Goal: Task Accomplishment & Management: Manage account settings

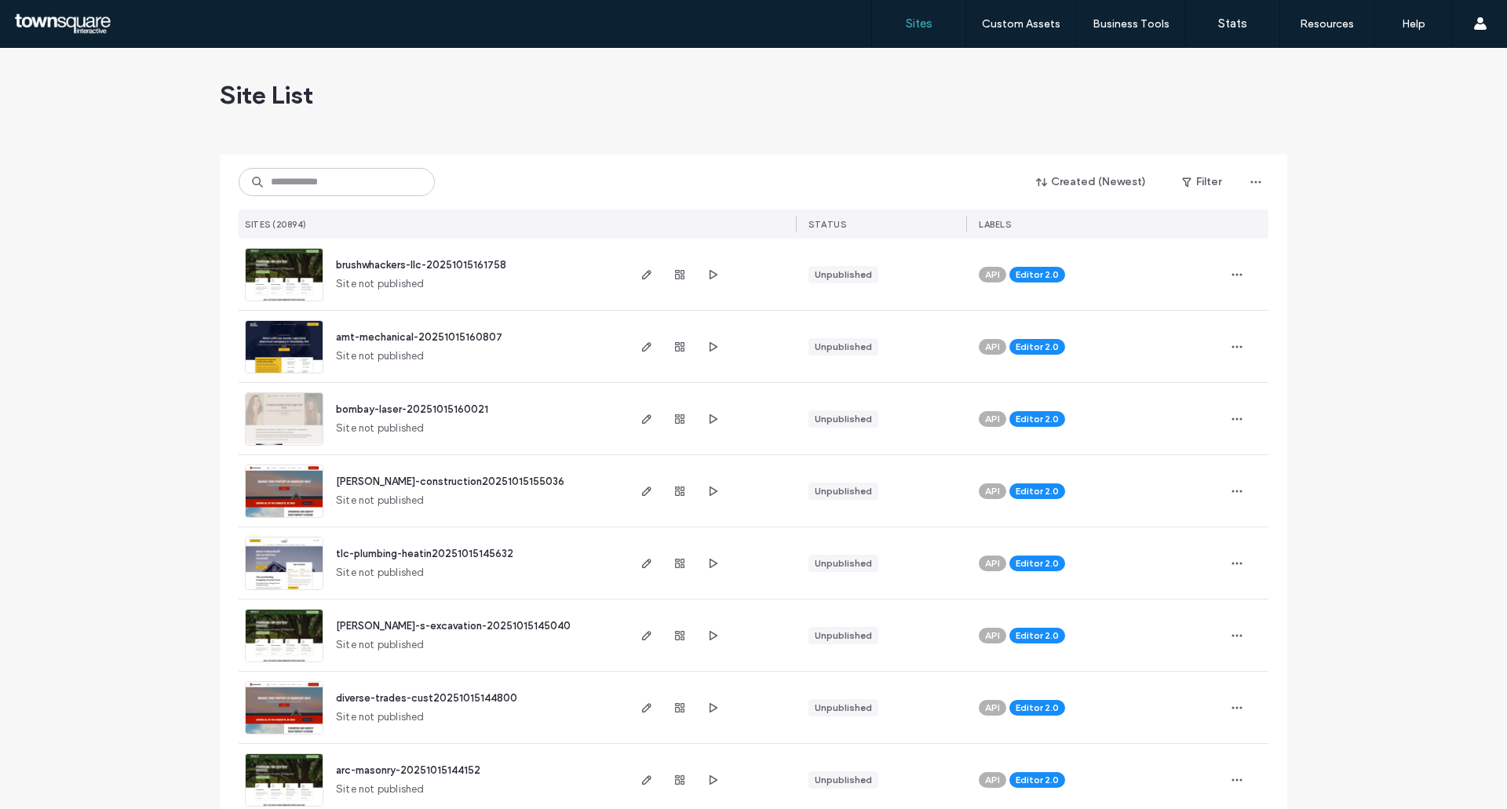
click at [319, 204] on div "Created (Newest) Filter SITES (20894) STATUS LABELS" at bounding box center [754, 197] width 1030 height 84
click at [320, 192] on input at bounding box center [337, 182] width 196 height 28
paste input "**********"
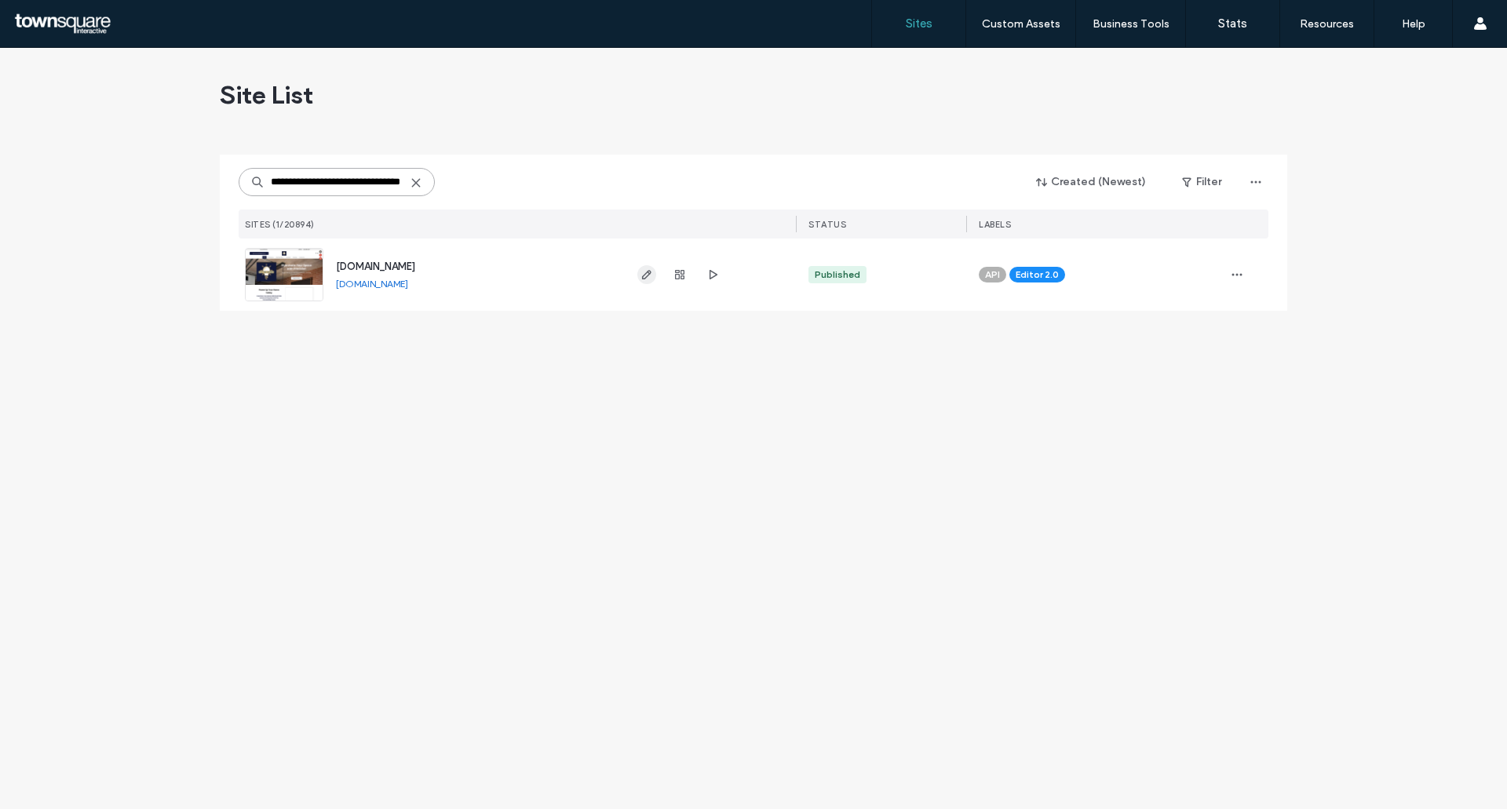
type input "**********"
click at [644, 279] on use "button" at bounding box center [646, 274] width 9 height 9
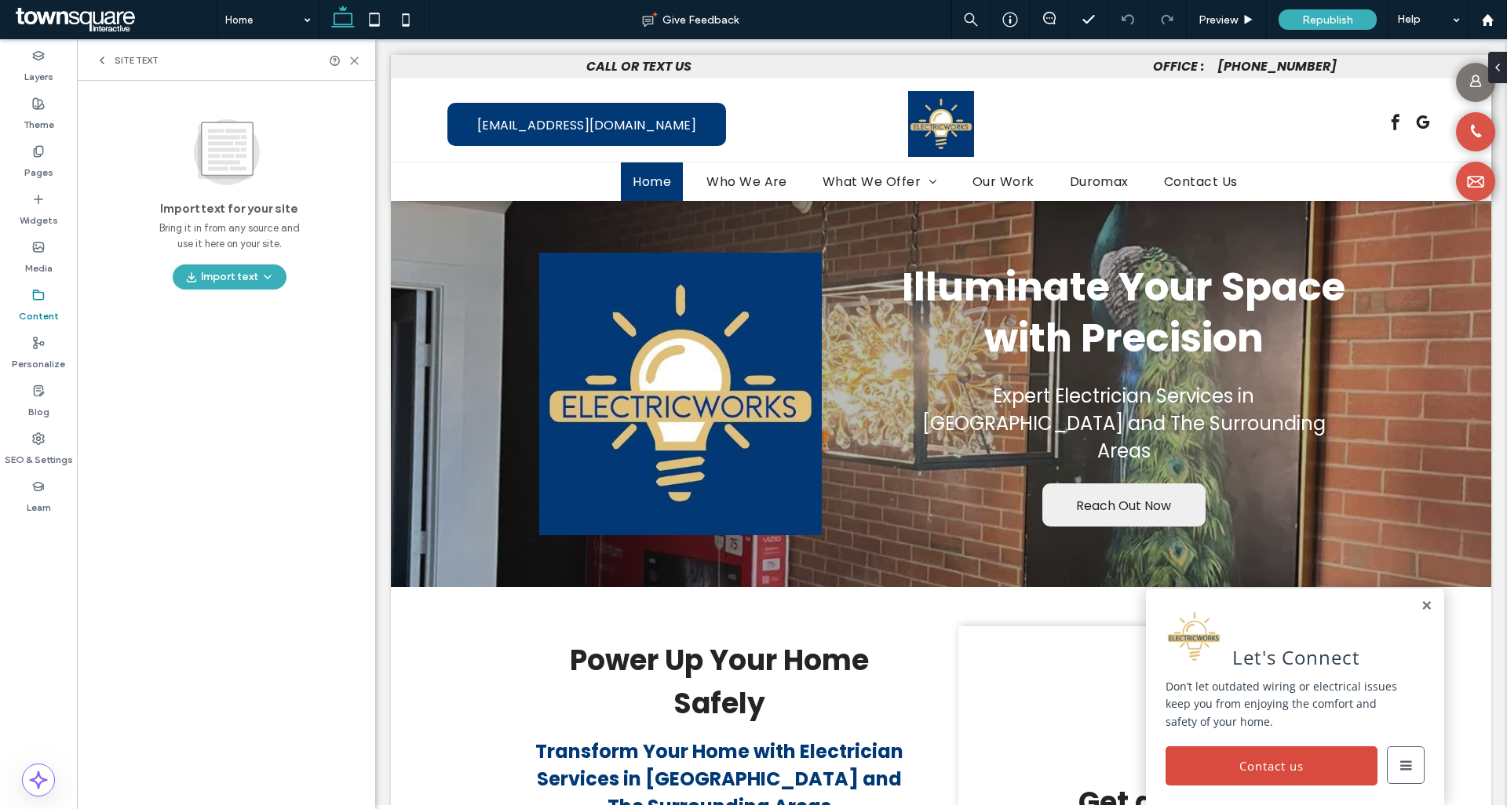
click at [104, 60] on icon at bounding box center [102, 60] width 13 height 13
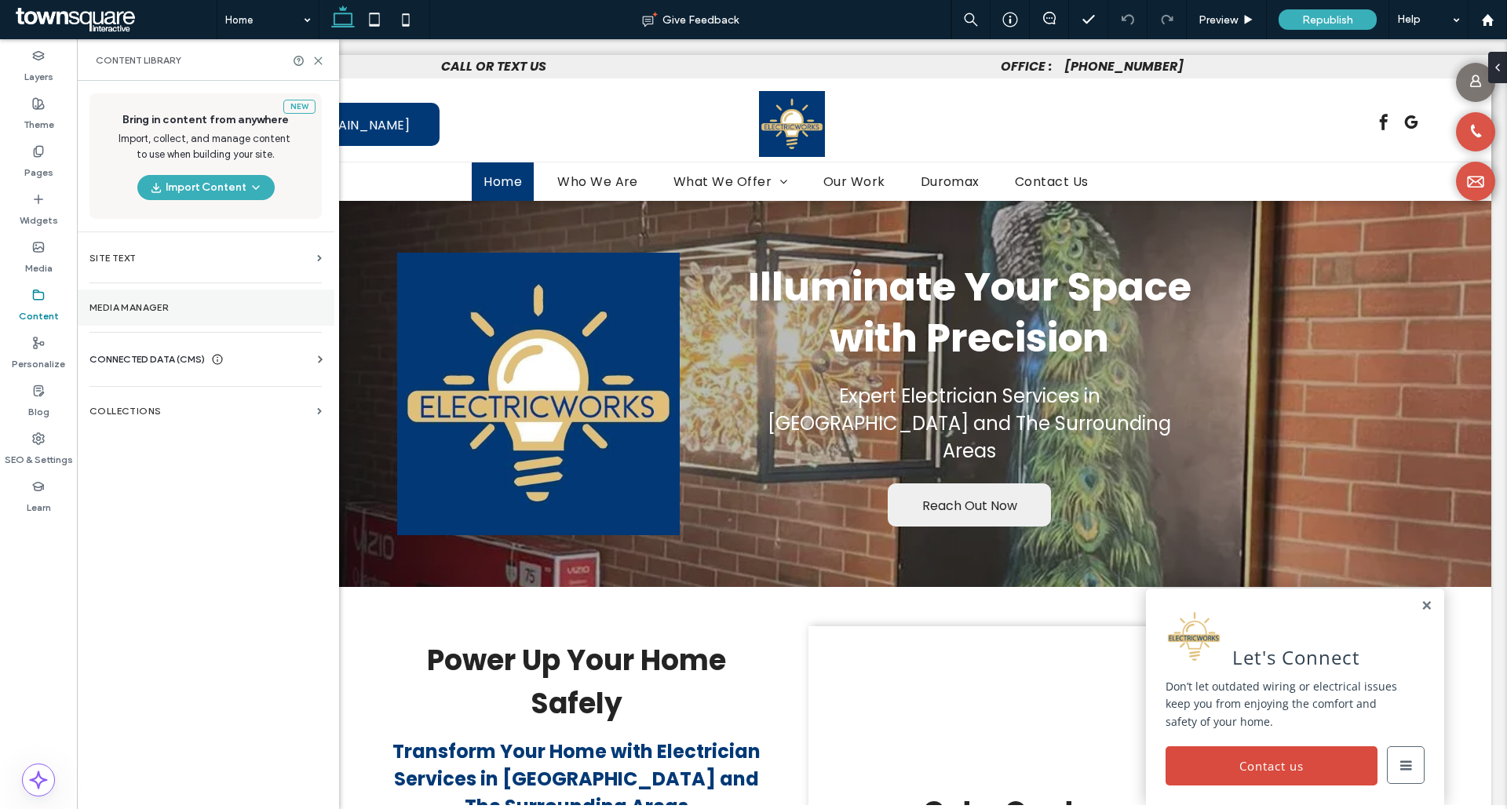
click at [210, 316] on section "Media Manager" at bounding box center [205, 308] width 257 height 36
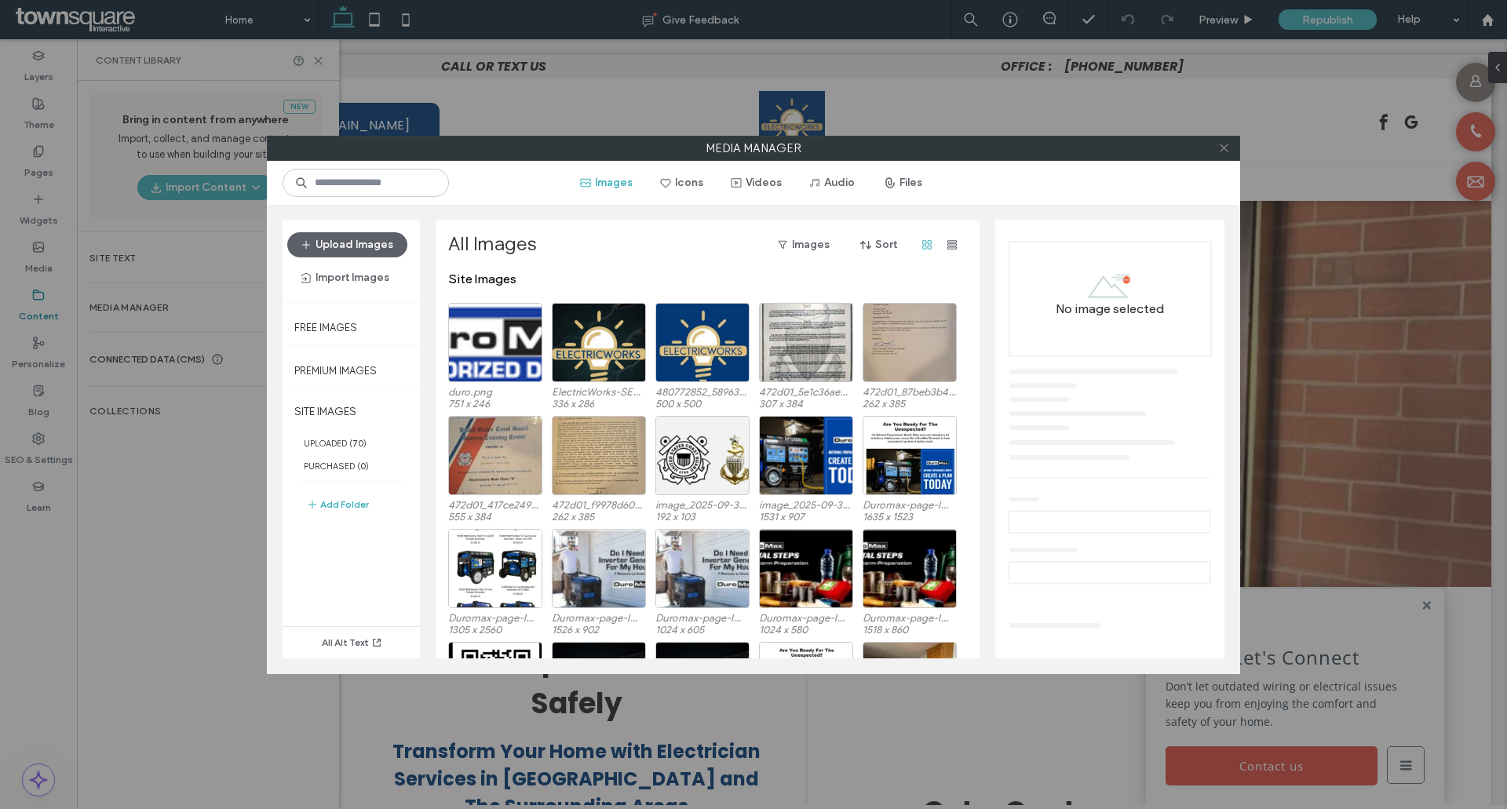
click at [1225, 146] on icon at bounding box center [1224, 148] width 12 height 12
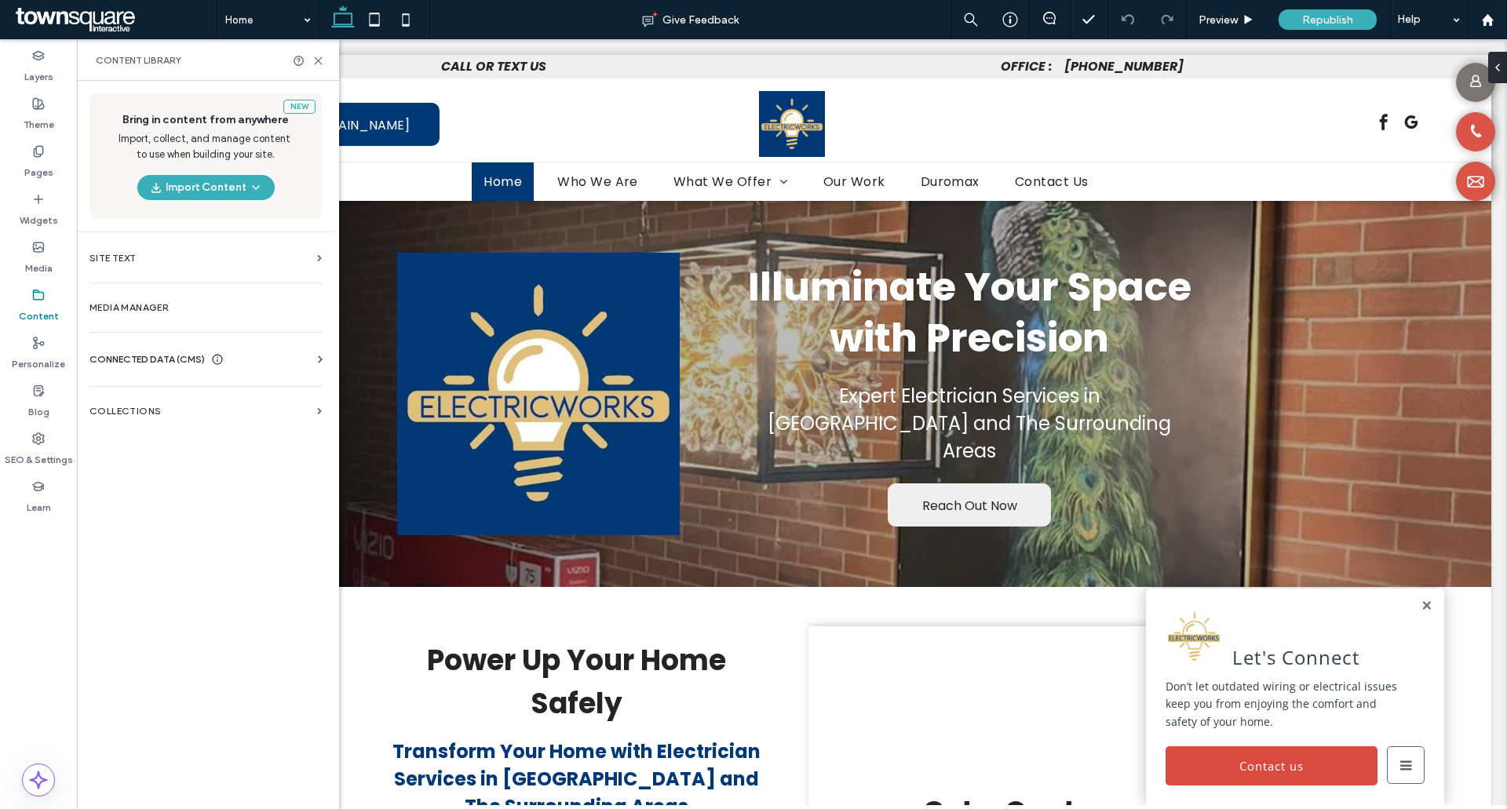
click at [132, 360] on span "CONNECTED DATA (CMS)" at bounding box center [146, 360] width 115 height 16
click at [173, 407] on section "Business Info" at bounding box center [208, 398] width 239 height 36
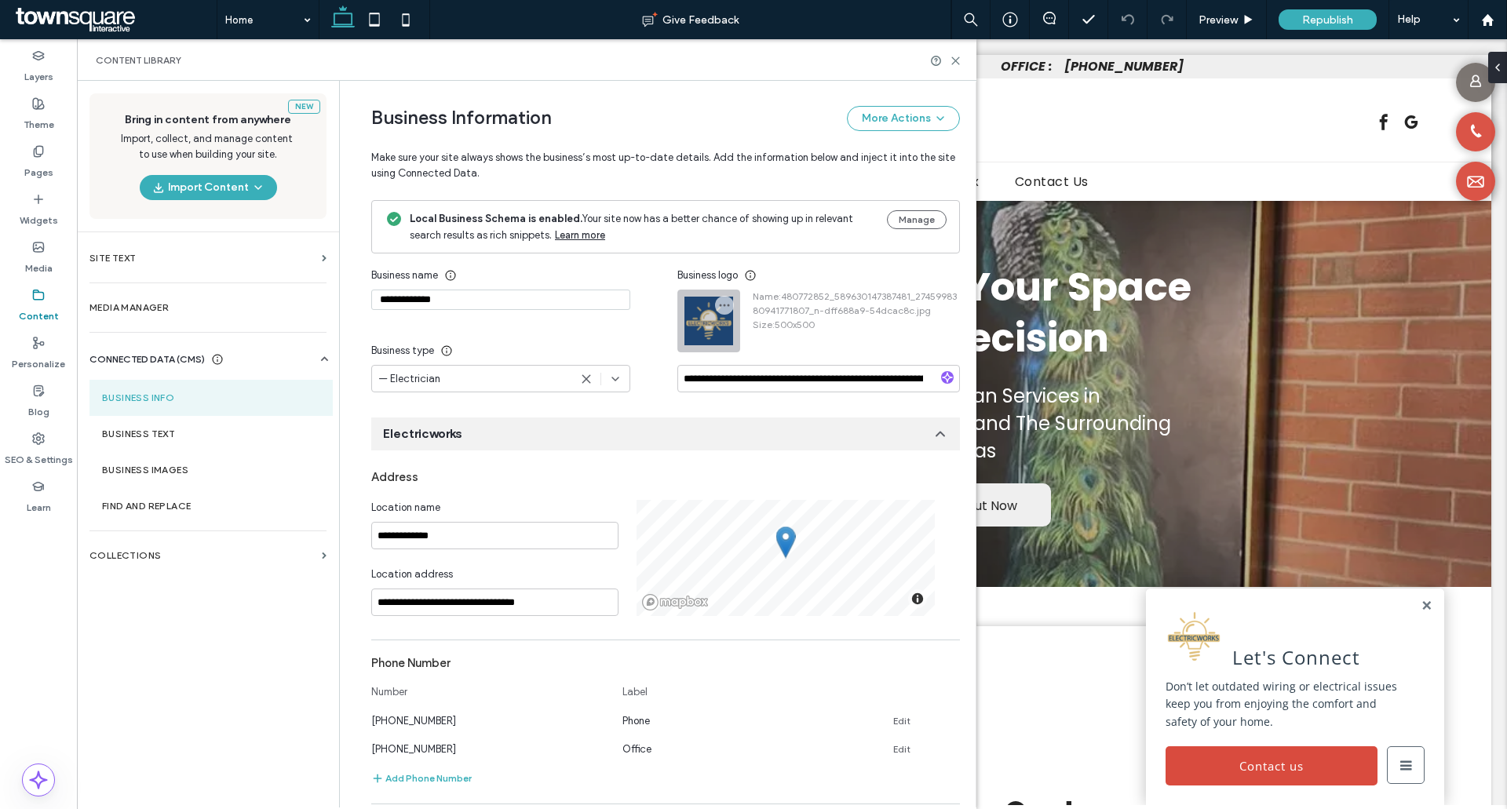
click at [700, 322] on div at bounding box center [708, 320] width 61 height 61
click at [718, 306] on icon "button" at bounding box center [724, 305] width 13 height 13
click at [732, 330] on div "Replace Image" at bounding box center [780, 343] width 140 height 30
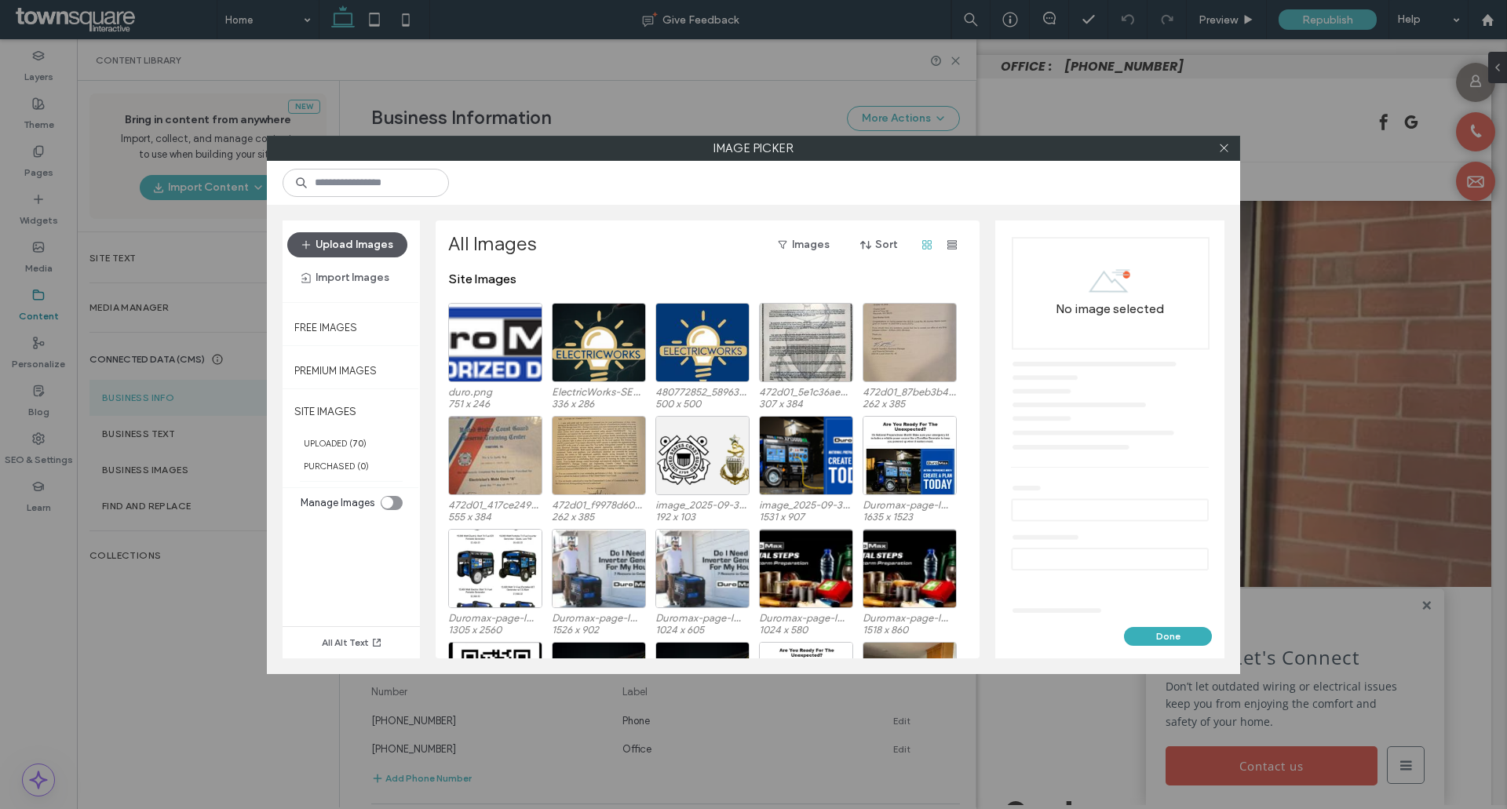
click at [359, 246] on button "Upload Images" at bounding box center [347, 244] width 120 height 25
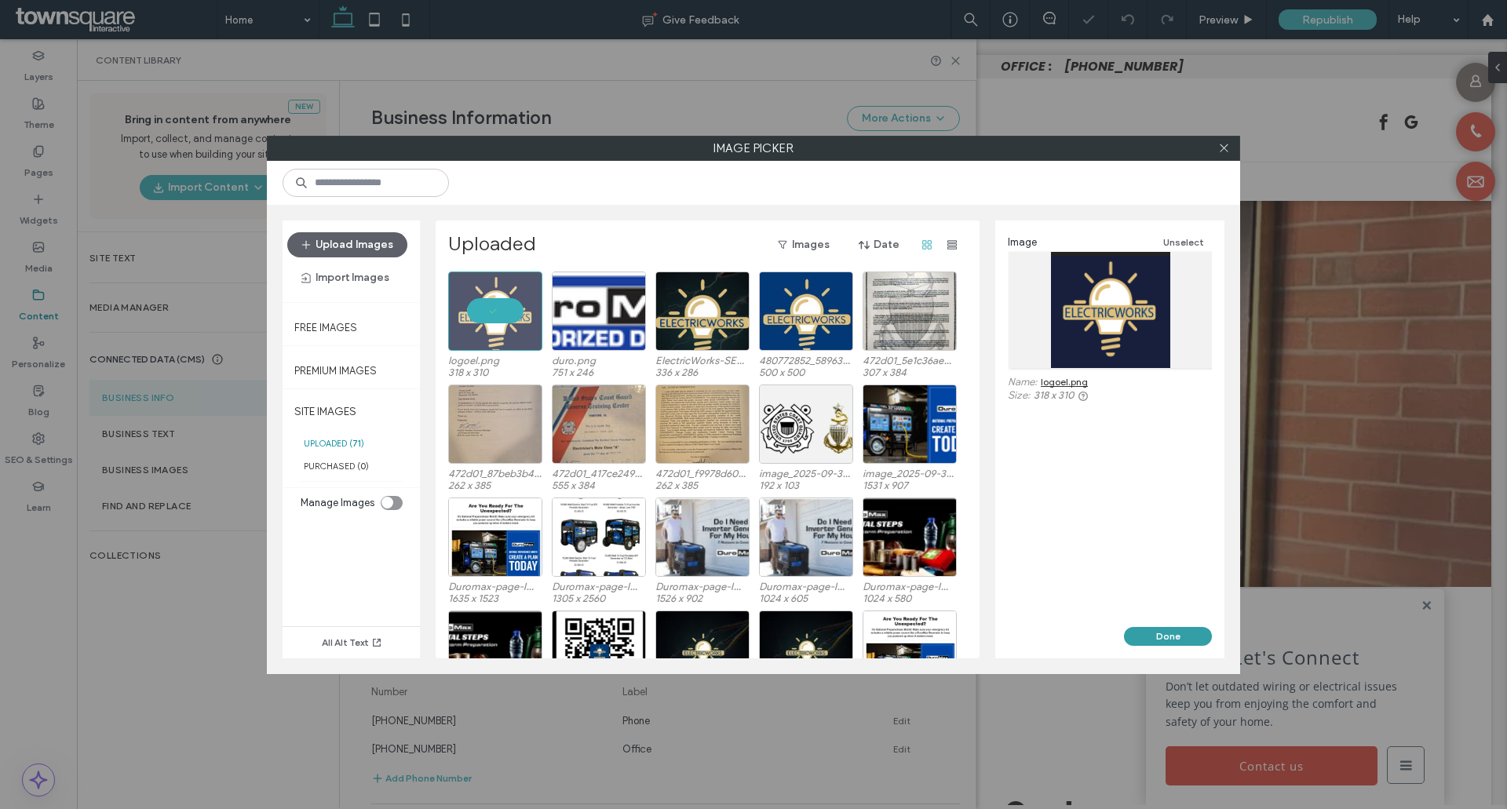
click at [1161, 634] on button "Done" at bounding box center [1168, 636] width 88 height 19
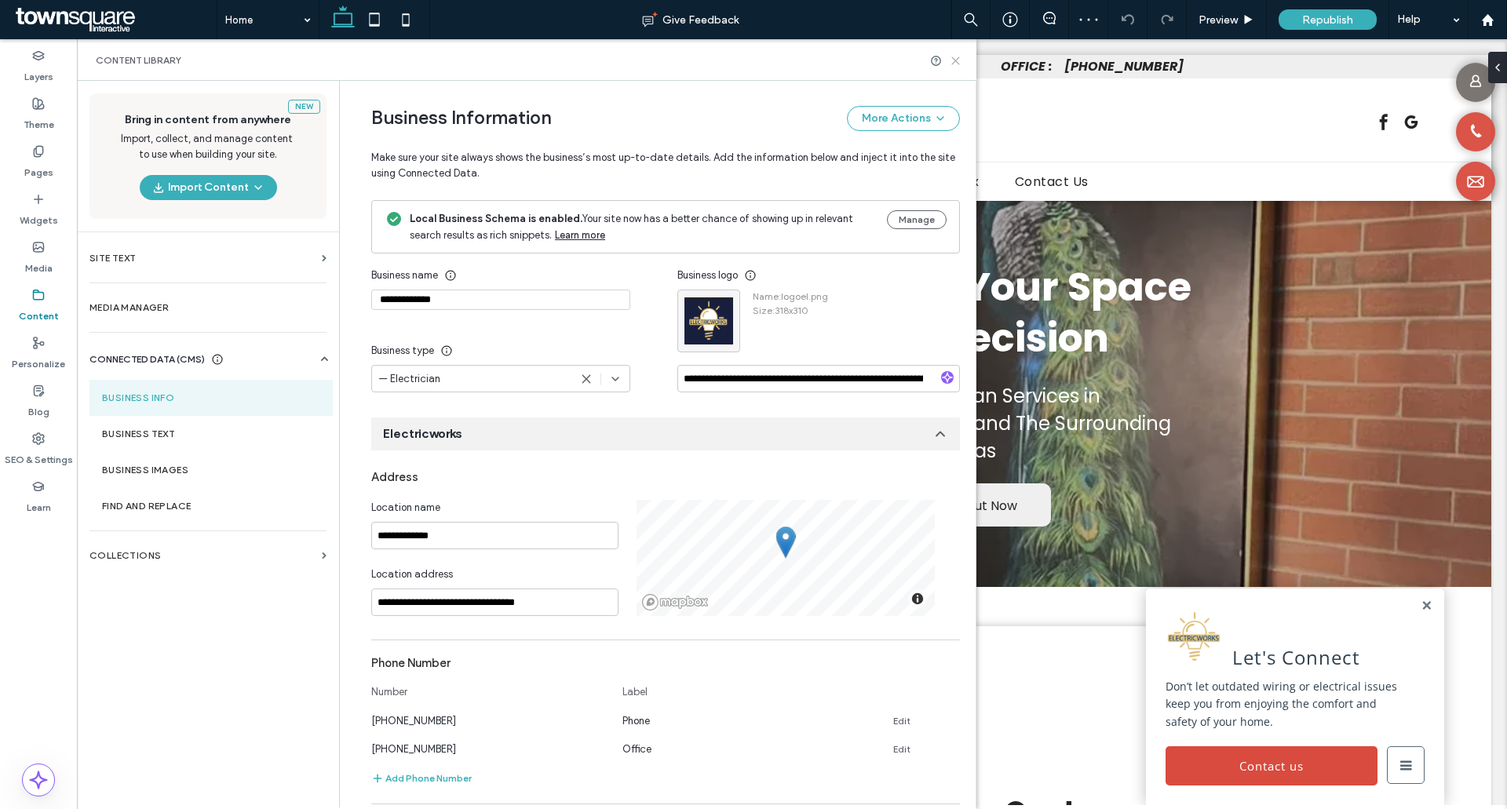
click at [950, 55] on div at bounding box center [945, 61] width 31 height 12
click at [954, 57] on icon at bounding box center [956, 61] width 12 height 12
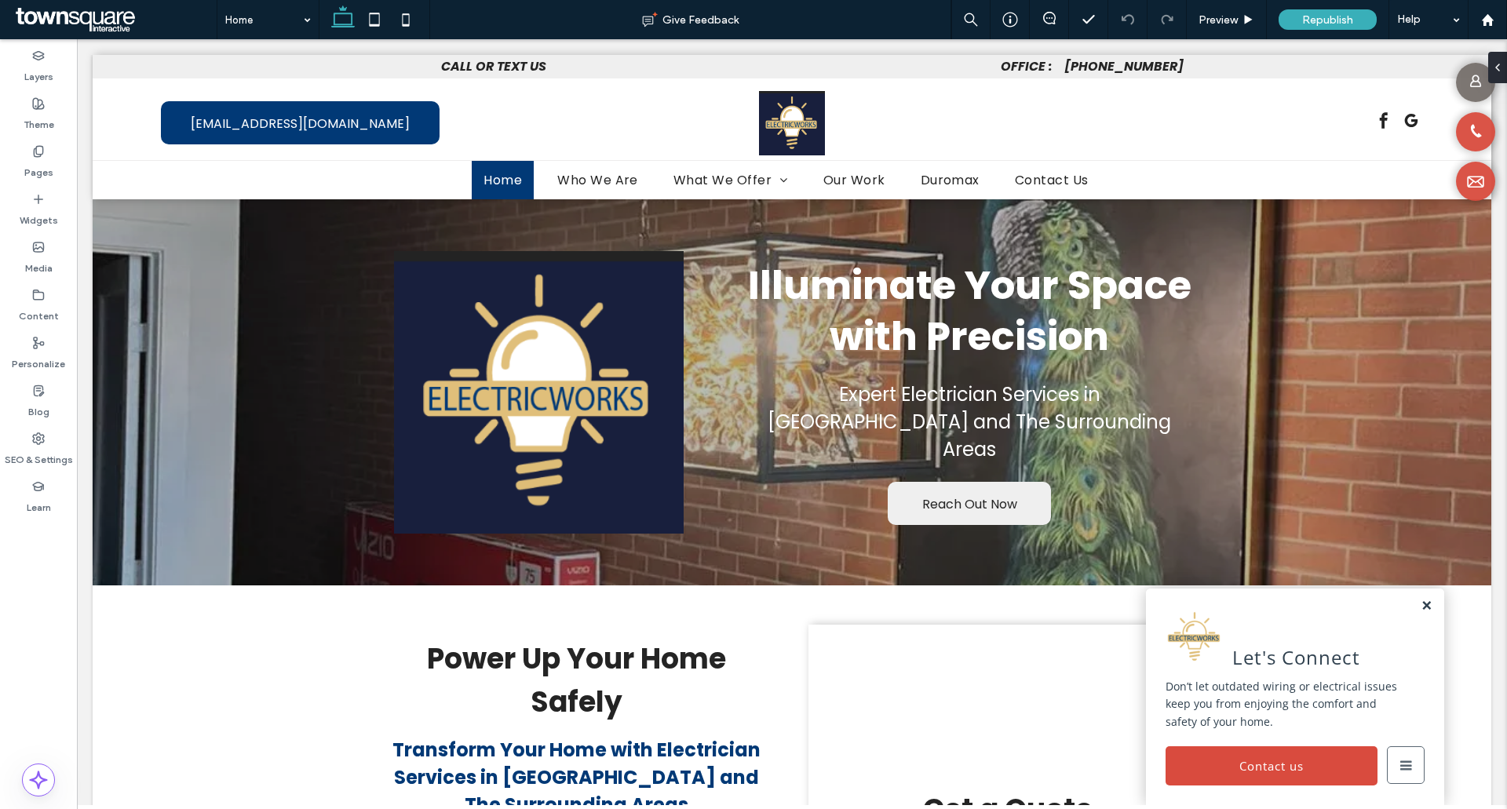
click at [1421, 601] on link at bounding box center [1427, 606] width 12 height 13
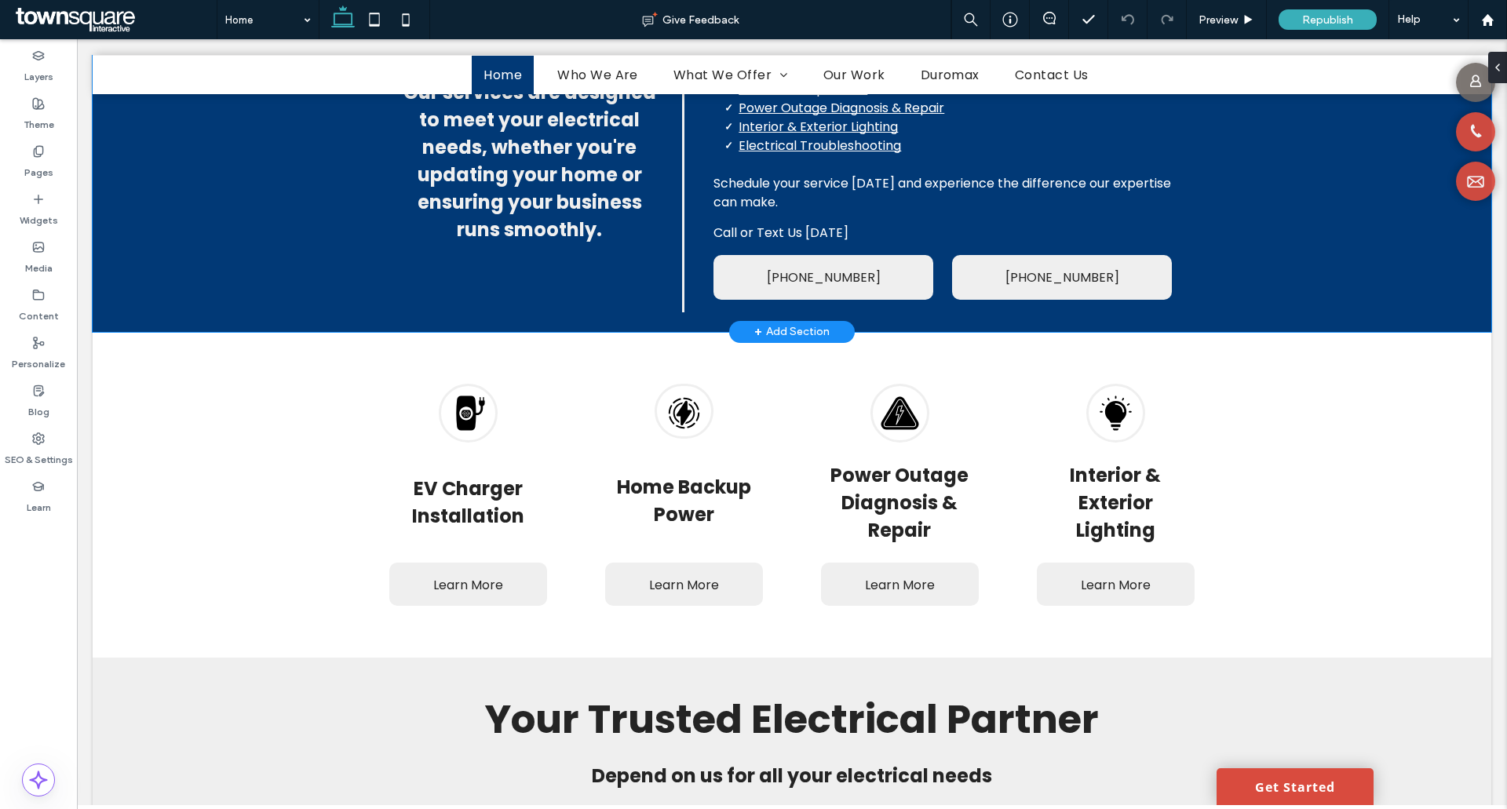
scroll to position [1177, 0]
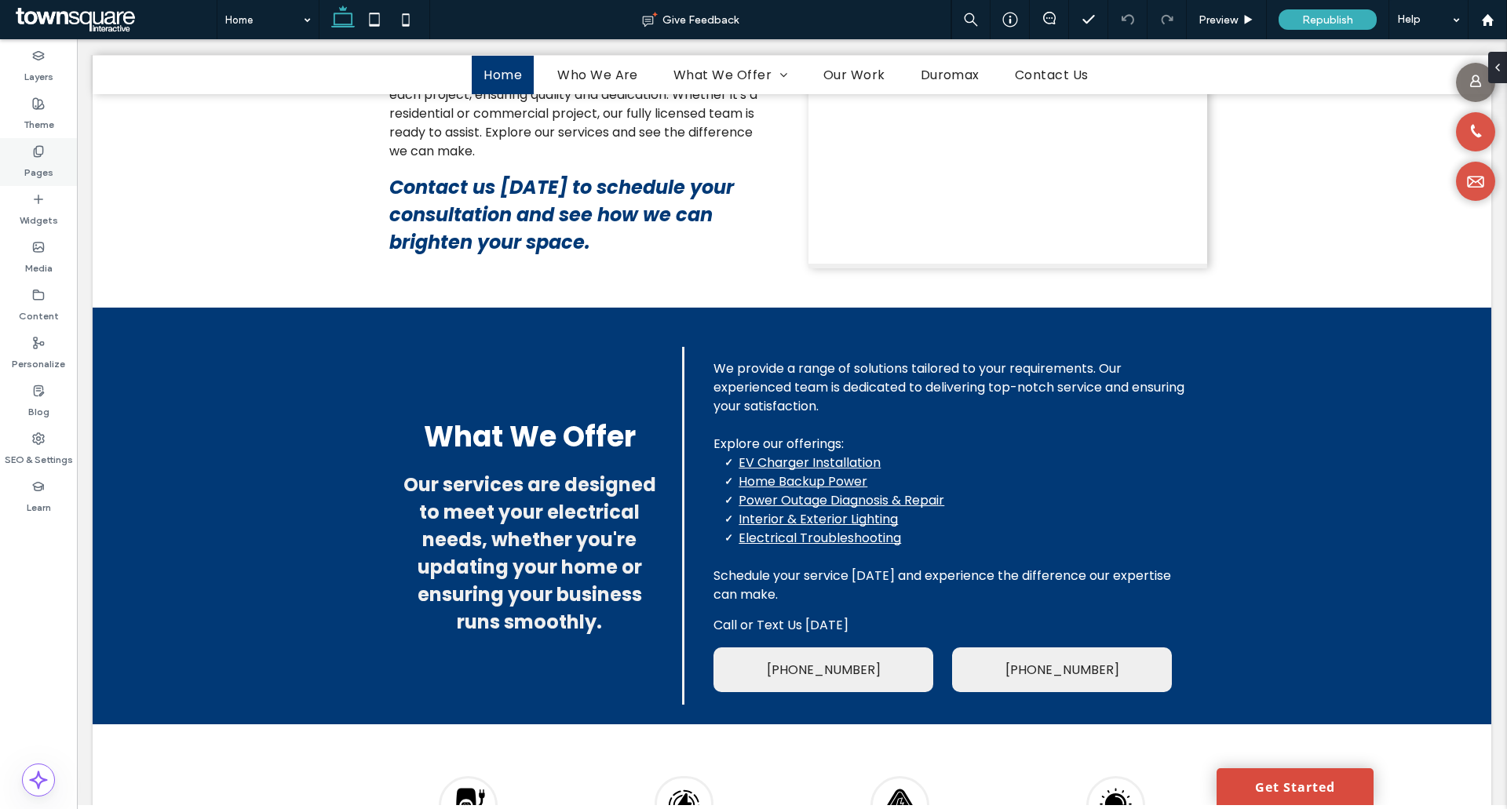
click at [36, 149] on use at bounding box center [38, 151] width 9 height 10
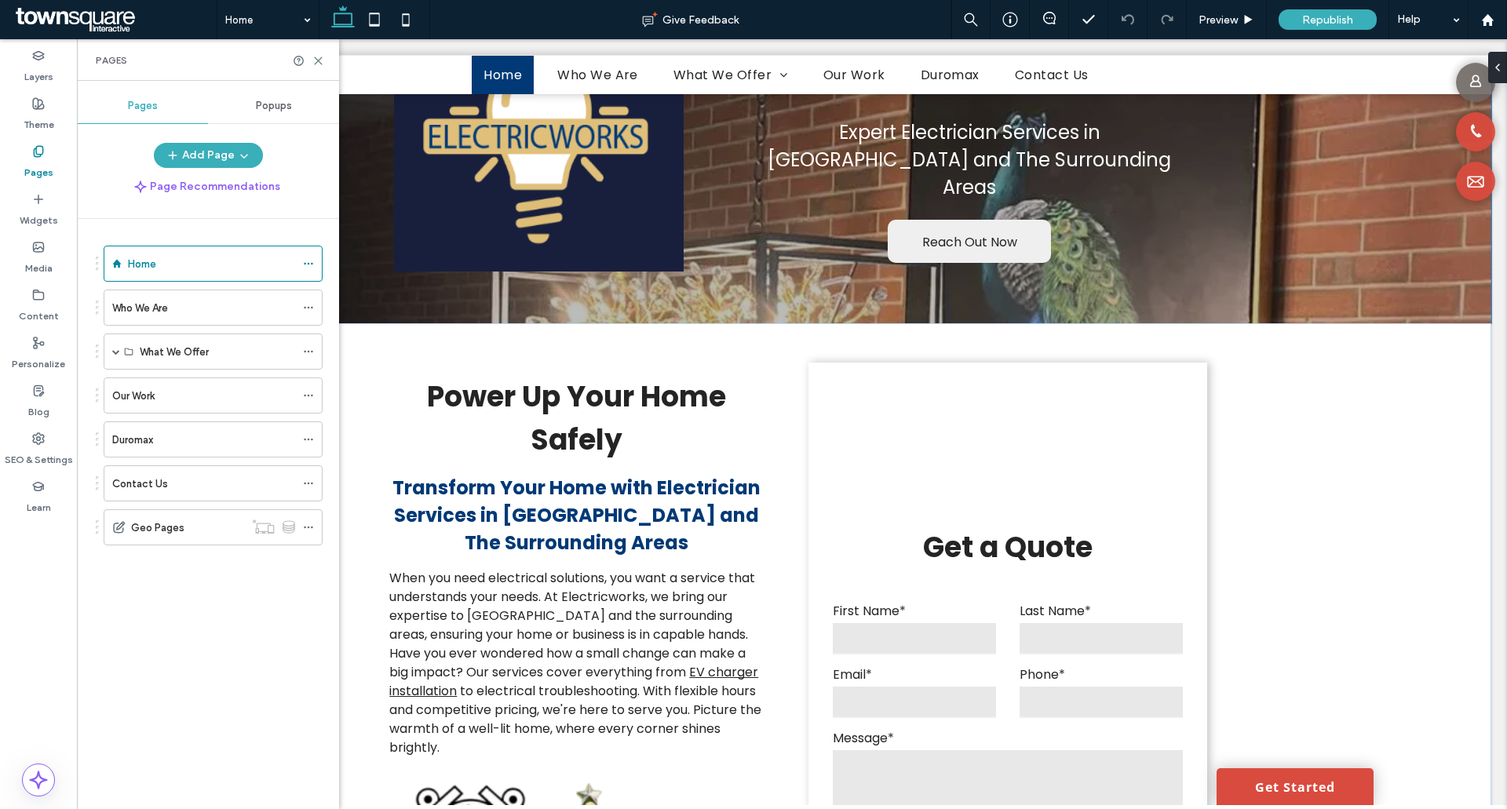
scroll to position [0, 0]
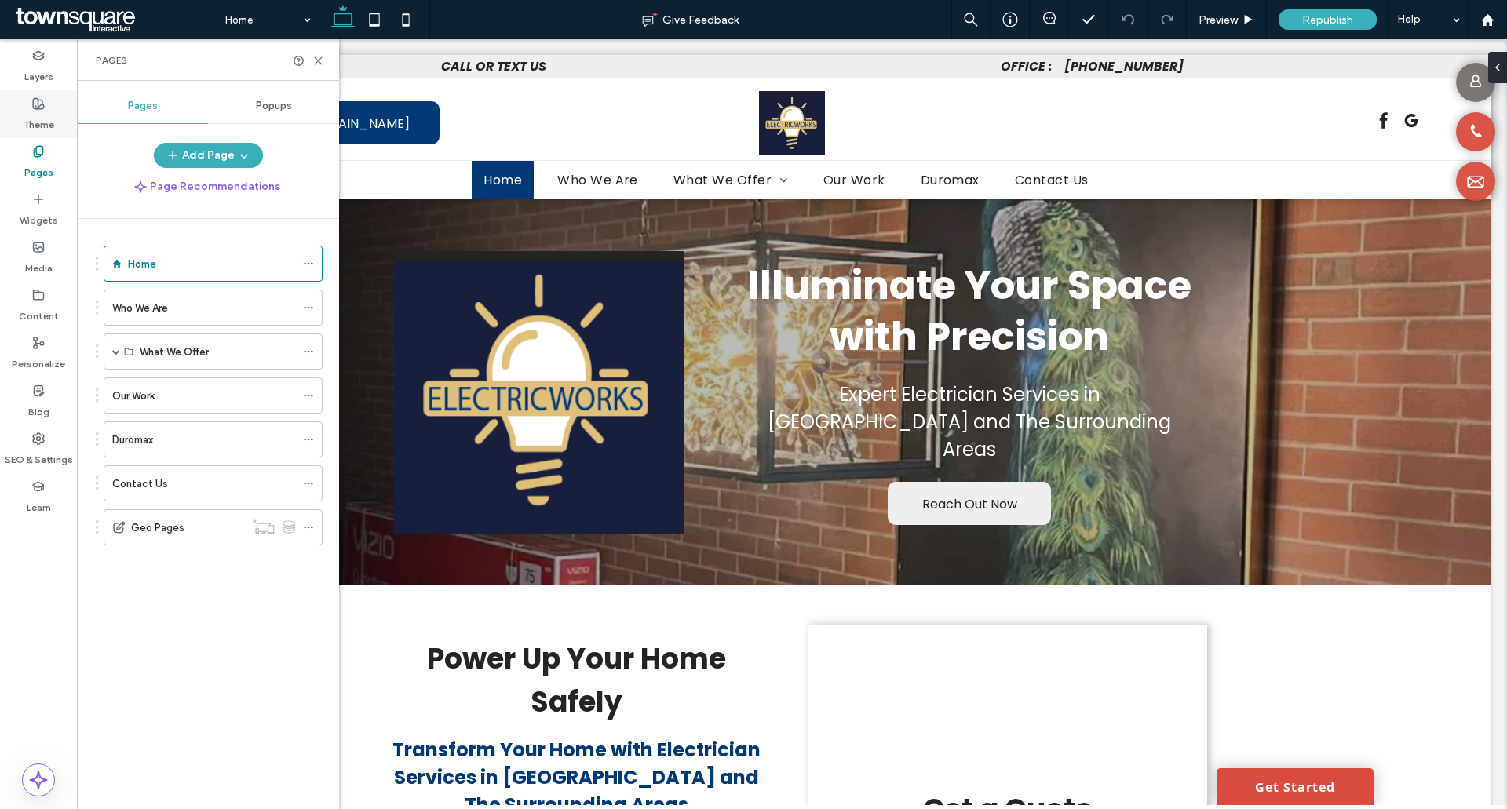
click at [42, 118] on label "Theme" at bounding box center [39, 121] width 31 height 22
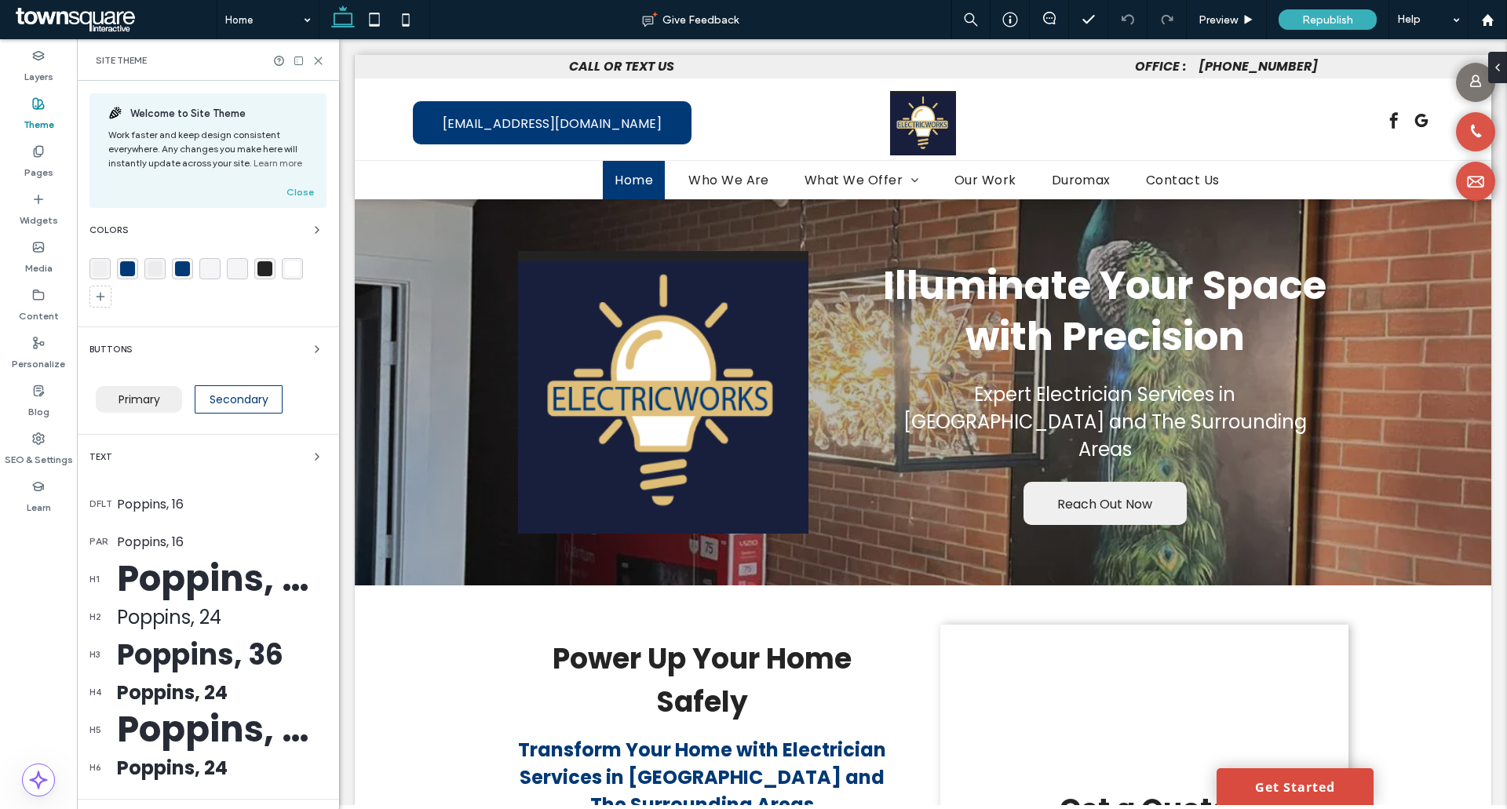
click at [294, 222] on div "Colors" at bounding box center [207, 230] width 237 height 19
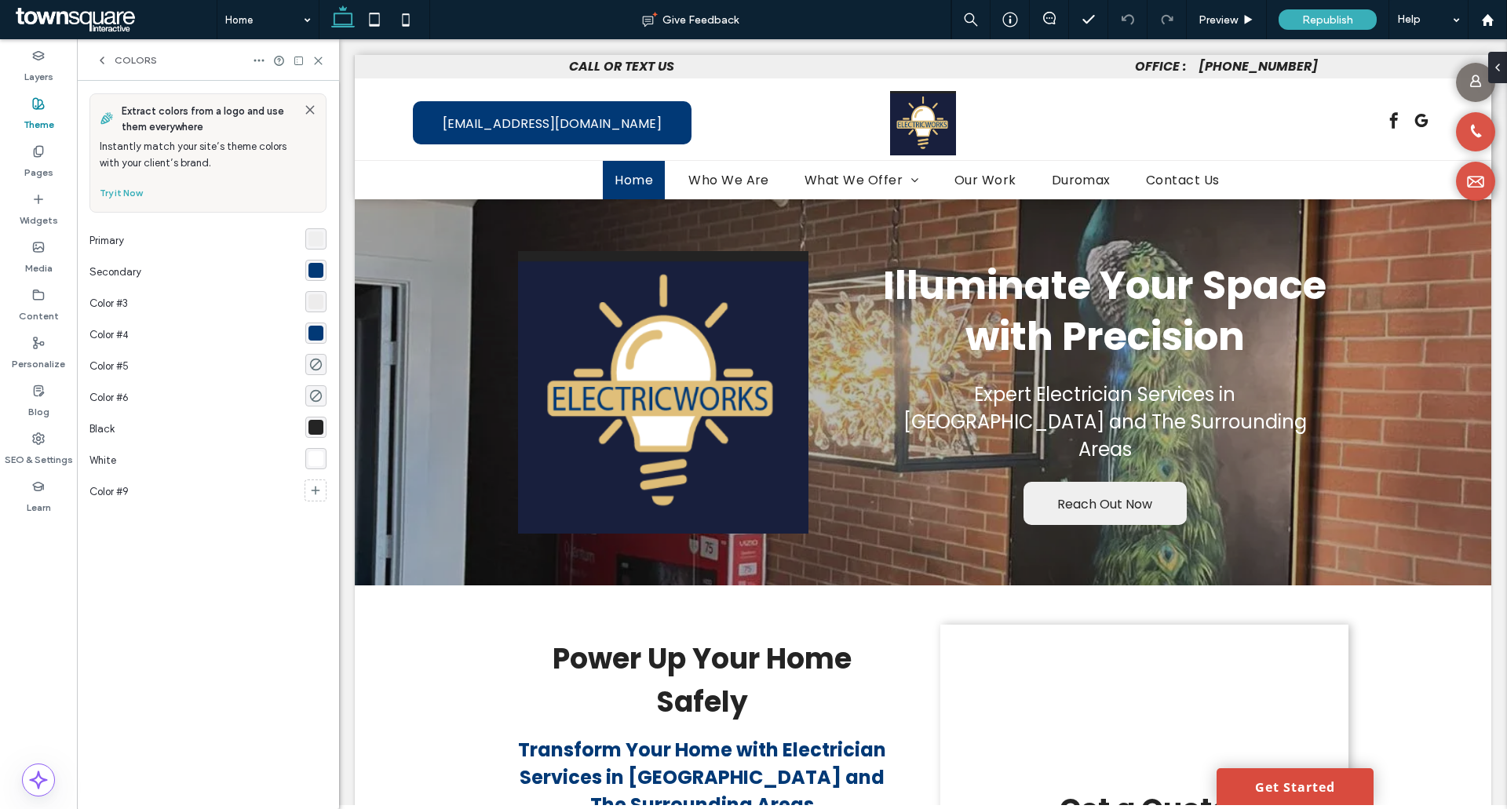
click at [310, 269] on div "rgba(1, 57, 118, 1)" at bounding box center [315, 270] width 15 height 15
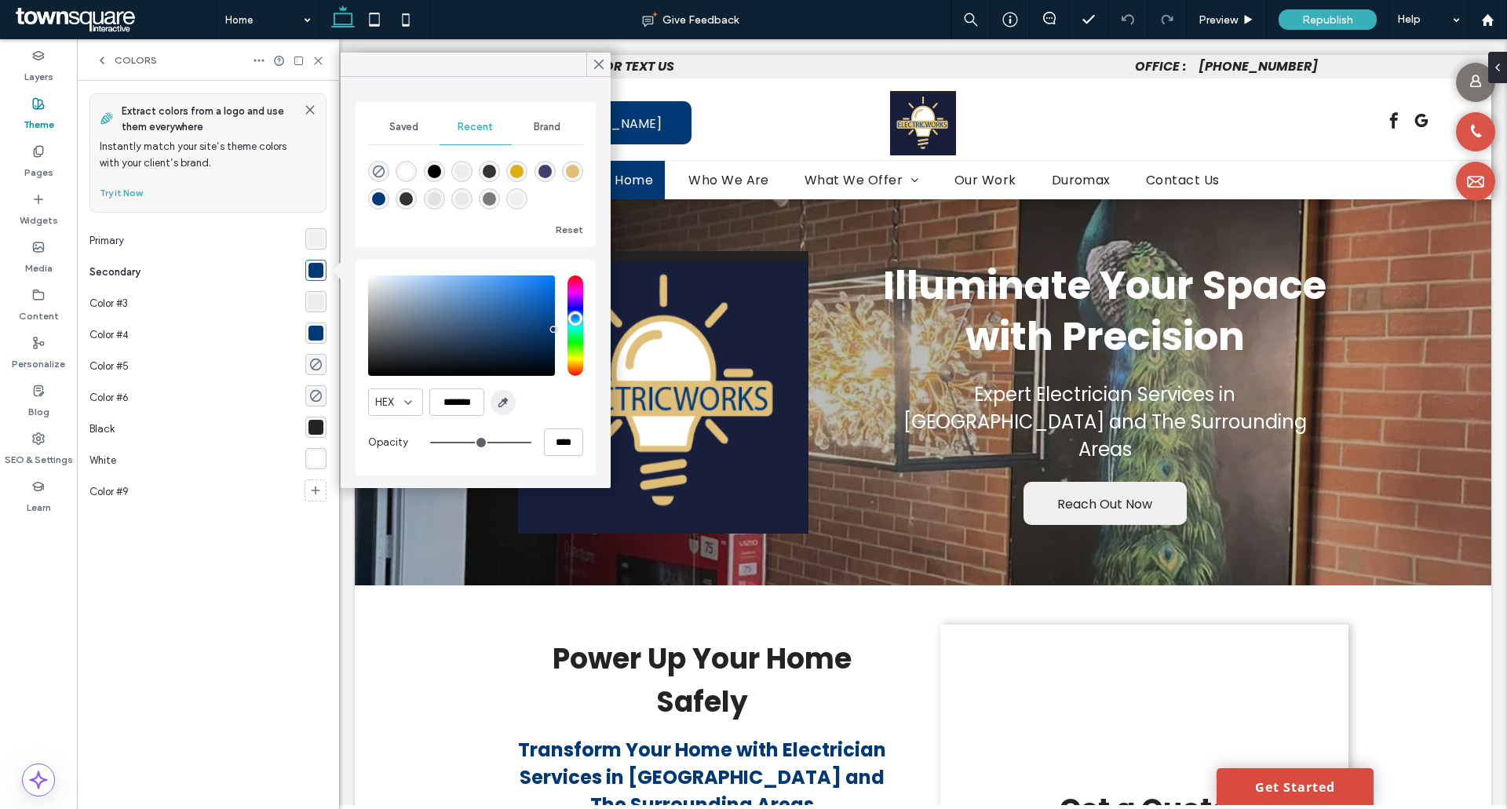
click at [505, 402] on use "button" at bounding box center [503, 403] width 9 height 9
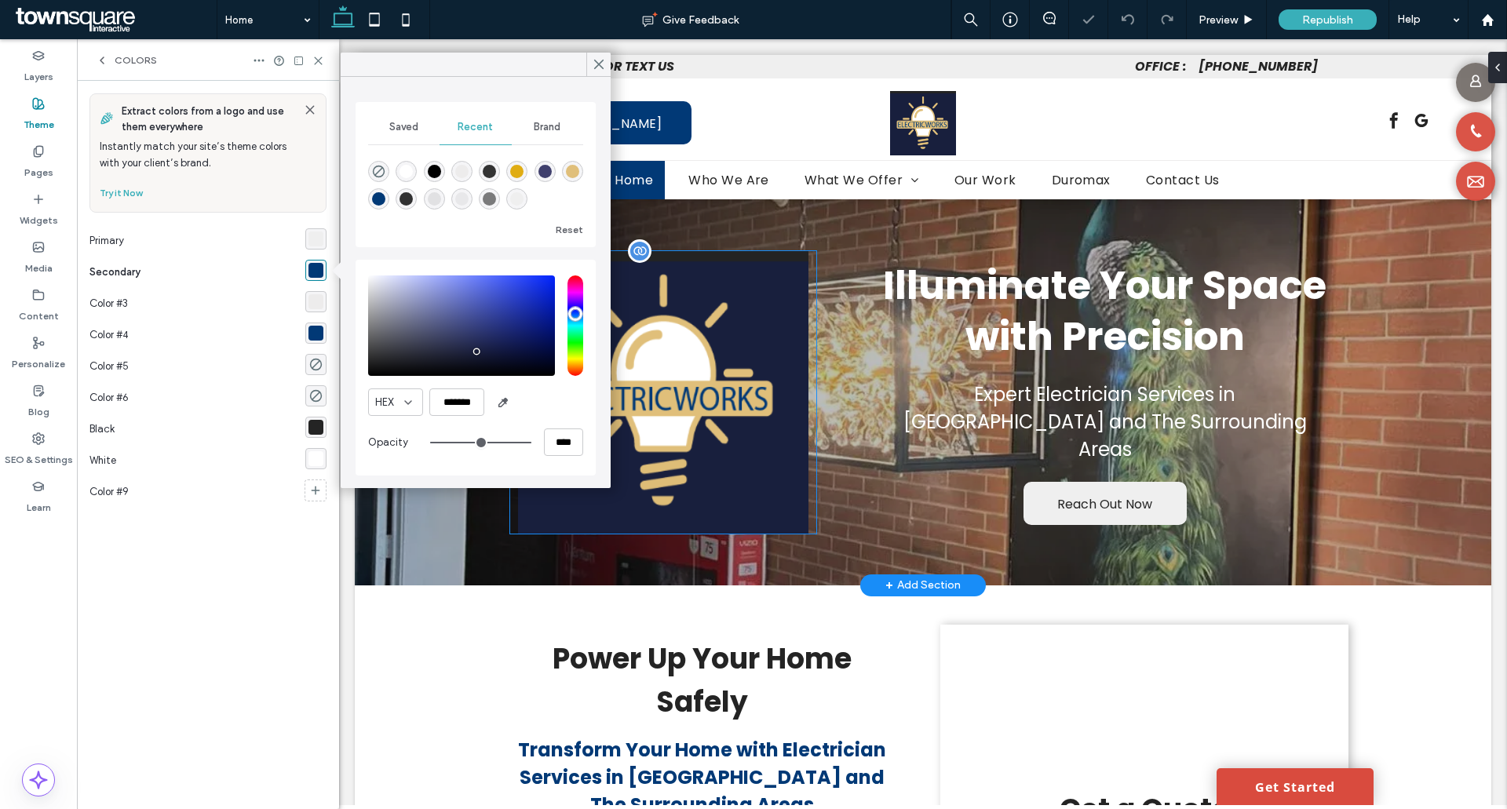
type input "*******"
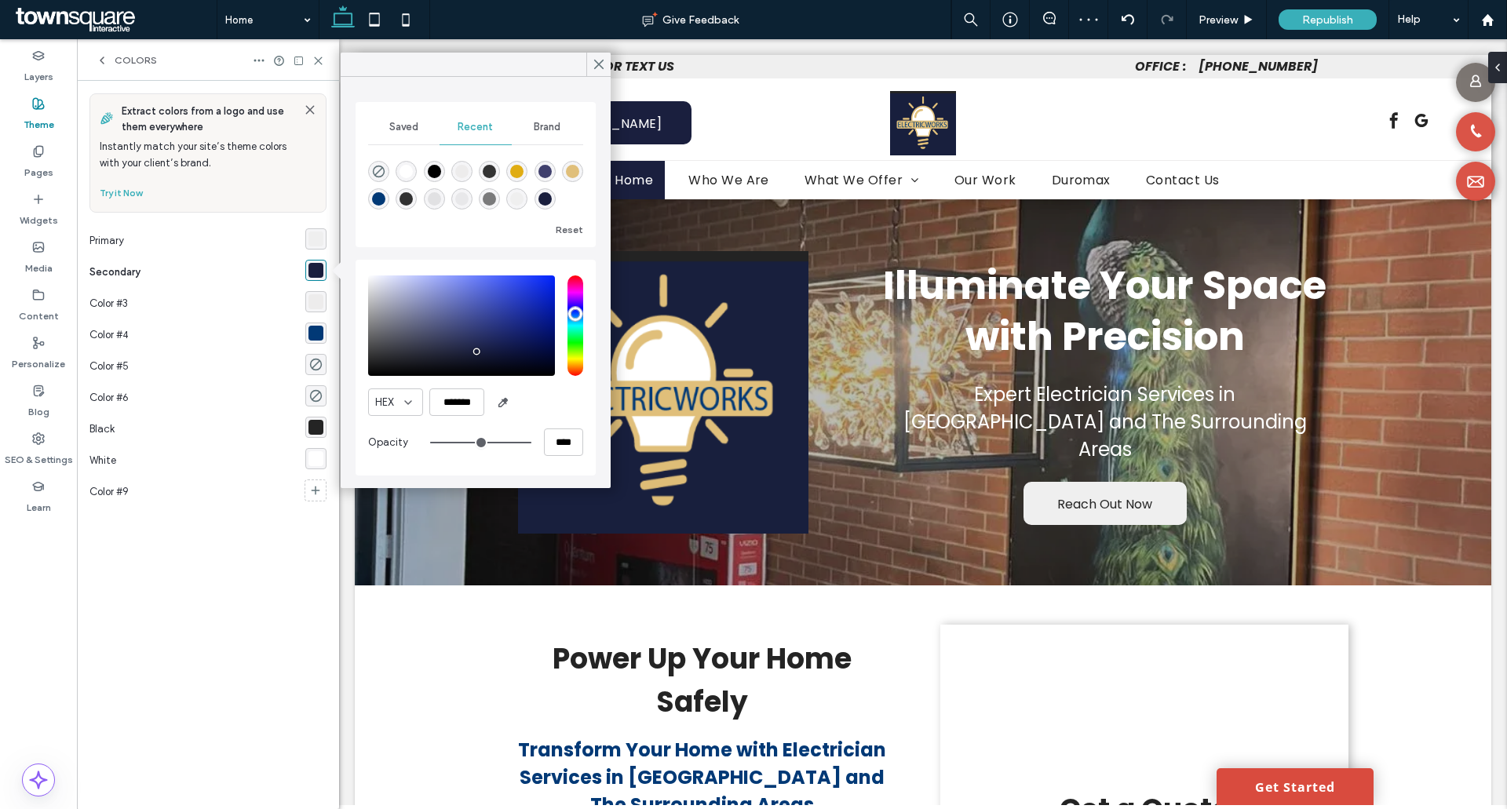
click at [317, 338] on div "rgba(1, 57, 118, 1)" at bounding box center [315, 333] width 15 height 15
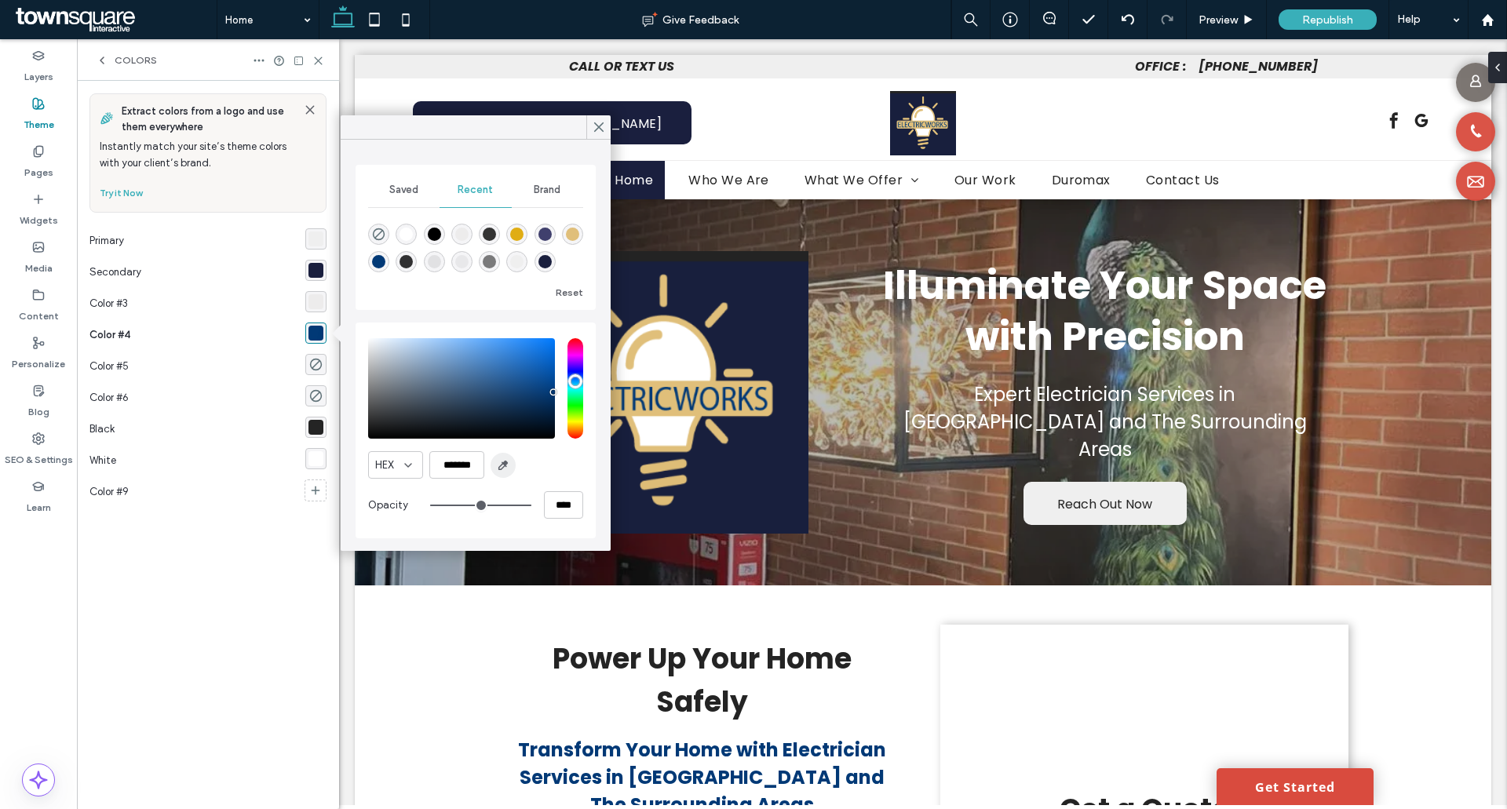
click at [498, 460] on icon "button" at bounding box center [503, 465] width 13 height 13
type input "*******"
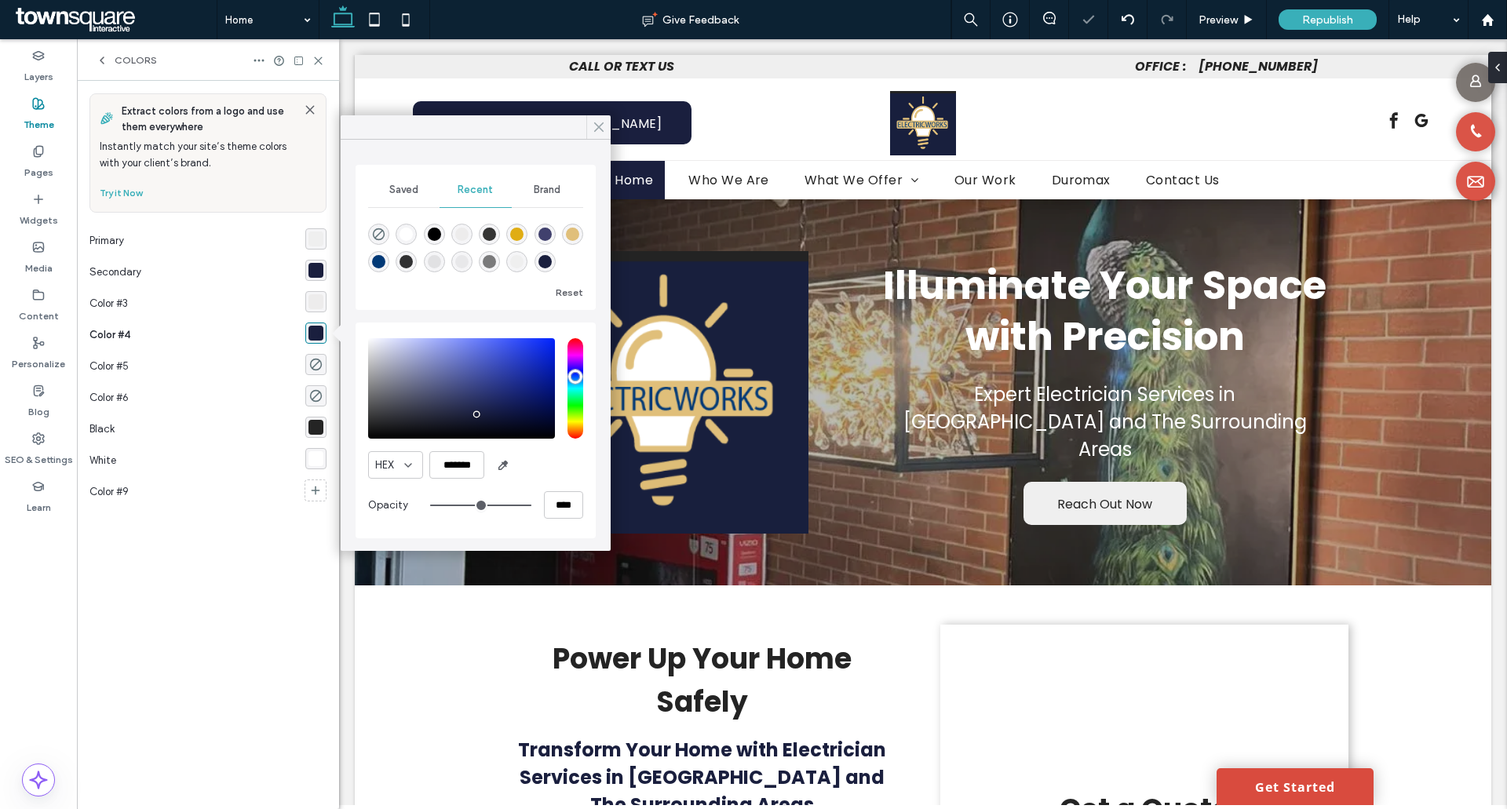
click at [603, 126] on icon at bounding box center [599, 127] width 14 height 14
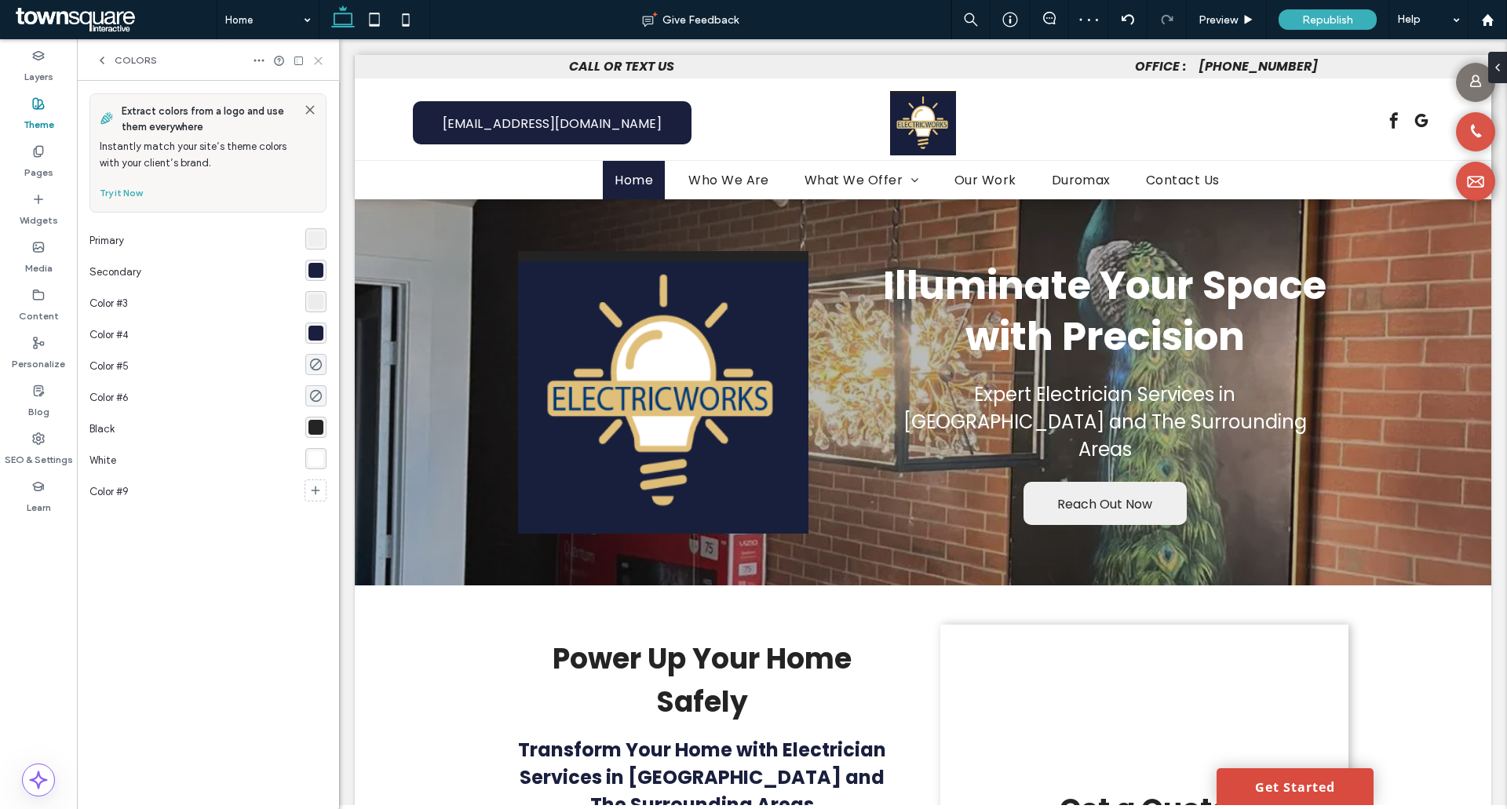
click at [323, 63] on icon at bounding box center [318, 61] width 12 height 12
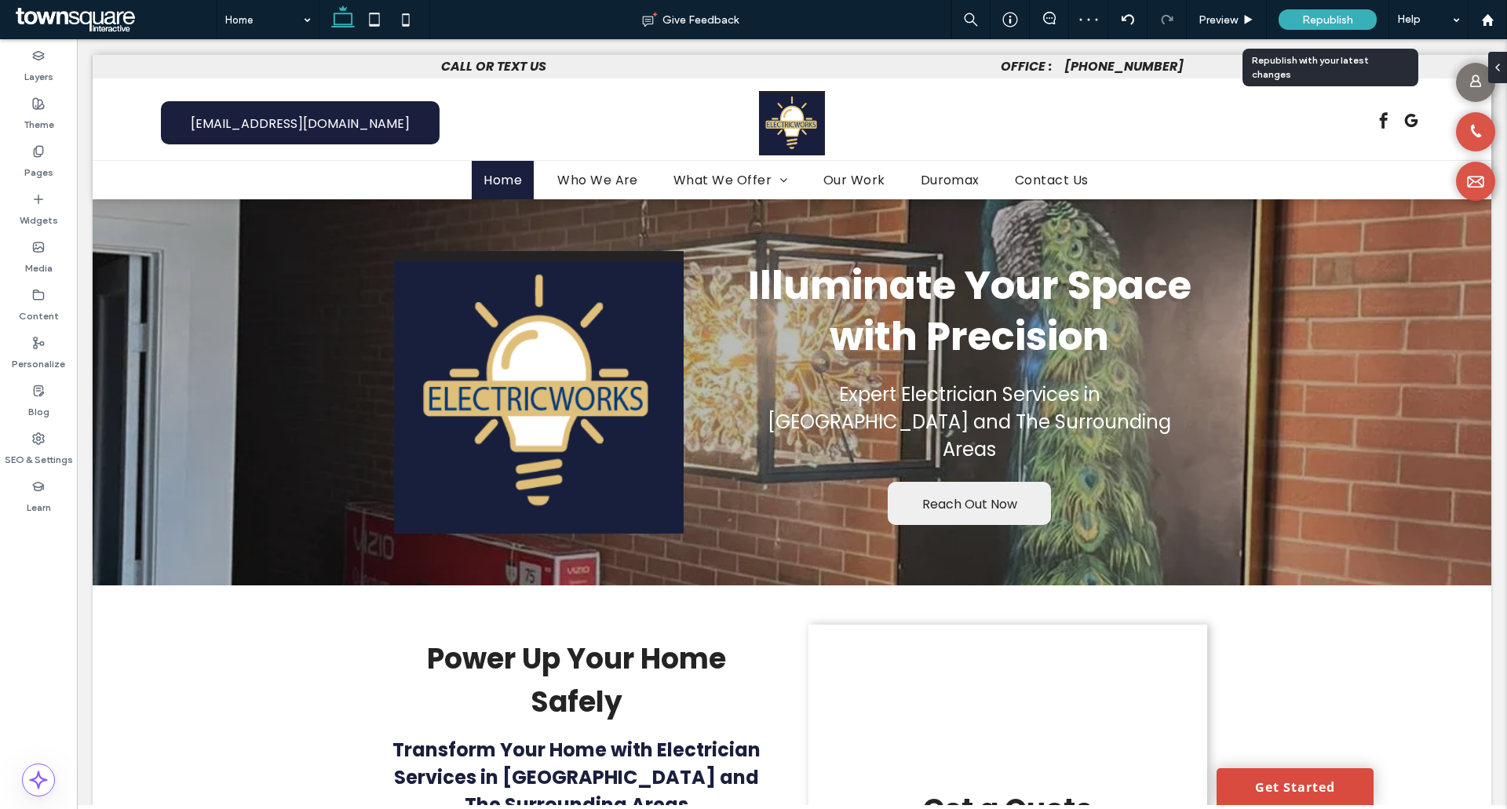
click at [1303, 20] on span "Republish" at bounding box center [1327, 19] width 51 height 13
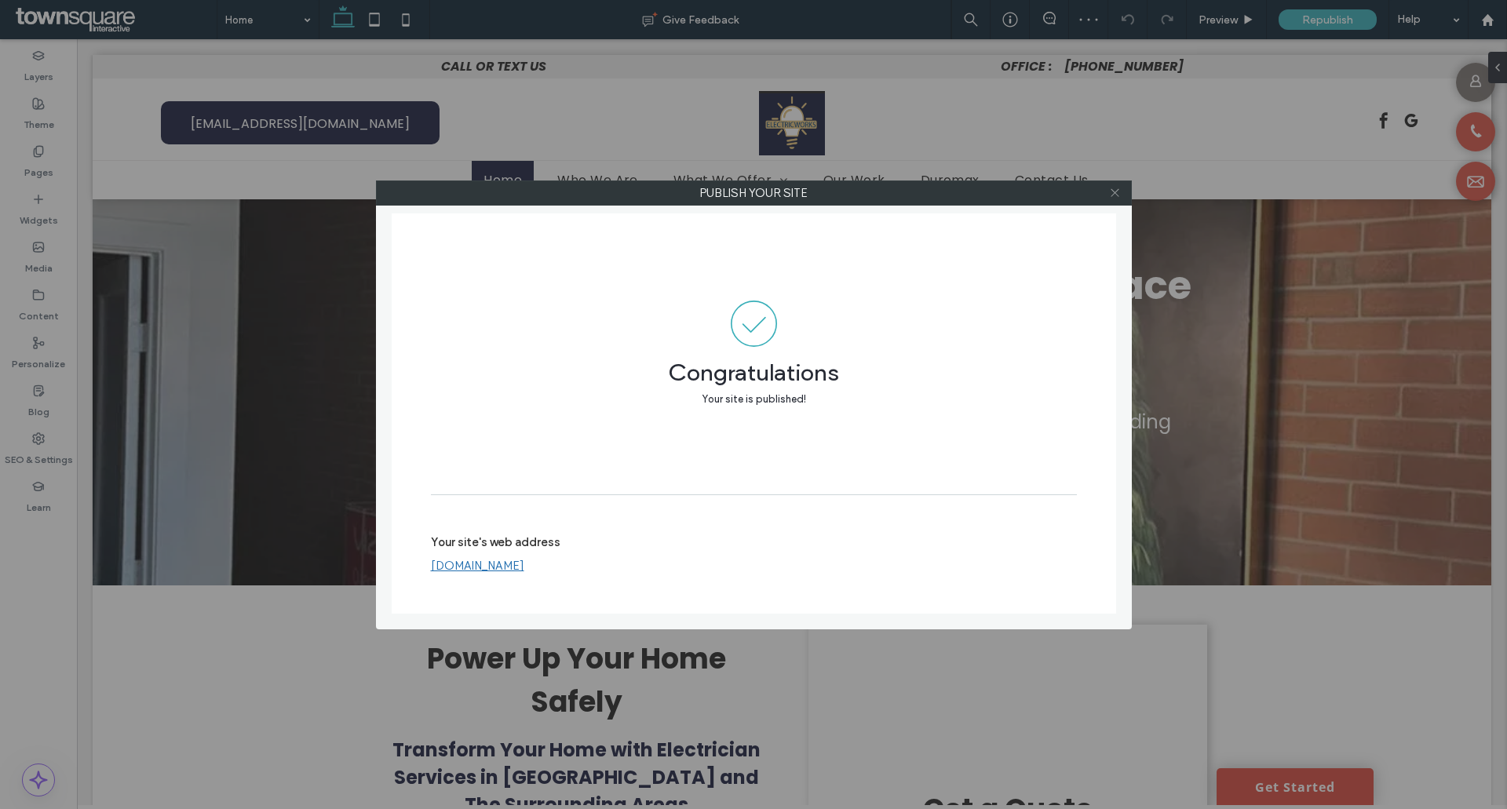
click at [1117, 195] on use at bounding box center [1115, 193] width 8 height 8
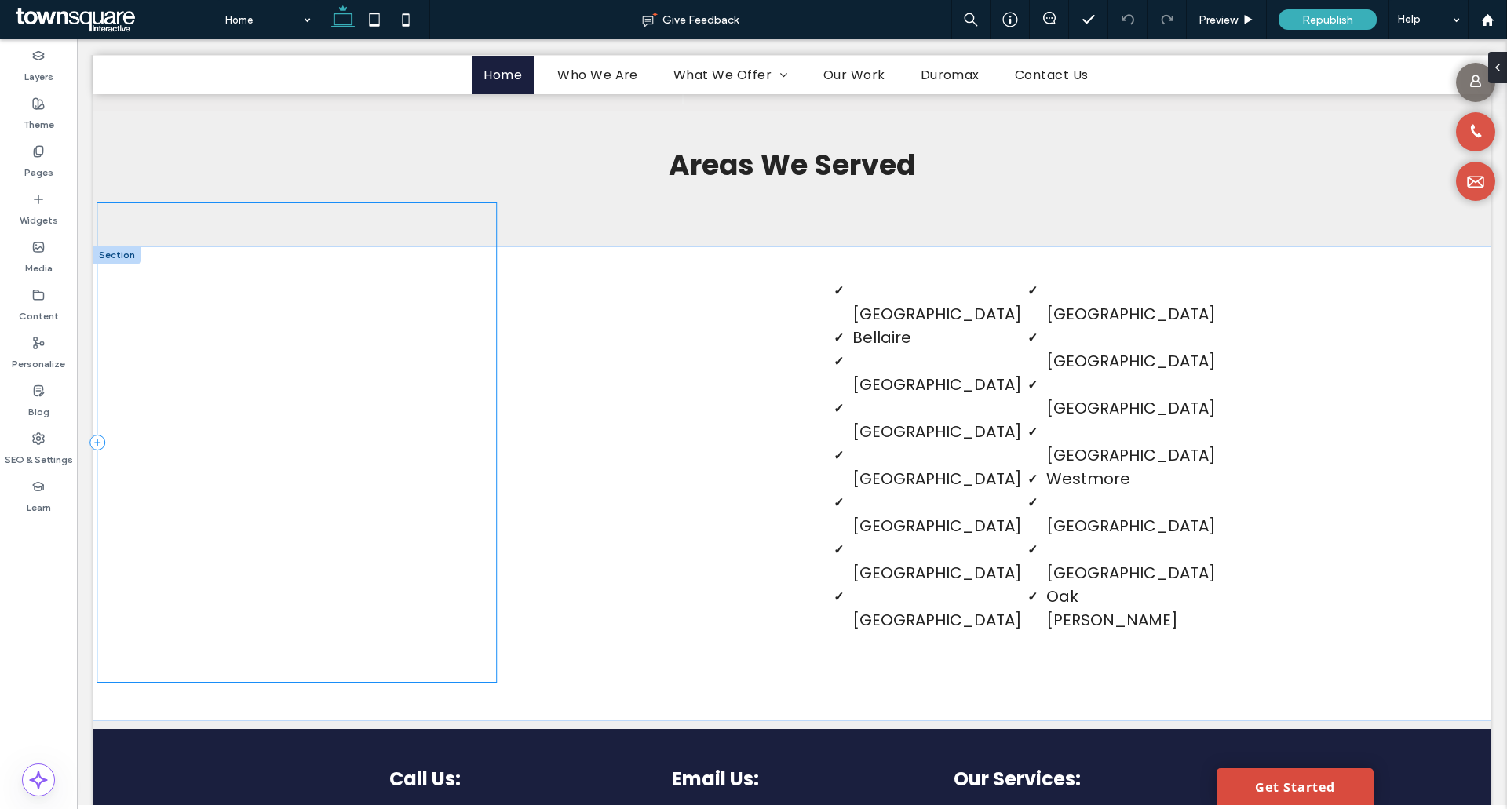
scroll to position [3454, 0]
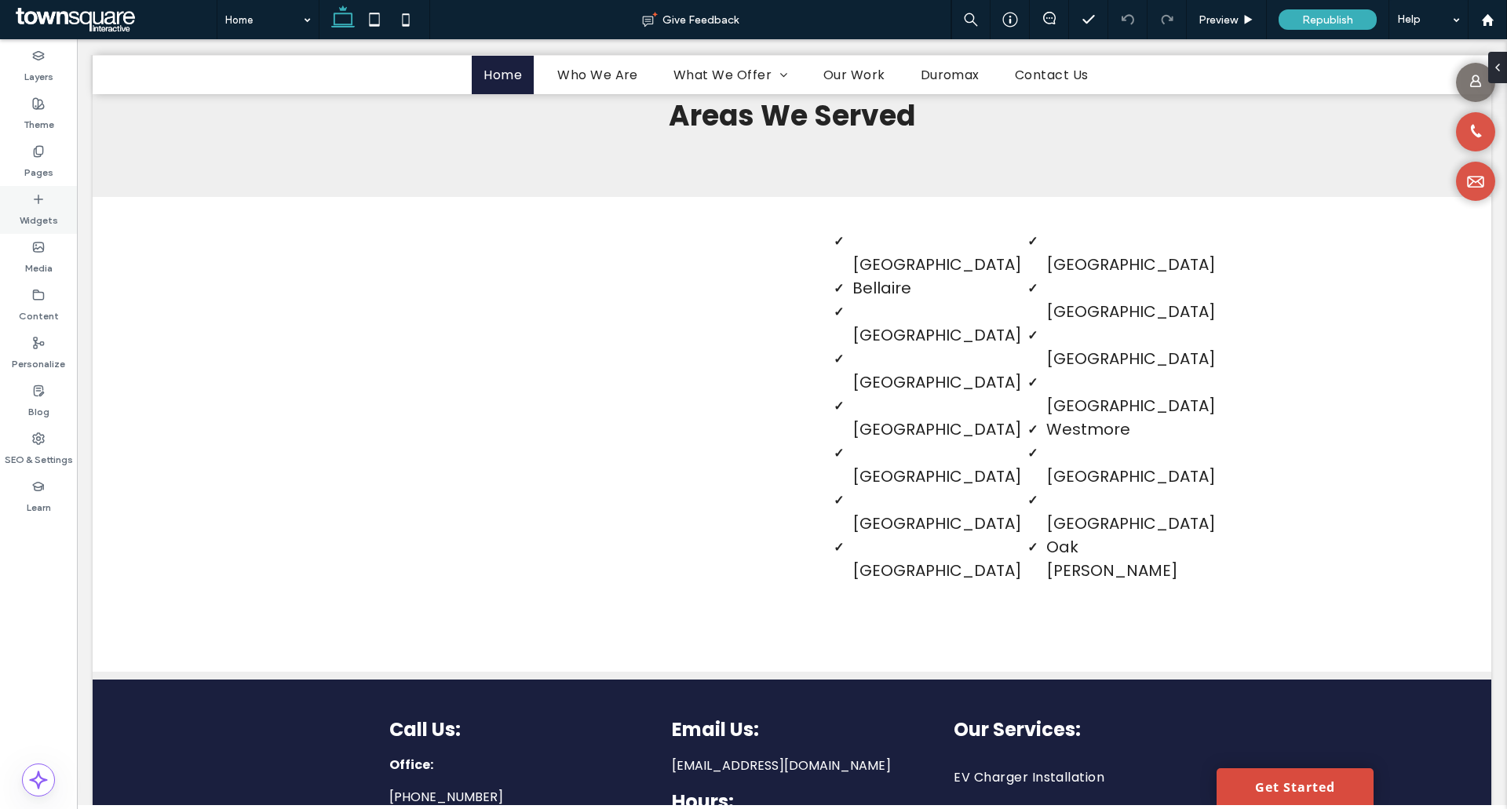
click at [30, 160] on label "Pages" at bounding box center [38, 169] width 29 height 22
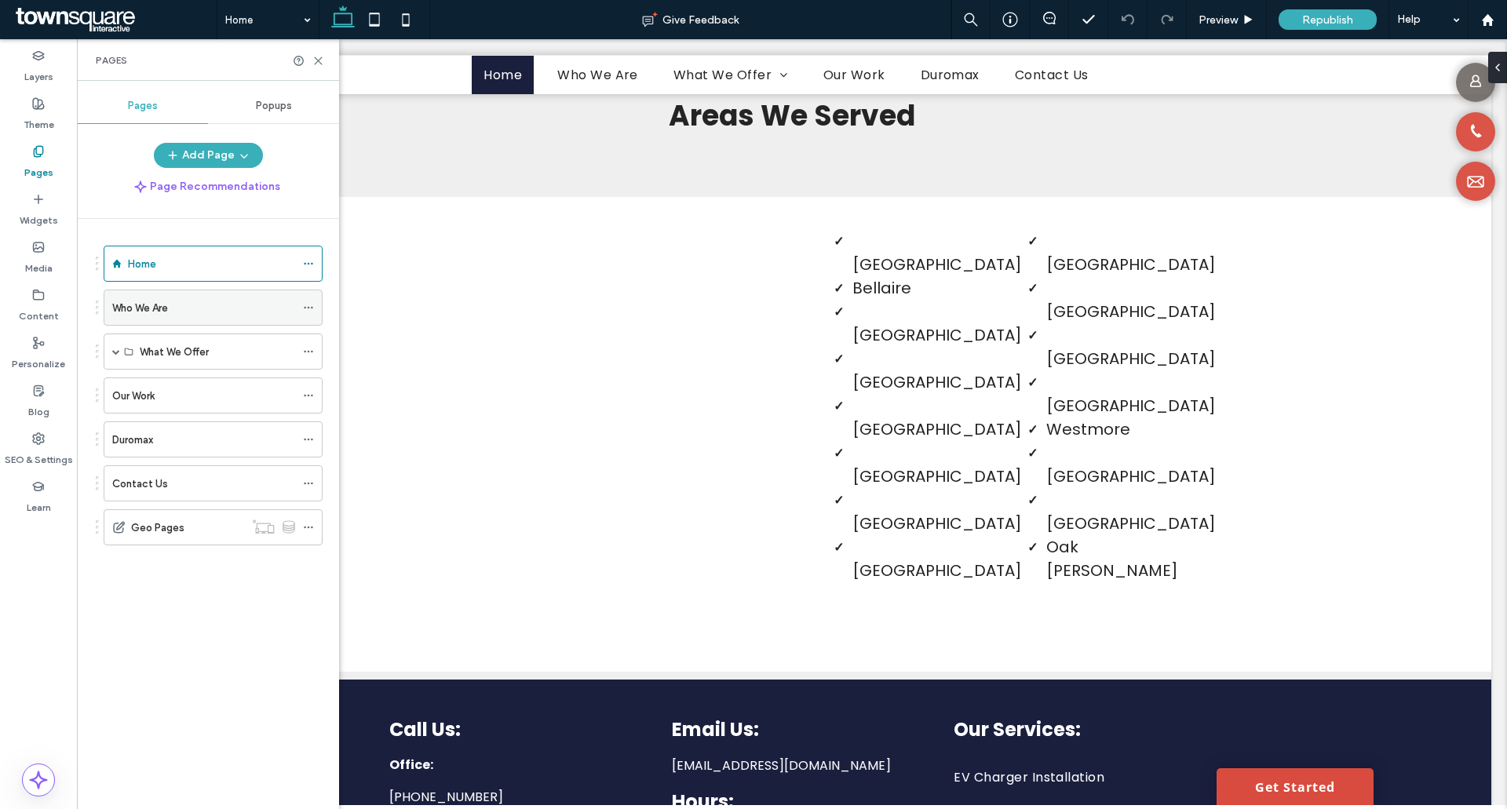
click at [136, 311] on label "Who We Are" at bounding box center [140, 307] width 56 height 27
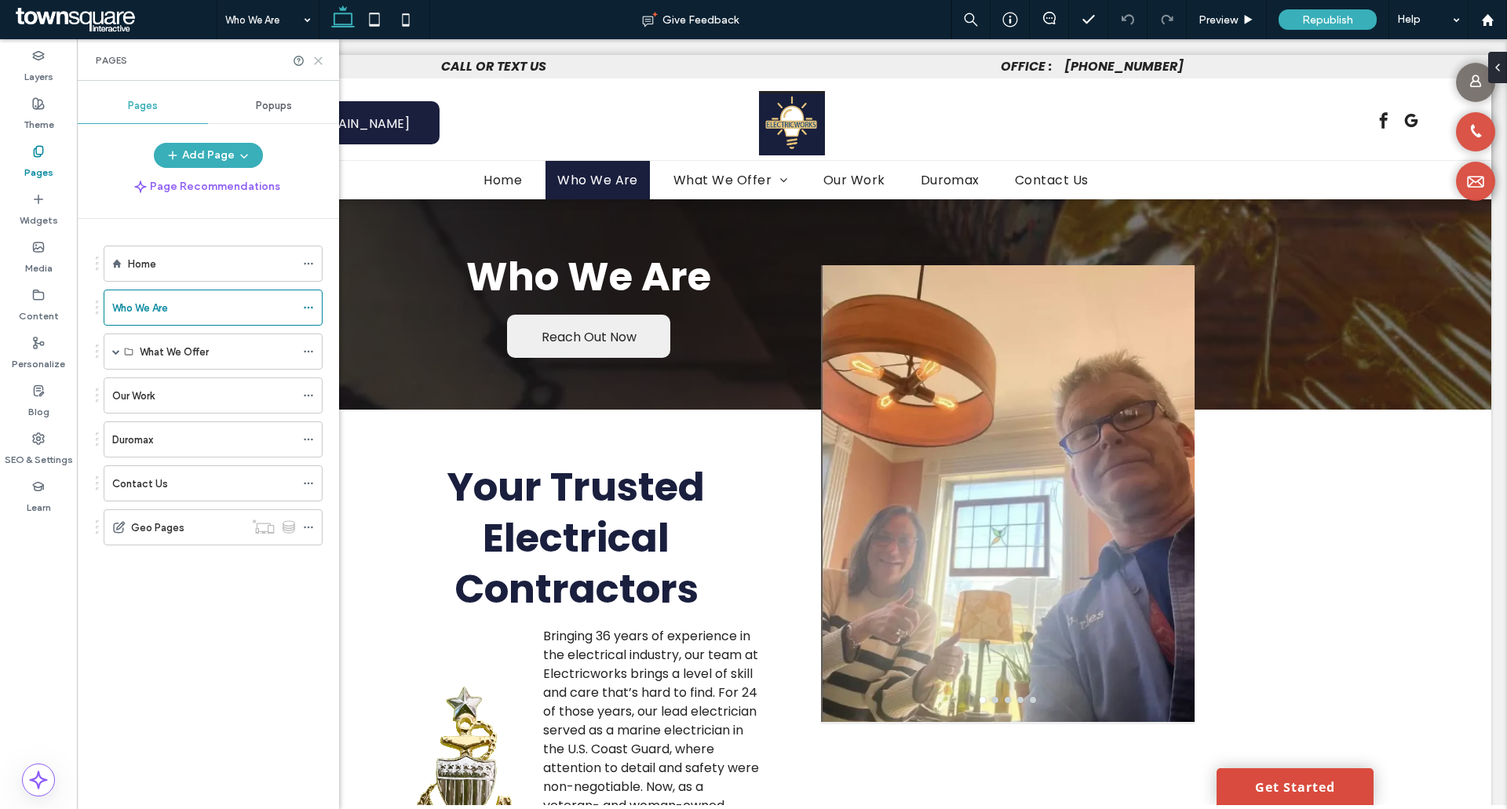
click at [315, 60] on icon at bounding box center [318, 61] width 12 height 12
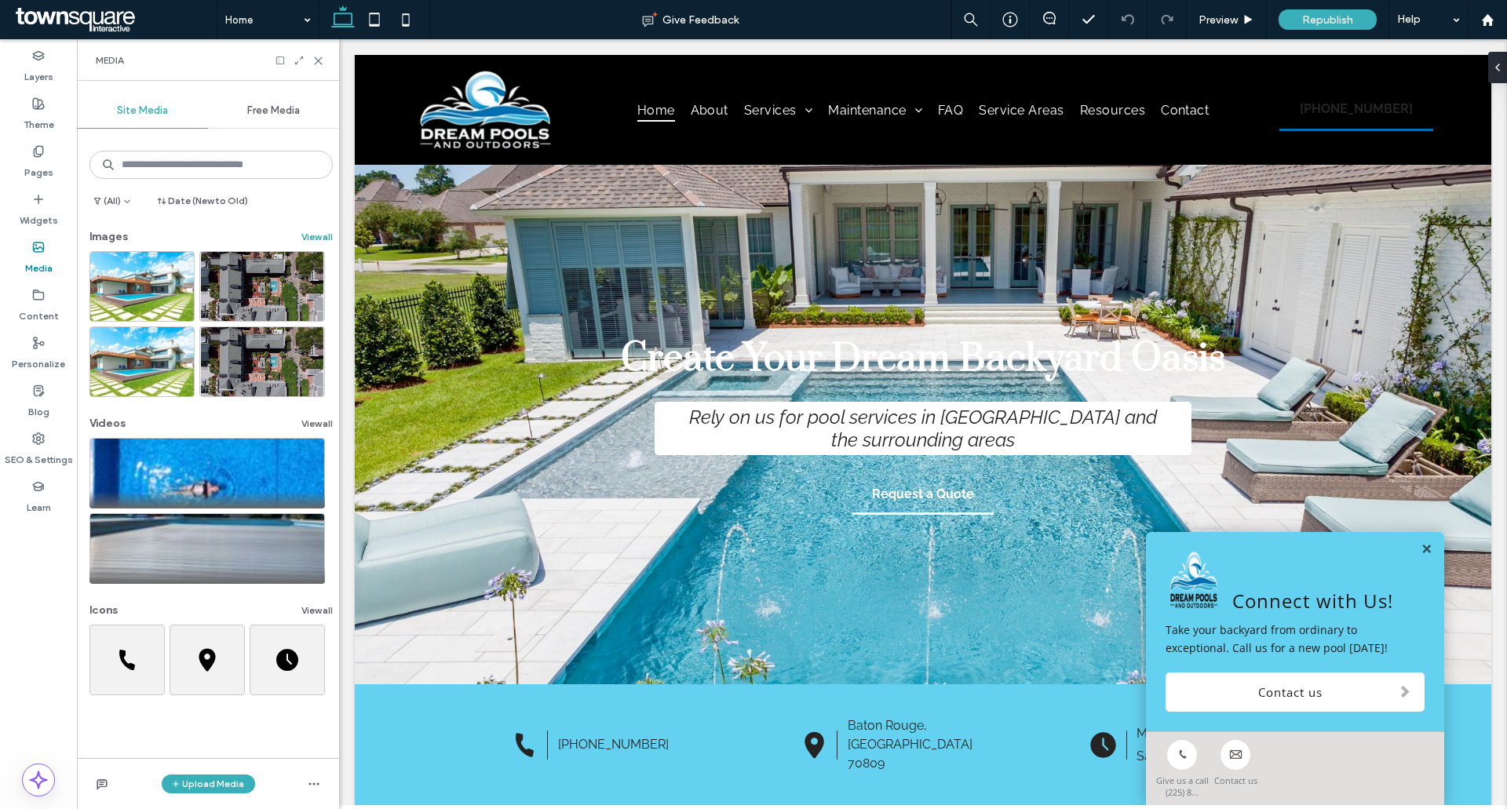
click at [301, 240] on button "View all" at bounding box center [316, 237] width 31 height 19
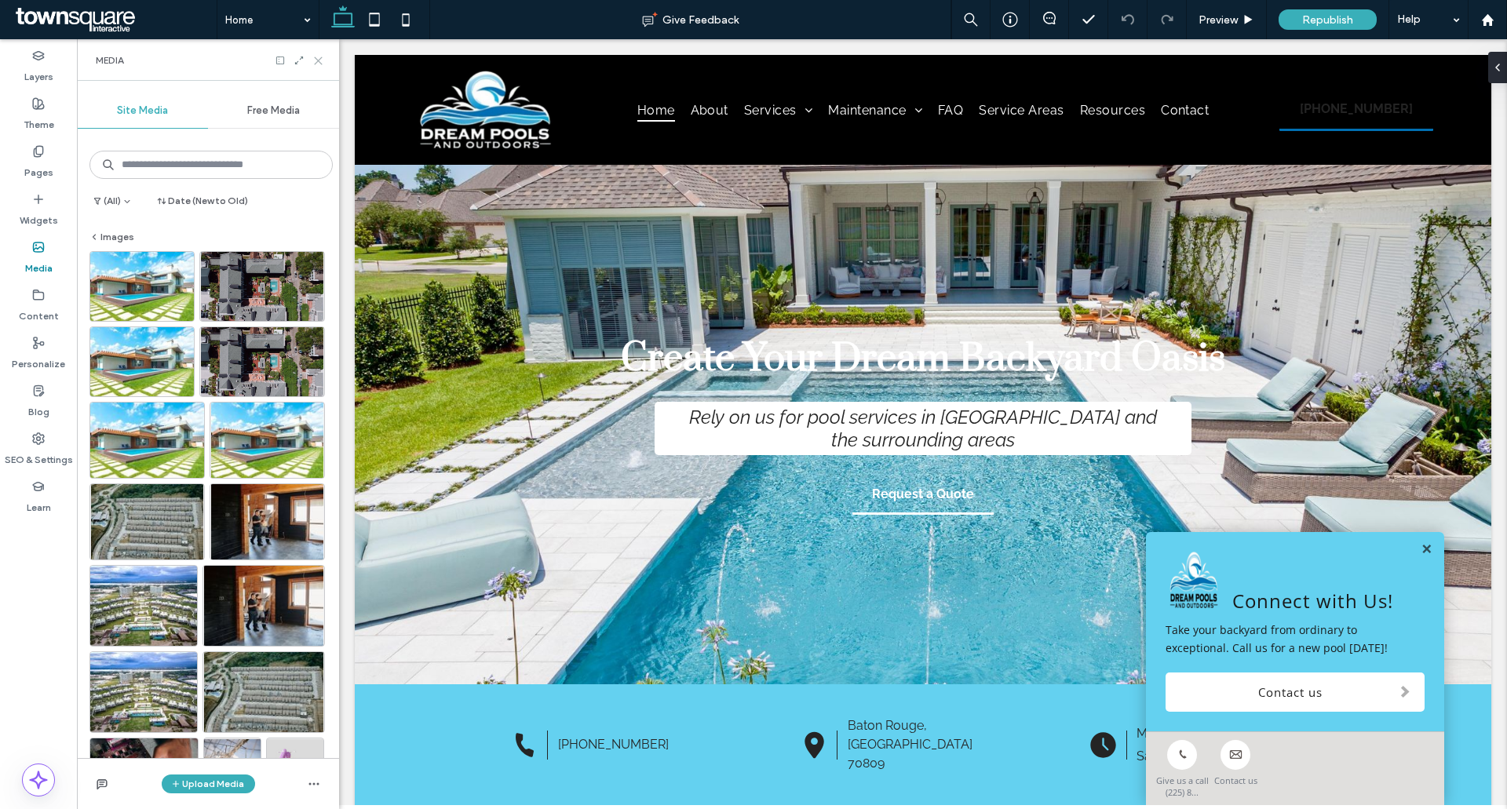
click at [319, 58] on icon at bounding box center [318, 61] width 12 height 12
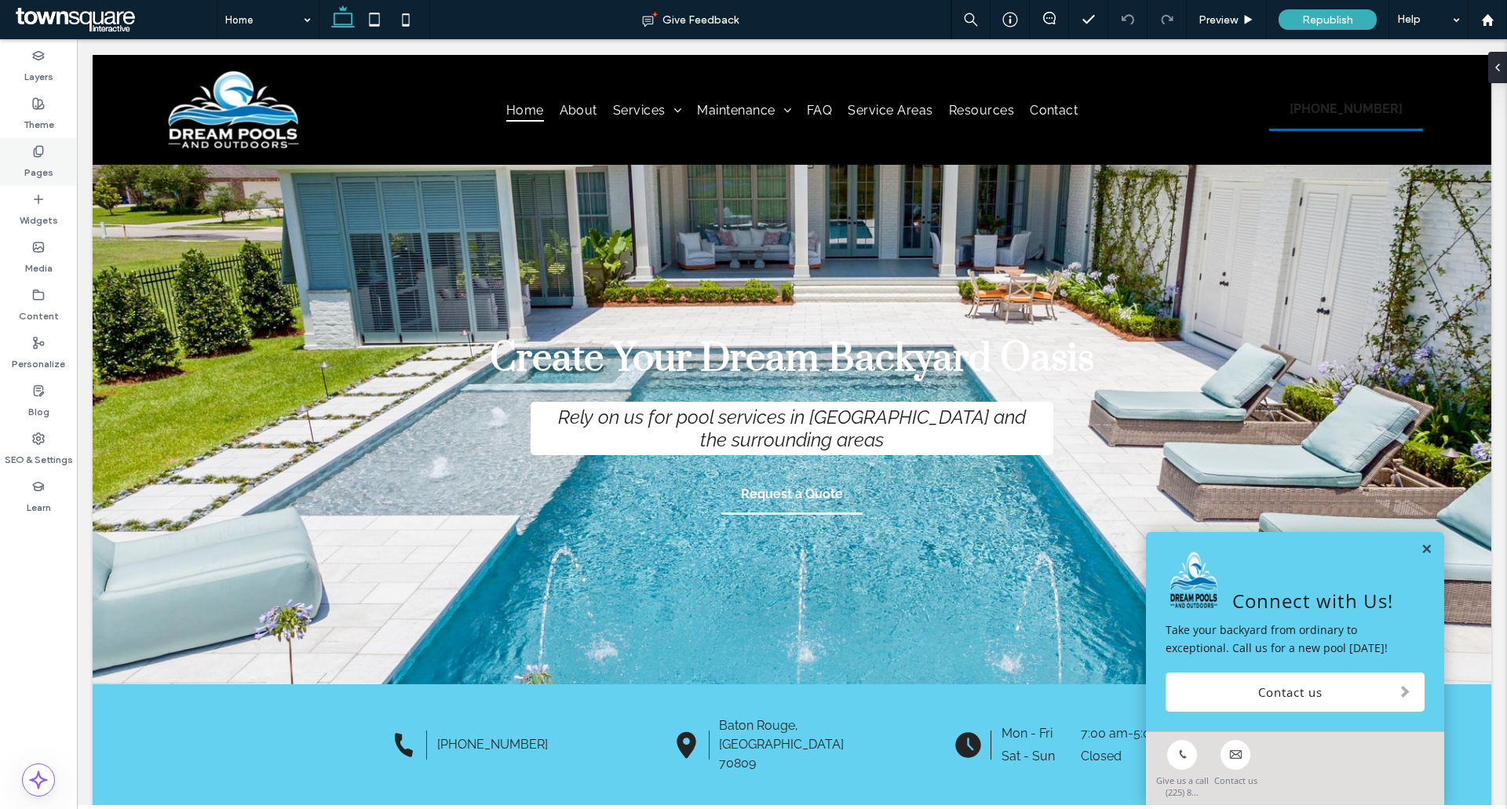
click at [42, 160] on label "Pages" at bounding box center [38, 169] width 29 height 22
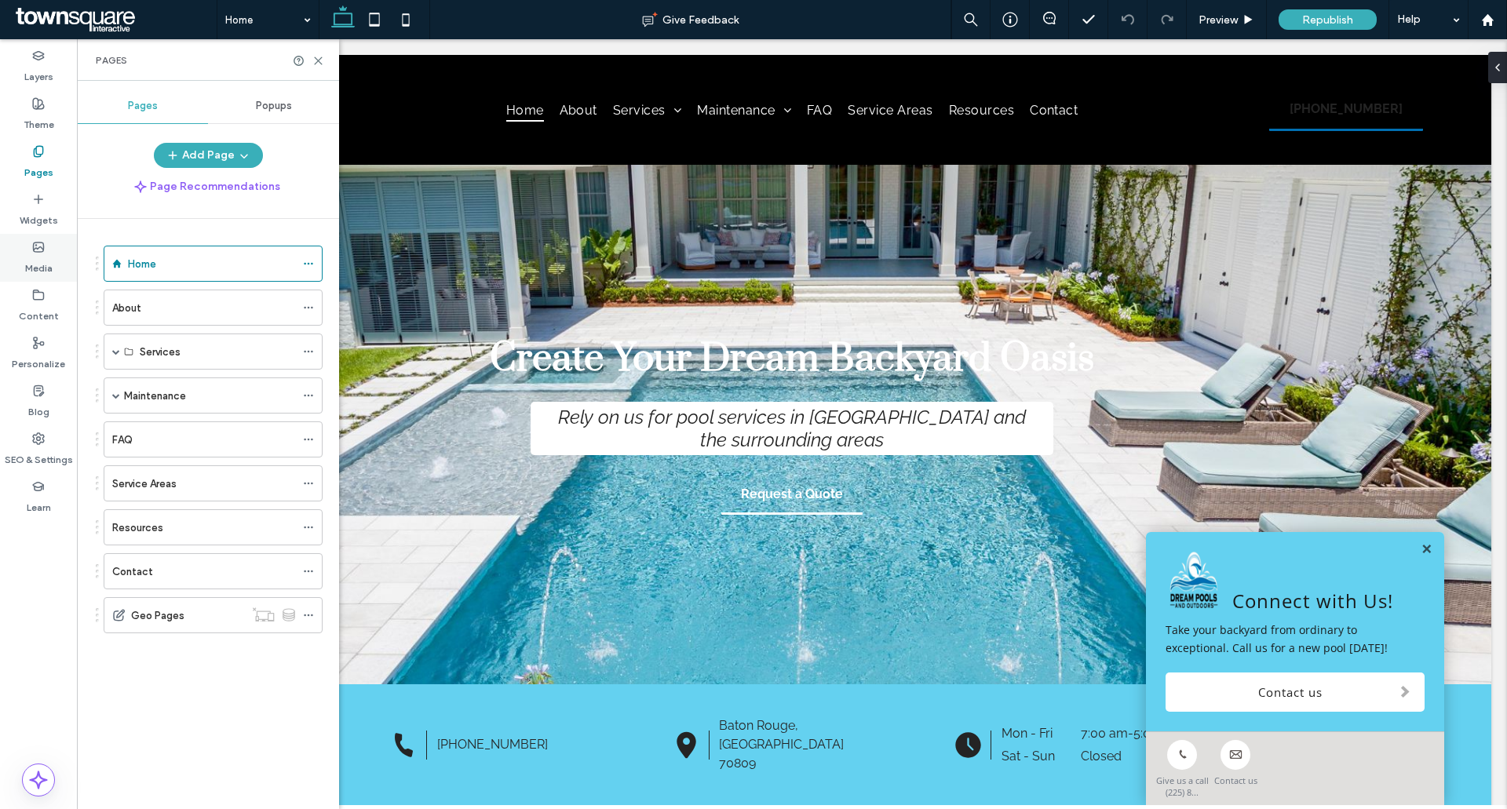
click at [56, 249] on div "Media" at bounding box center [38, 258] width 77 height 48
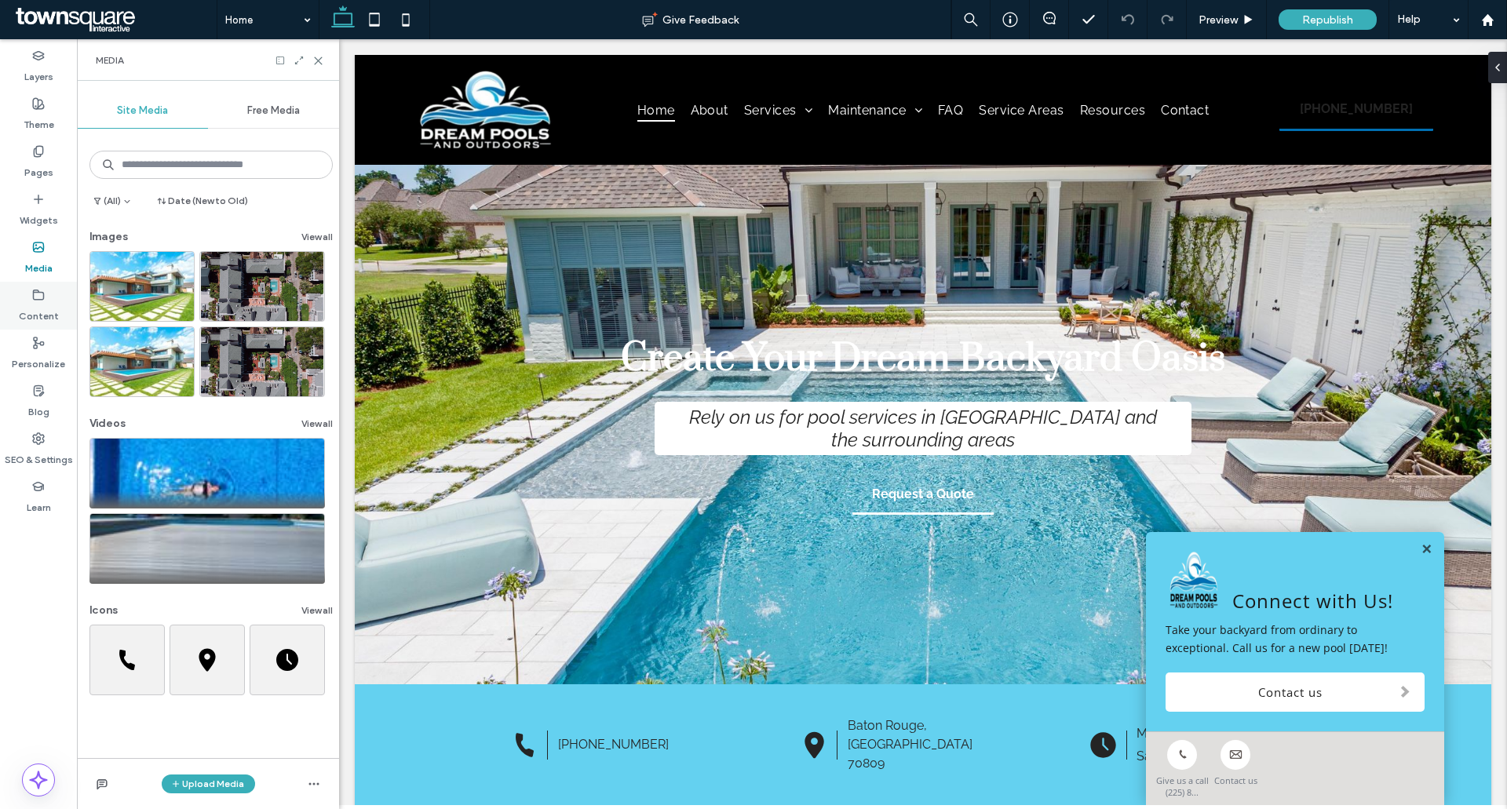
click at [46, 299] on div "Content" at bounding box center [38, 306] width 77 height 48
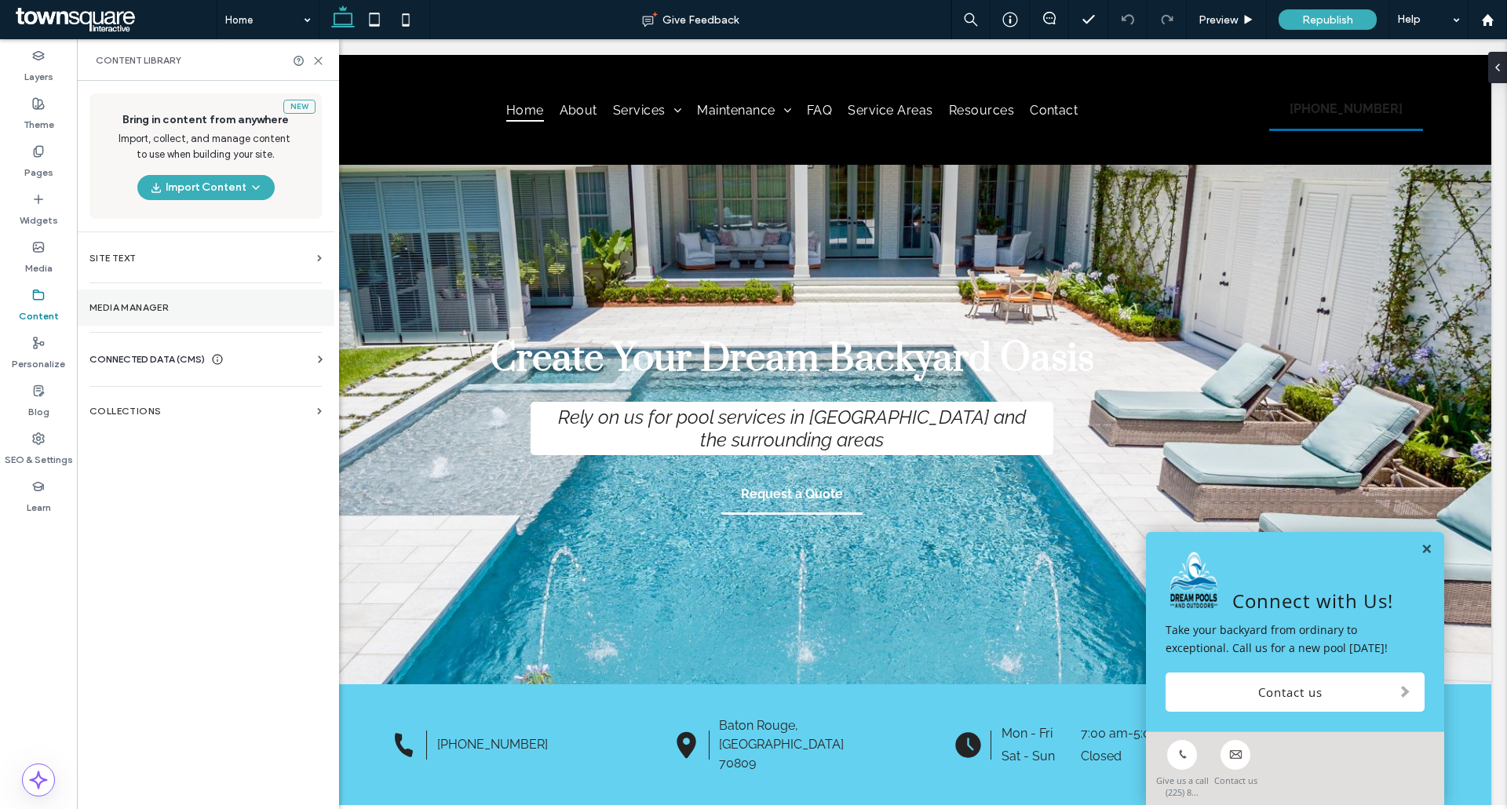
click at [156, 308] on label "Media Manager" at bounding box center [205, 307] width 232 height 11
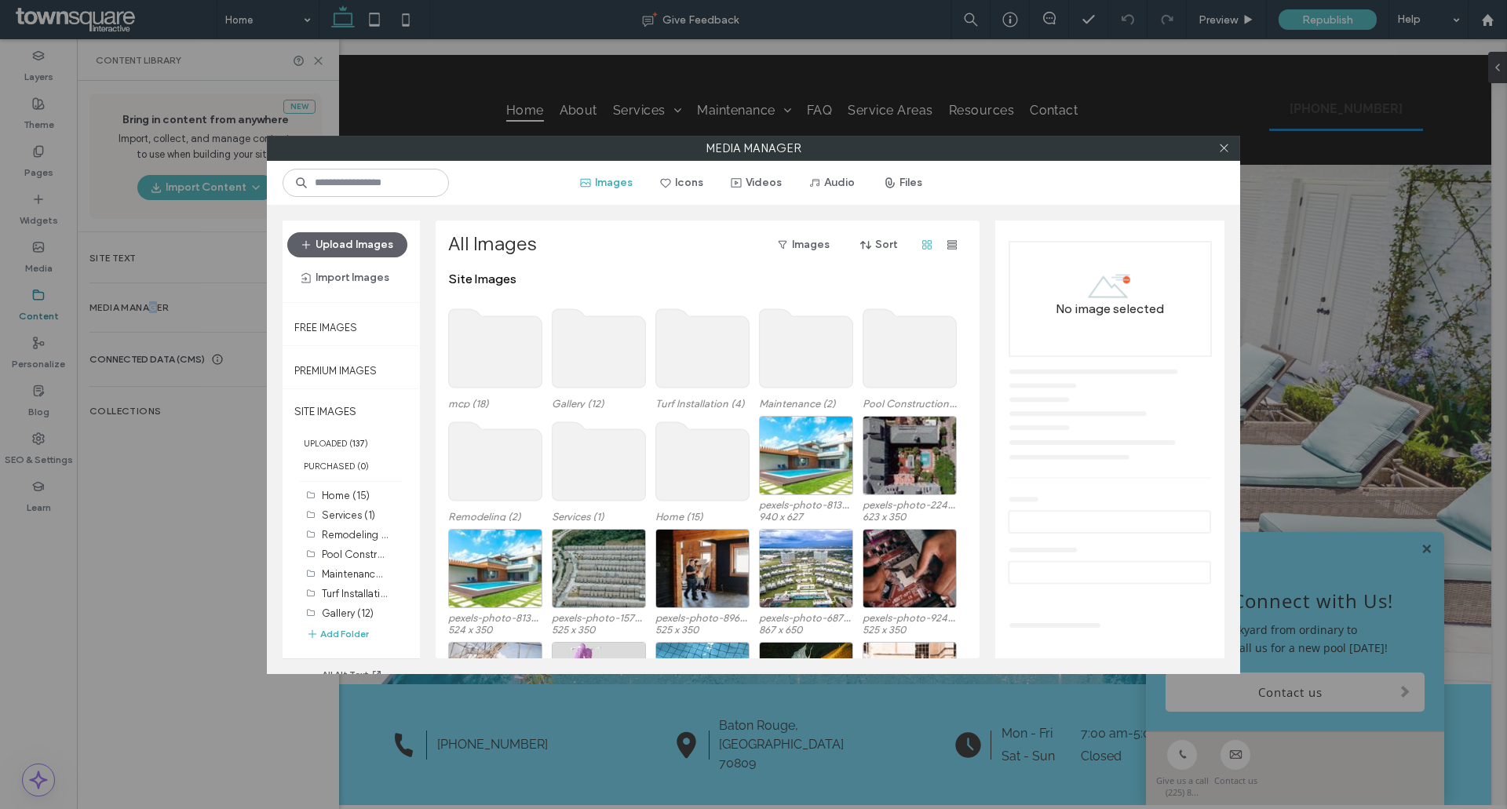
click at [565, 363] on use at bounding box center [599, 348] width 93 height 78
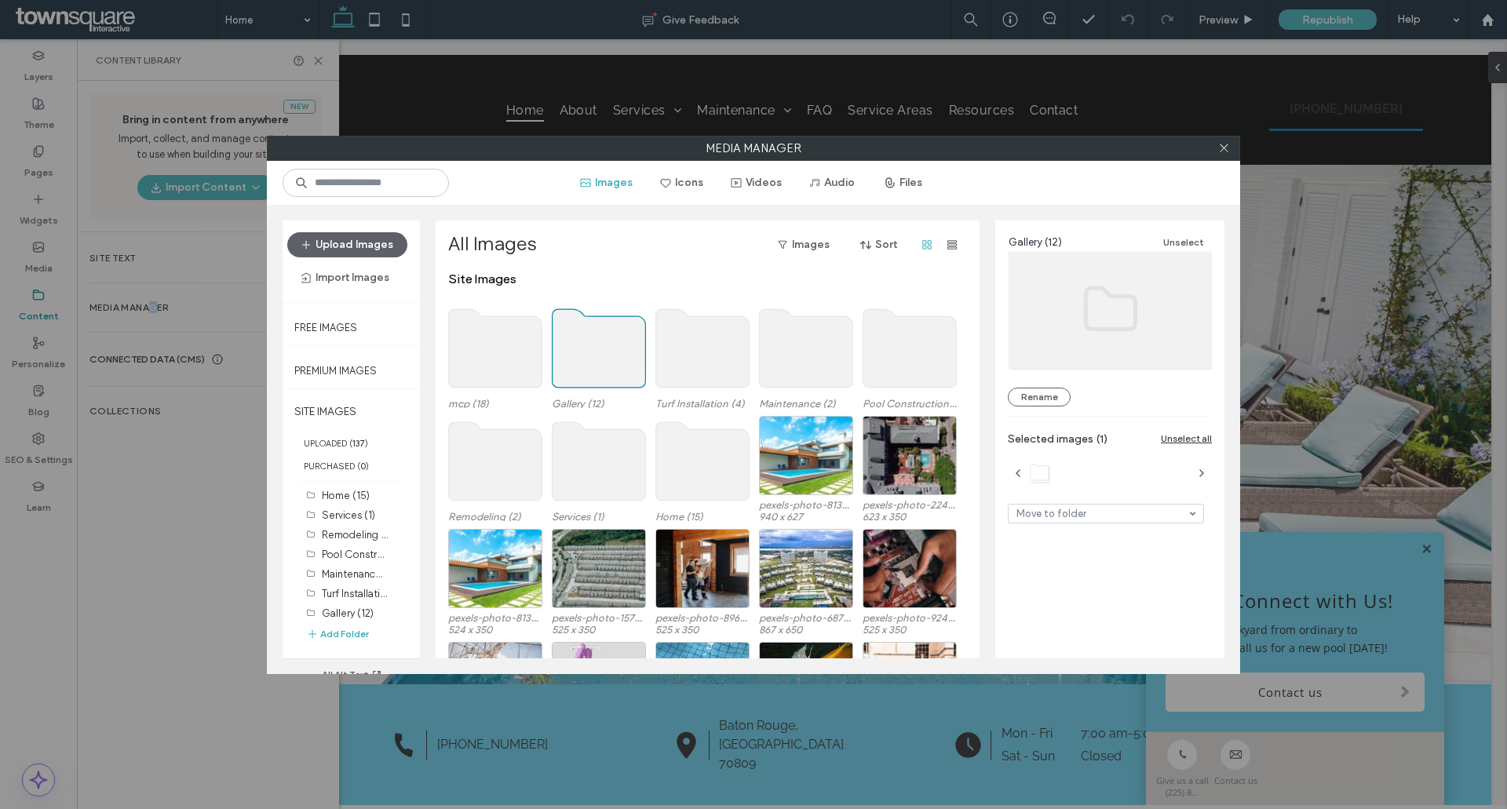
click at [602, 356] on use at bounding box center [599, 348] width 93 height 78
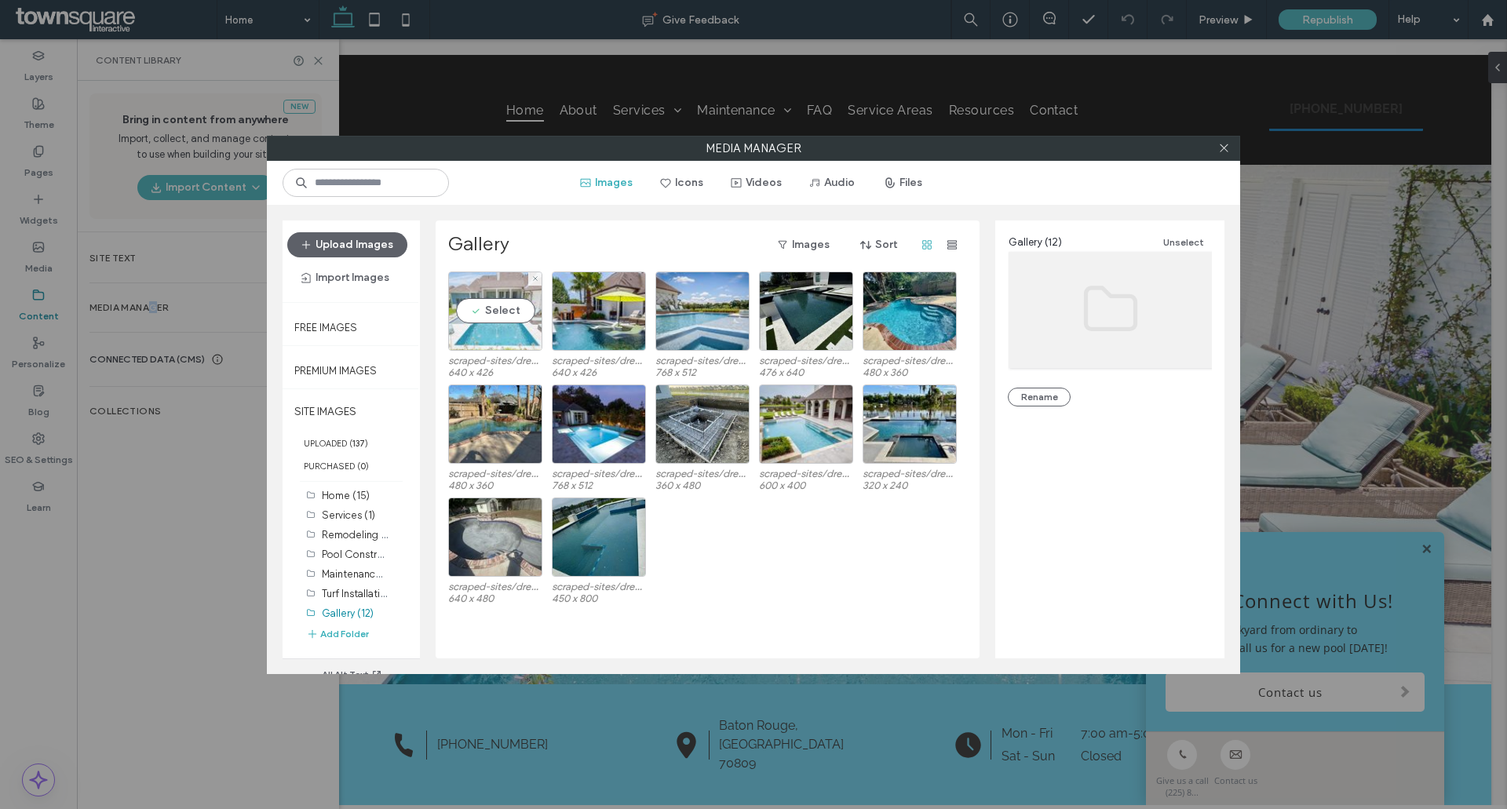
click at [494, 325] on div "Select" at bounding box center [495, 311] width 94 height 79
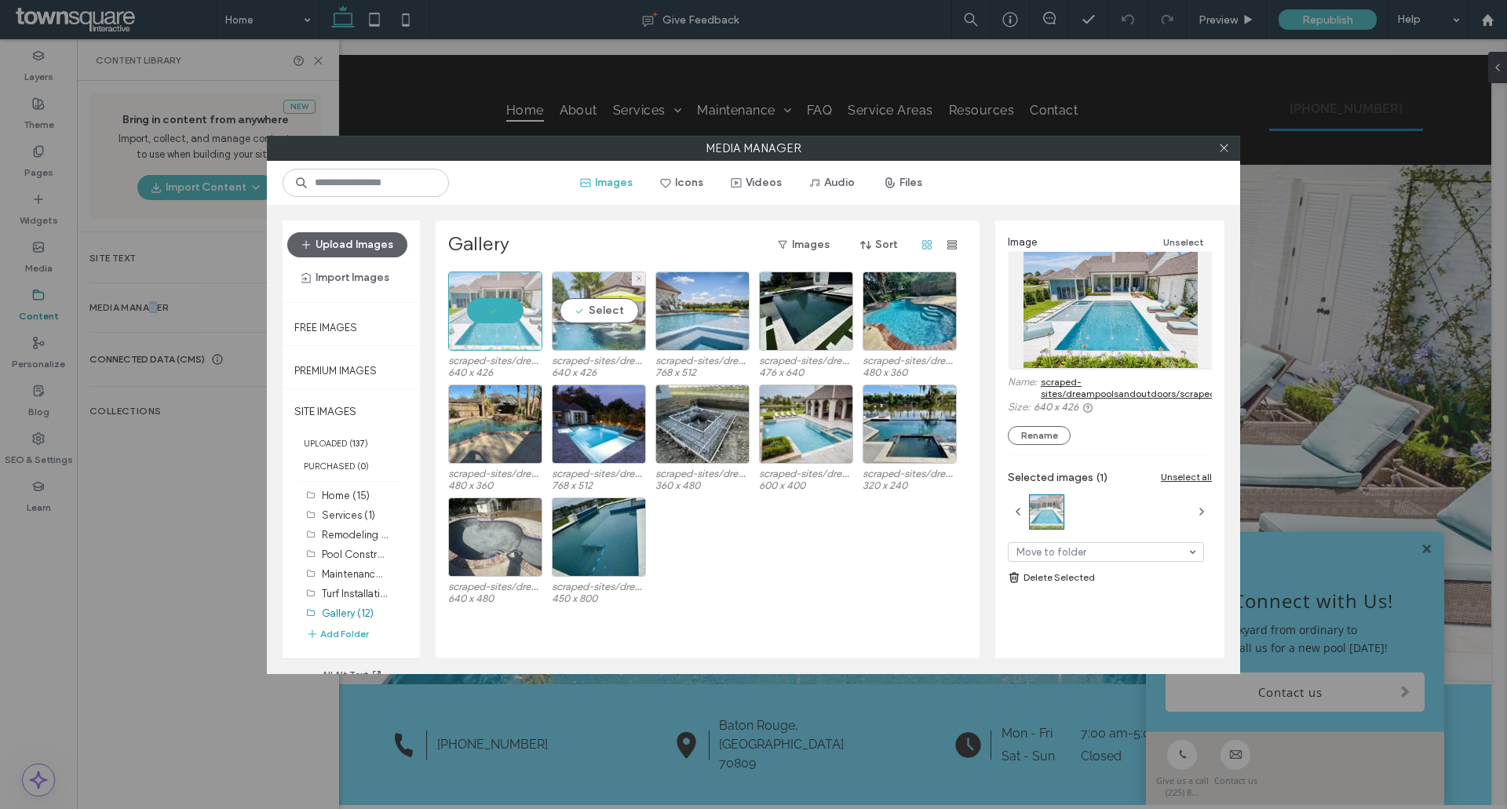
click at [580, 316] on div "Select" at bounding box center [599, 311] width 94 height 79
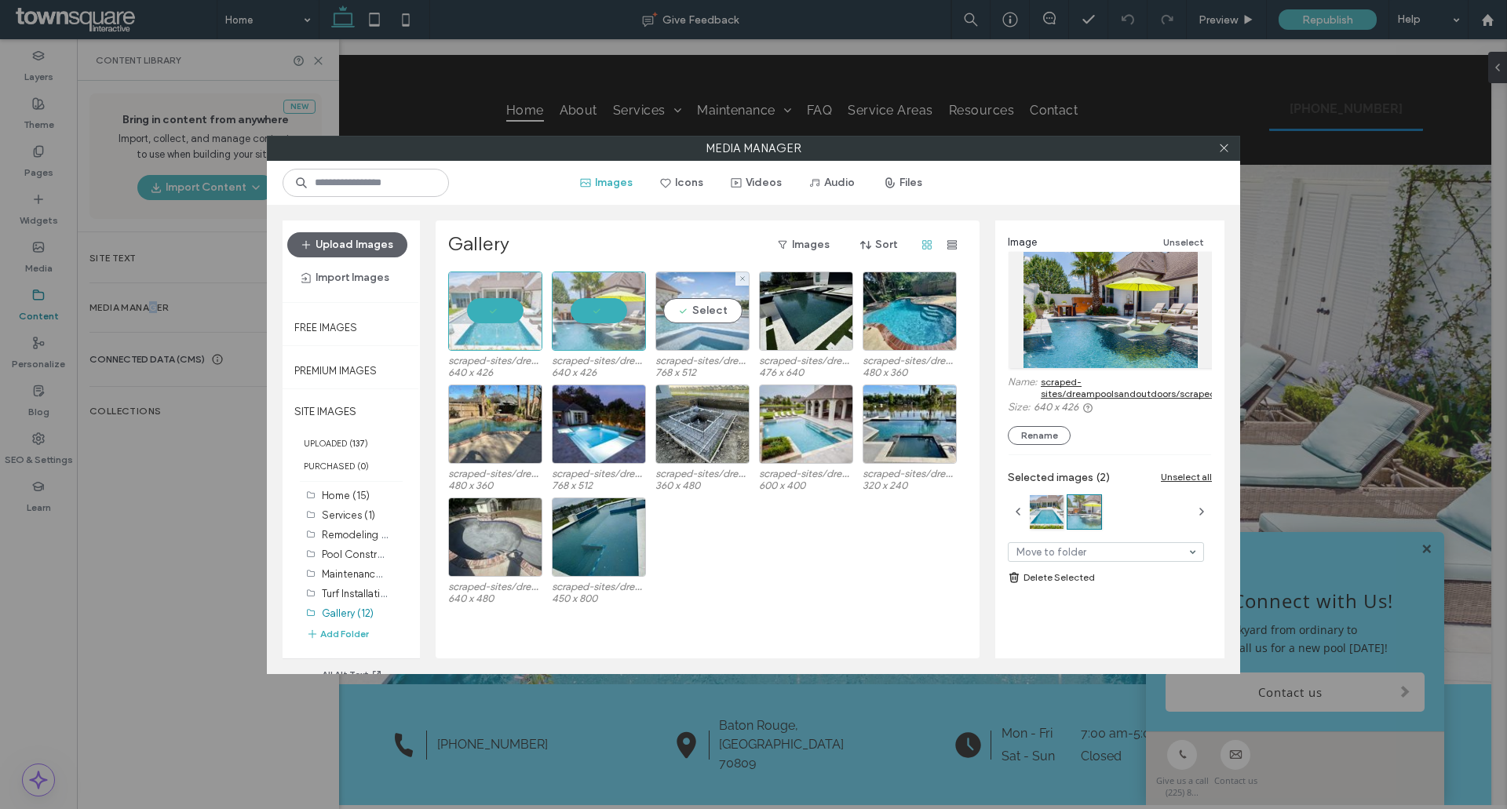
click at [728, 304] on div "Select" at bounding box center [702, 311] width 94 height 79
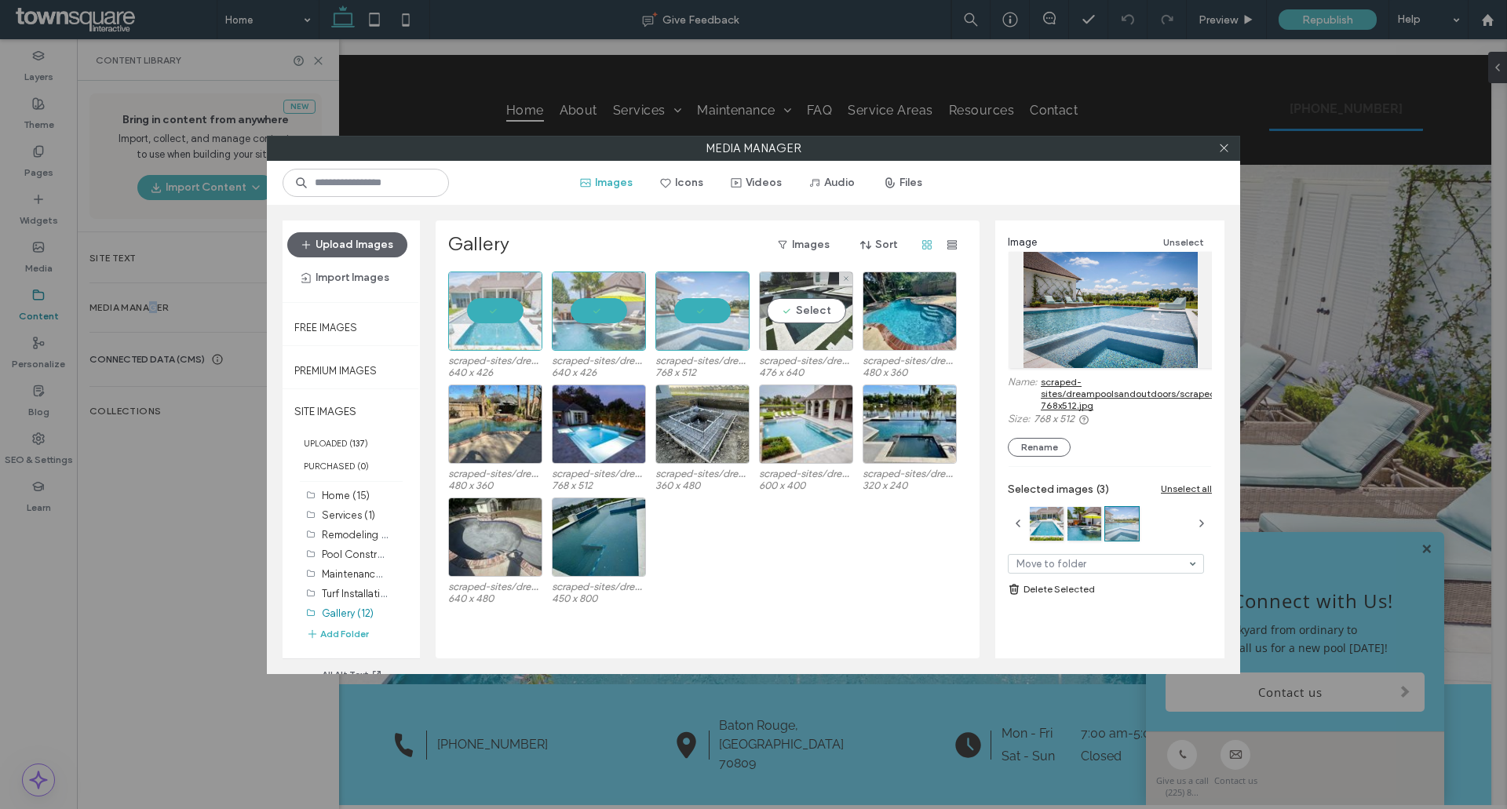
click at [841, 308] on div "Select" at bounding box center [806, 311] width 94 height 79
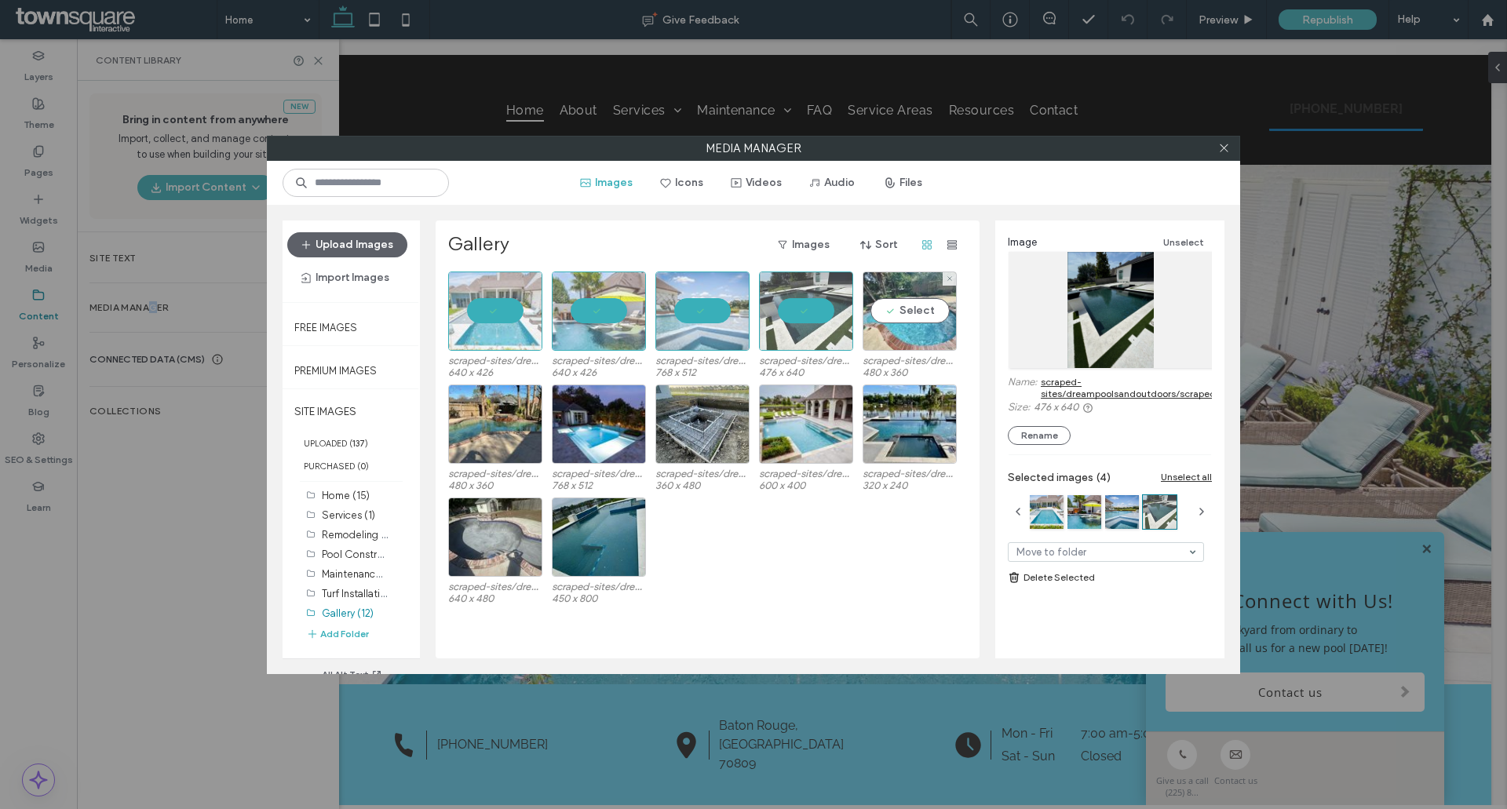
click at [885, 306] on div "Select" at bounding box center [910, 311] width 94 height 79
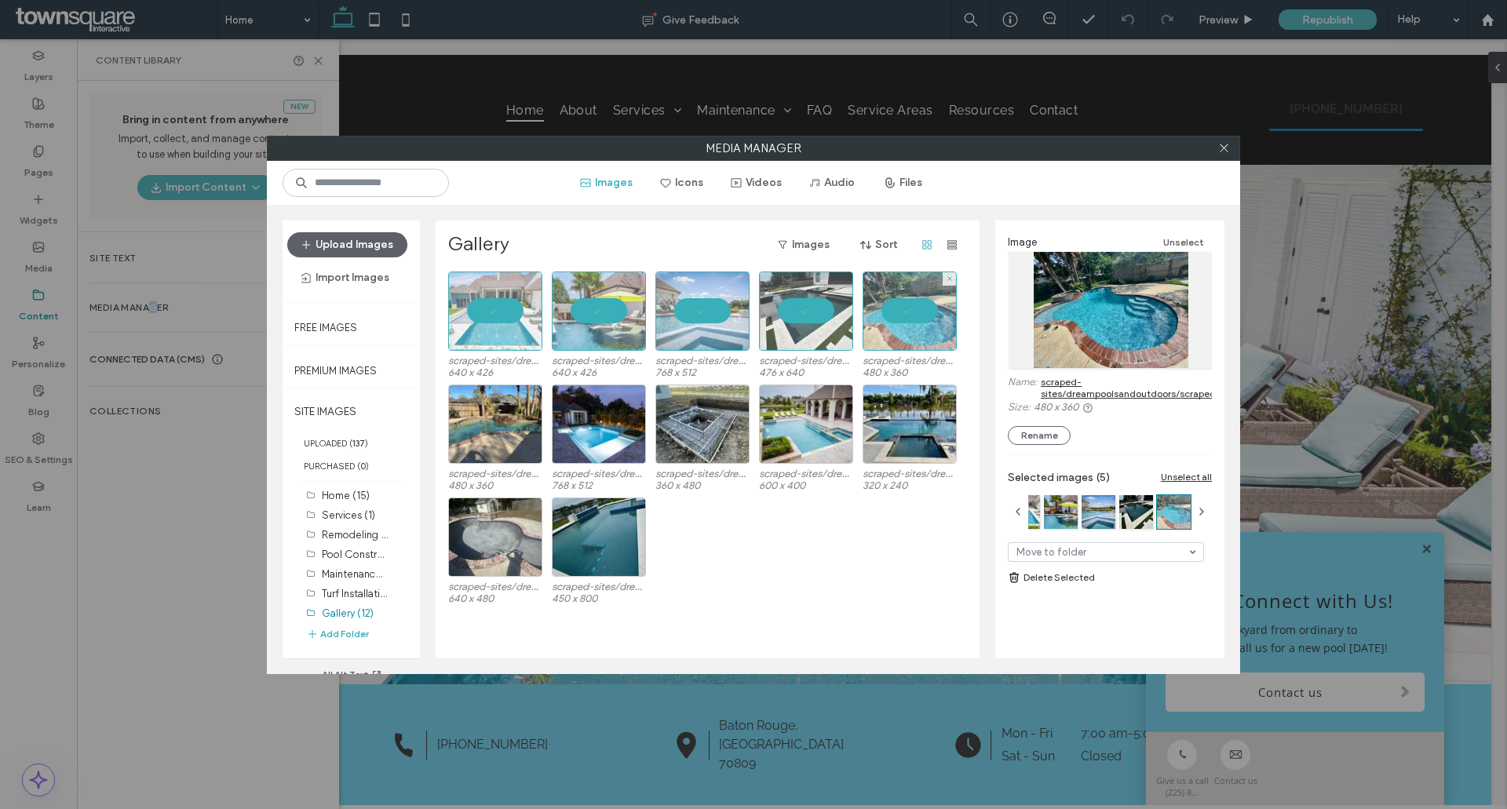
click at [881, 311] on div at bounding box center [910, 311] width 94 height 79
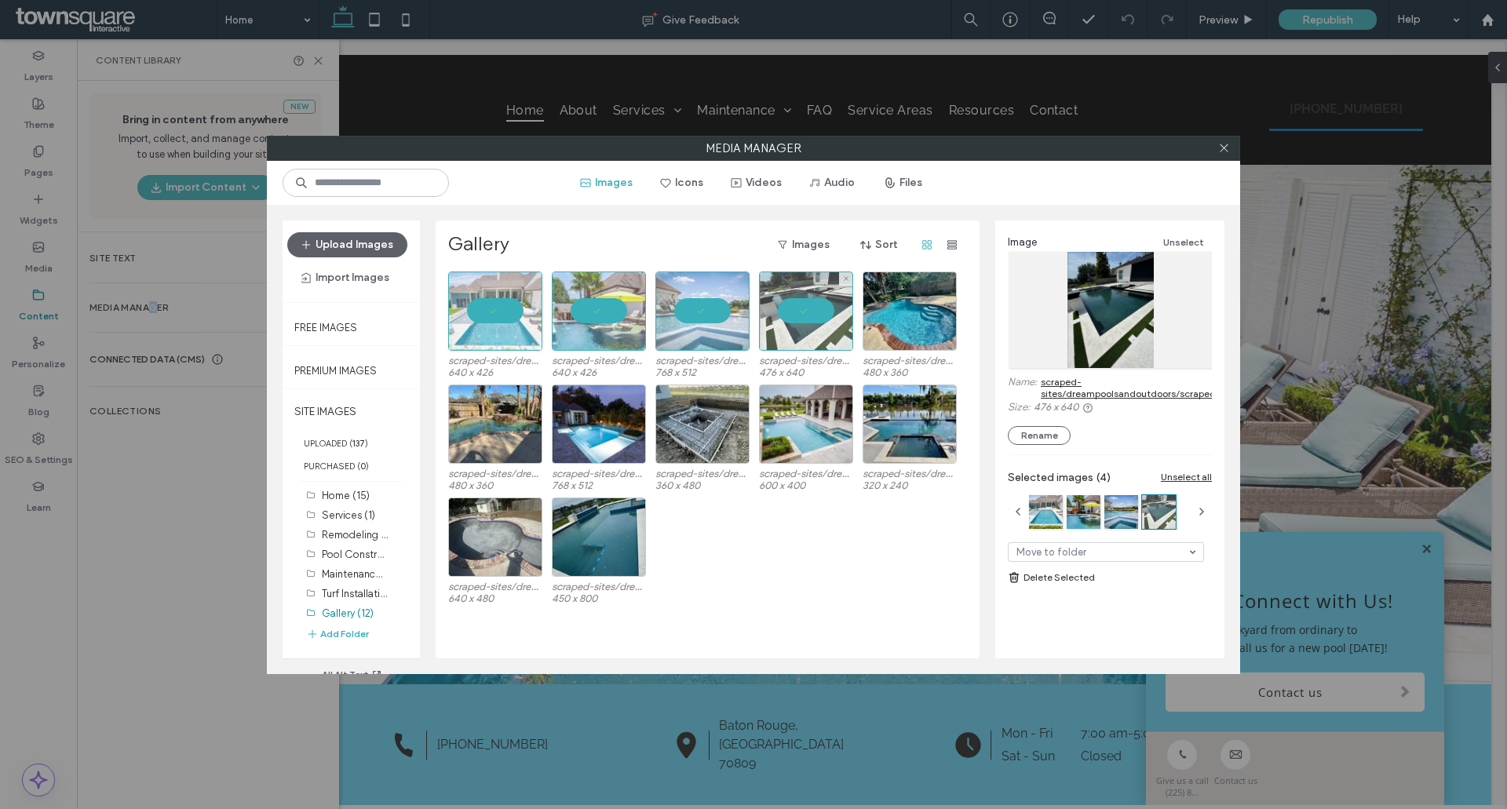
click at [791, 318] on div at bounding box center [806, 311] width 94 height 79
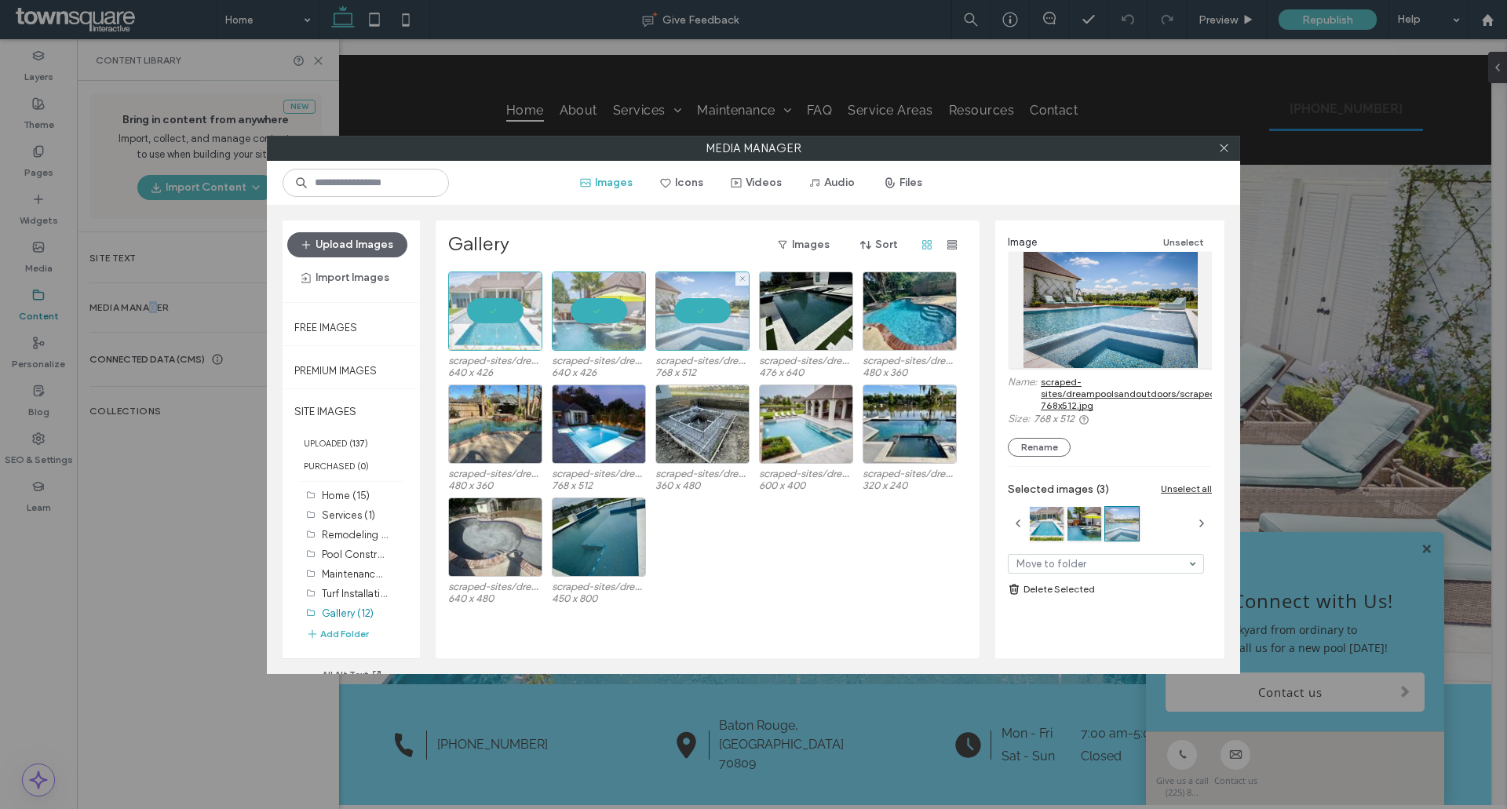
click at [707, 317] on div at bounding box center [702, 311] width 94 height 79
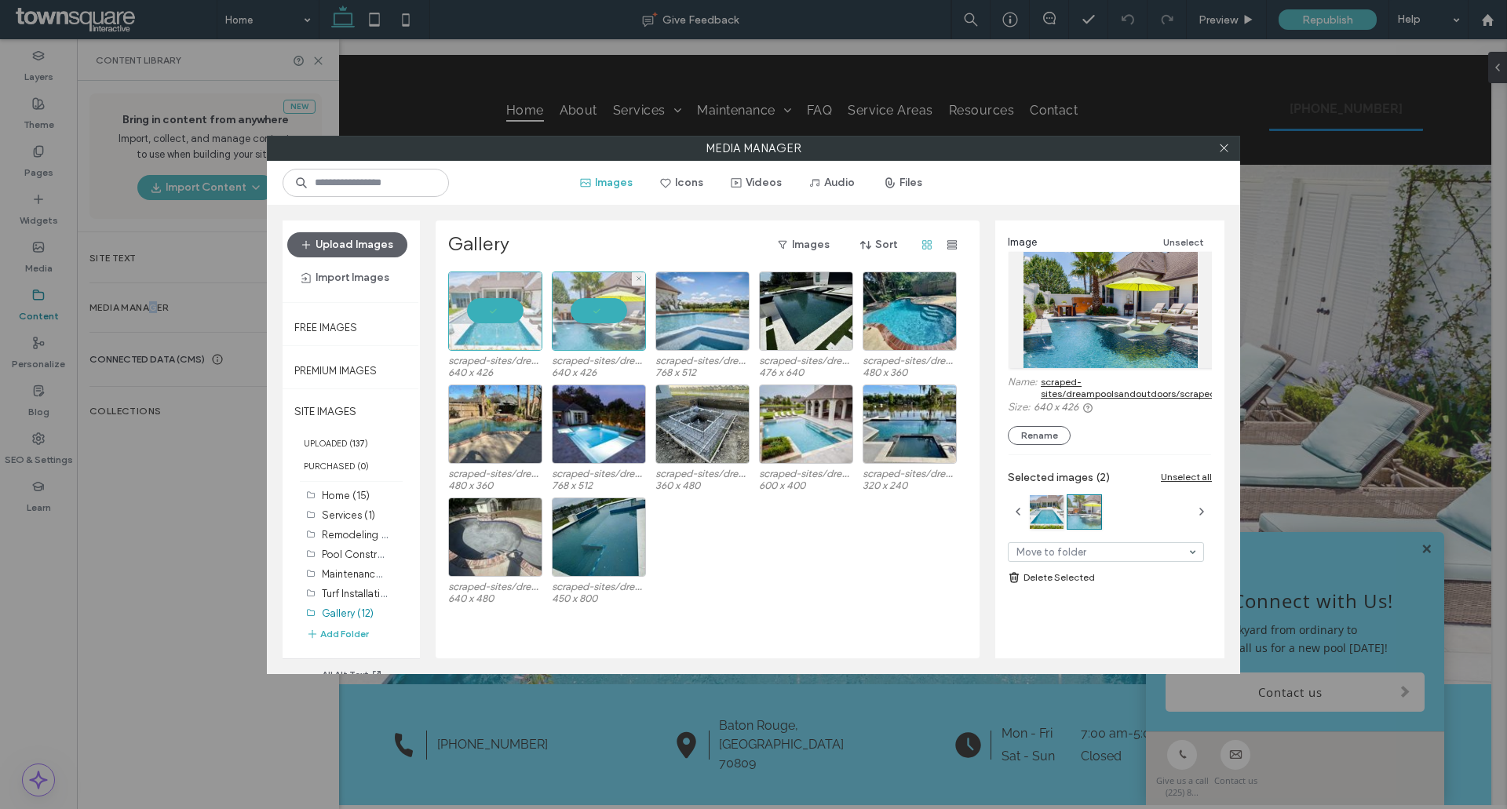
click at [578, 312] on div at bounding box center [599, 311] width 94 height 79
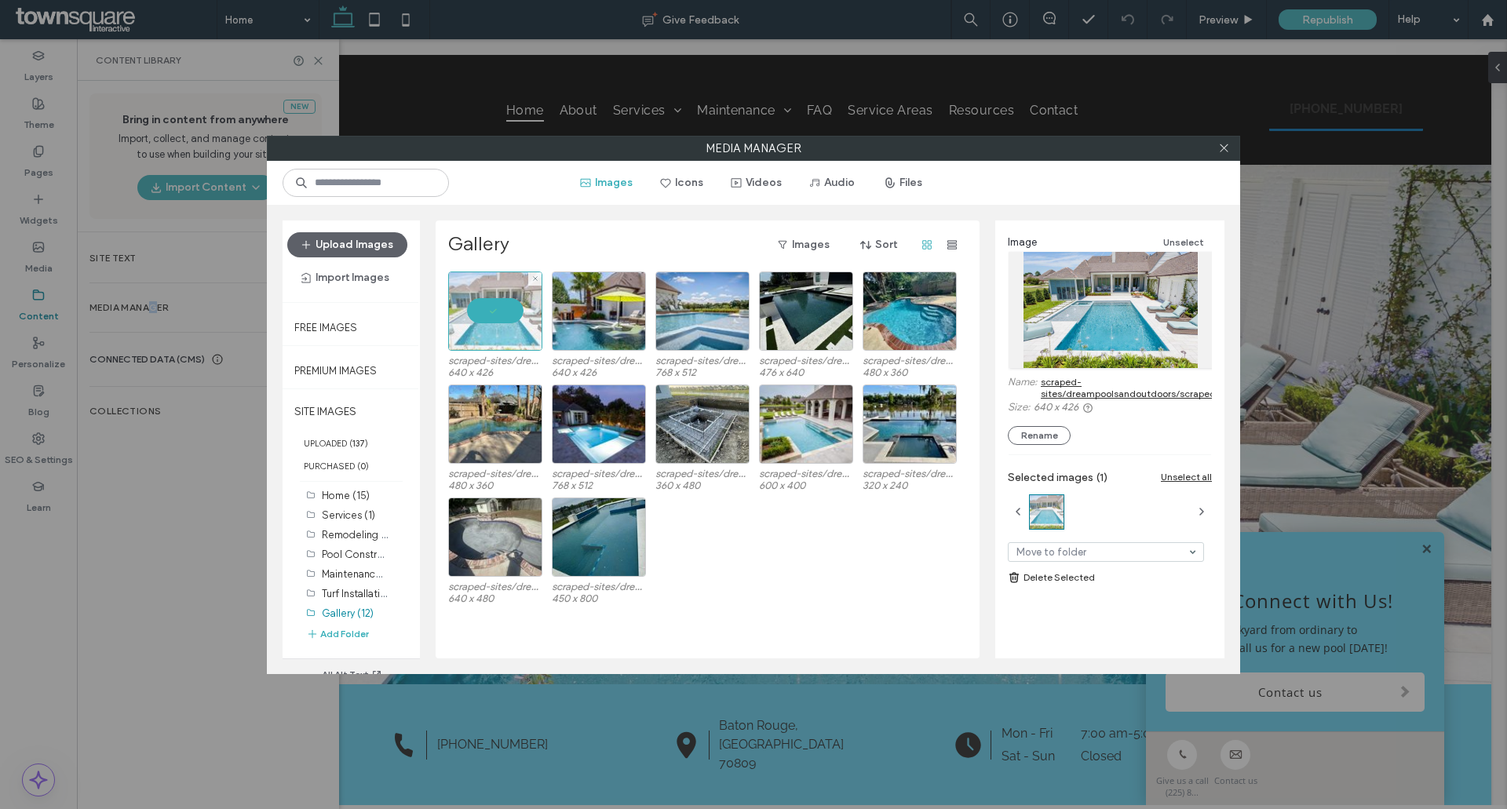
click at [478, 318] on div at bounding box center [495, 311] width 94 height 79
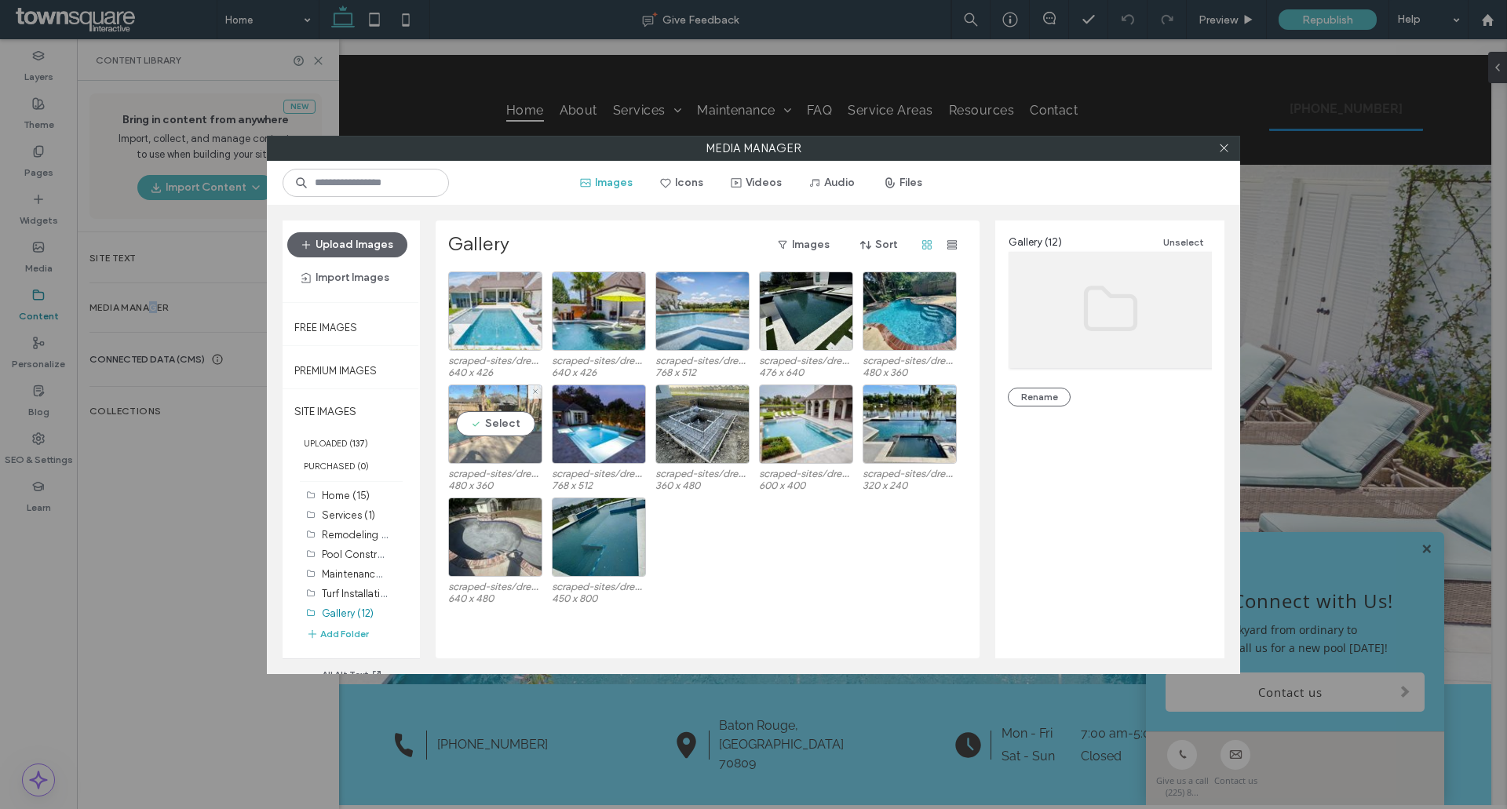
click at [485, 407] on div "Select" at bounding box center [495, 424] width 94 height 79
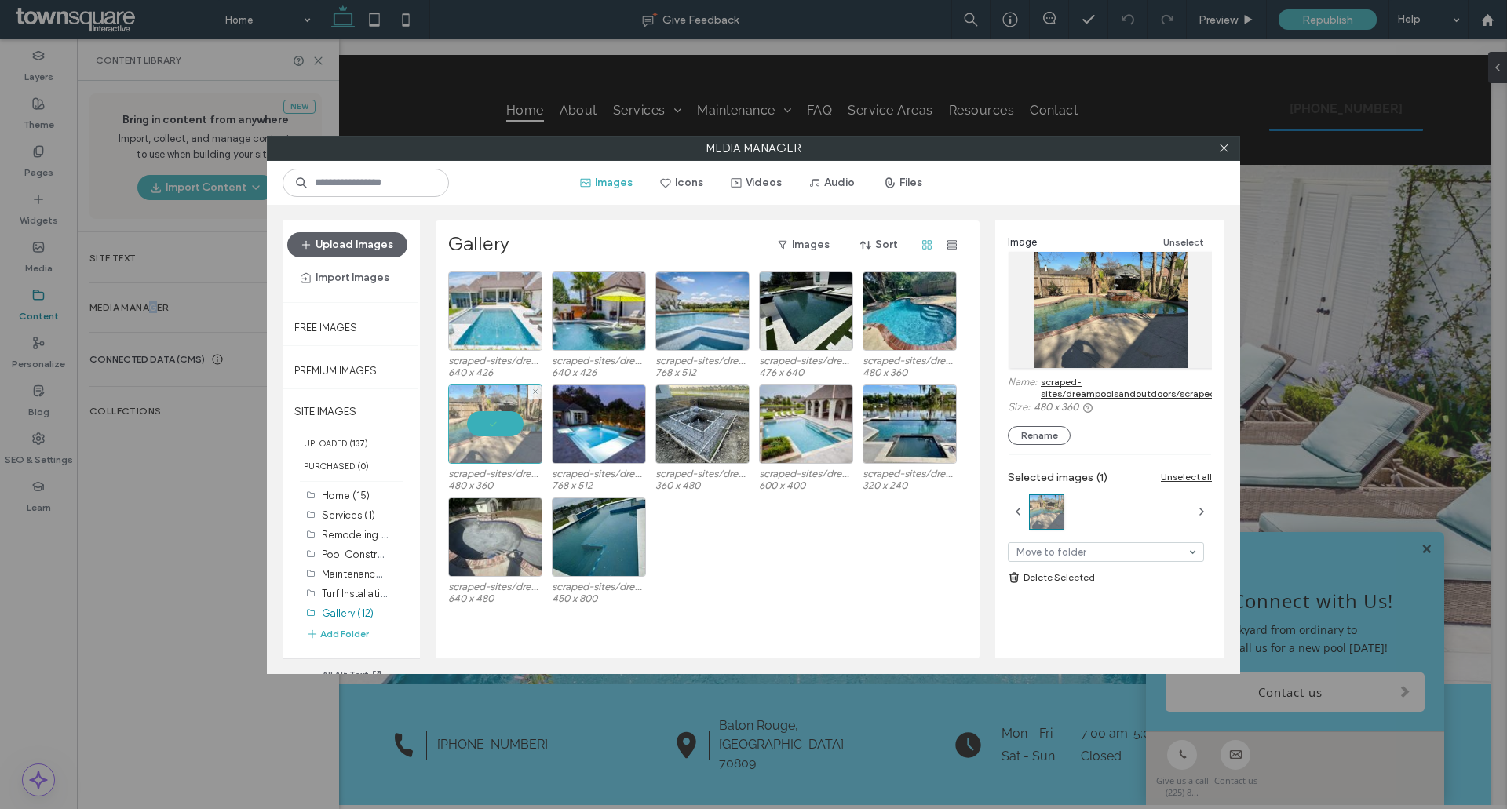
click at [532, 408] on div at bounding box center [495, 424] width 94 height 79
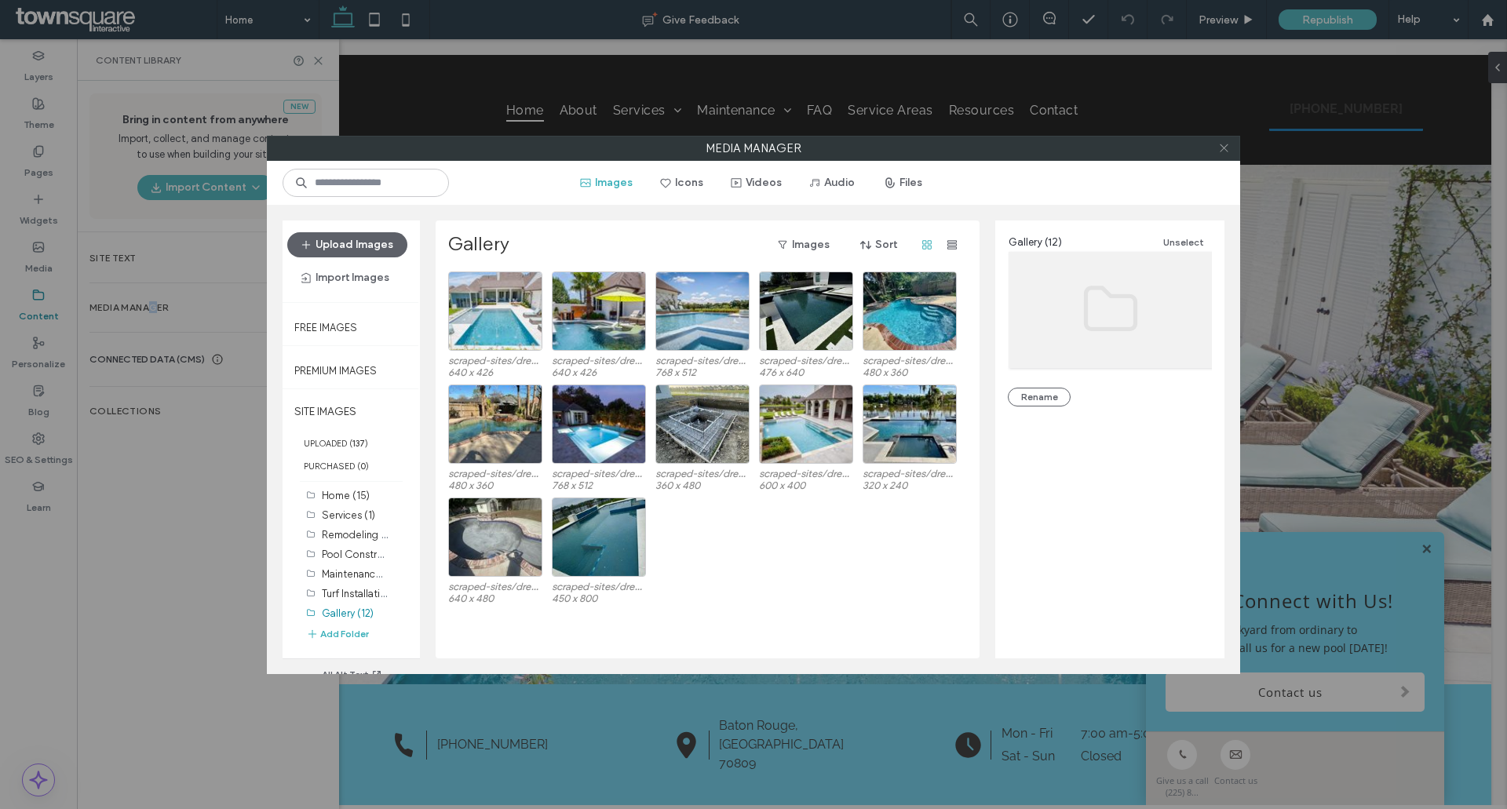
click at [1228, 153] on icon at bounding box center [1224, 148] width 12 height 12
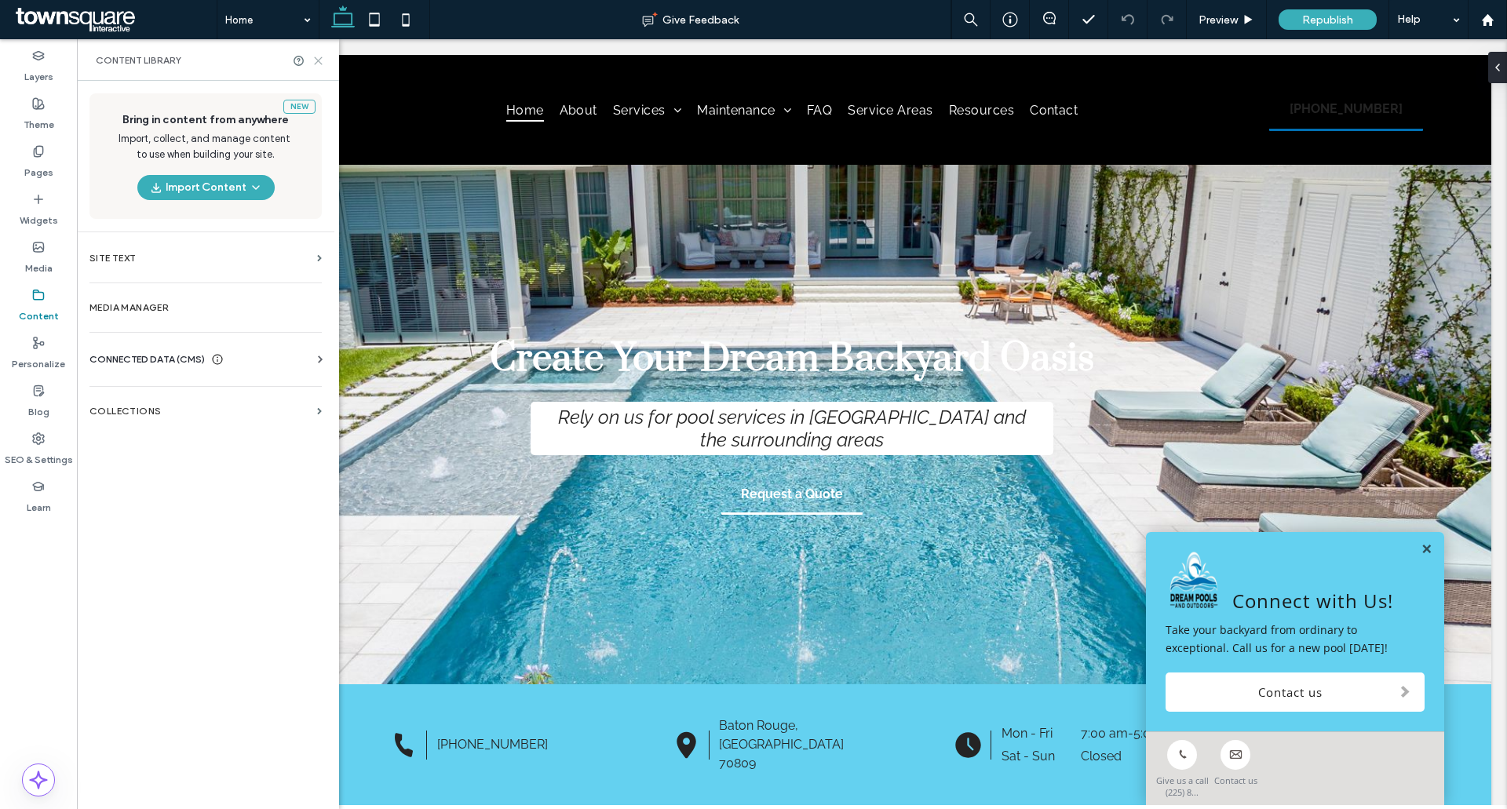
click at [320, 62] on use at bounding box center [318, 60] width 7 height 7
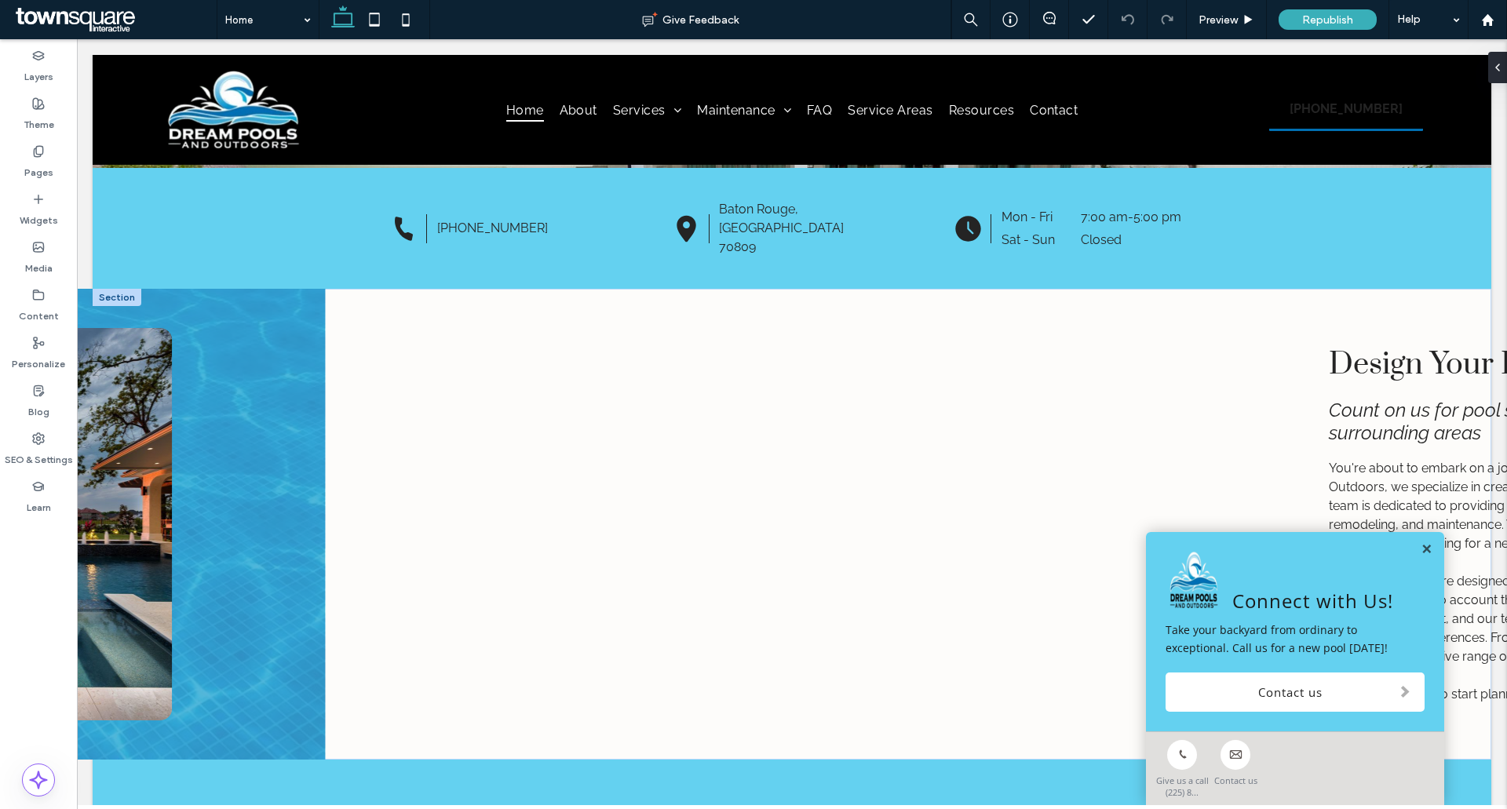
scroll to position [785, 0]
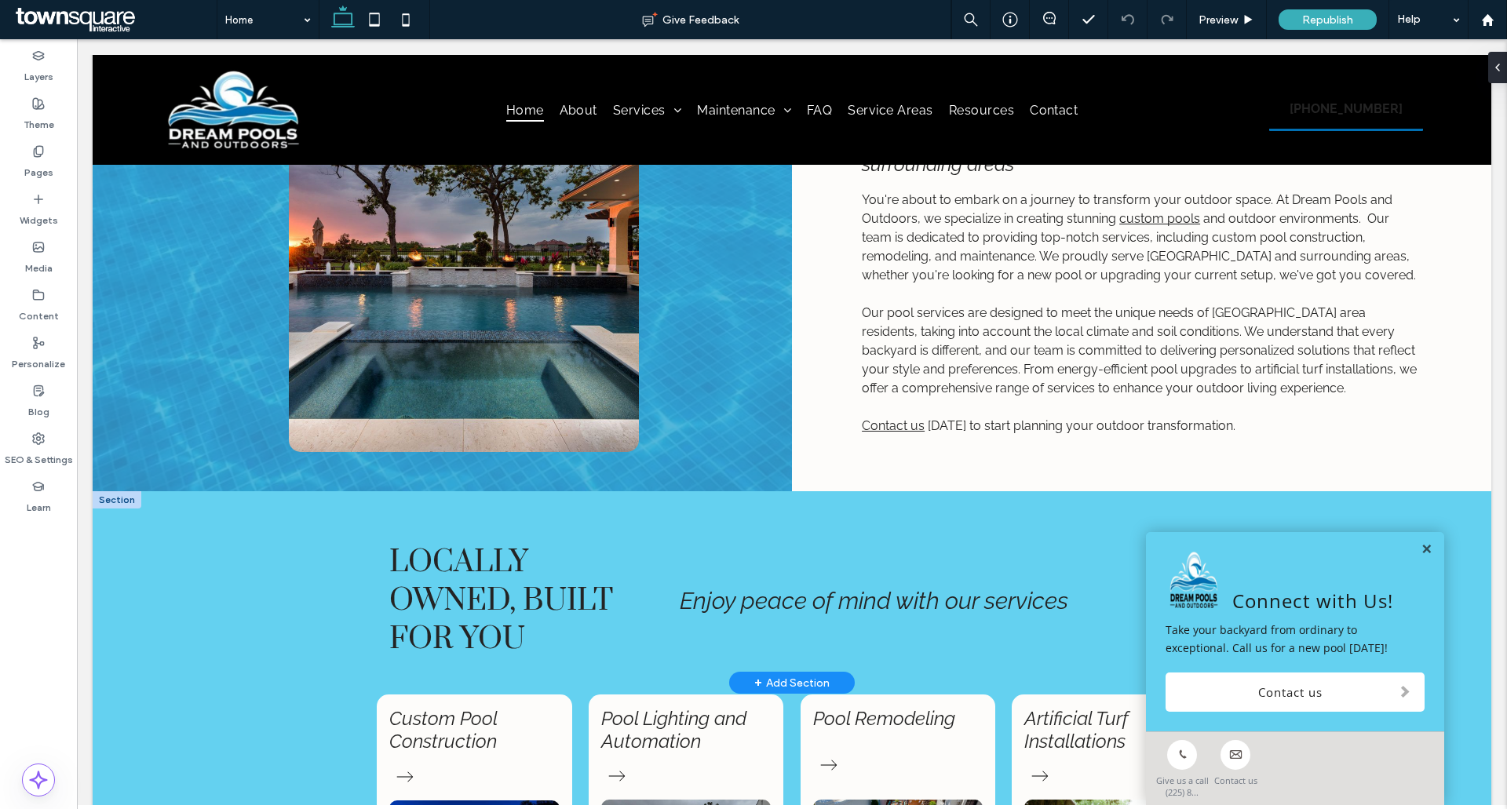
click at [1421, 549] on link at bounding box center [1427, 549] width 12 height 13
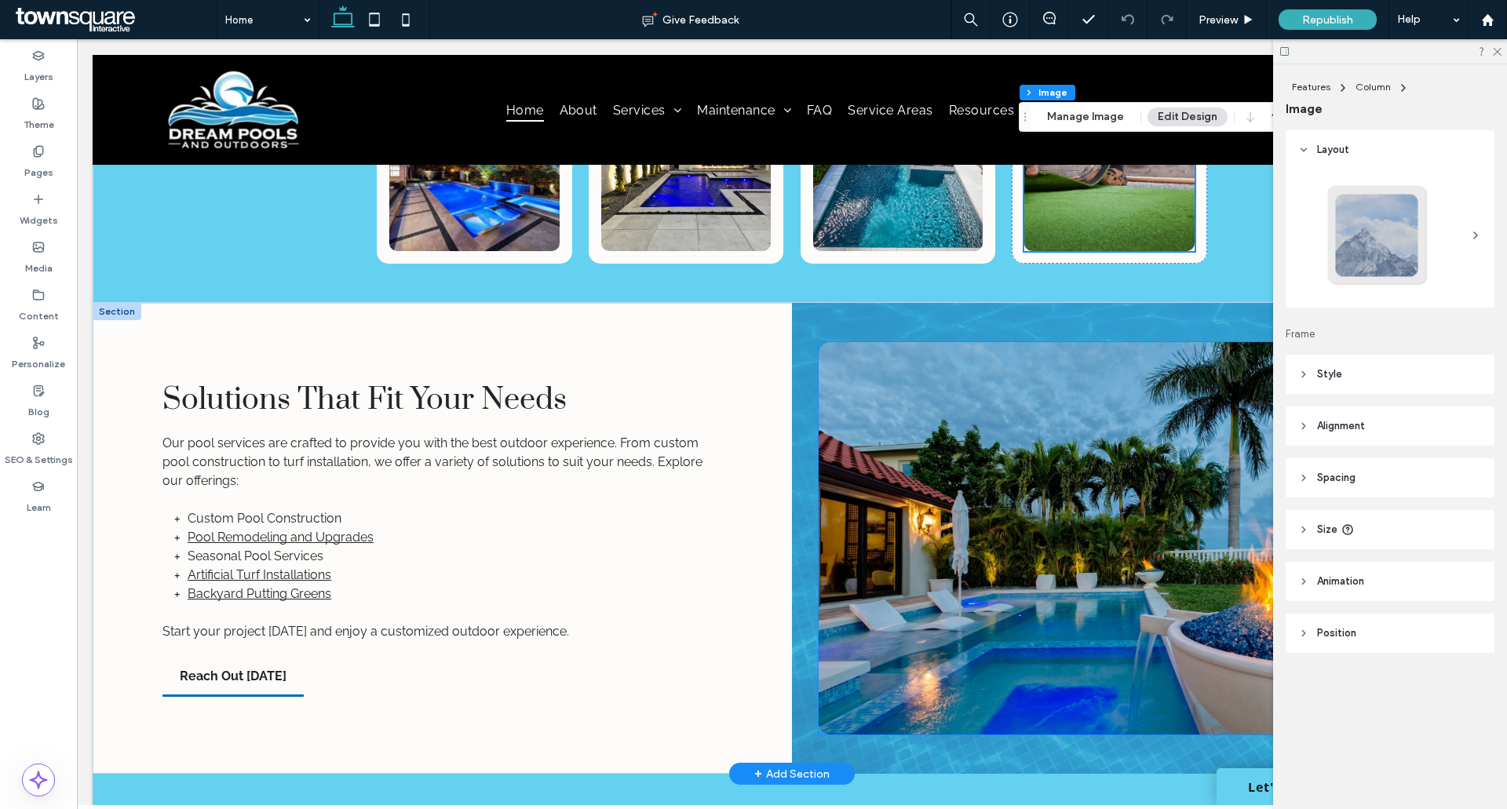
type input "**"
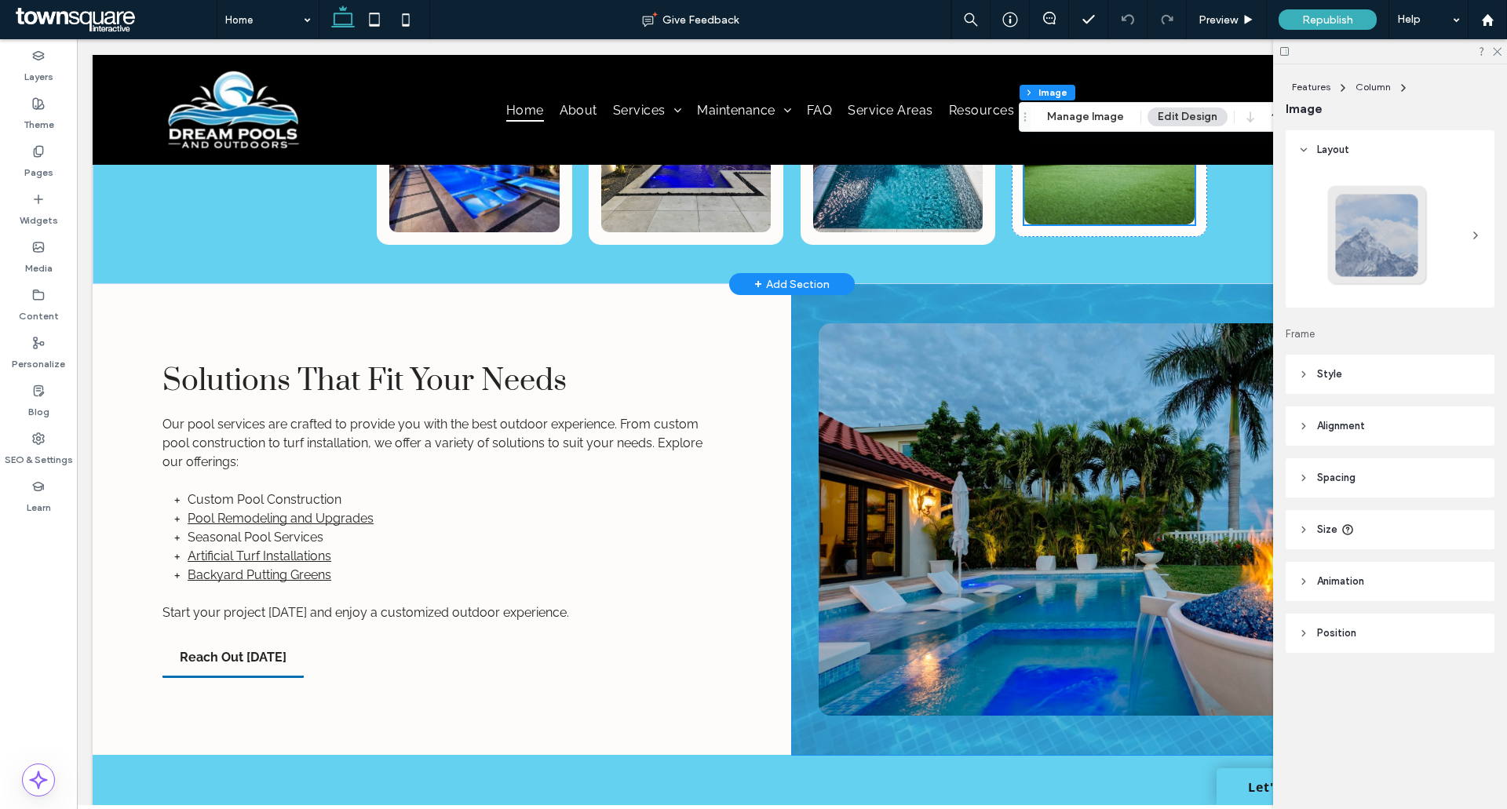
scroll to position [1511, 0]
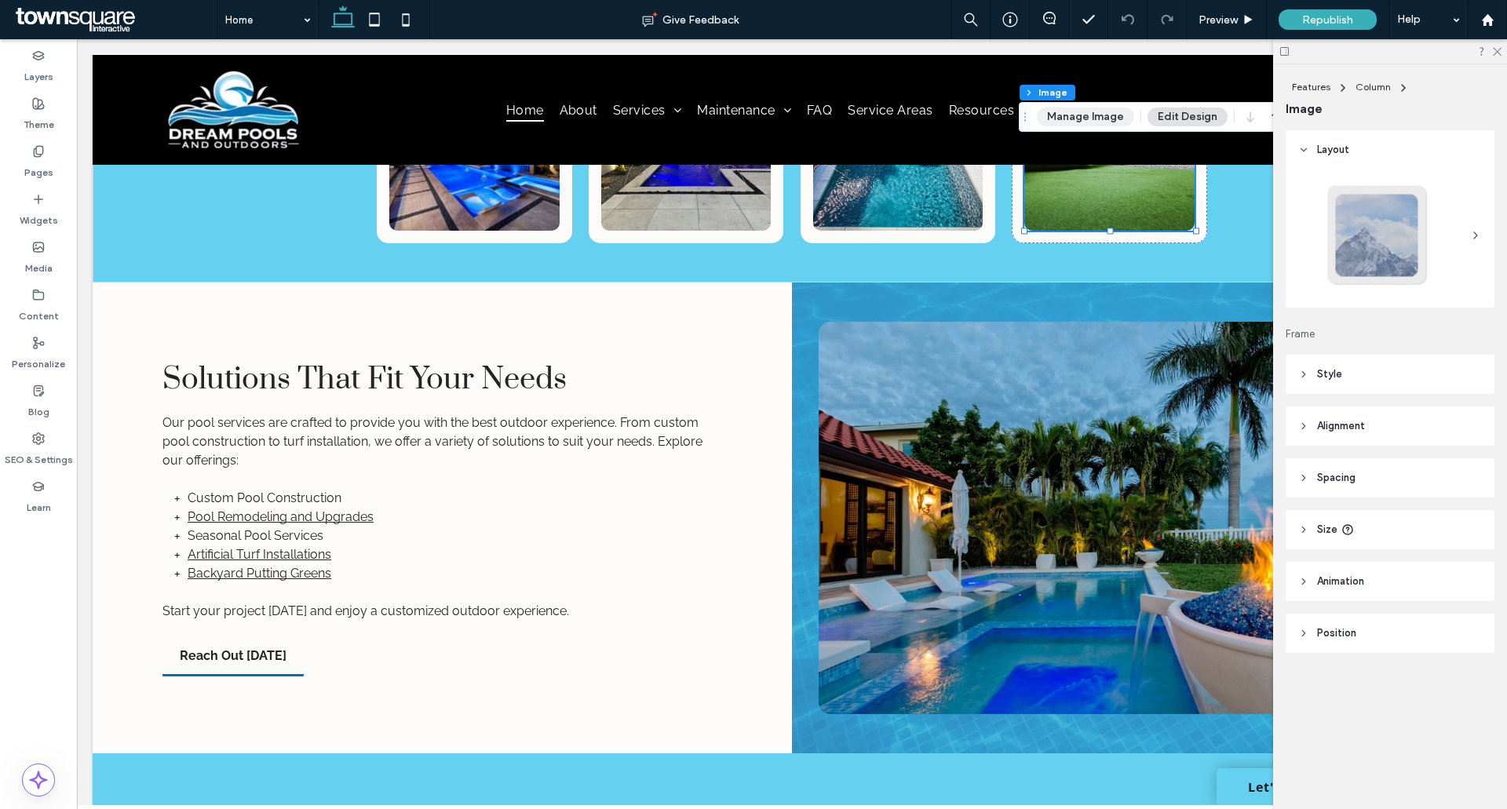
click at [1075, 114] on button "Manage Image" at bounding box center [1085, 117] width 97 height 19
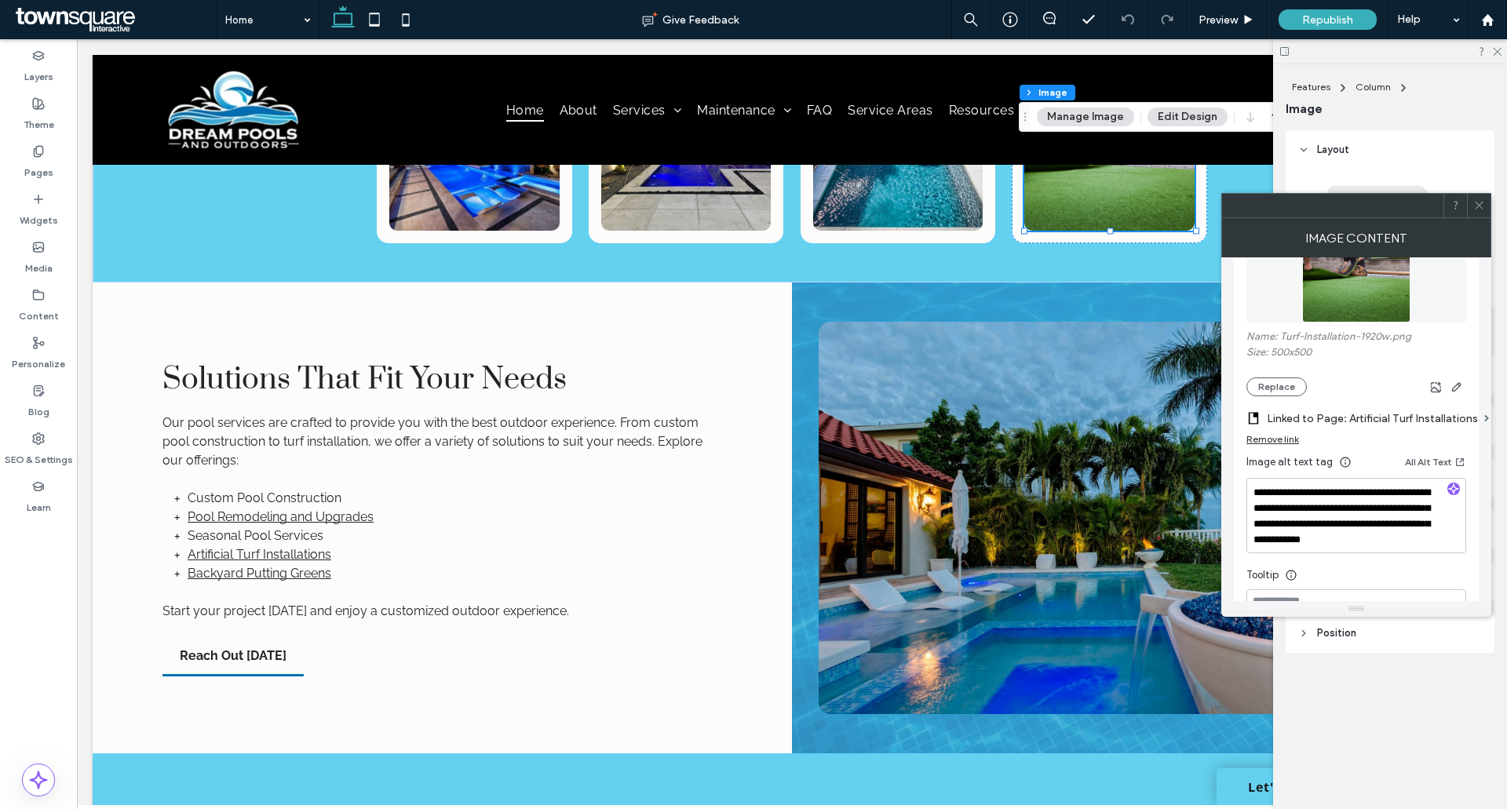
scroll to position [235, 0]
click at [1279, 385] on button "Replace" at bounding box center [1276, 384] width 60 height 19
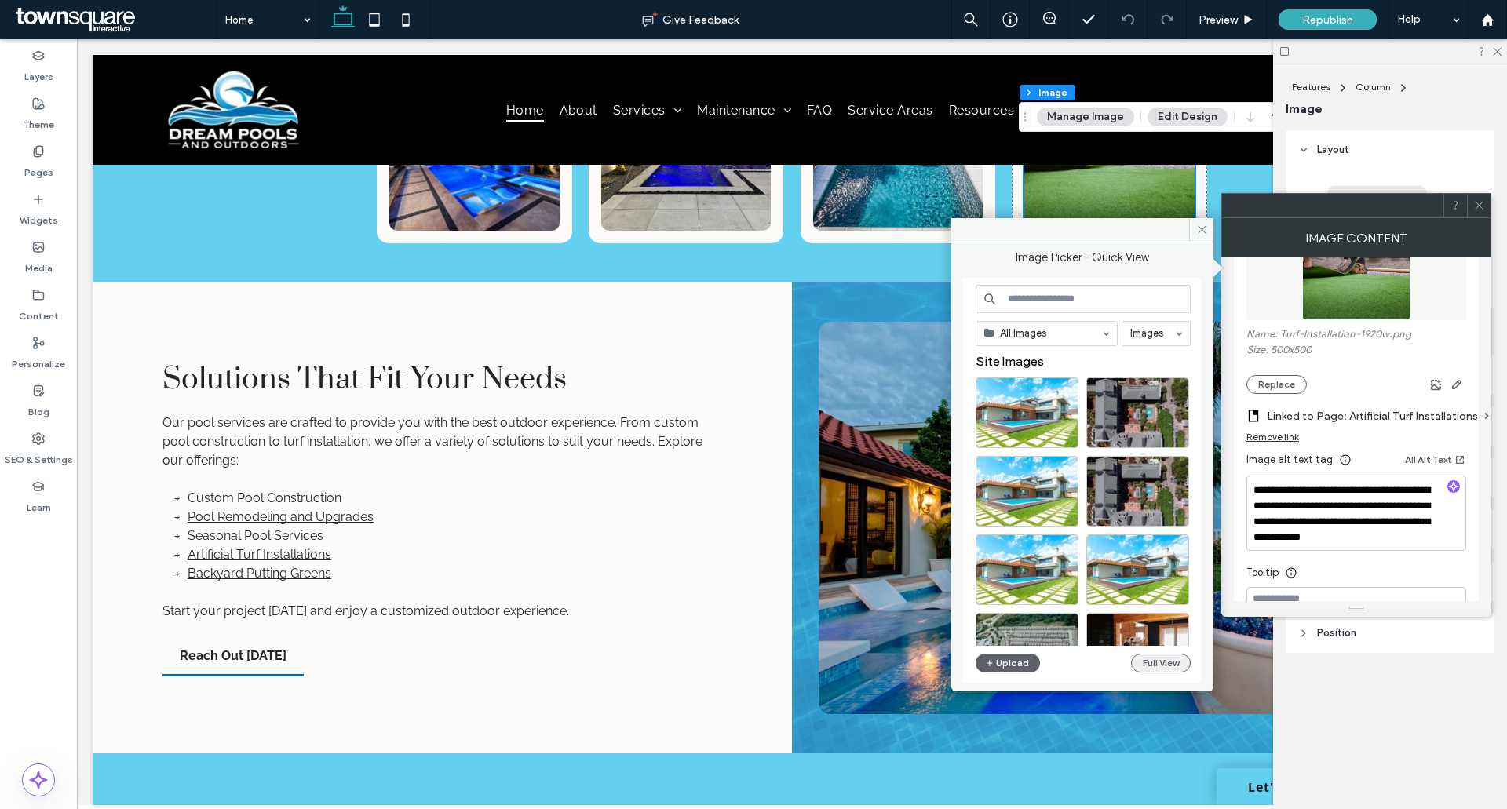
click at [1161, 664] on button "Full View" at bounding box center [1161, 663] width 60 height 19
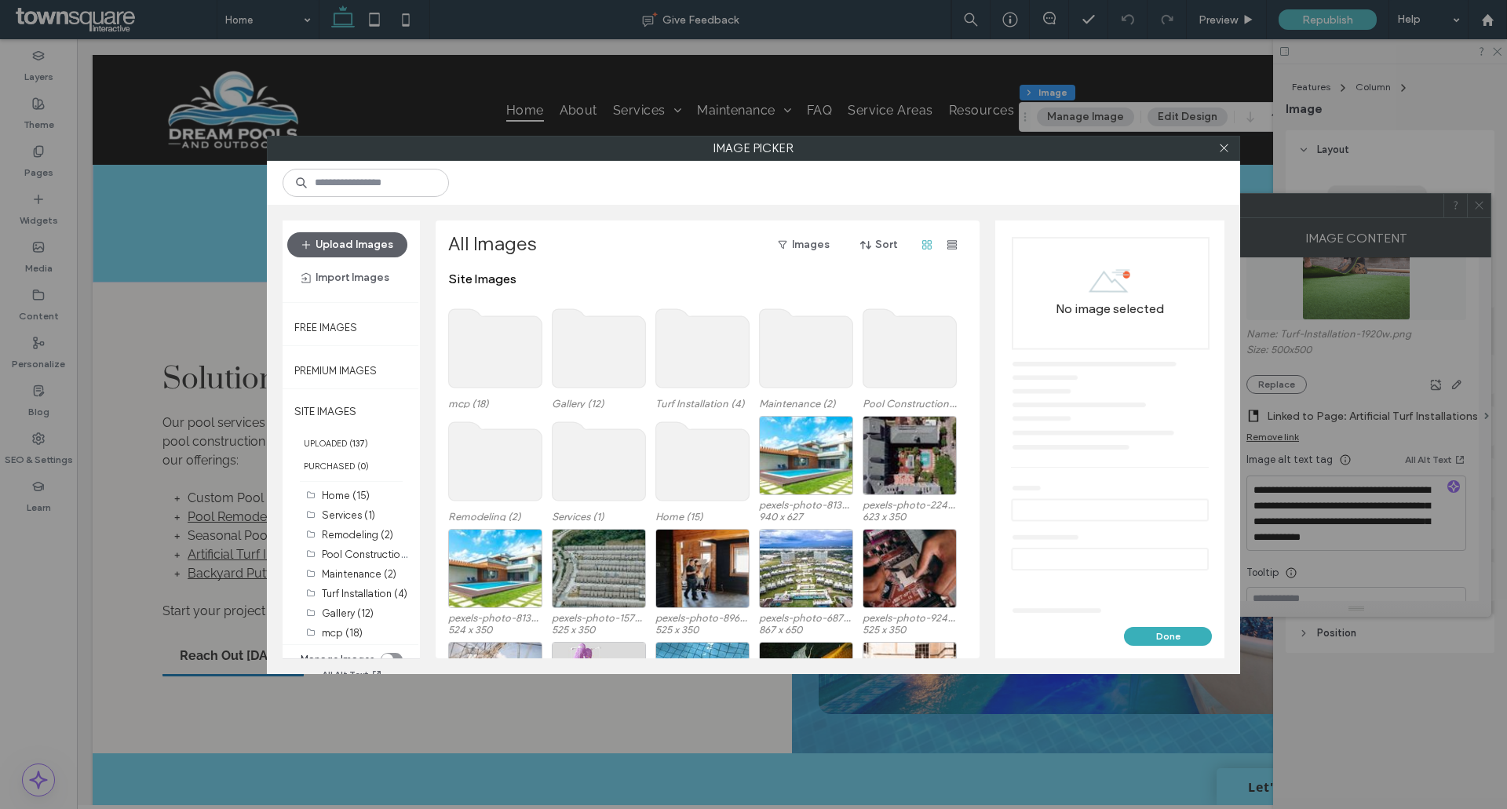
click at [684, 330] on use at bounding box center [702, 348] width 93 height 78
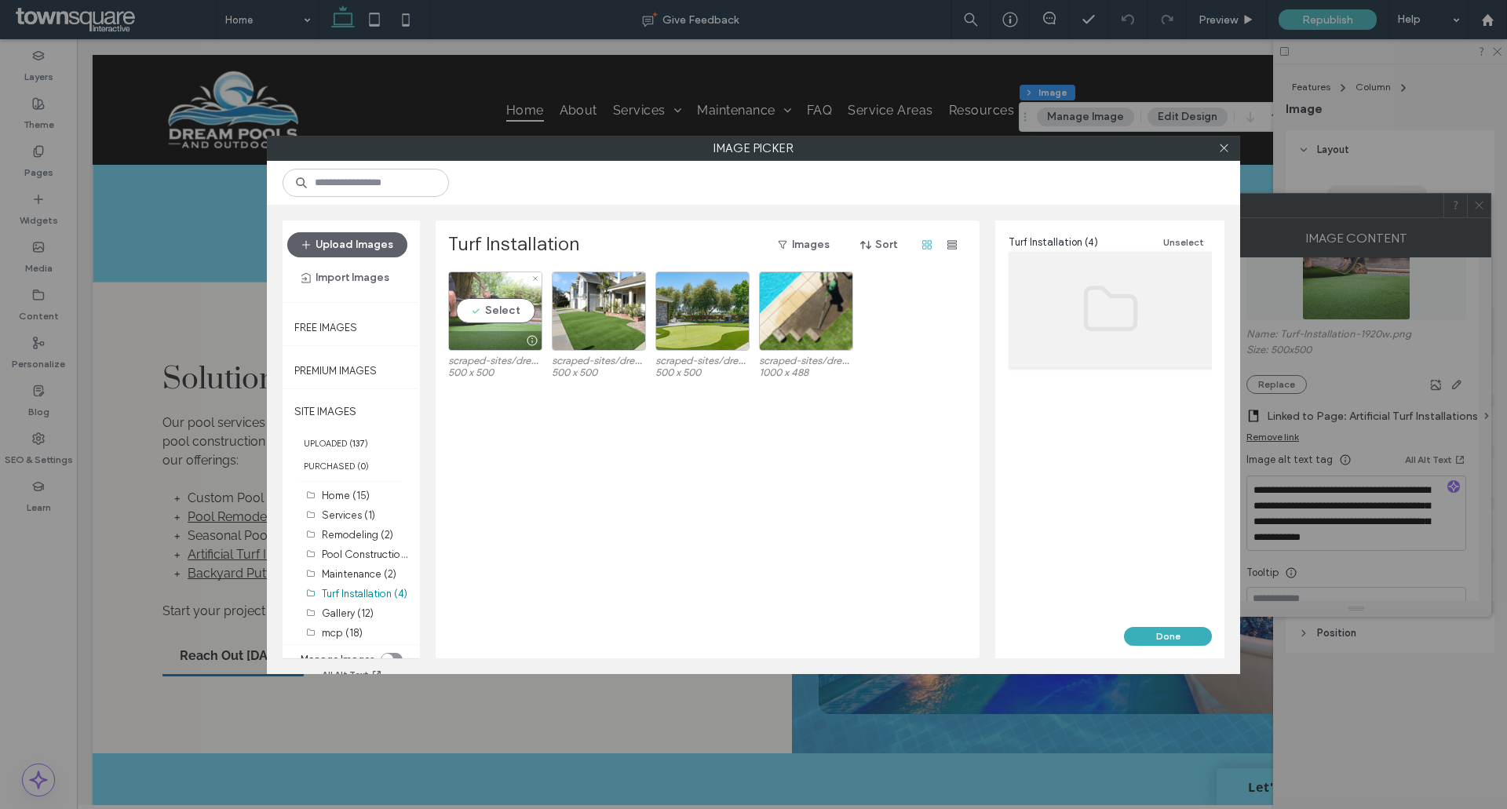
click at [487, 312] on div "Select" at bounding box center [495, 311] width 94 height 79
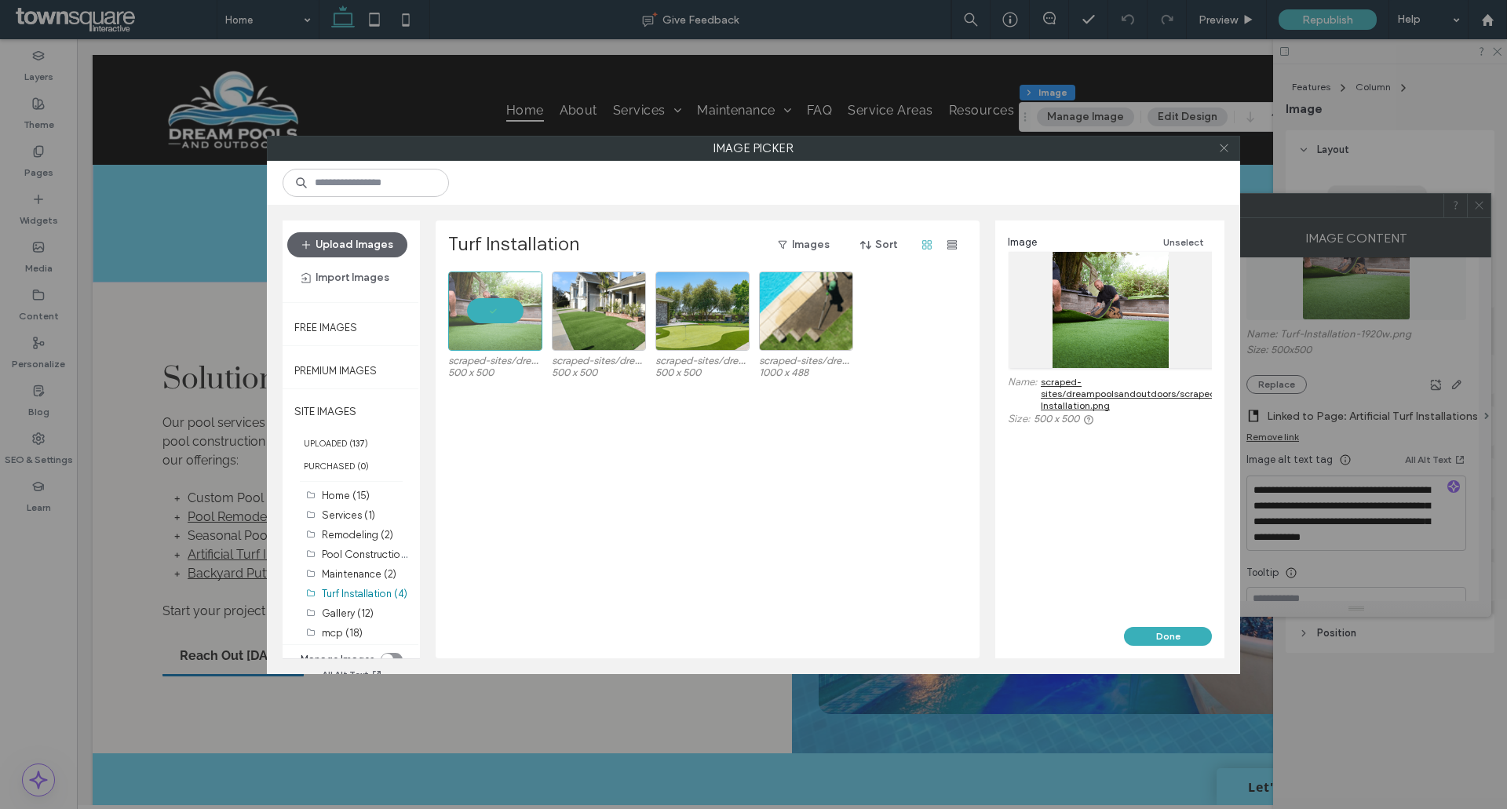
click at [1226, 143] on icon at bounding box center [1224, 148] width 12 height 12
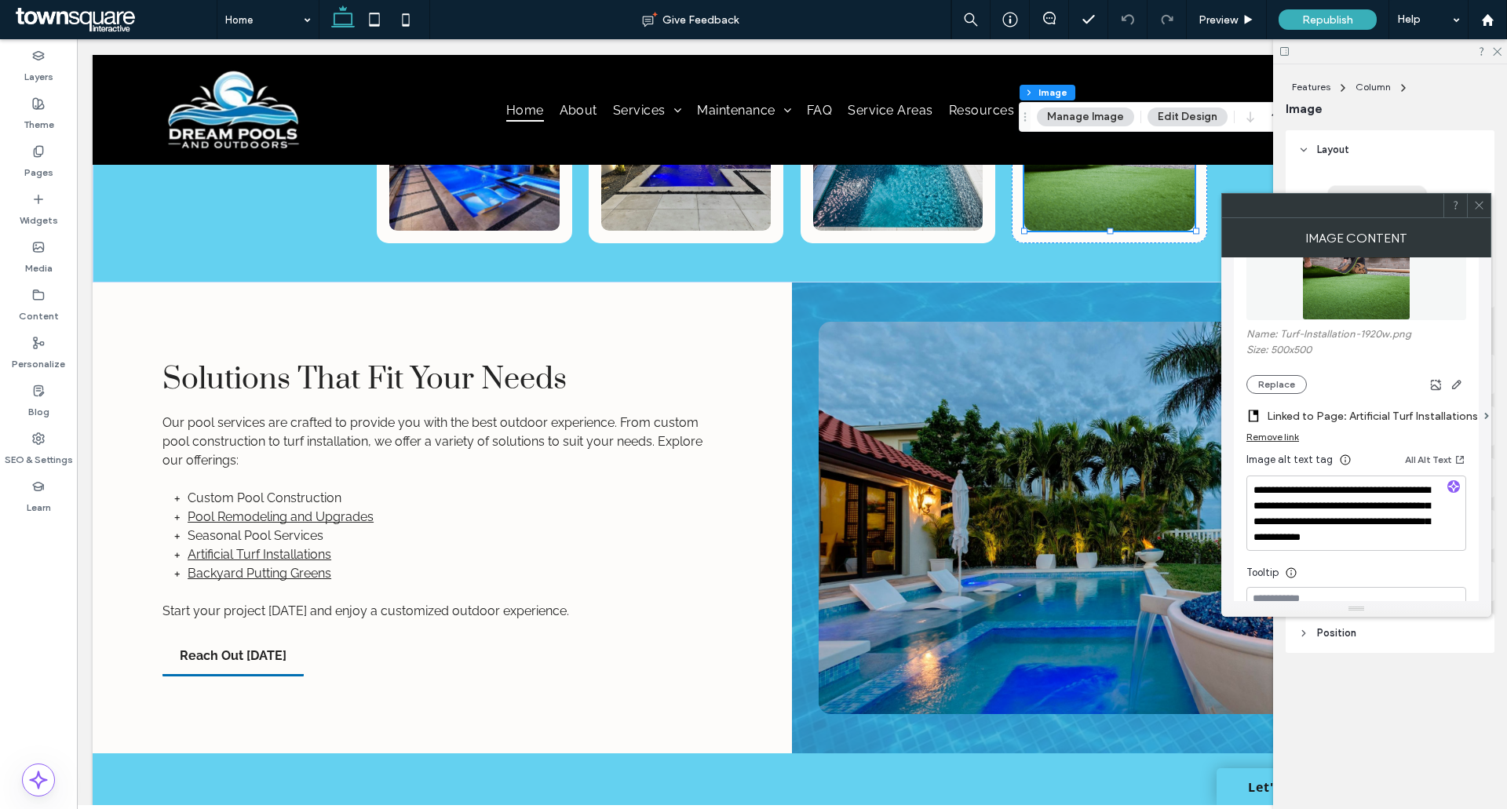
click at [1480, 200] on icon at bounding box center [1479, 205] width 12 height 12
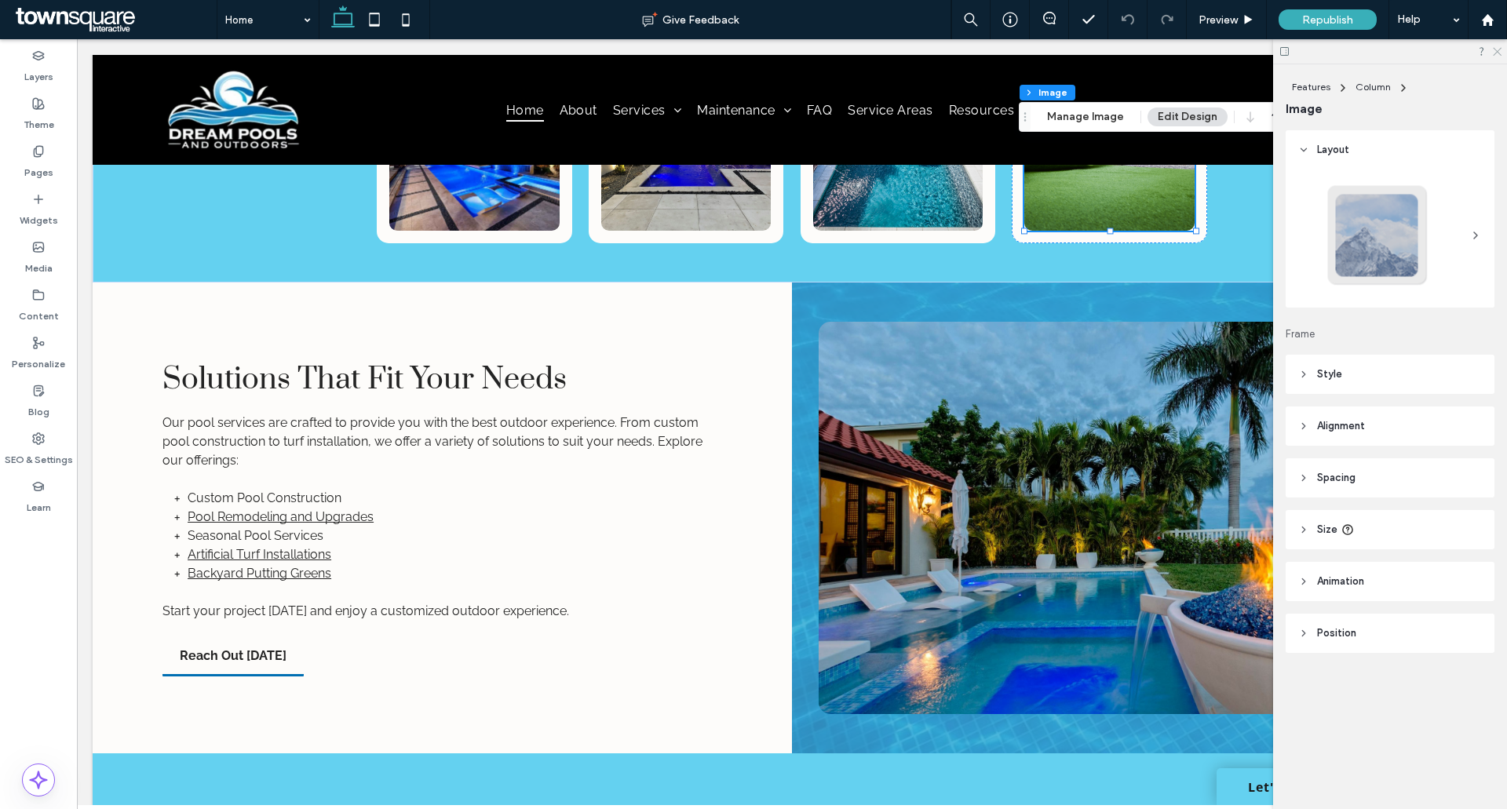
drag, startPoint x: 1498, startPoint y: 49, endPoint x: 1261, endPoint y: 192, distance: 276.4
click at [1498, 49] on icon at bounding box center [1496, 51] width 10 height 10
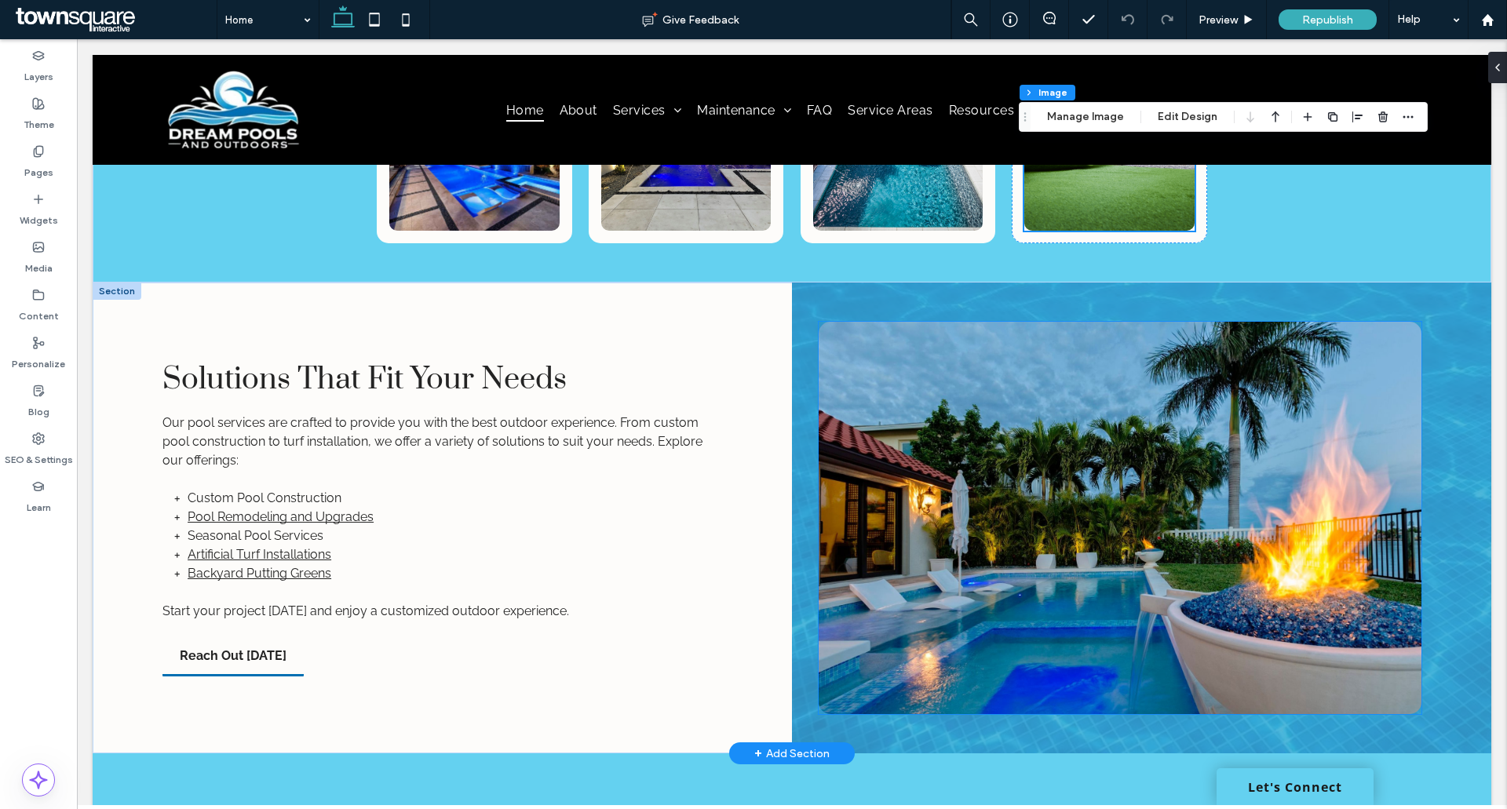
scroll to position [1118, 0]
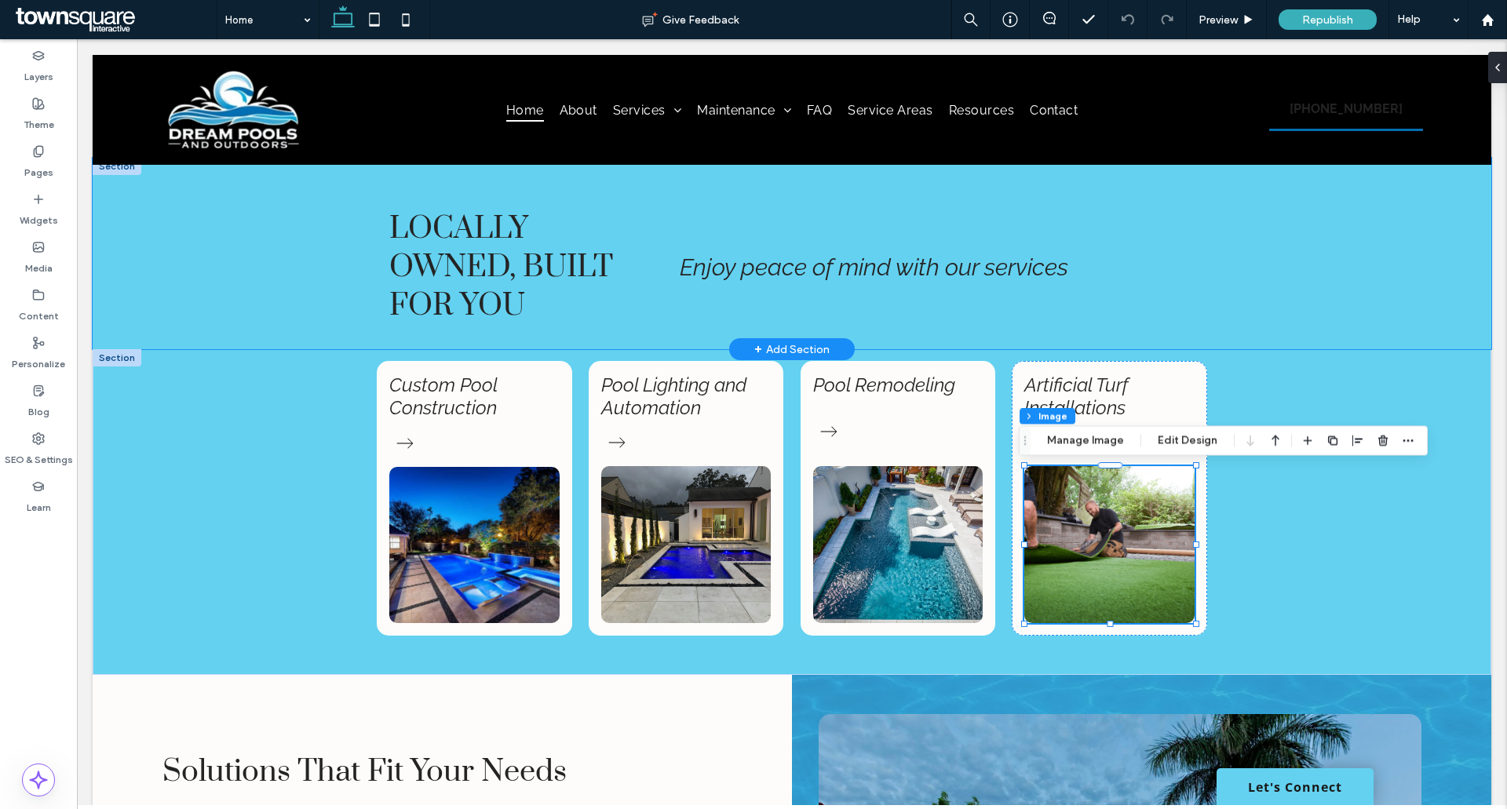
click at [1232, 203] on div "Locally Owned, Built for You Enjoy peace of mind with our services" at bounding box center [792, 254] width 942 height 192
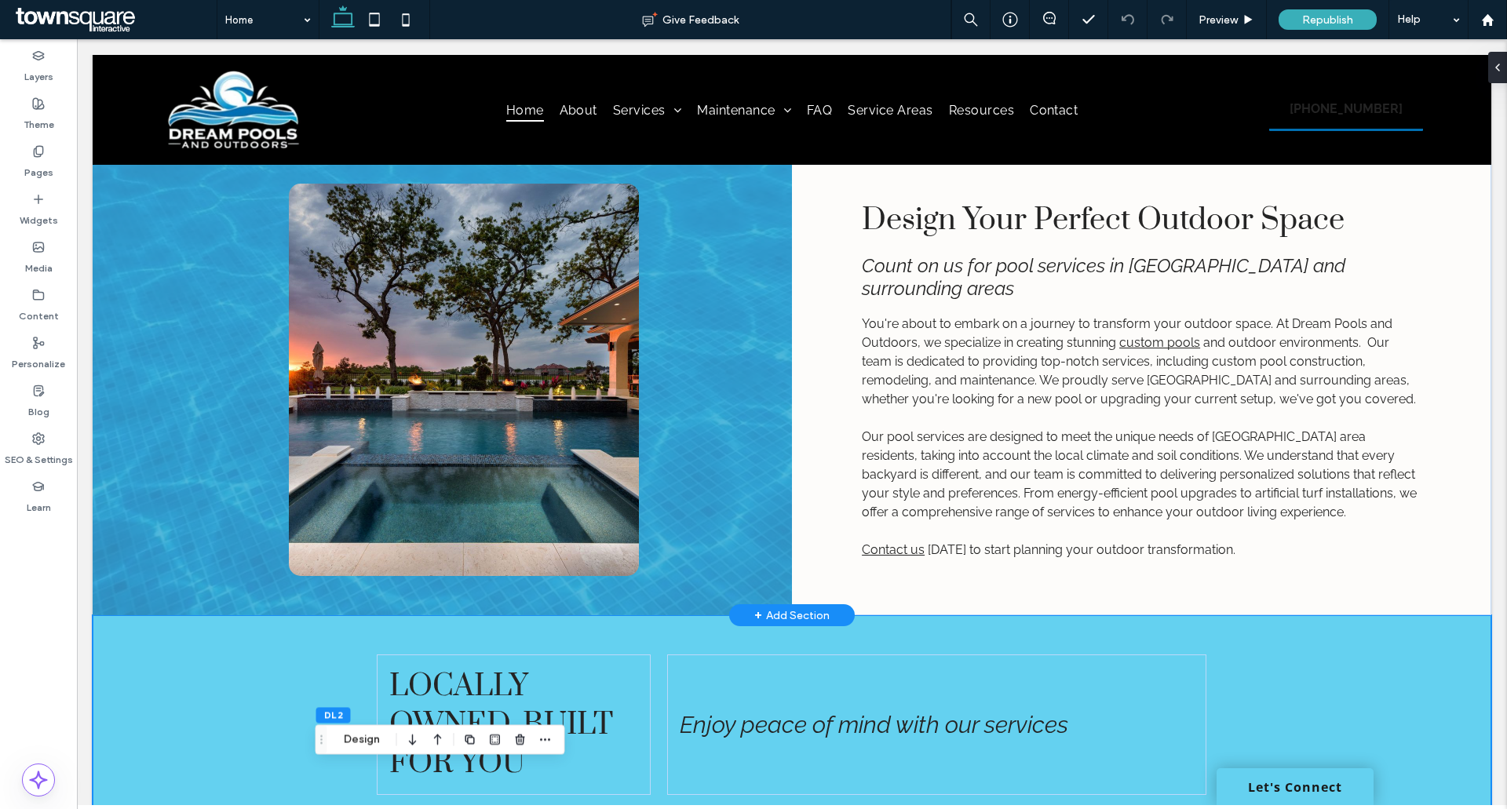
scroll to position [706, 0]
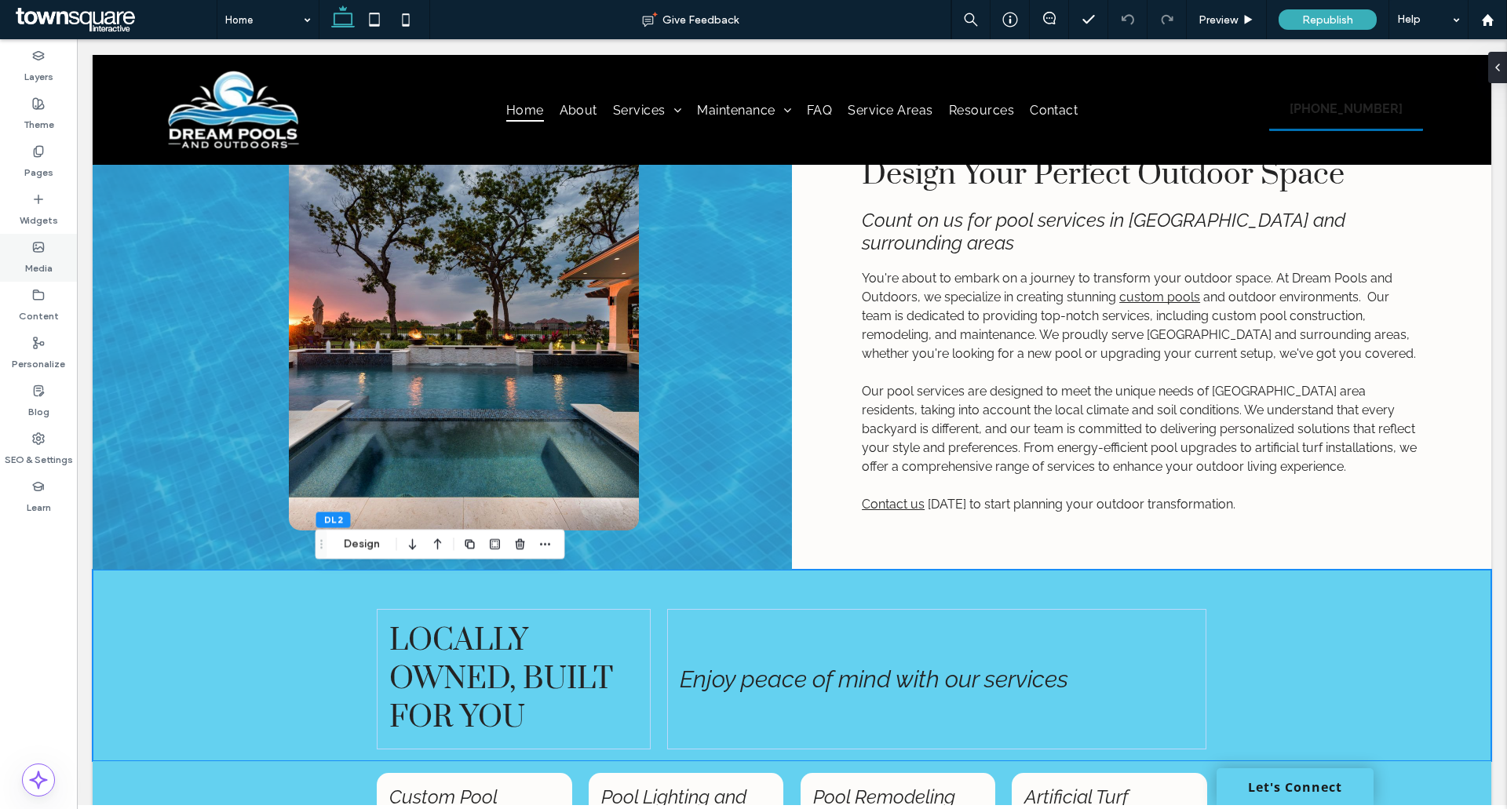
click at [36, 274] on label "Media" at bounding box center [38, 265] width 27 height 22
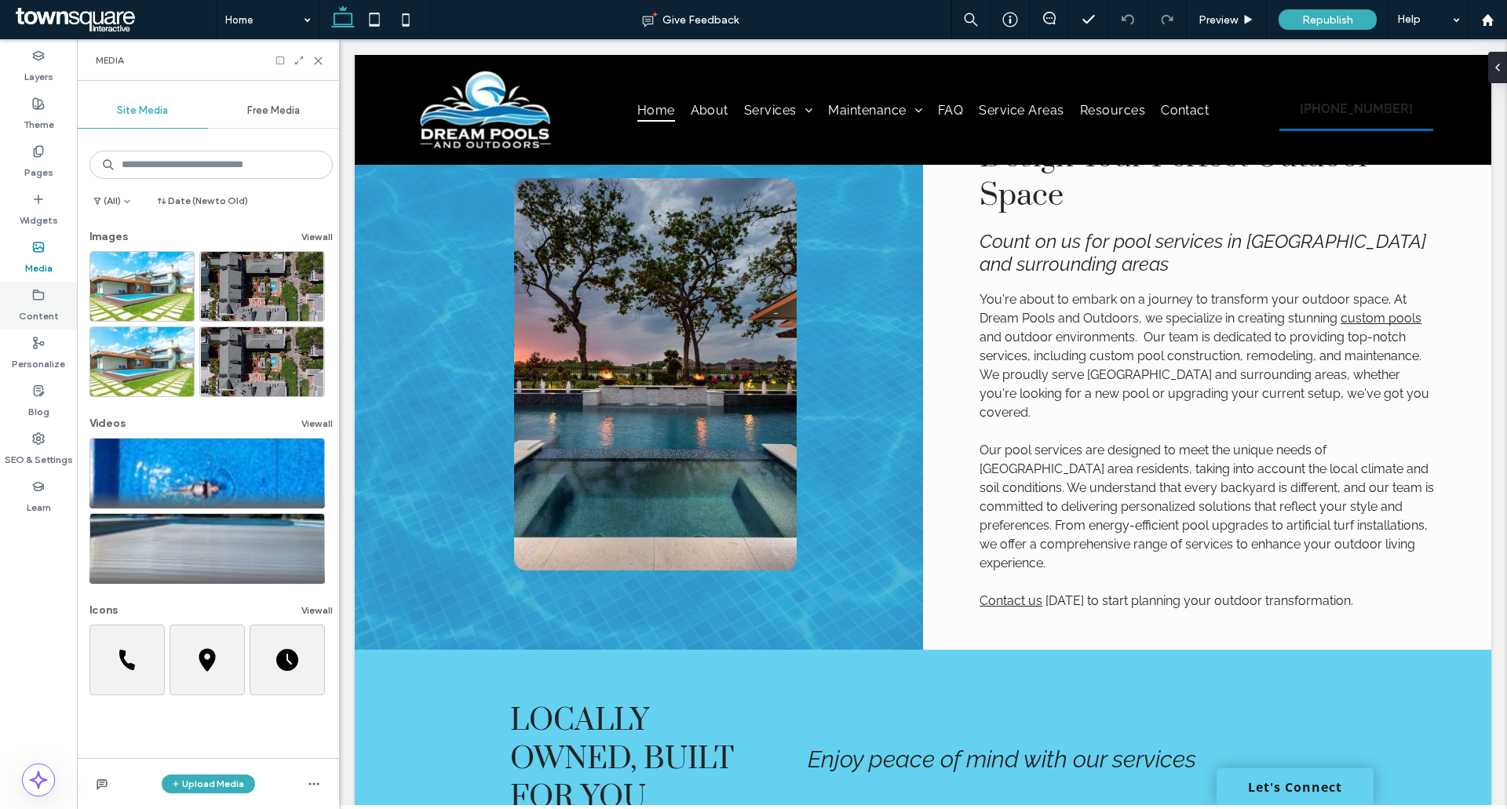
click at [63, 301] on div "Content" at bounding box center [38, 306] width 77 height 48
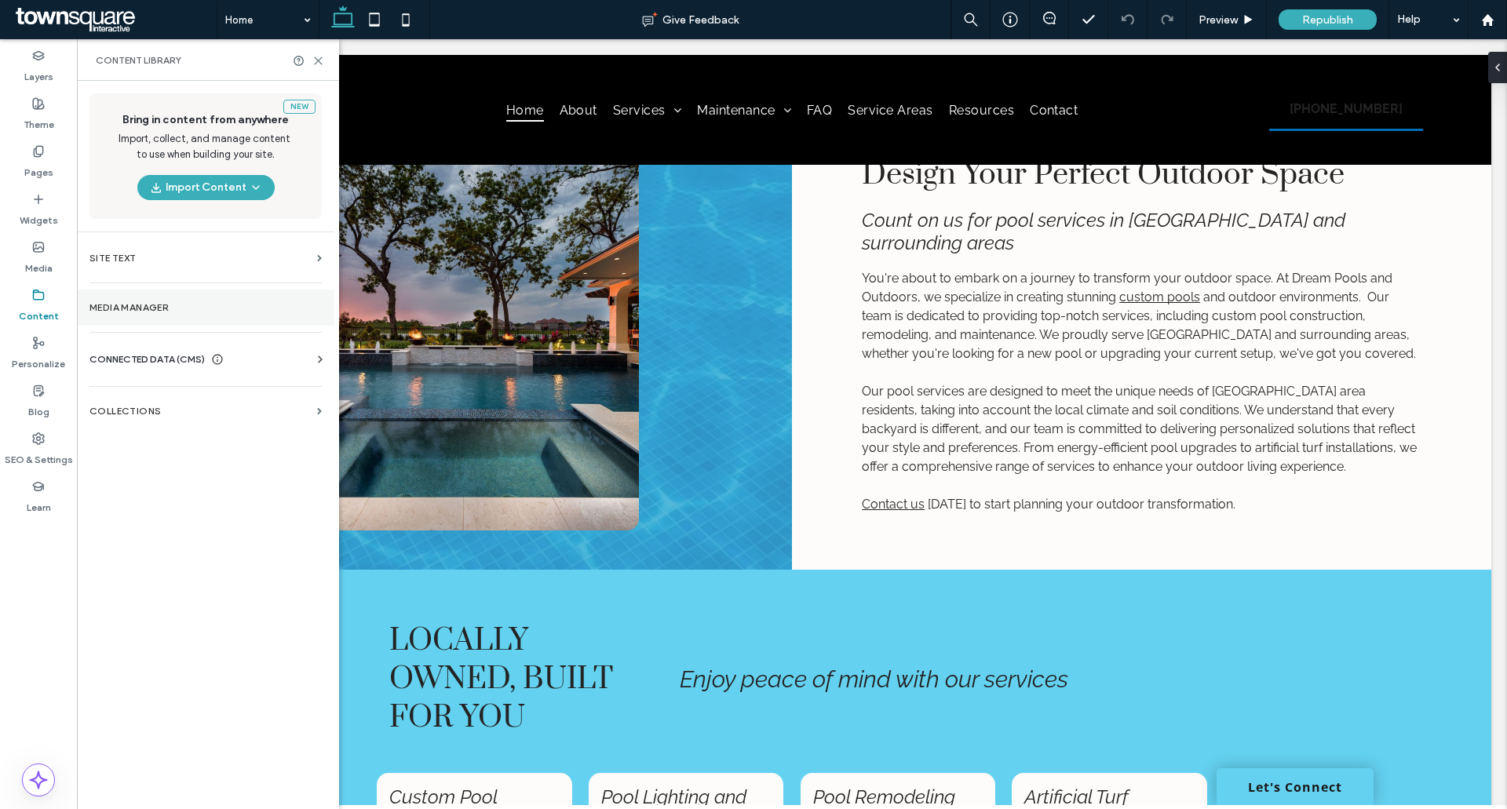
click at [204, 327] on div "New Bring in content from anywhere Import, collect, and manage content to use w…" at bounding box center [205, 443] width 257 height 725
click at [192, 312] on label "Media Manager" at bounding box center [205, 307] width 232 height 11
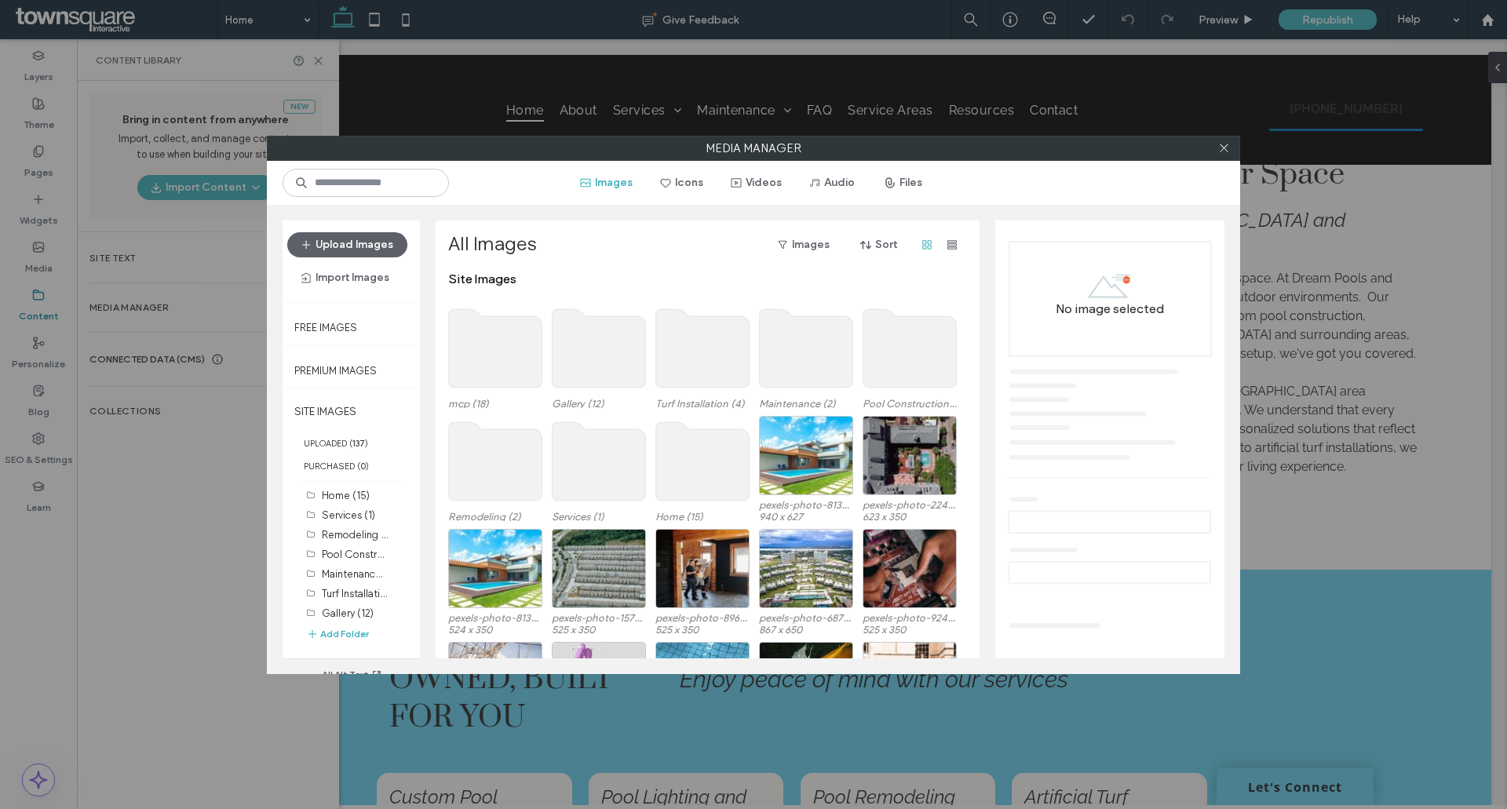
click at [504, 341] on use at bounding box center [495, 348] width 93 height 78
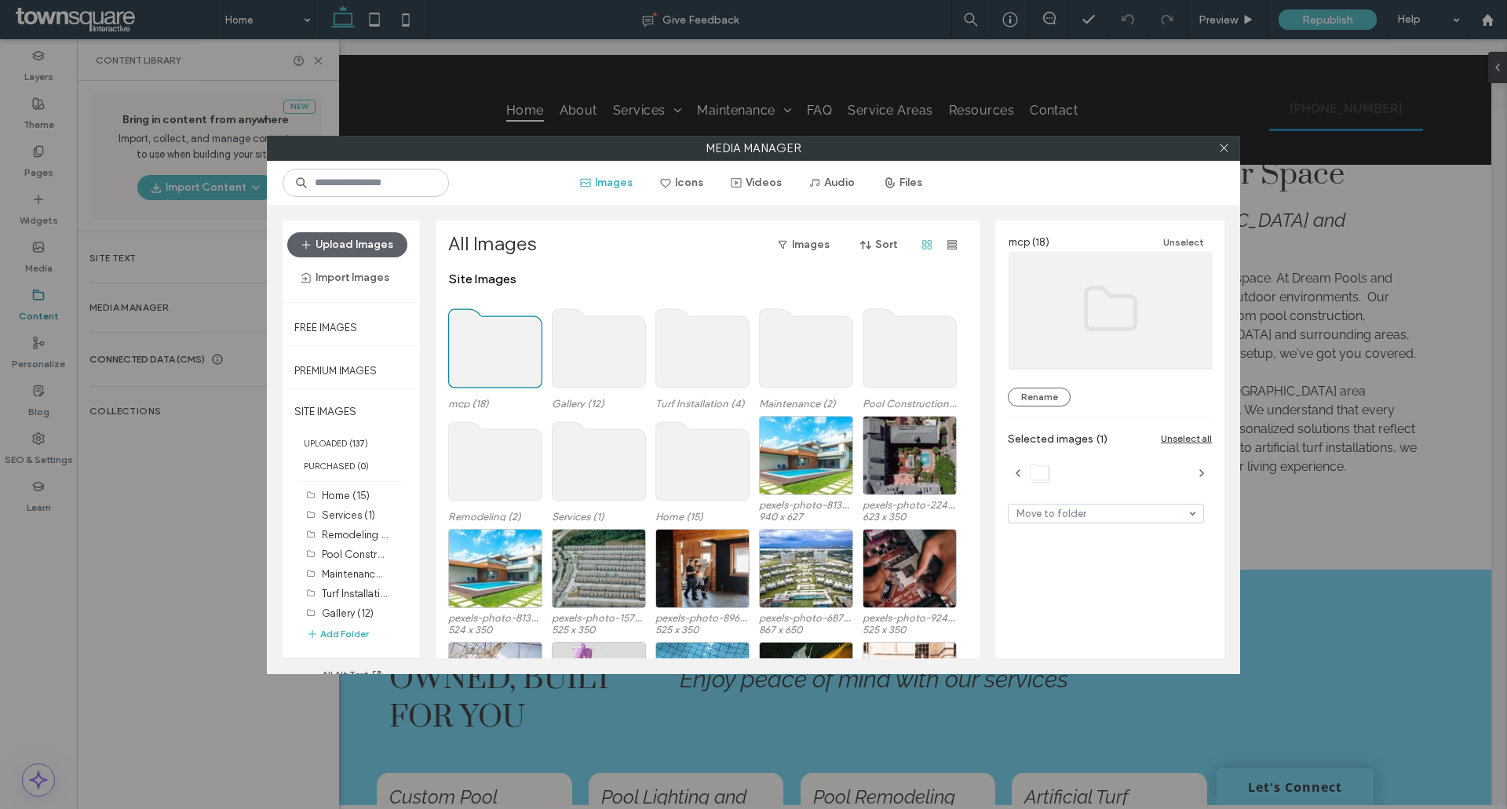
click at [504, 341] on use at bounding box center [495, 348] width 93 height 78
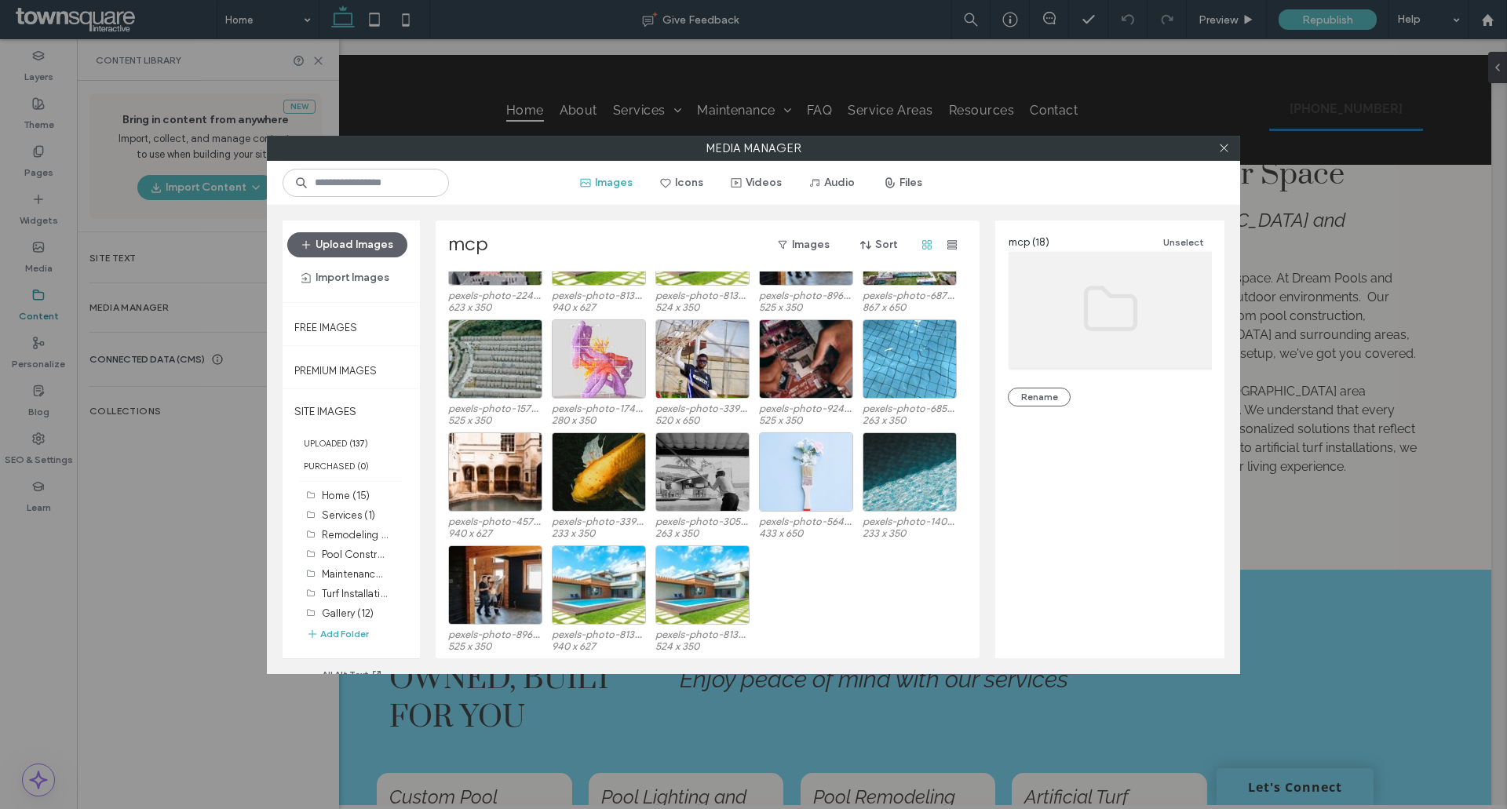
scroll to position [0, 0]
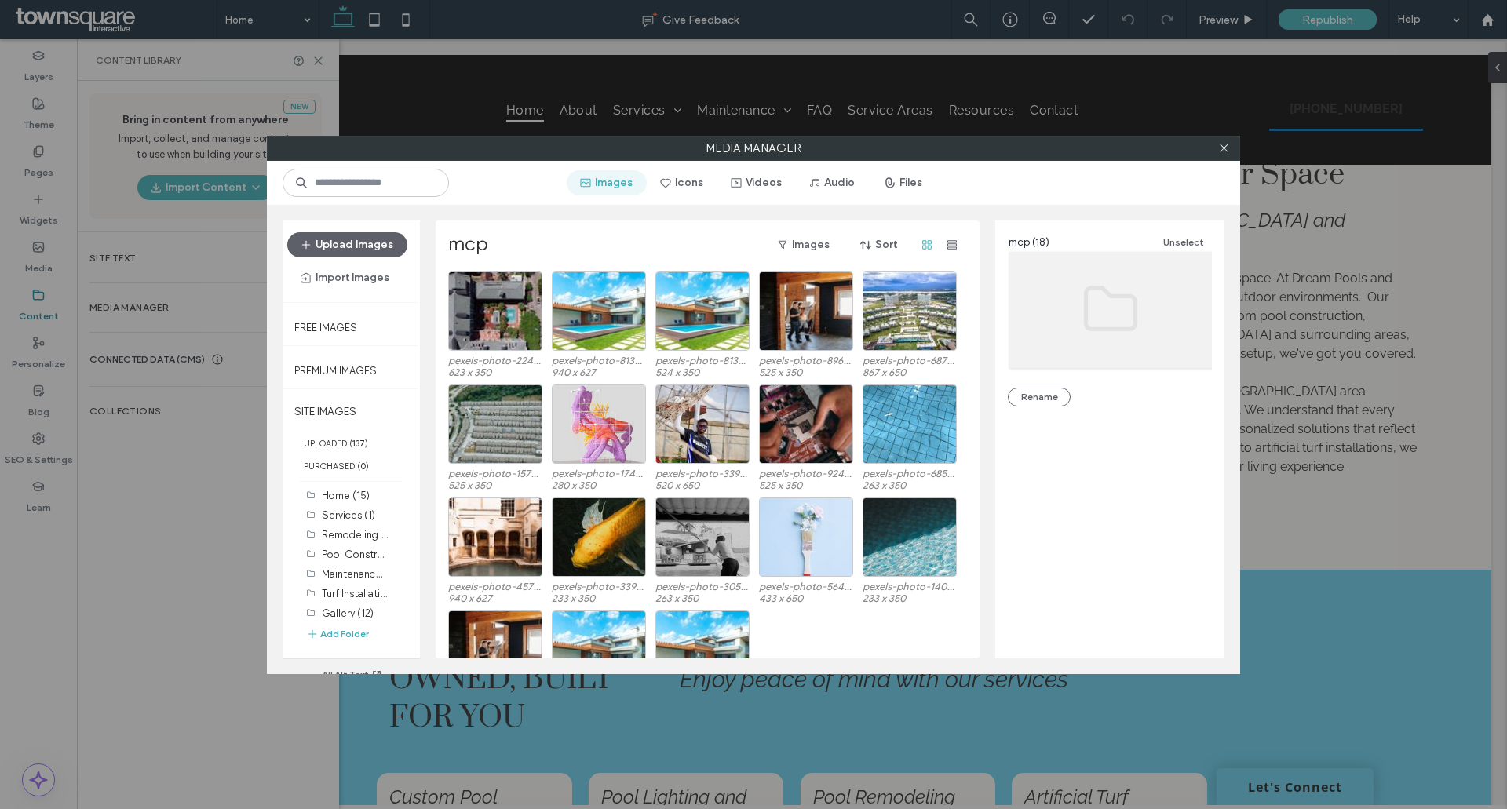
click at [633, 182] on button "Images" at bounding box center [607, 182] width 80 height 25
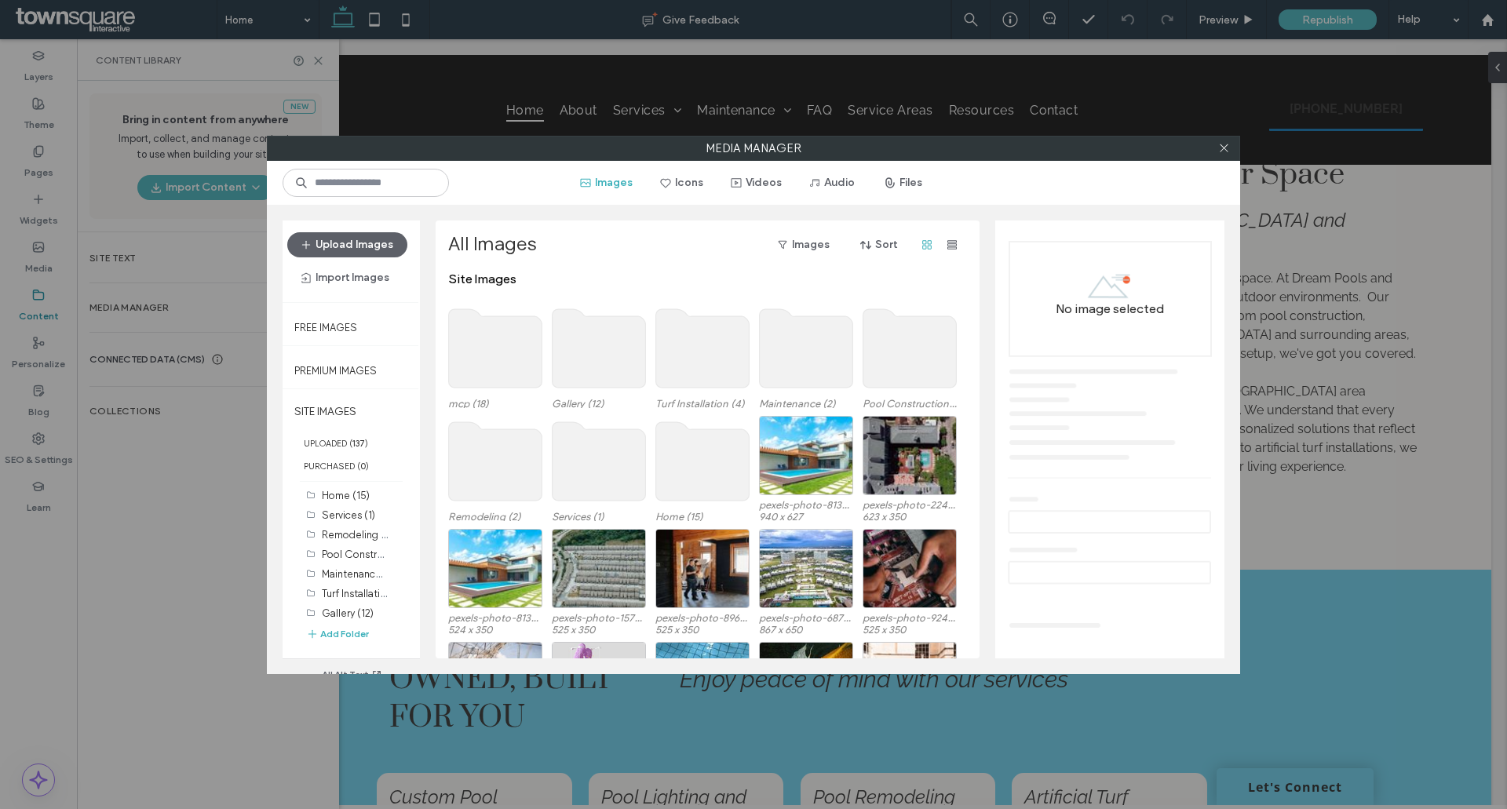
click at [600, 352] on use at bounding box center [599, 348] width 93 height 78
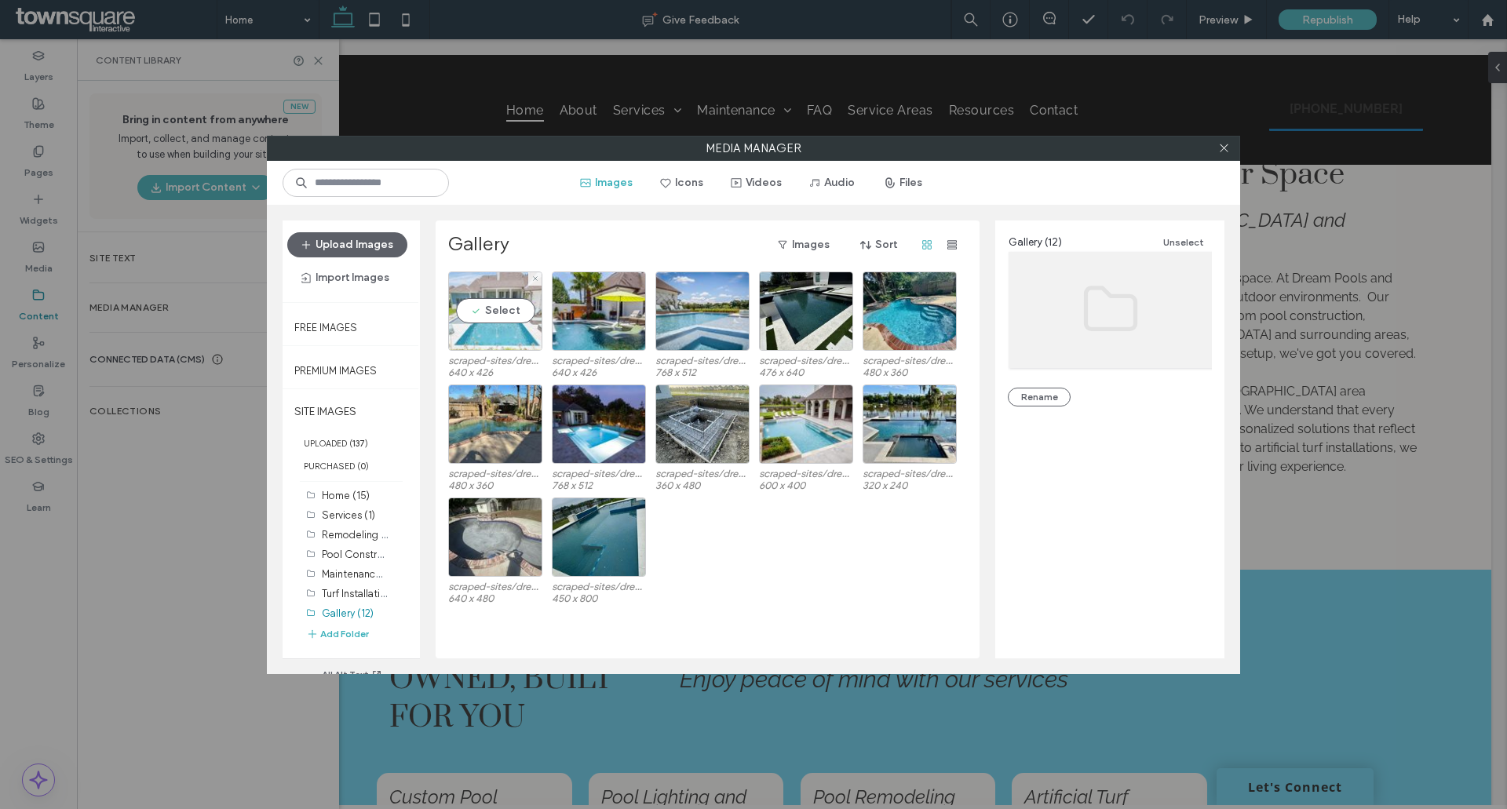
click at [514, 315] on div "Select" at bounding box center [495, 311] width 94 height 79
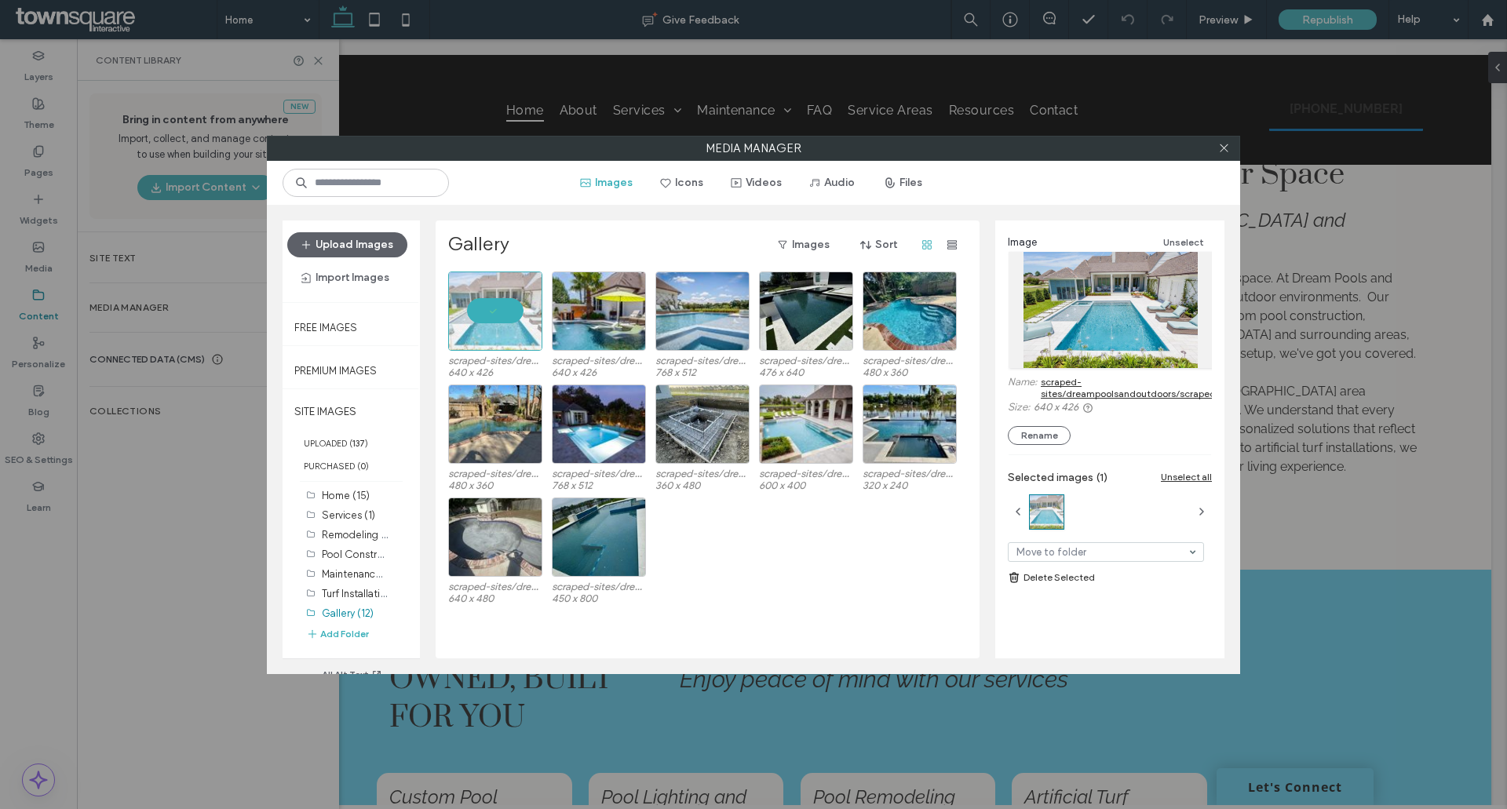
click at [1051, 381] on link "scraped-sites/dreampoolsandoutdoors/scraped/images/342952276015.jpg" at bounding box center [1190, 388] width 298 height 24
click at [593, 301] on div "Select" at bounding box center [599, 311] width 94 height 79
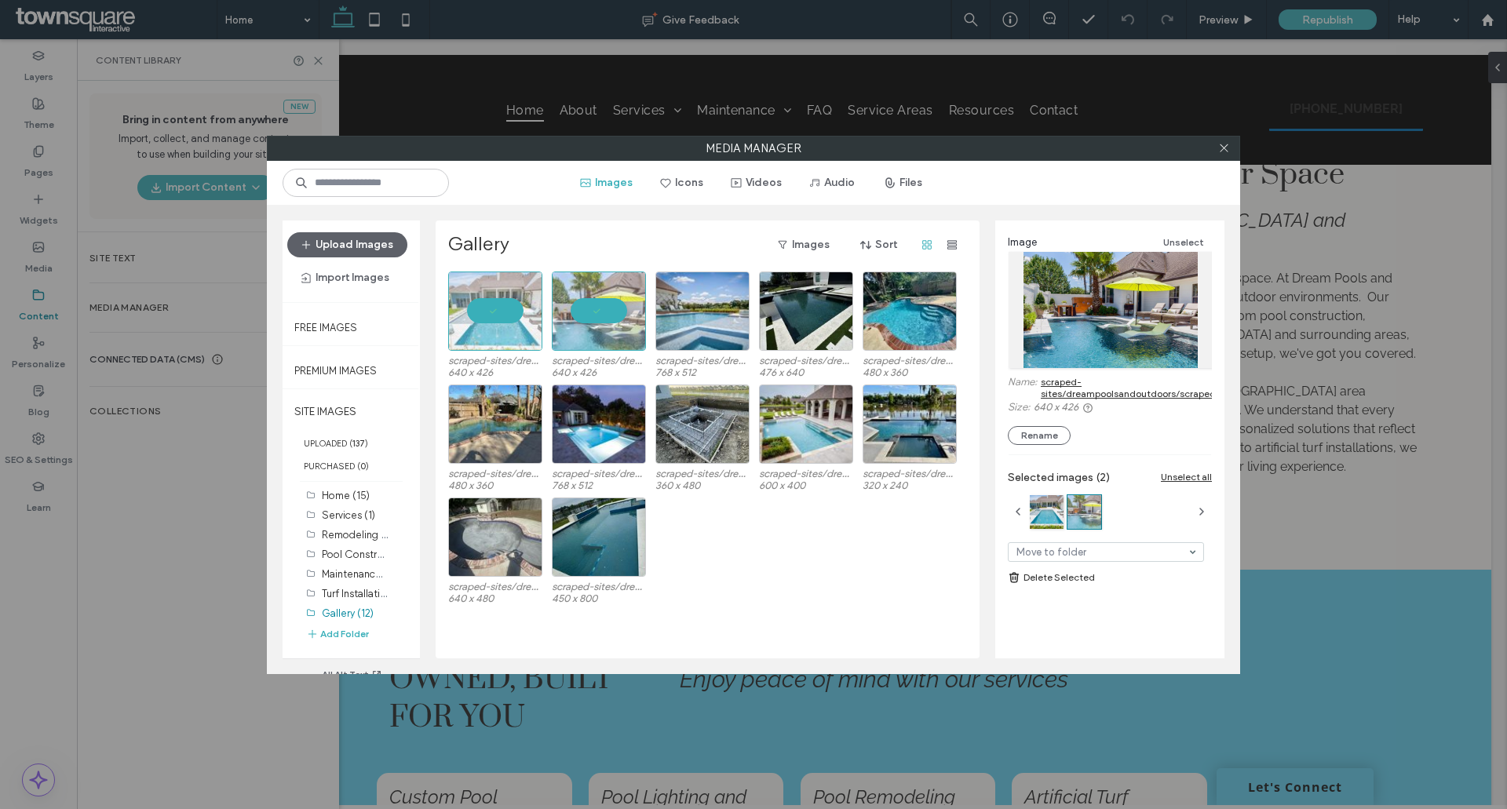
click at [1076, 388] on link "scraped-sites/dreampoolsandoutdoors/scraped/images/342952277015.jpg" at bounding box center [1189, 388] width 297 height 24
click at [721, 309] on div "Select" at bounding box center [702, 311] width 94 height 79
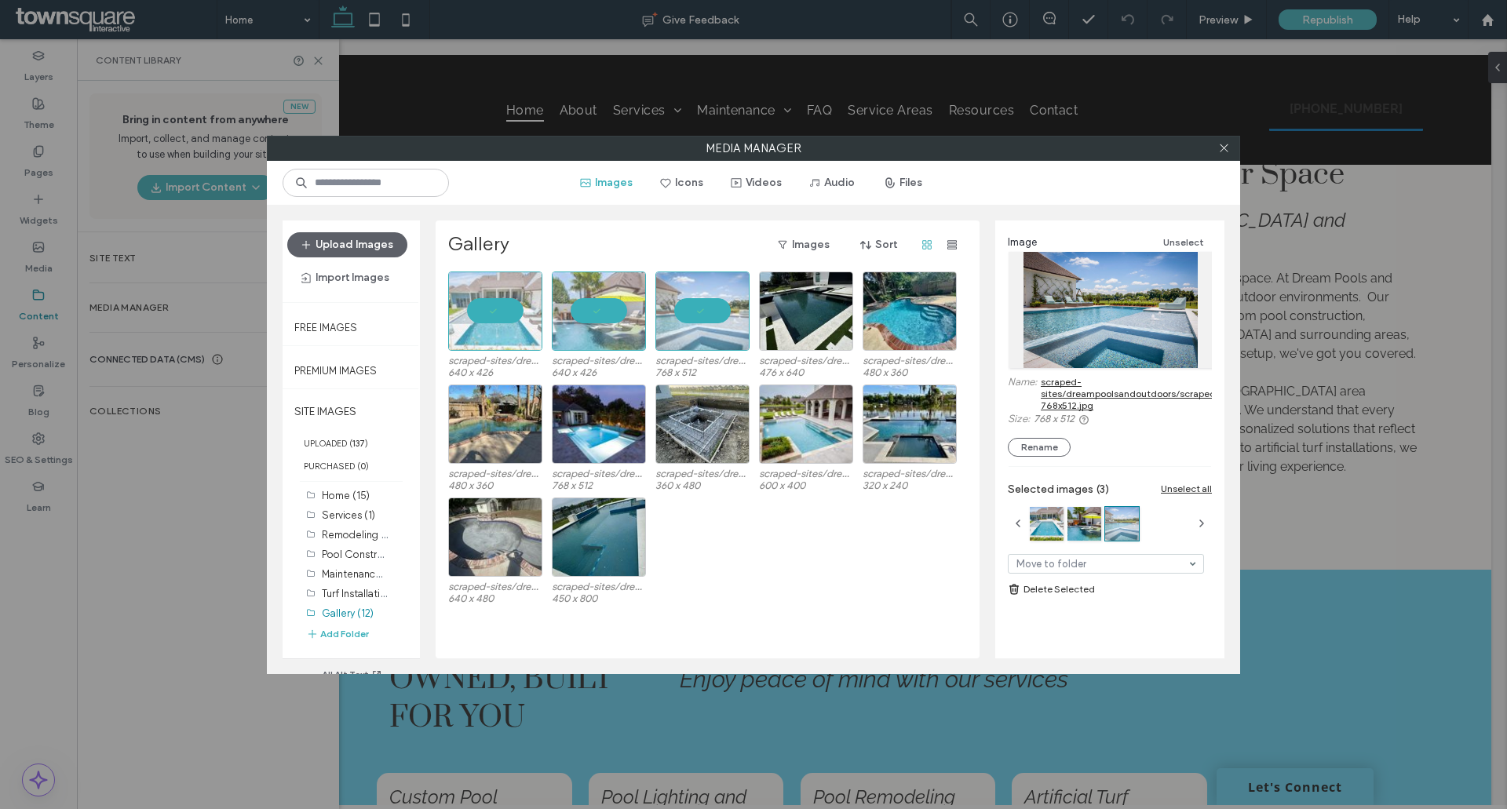
click at [1057, 392] on link "scraped-sites/dreampoolsandoutdoors/scraped/images/342952363015-768x512.jpg" at bounding box center [1183, 393] width 285 height 35
click at [823, 306] on div "Select" at bounding box center [806, 311] width 94 height 79
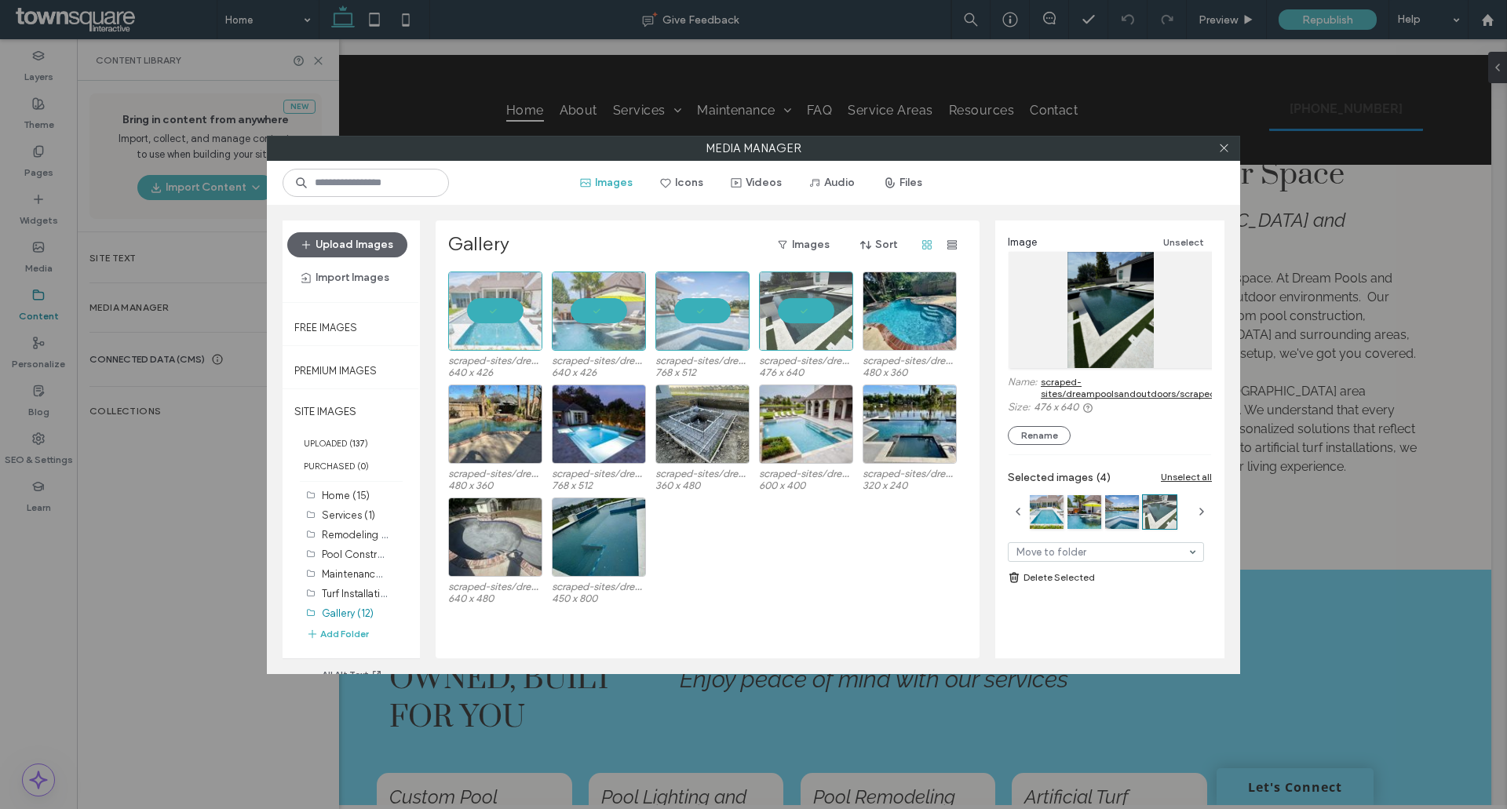
click at [1072, 389] on link "scraped-sites/dreampoolsandoutdoors/scraped/images/342952271015.jpg" at bounding box center [1189, 388] width 296 height 24
click at [909, 314] on div "Select" at bounding box center [910, 311] width 94 height 79
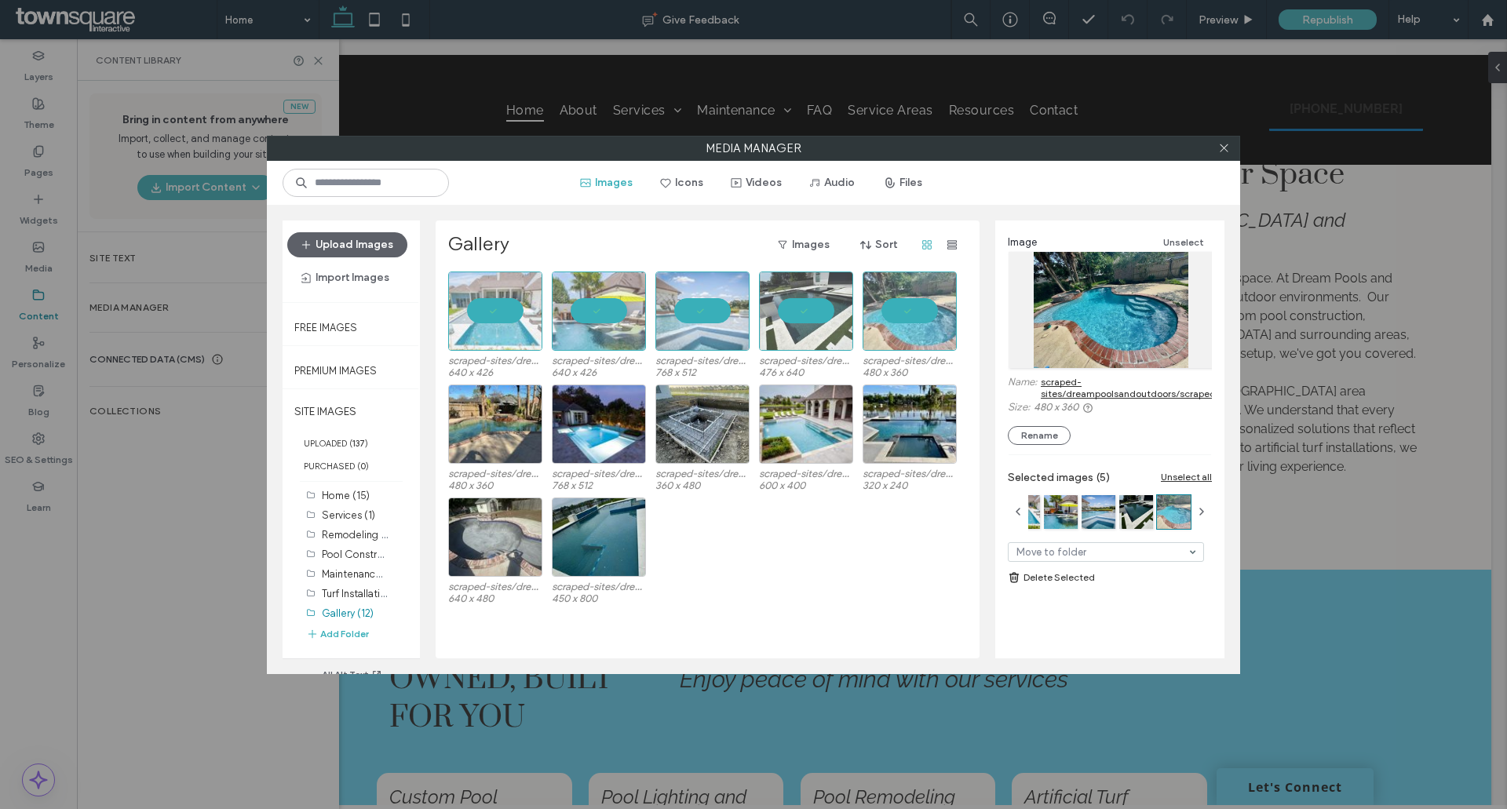
click at [1049, 383] on link "scraped-sites/dreampoolsandoutdoors/scraped/images/342952326015.jpg" at bounding box center [1189, 388] width 297 height 24
click at [496, 419] on div "Select" at bounding box center [495, 424] width 94 height 79
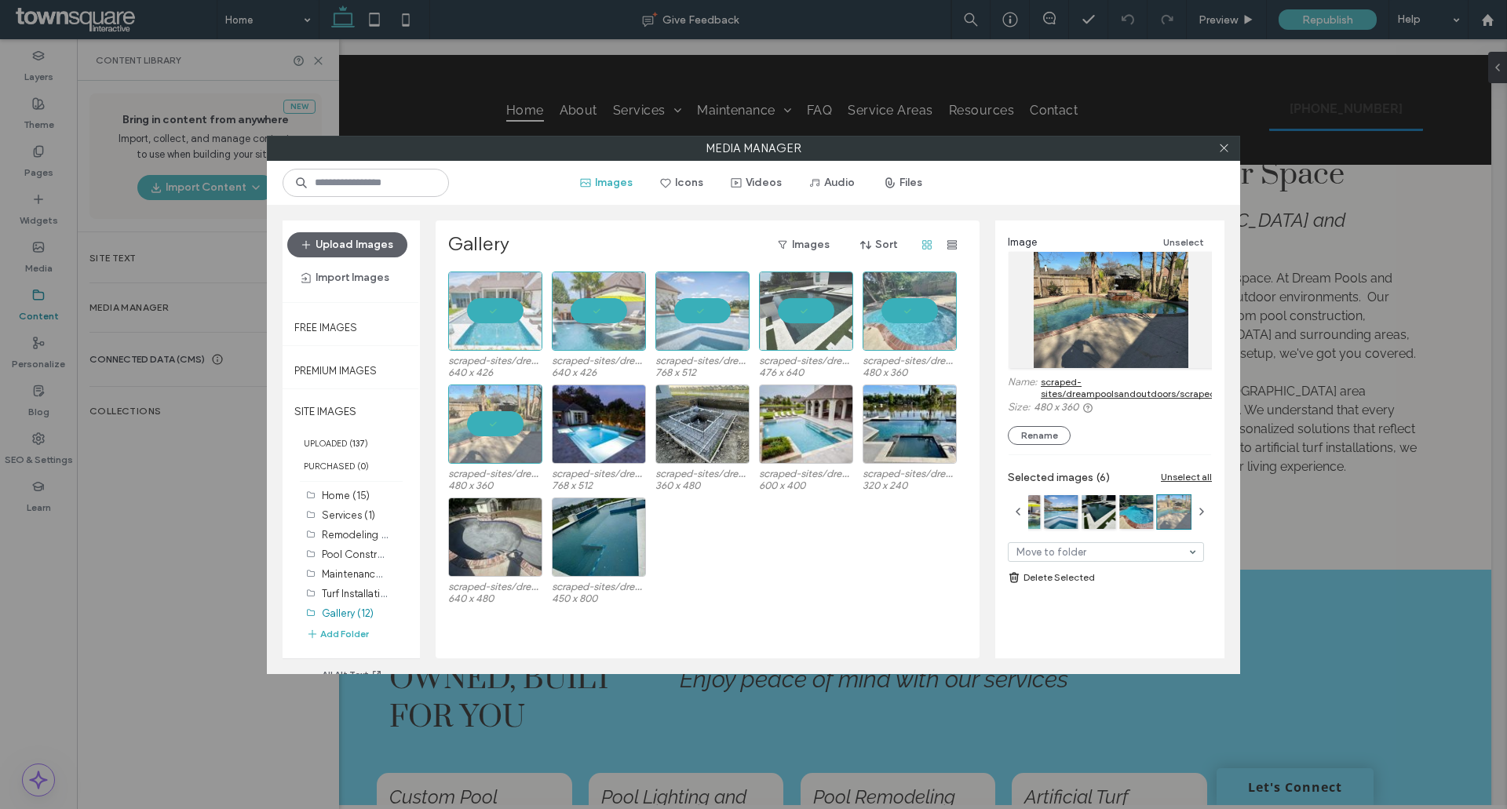
click at [1077, 388] on link "scraped-sites/dreampoolsandoutdoors/scraped/images/342952327015.jpg" at bounding box center [1189, 388] width 297 height 24
click at [589, 425] on div "Select" at bounding box center [599, 424] width 94 height 79
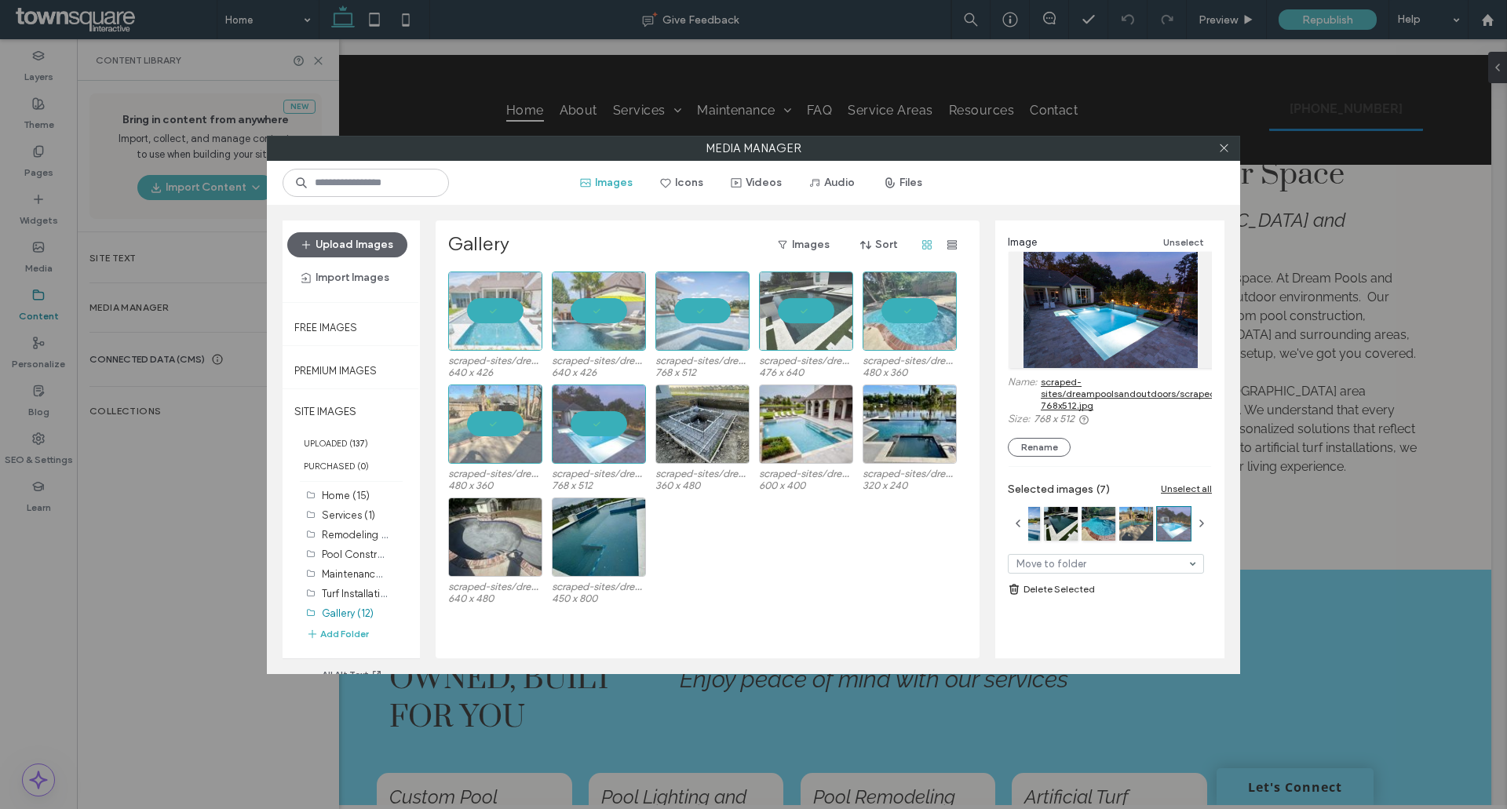
click at [1081, 393] on link "scraped-sites/dreampoolsandoutdoors/scraped/images/342952364015-768x512.jpg" at bounding box center [1184, 393] width 286 height 35
click at [699, 427] on div "Select" at bounding box center [702, 424] width 94 height 79
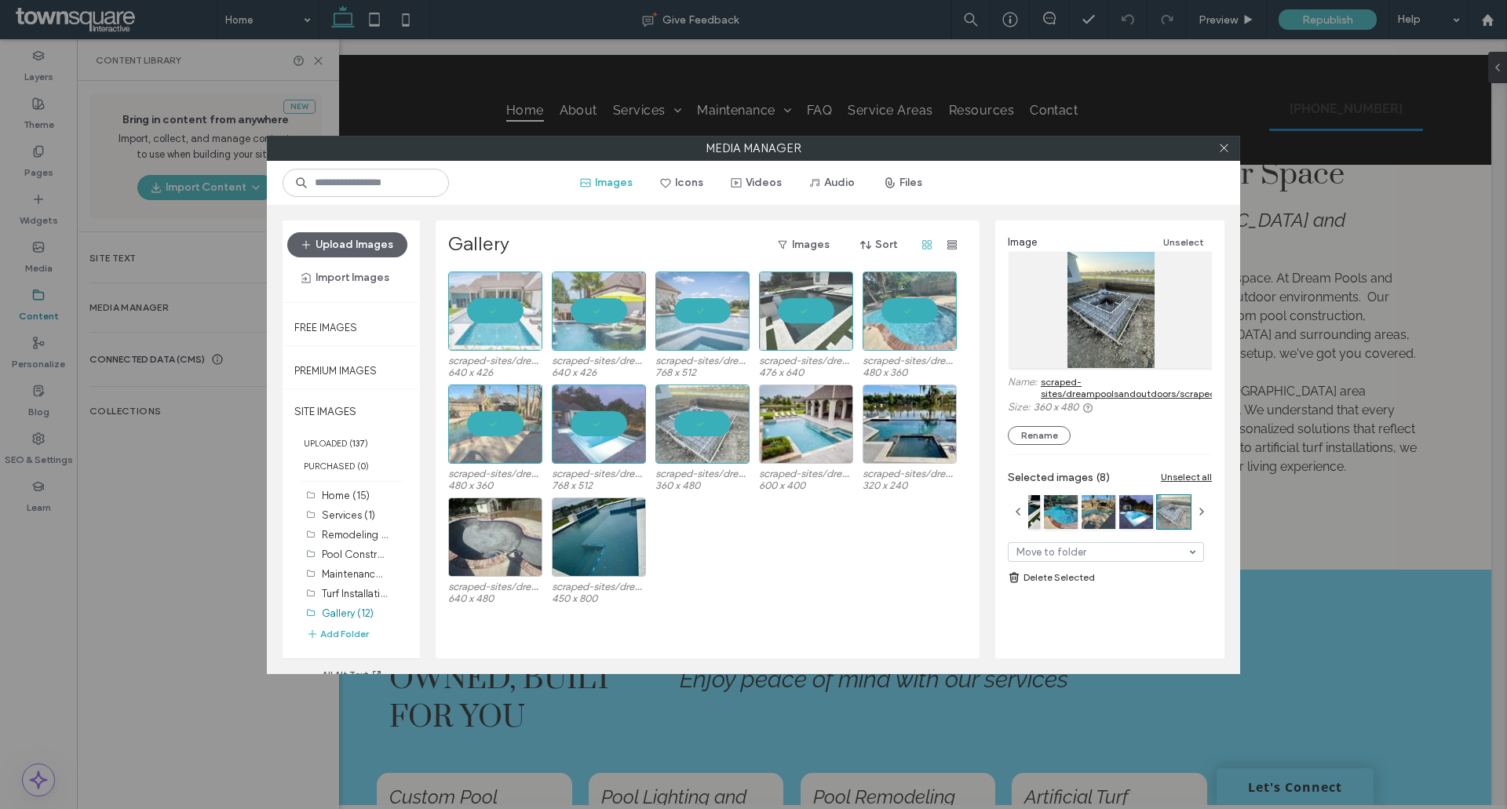
click at [1071, 388] on link "scraped-sites/dreampoolsandoutdoors/scraped/images/342952329015.jpg" at bounding box center [1189, 388] width 297 height 24
click at [810, 419] on div "Select" at bounding box center [806, 424] width 94 height 79
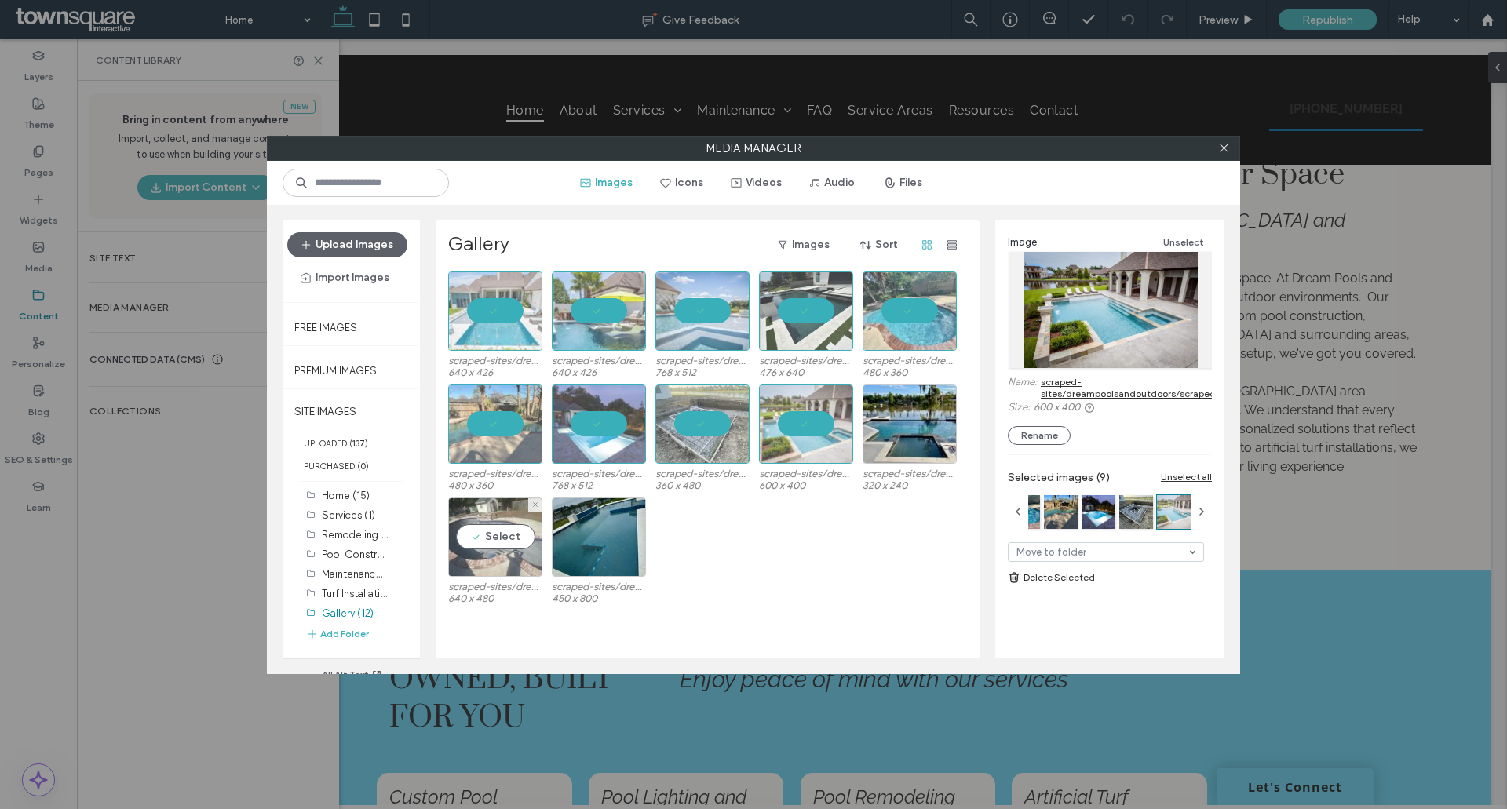
click at [491, 535] on div "Select" at bounding box center [495, 537] width 94 height 79
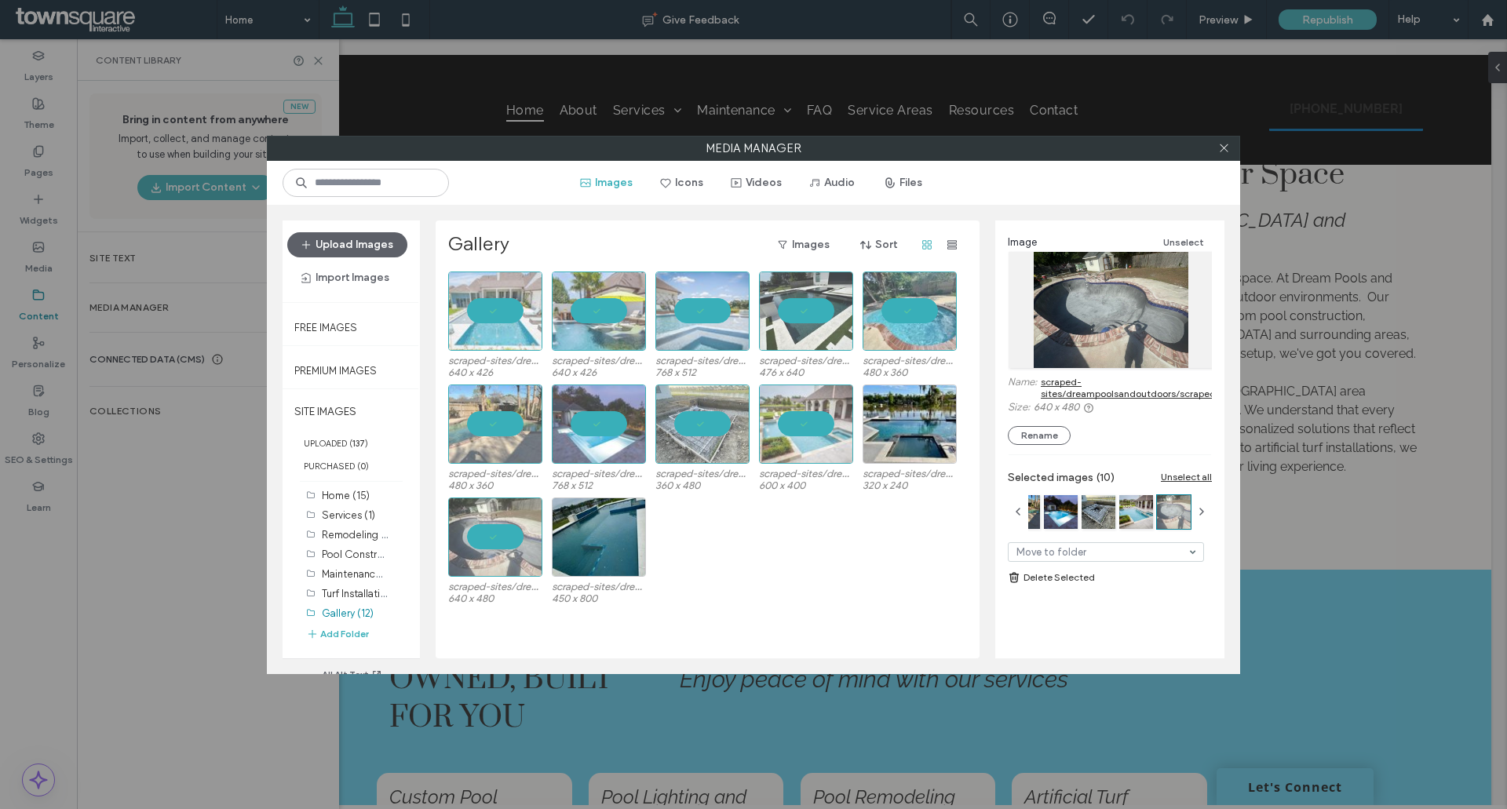
click at [1067, 396] on link "scraped-sites/dreampoolsandoutdoors/scraped/images/342952330015.jpg" at bounding box center [1189, 388] width 296 height 24
click at [604, 535] on div "Select" at bounding box center [599, 537] width 94 height 79
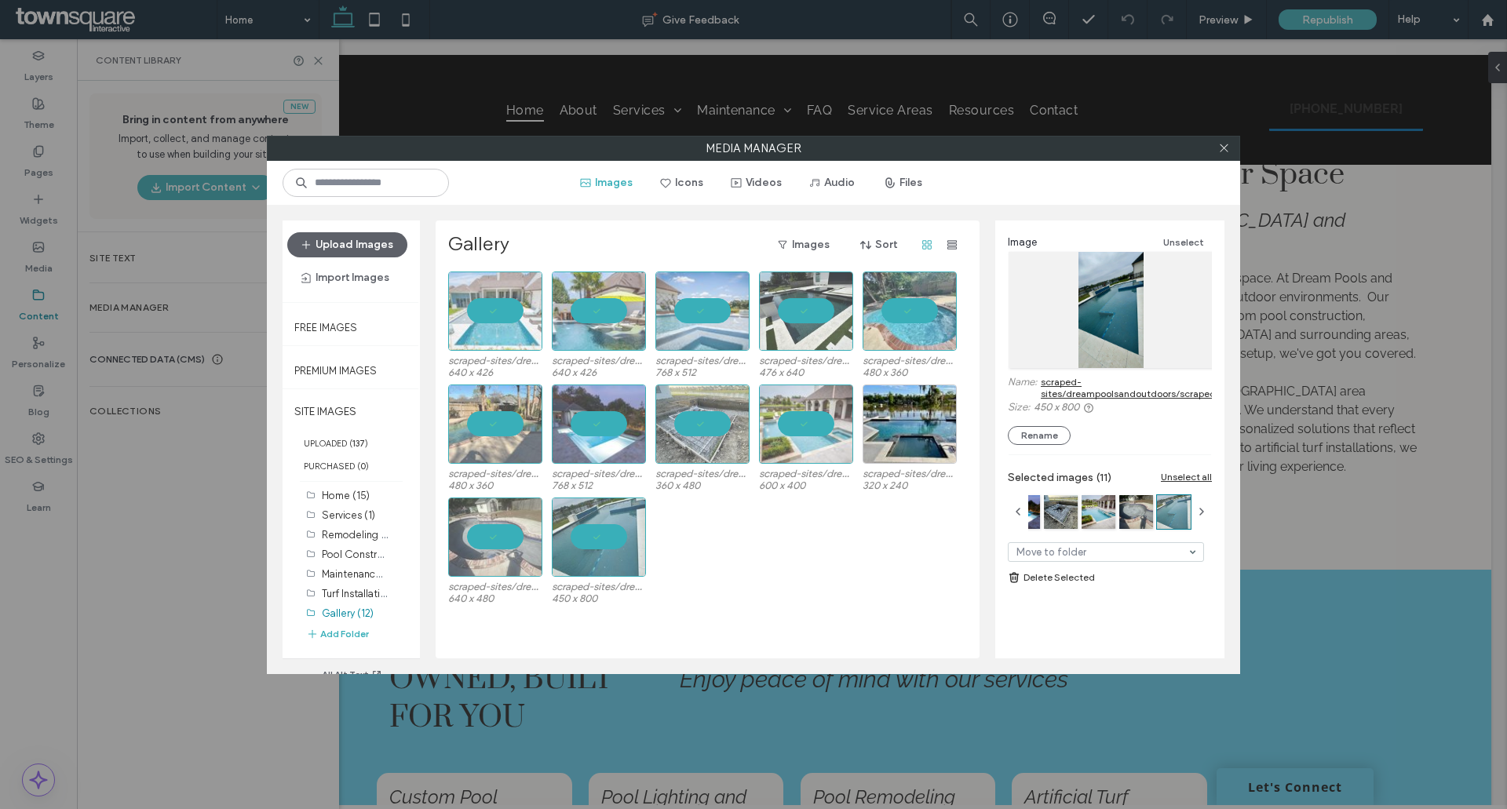
click at [1056, 389] on link "scraped-sites/dreampoolsandoutdoors/scraped/images/342952278015.jpg" at bounding box center [1189, 388] width 297 height 24
click at [896, 426] on div "Select" at bounding box center [910, 424] width 94 height 79
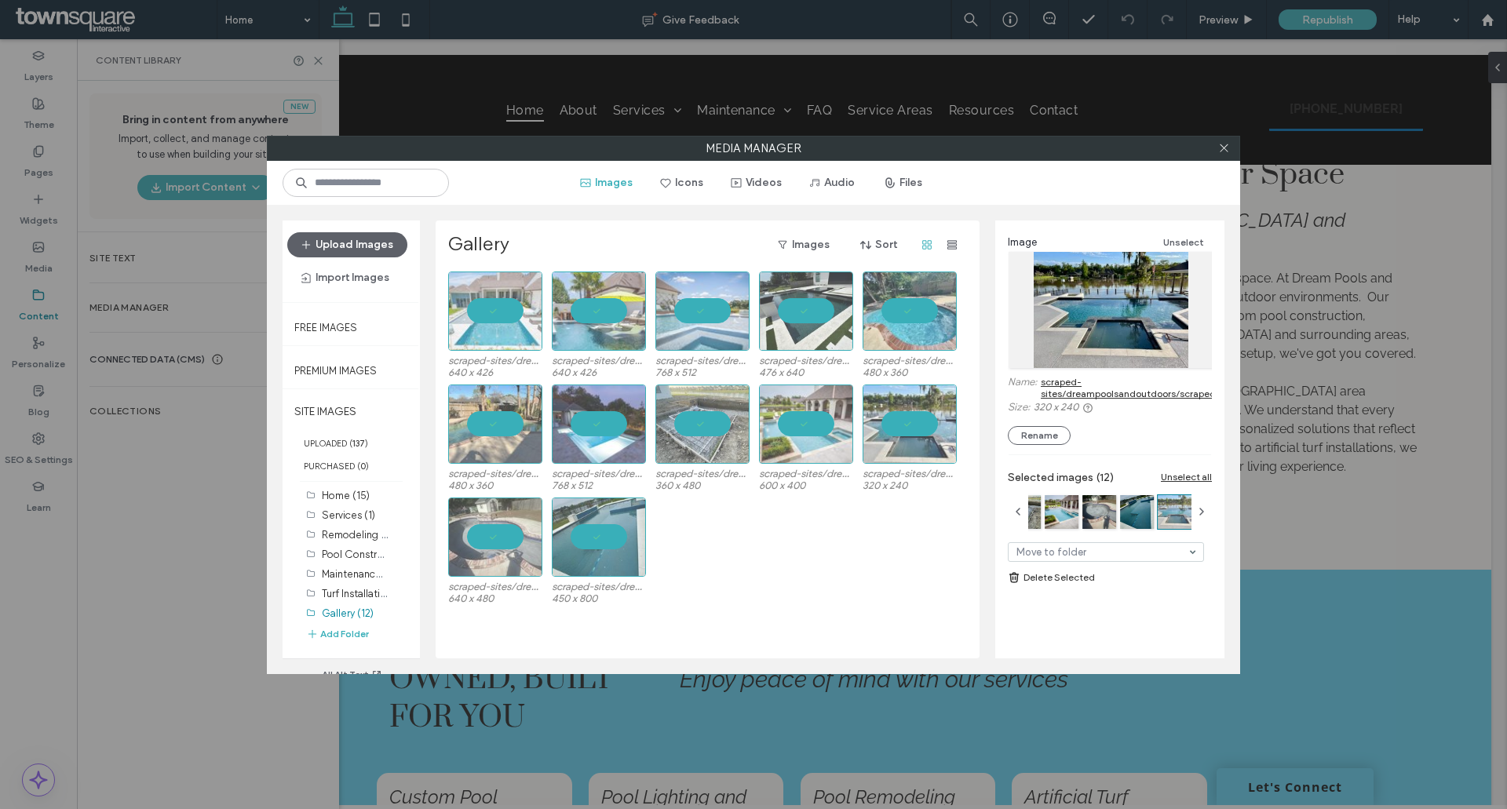
click at [1083, 390] on link "scraped-sites/dreampoolsandoutdoors/scraped/images/342952274015.jpg" at bounding box center [1190, 388] width 298 height 24
click at [621, 184] on button "Images" at bounding box center [607, 182] width 80 height 25
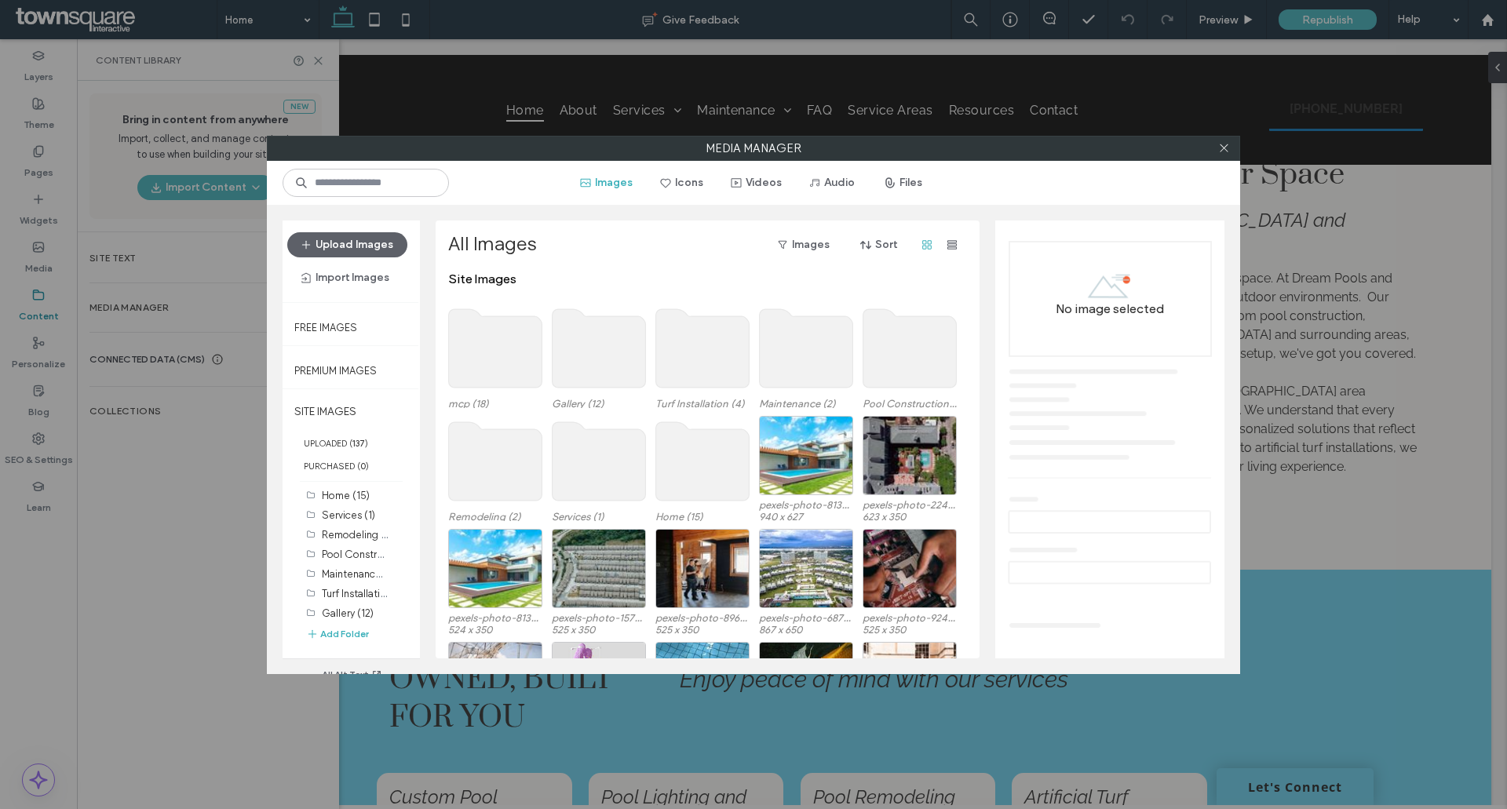
click at [702, 358] on use at bounding box center [702, 348] width 93 height 78
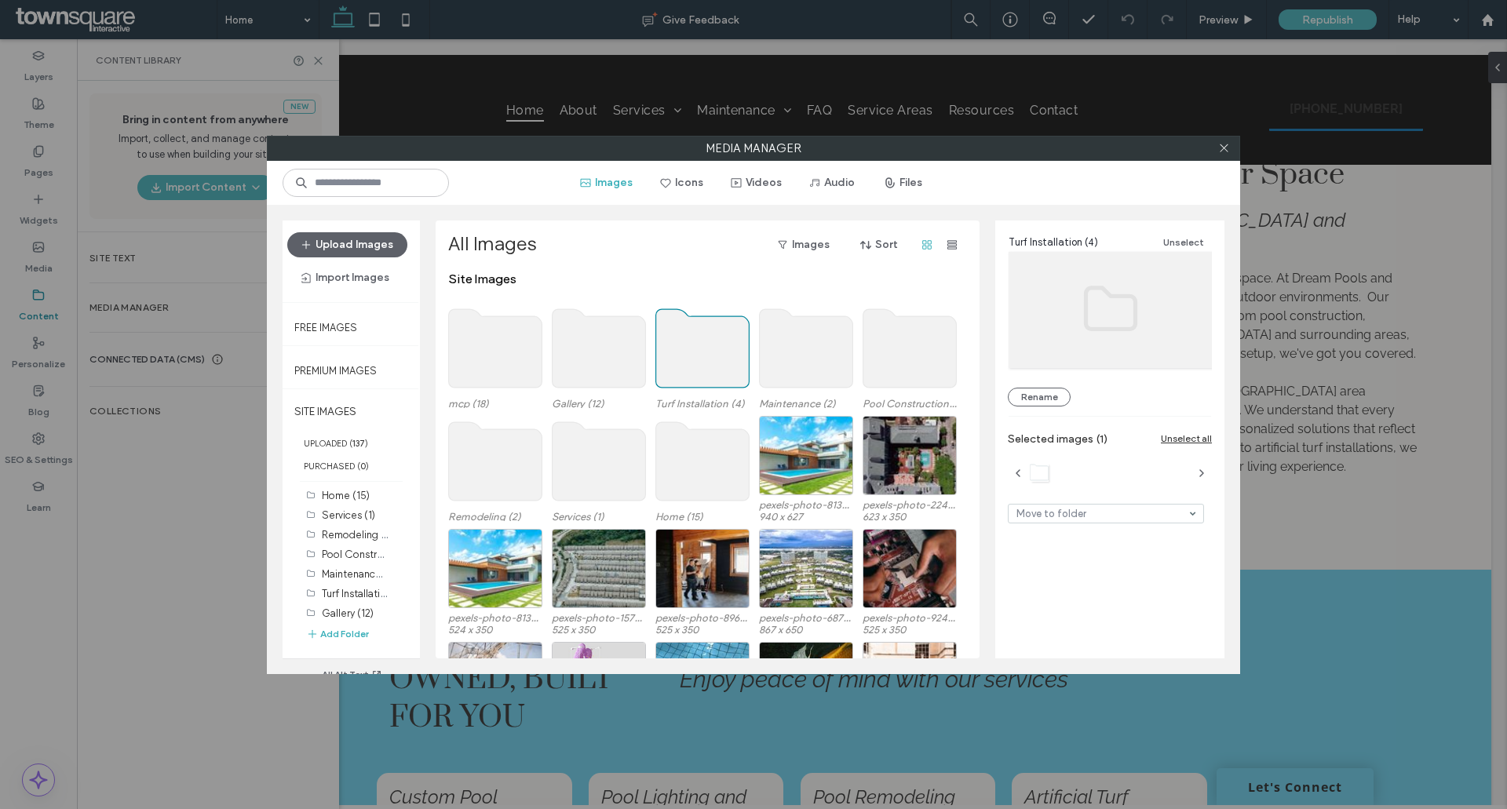
click at [706, 358] on use at bounding box center [702, 348] width 93 height 78
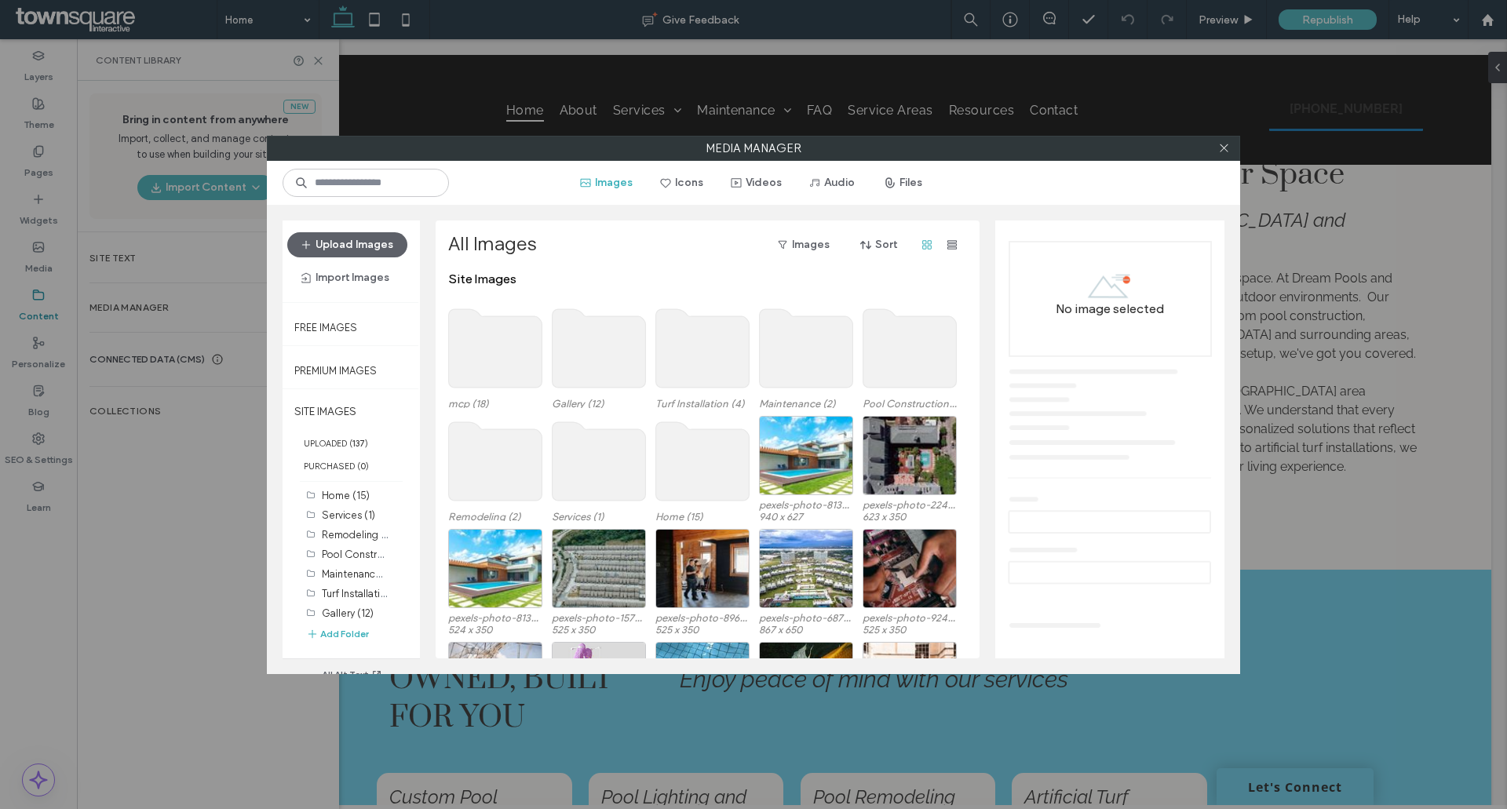
click at [700, 325] on use at bounding box center [702, 348] width 93 height 78
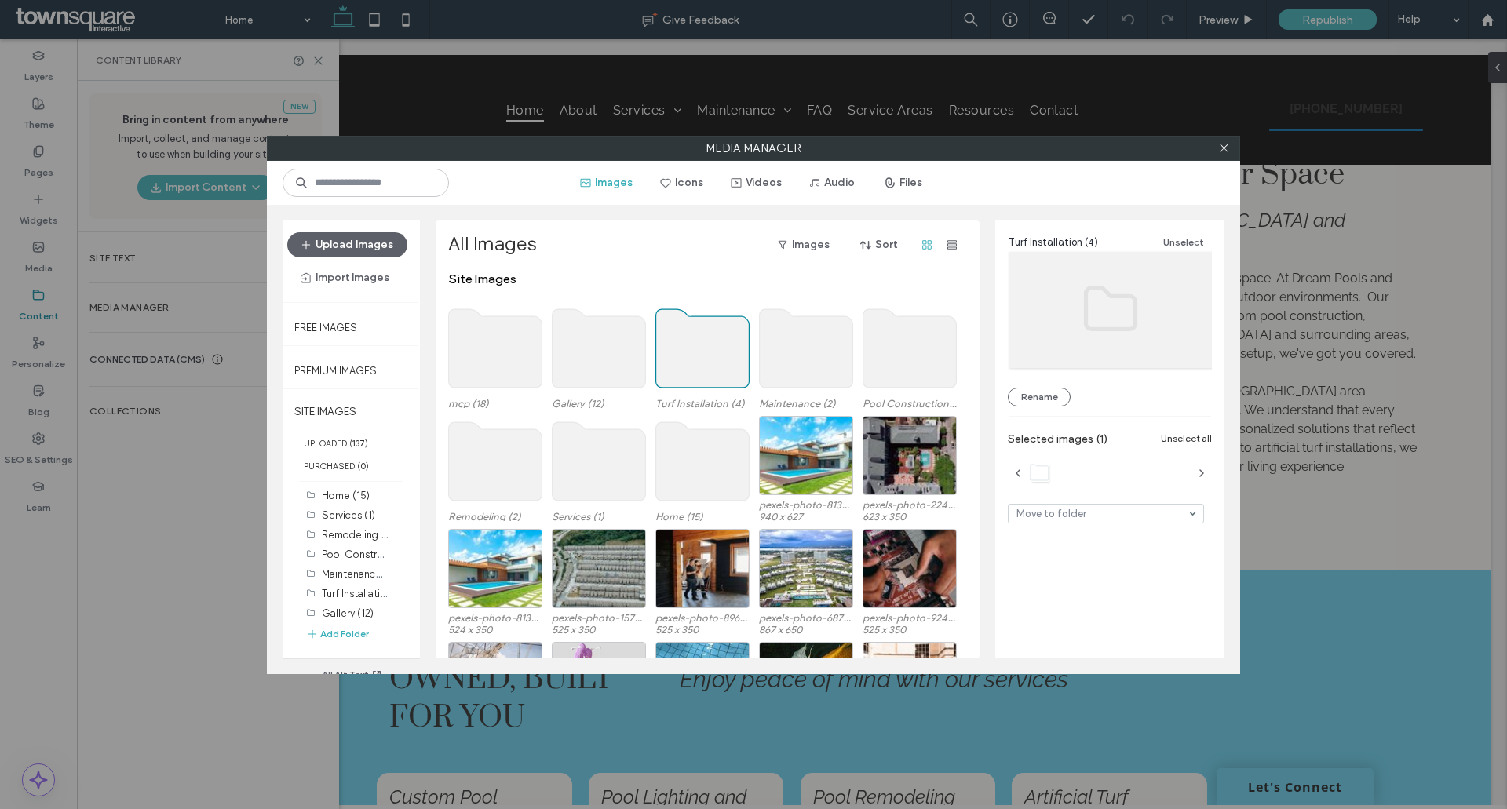
click at [700, 325] on use at bounding box center [702, 348] width 93 height 78
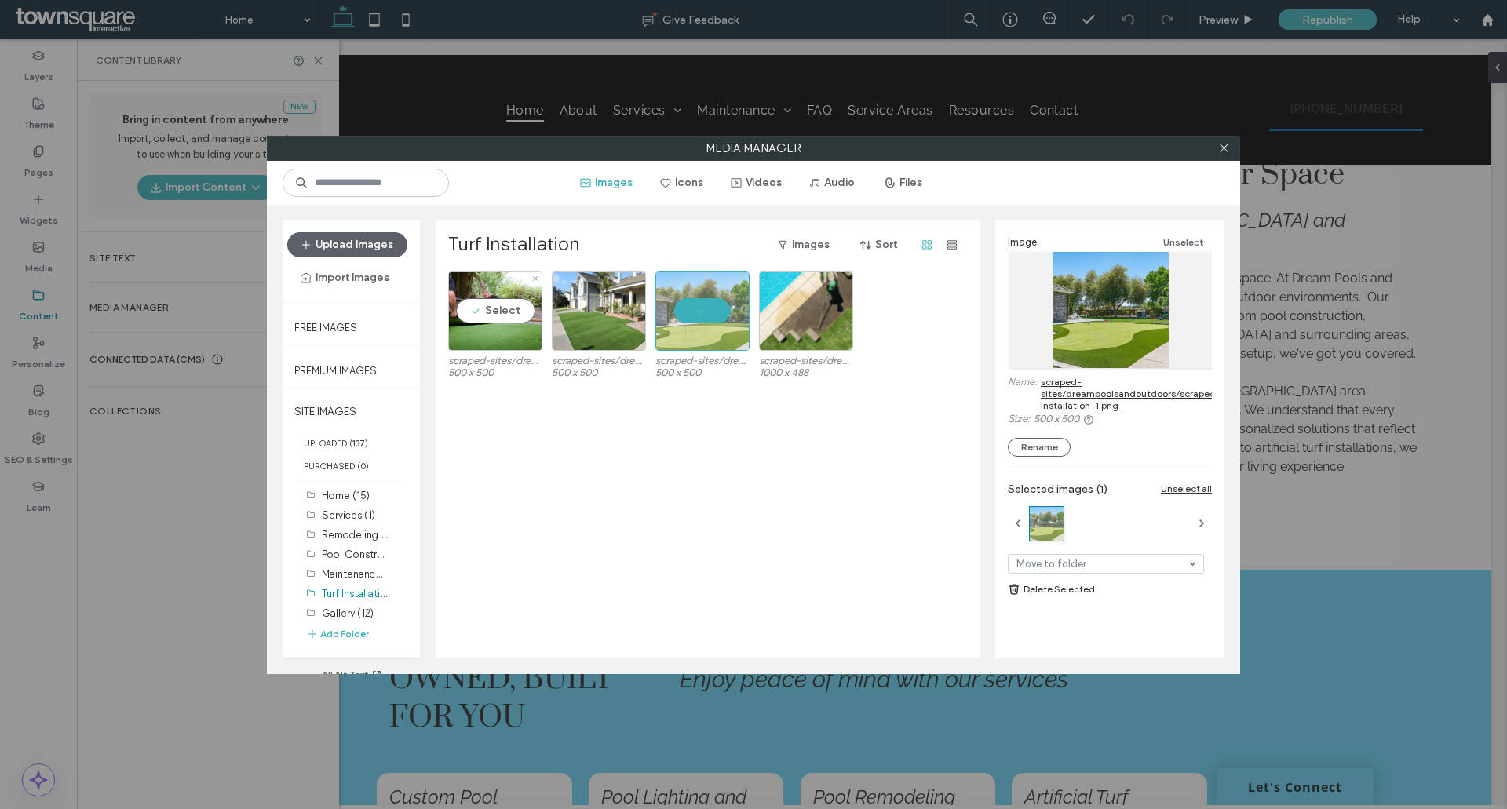
click at [493, 356] on label "scraped-sites/dreampoolsandoutdoors/scraped/images/Turf-Installation.png" at bounding box center [495, 361] width 94 height 12
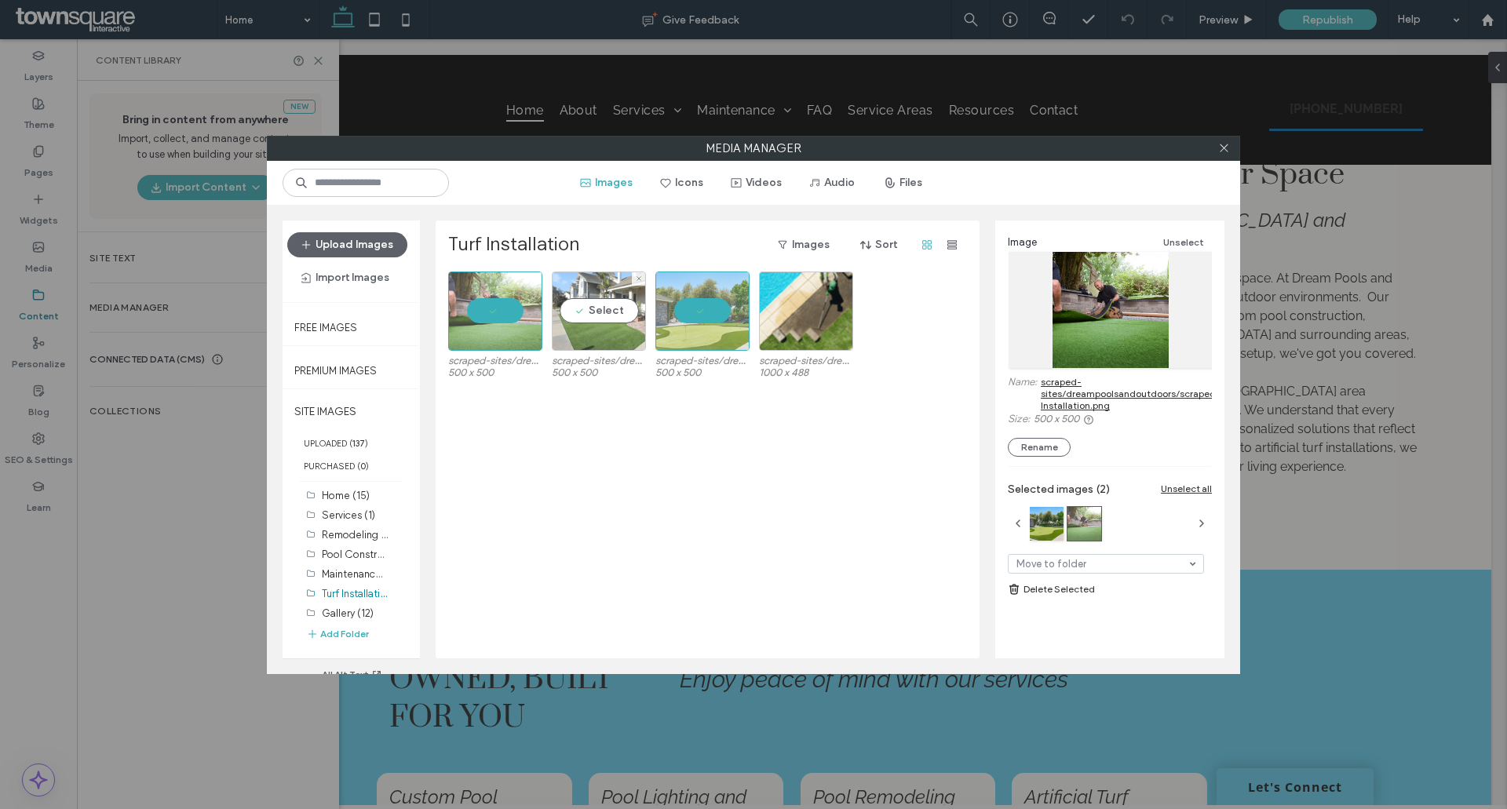
click at [611, 312] on div "Select" at bounding box center [599, 311] width 94 height 79
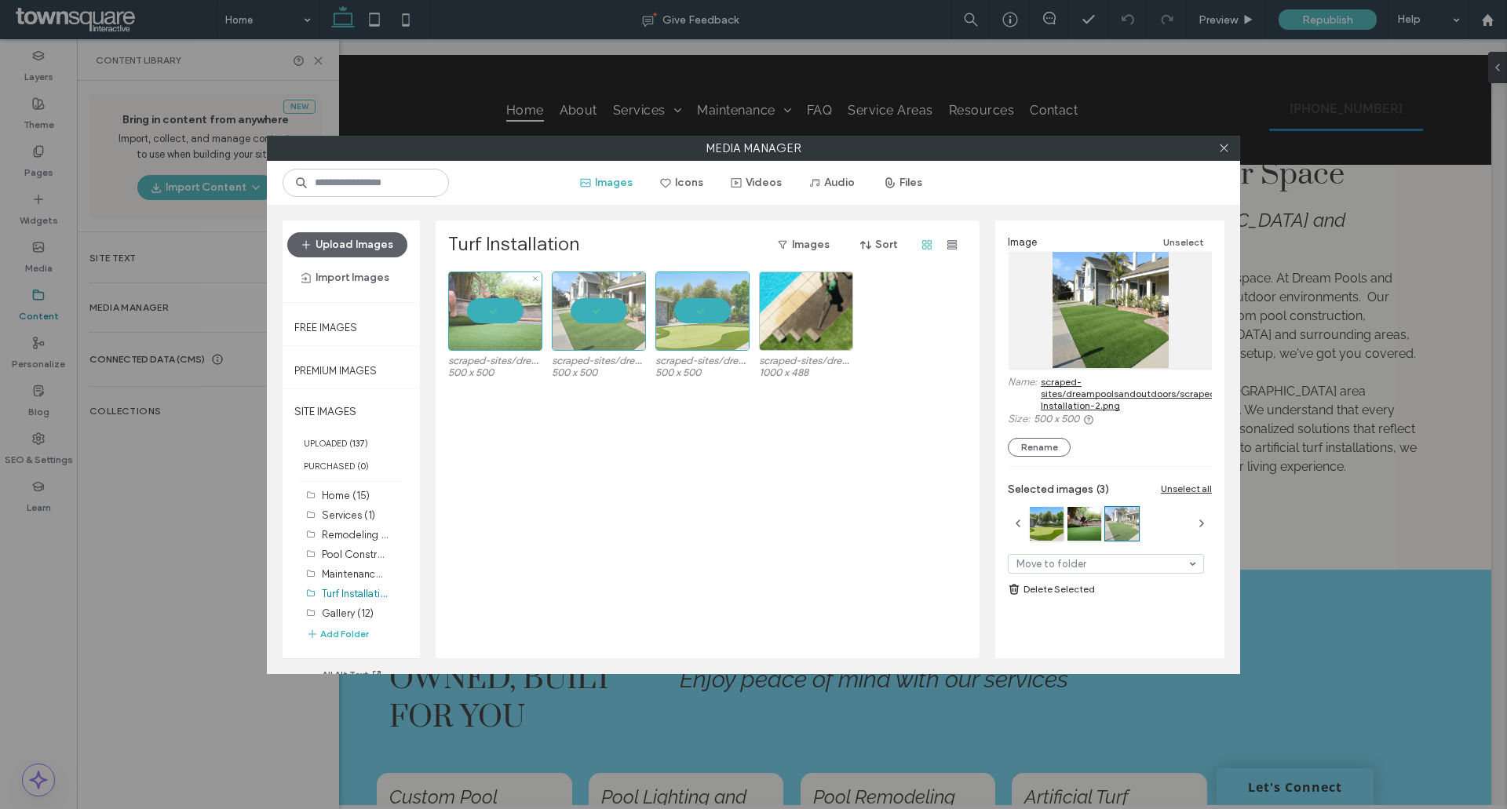
click at [508, 305] on div at bounding box center [495, 311] width 94 height 79
click at [1057, 380] on link "scraped-sites/dreampoolsandoutdoors/scraped/images/Turf-Installation-2.png" at bounding box center [1160, 393] width 239 height 35
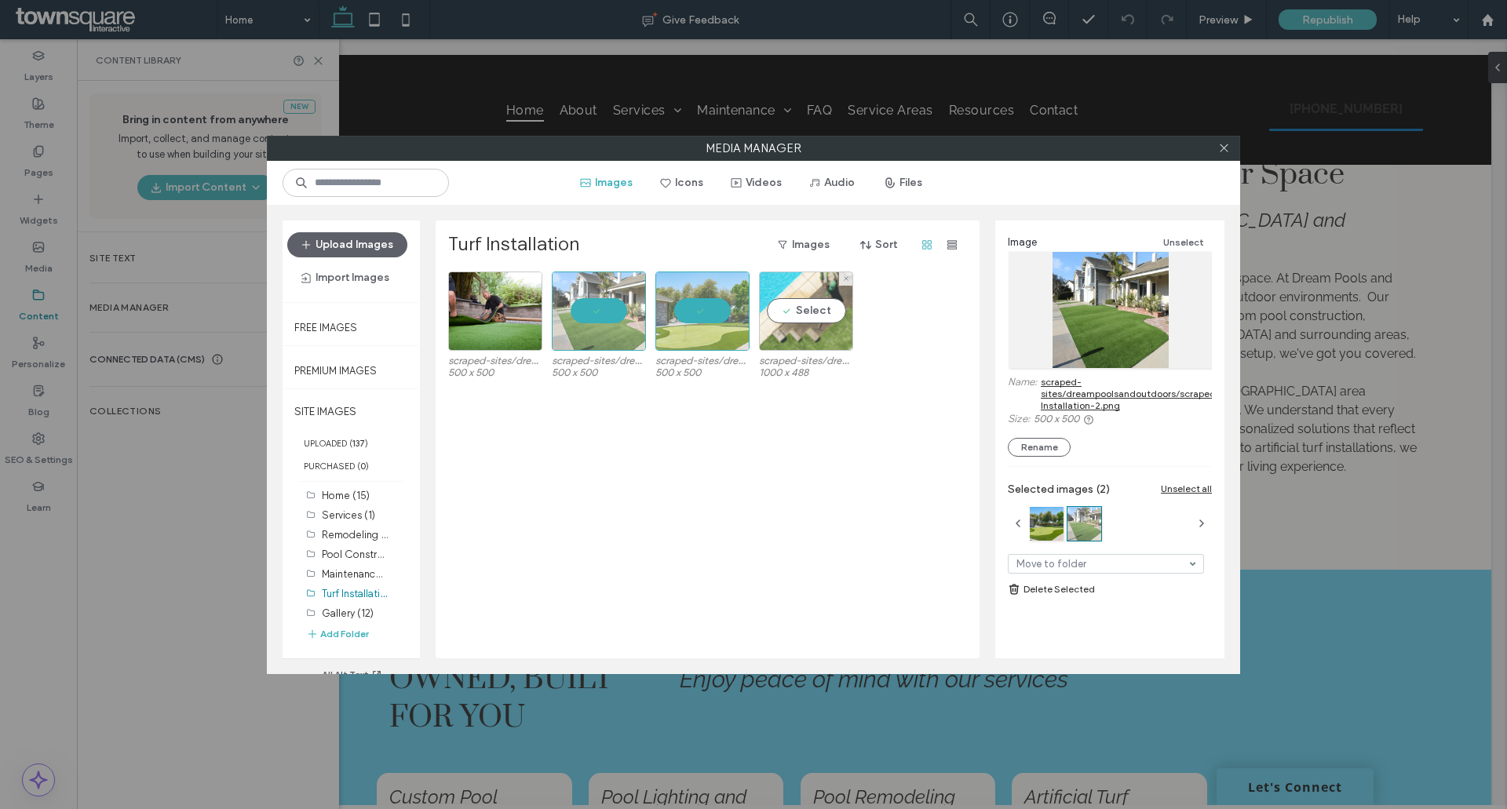
click at [799, 321] on div "Select" at bounding box center [806, 311] width 94 height 79
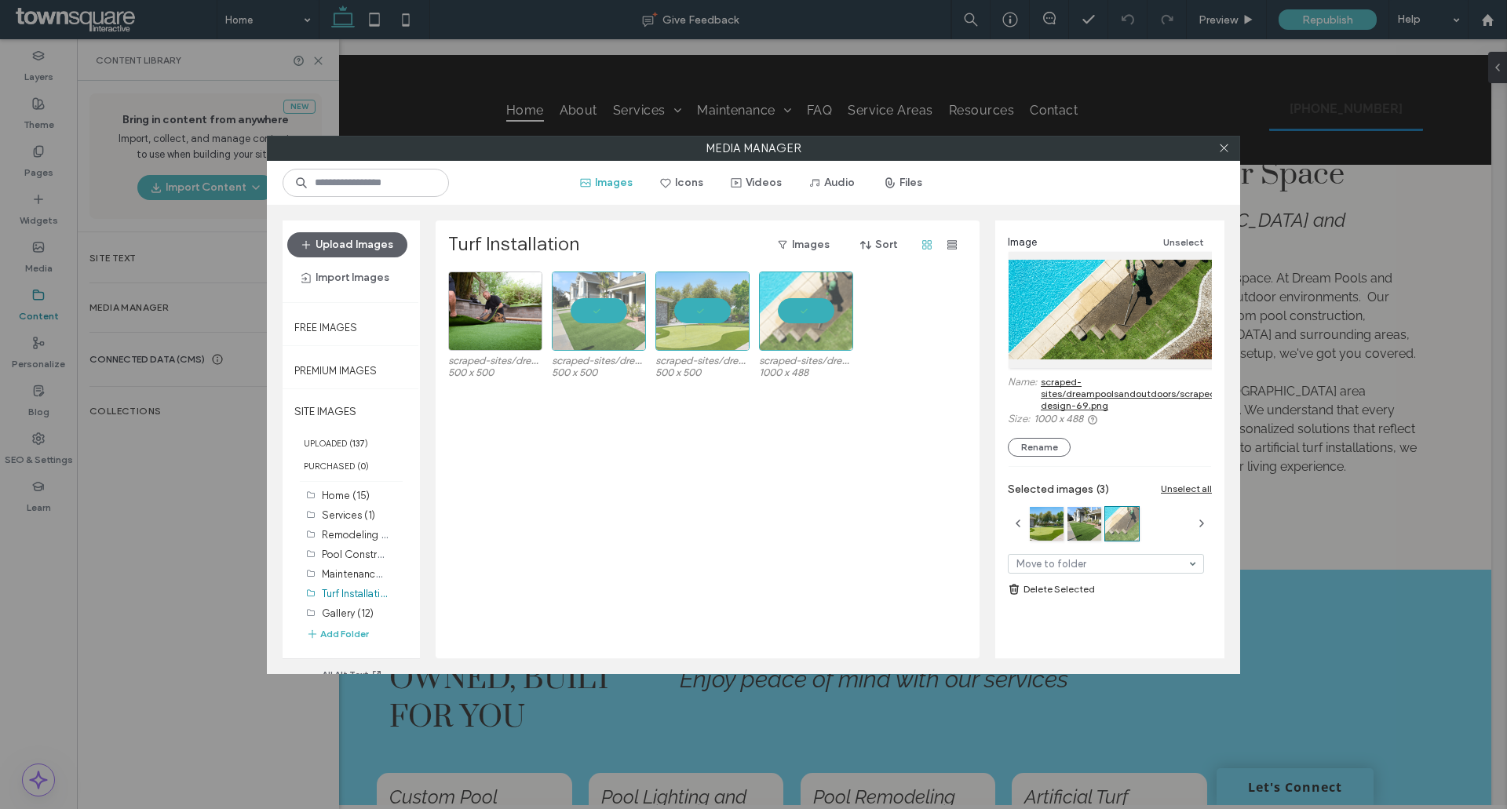
click at [1060, 391] on link "scraped-sites/dreampoolsandoutdoors/scraped/images/Untitled-design-69.png" at bounding box center [1169, 393] width 257 height 35
click at [611, 309] on div at bounding box center [599, 311] width 94 height 79
click at [710, 310] on div at bounding box center [702, 311] width 94 height 79
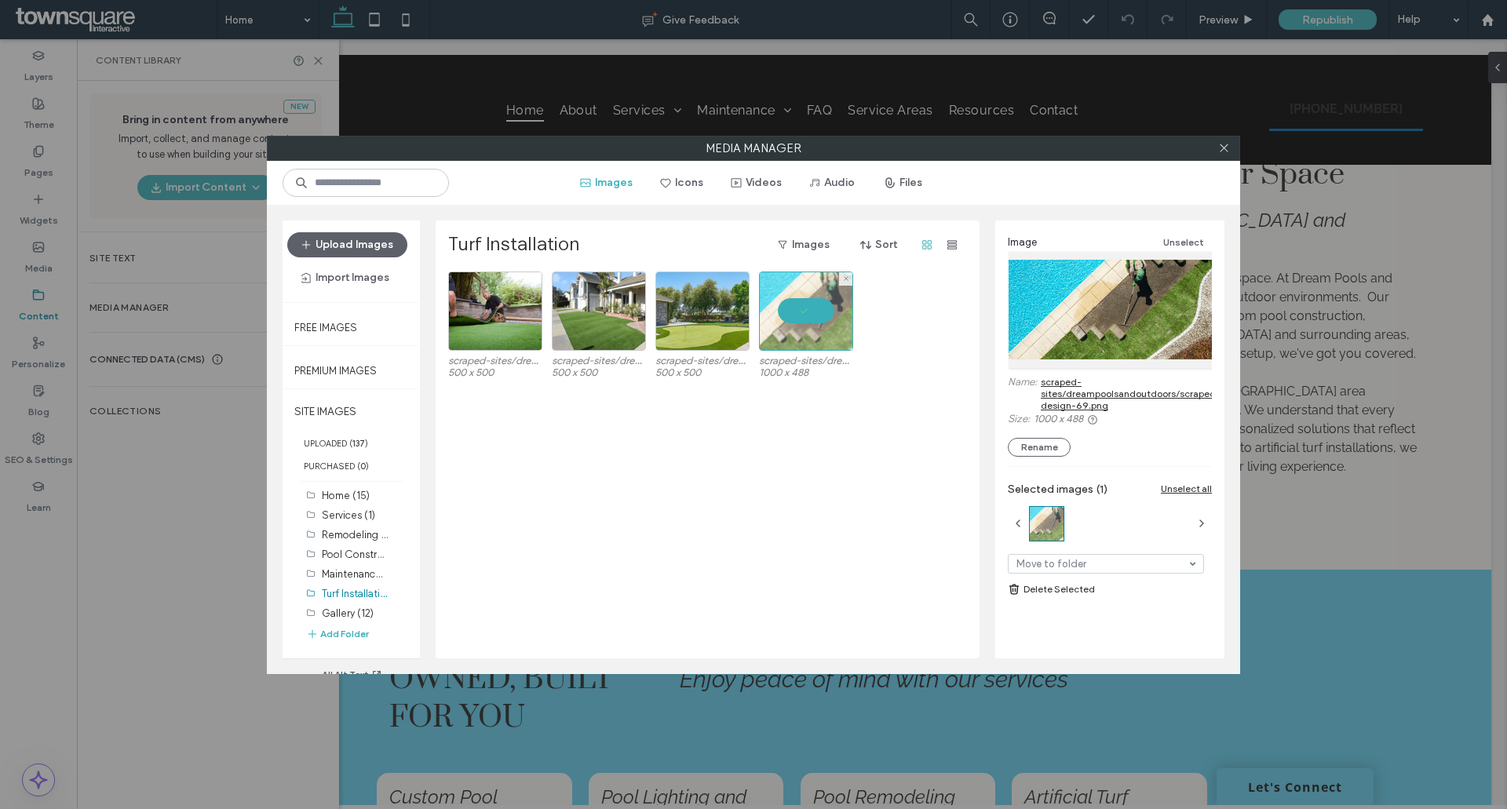
click at [830, 303] on div at bounding box center [806, 311] width 94 height 79
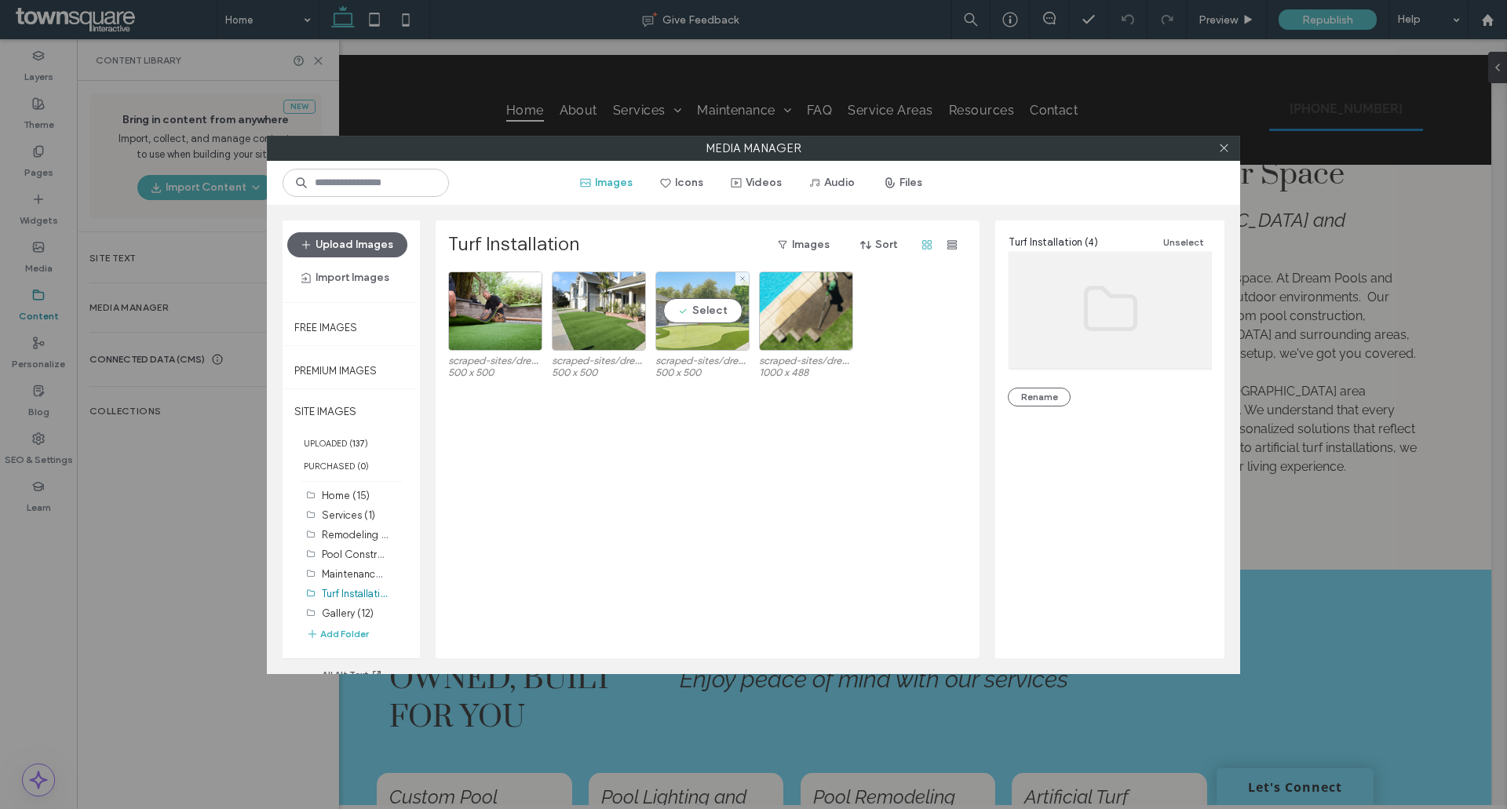
click at [706, 313] on div "Select" at bounding box center [702, 311] width 94 height 79
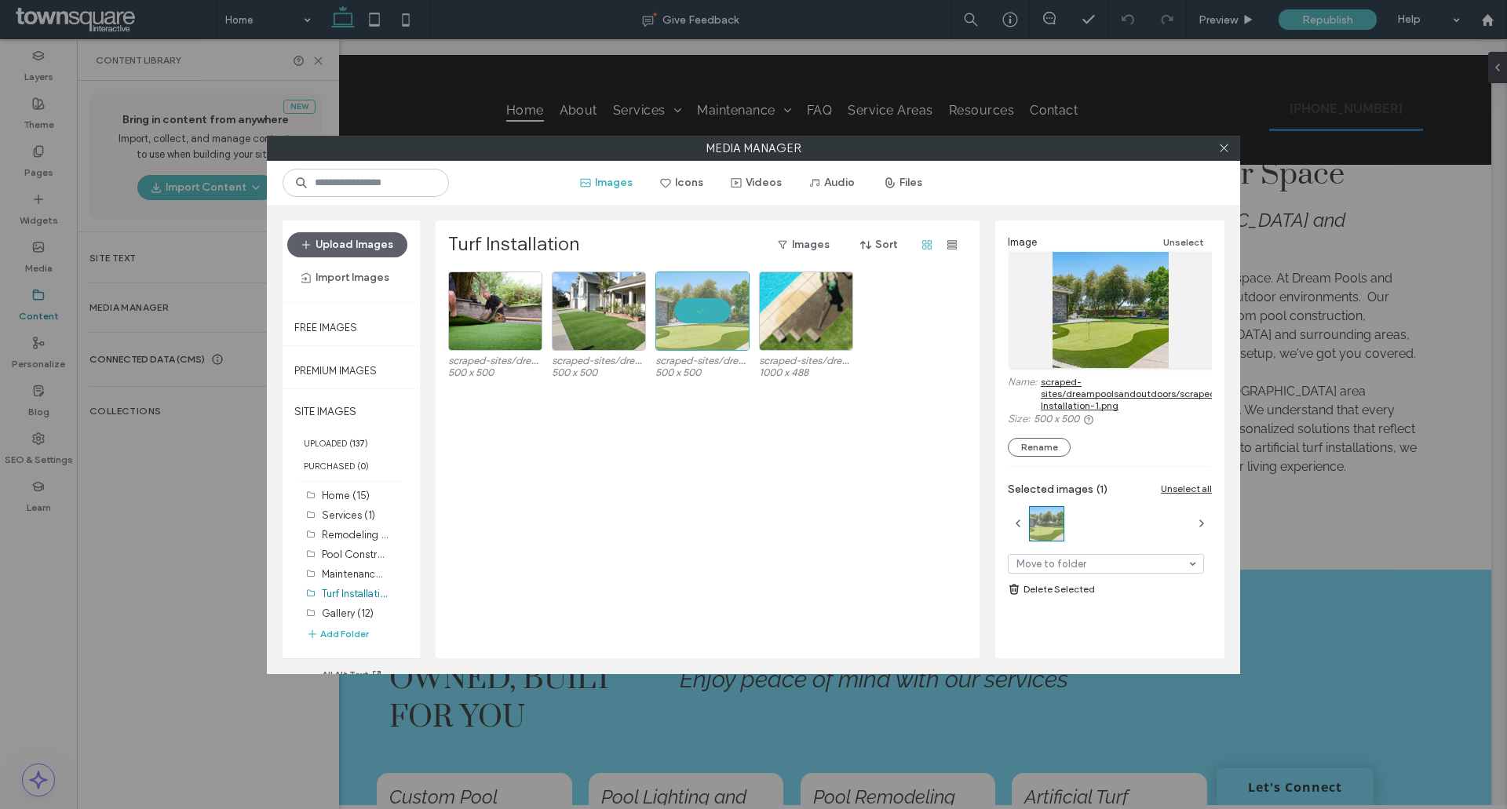
click at [1053, 391] on link "scraped-sites/dreampoolsandoutdoors/scraped/images/Turf-Installation-1.png" at bounding box center [1160, 393] width 239 height 35
click at [480, 312] on div "Select" at bounding box center [495, 311] width 94 height 79
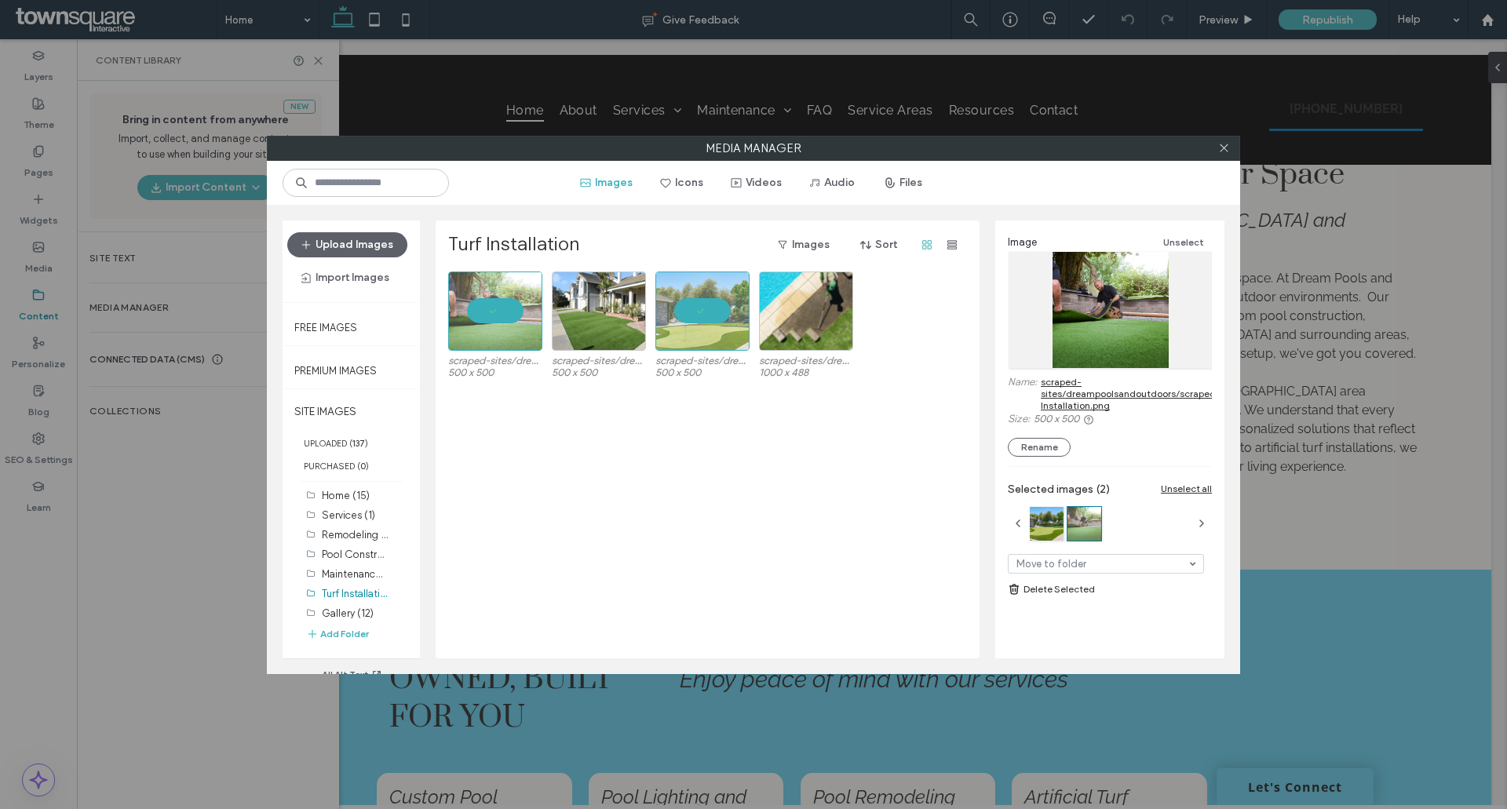
click at [1076, 392] on link "scraped-sites/dreampoolsandoutdoors/scraped/images/Turf-Installation.png" at bounding box center [1160, 393] width 239 height 35
click at [487, 303] on div at bounding box center [495, 311] width 94 height 79
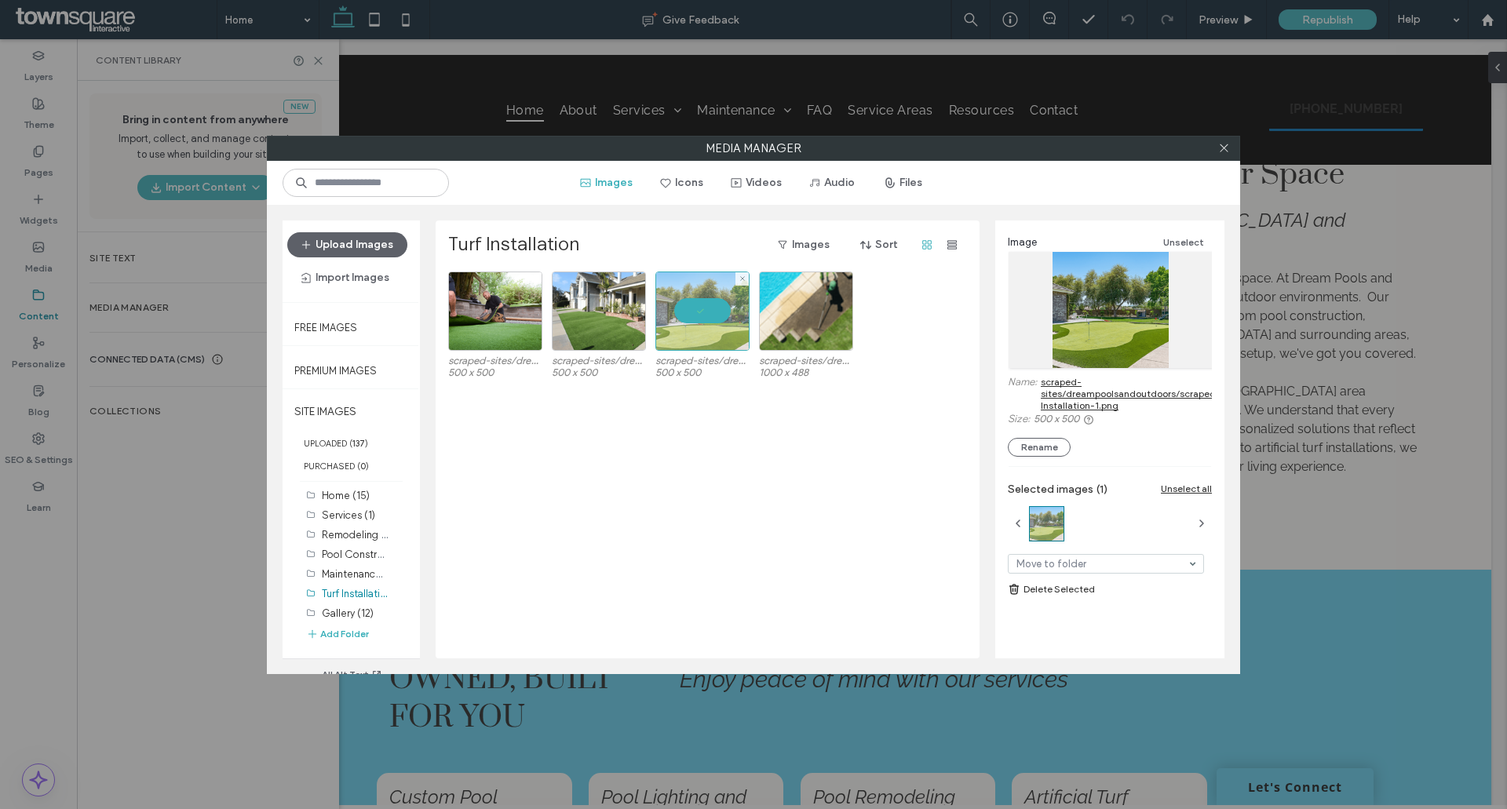
click at [712, 308] on div at bounding box center [702, 311] width 94 height 79
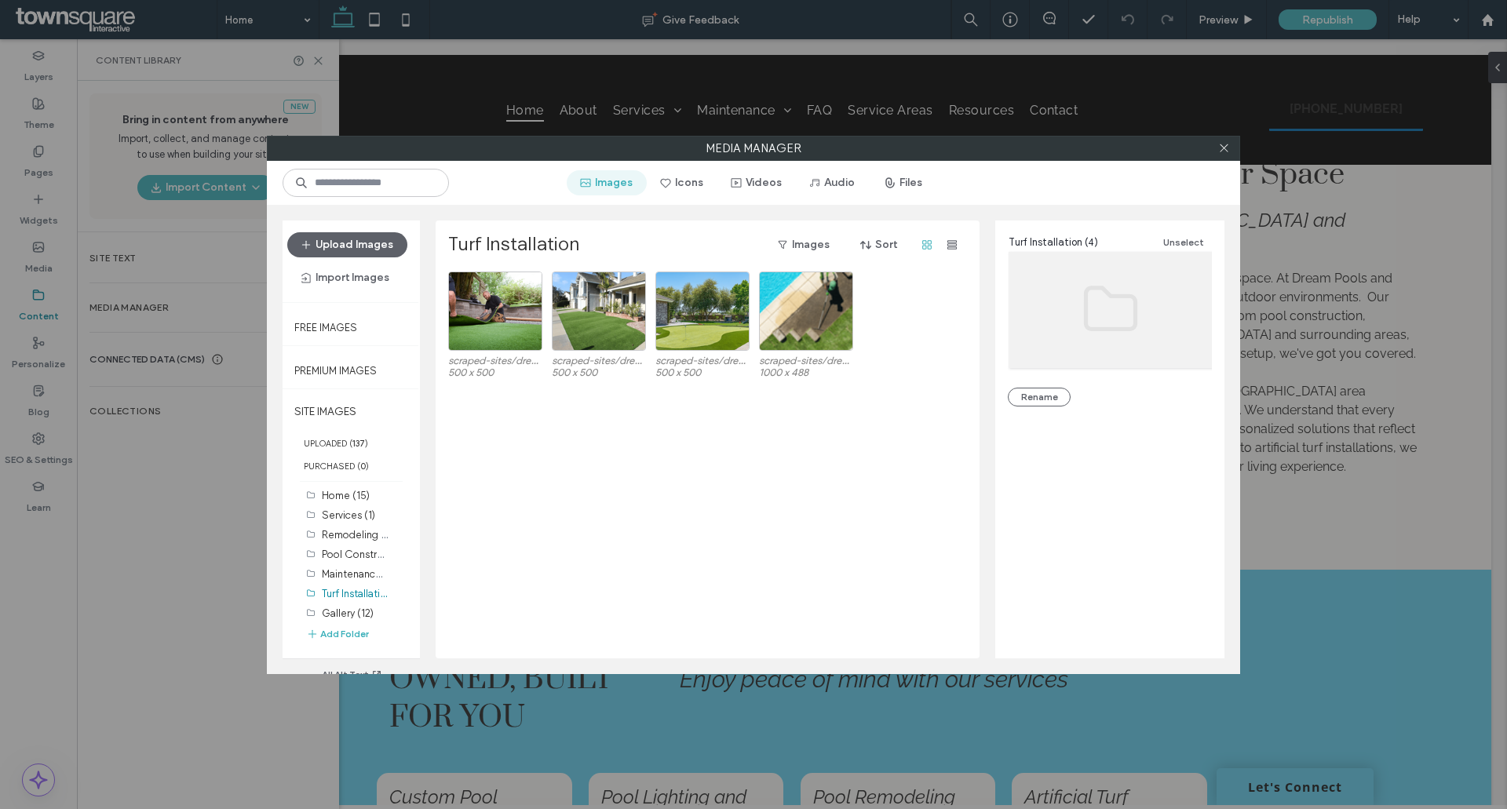
click at [611, 193] on button "Images" at bounding box center [607, 182] width 80 height 25
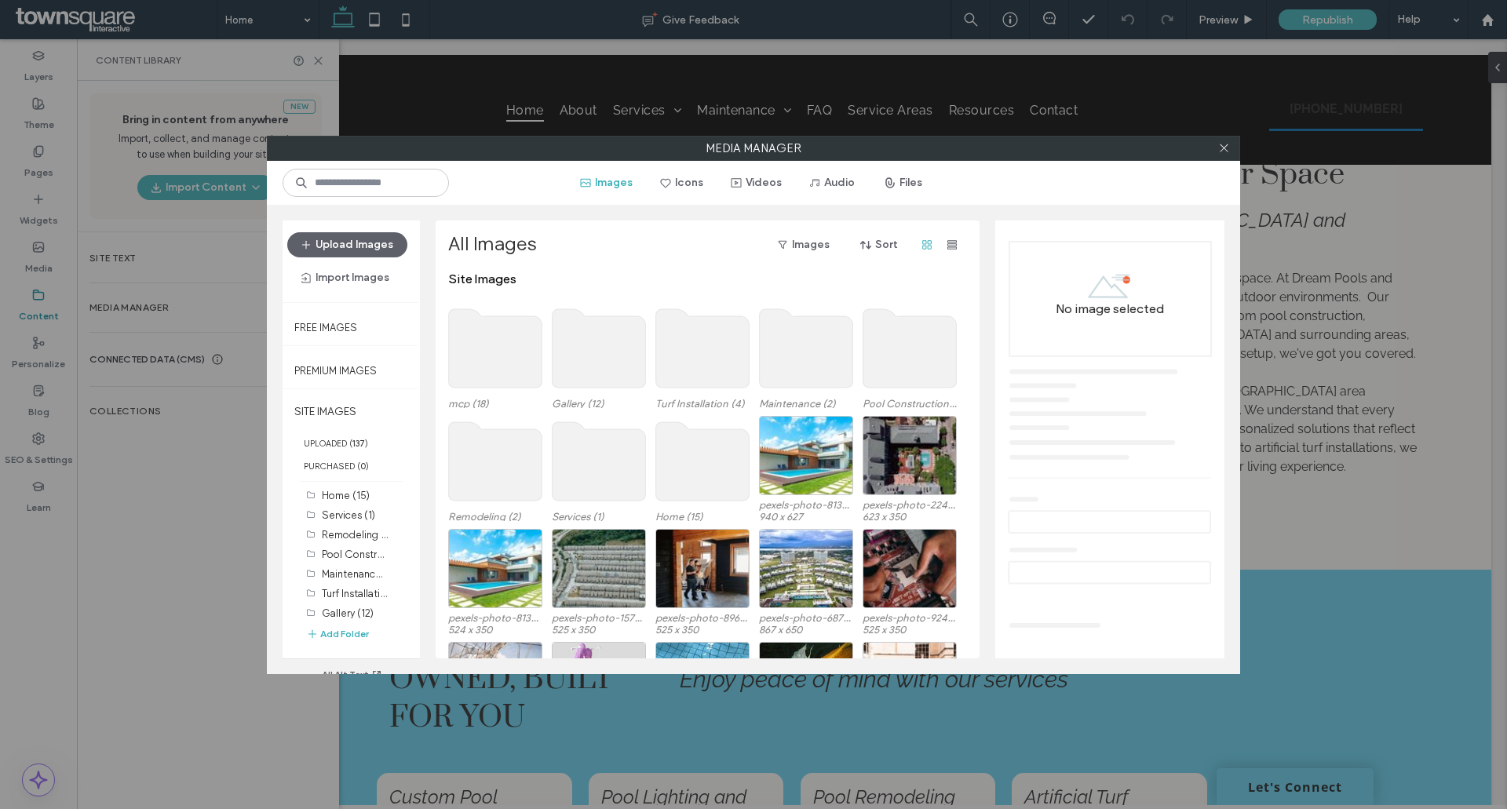
click at [803, 352] on use at bounding box center [806, 348] width 93 height 78
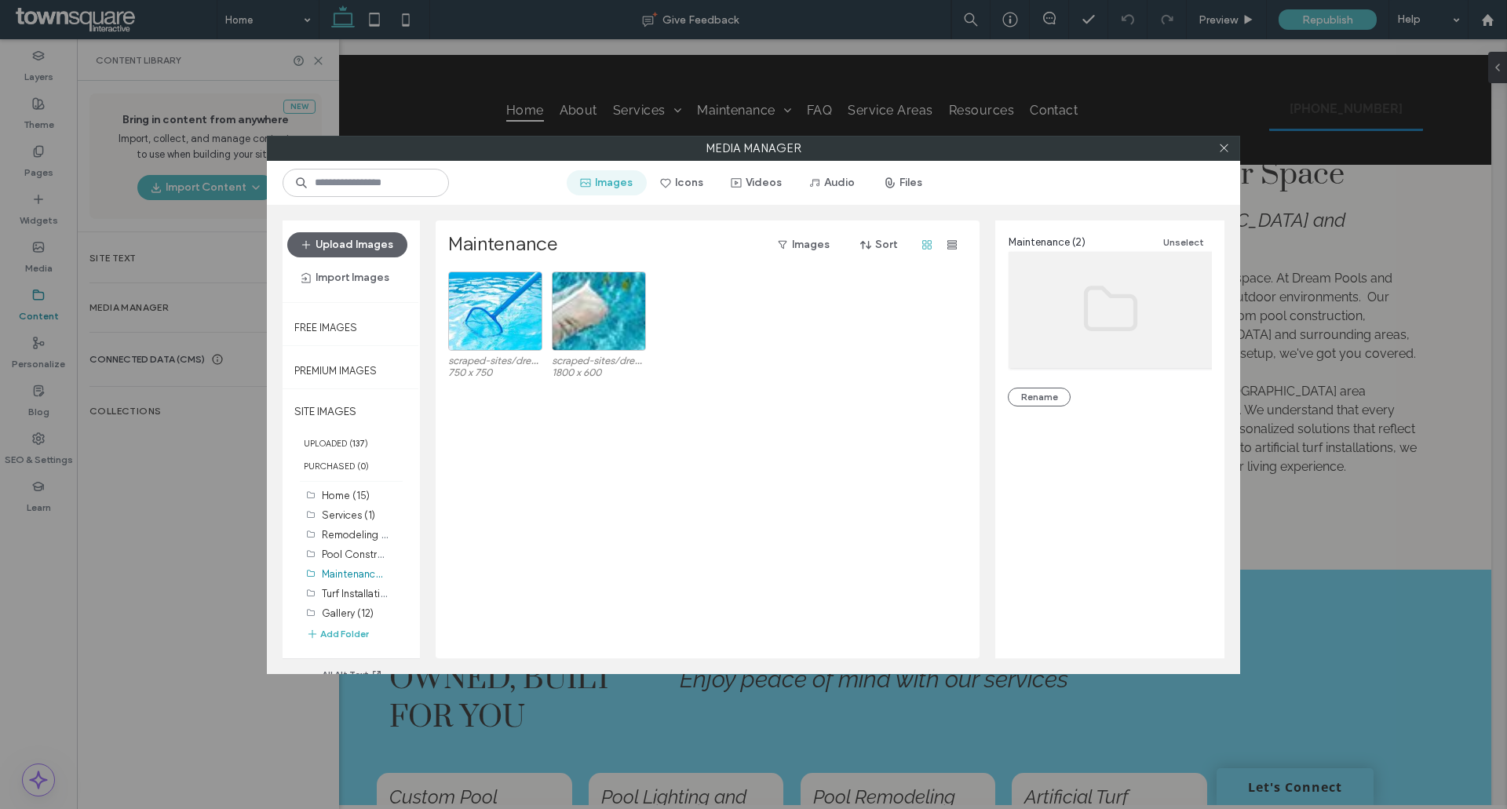
click at [628, 188] on button "Images" at bounding box center [607, 182] width 80 height 25
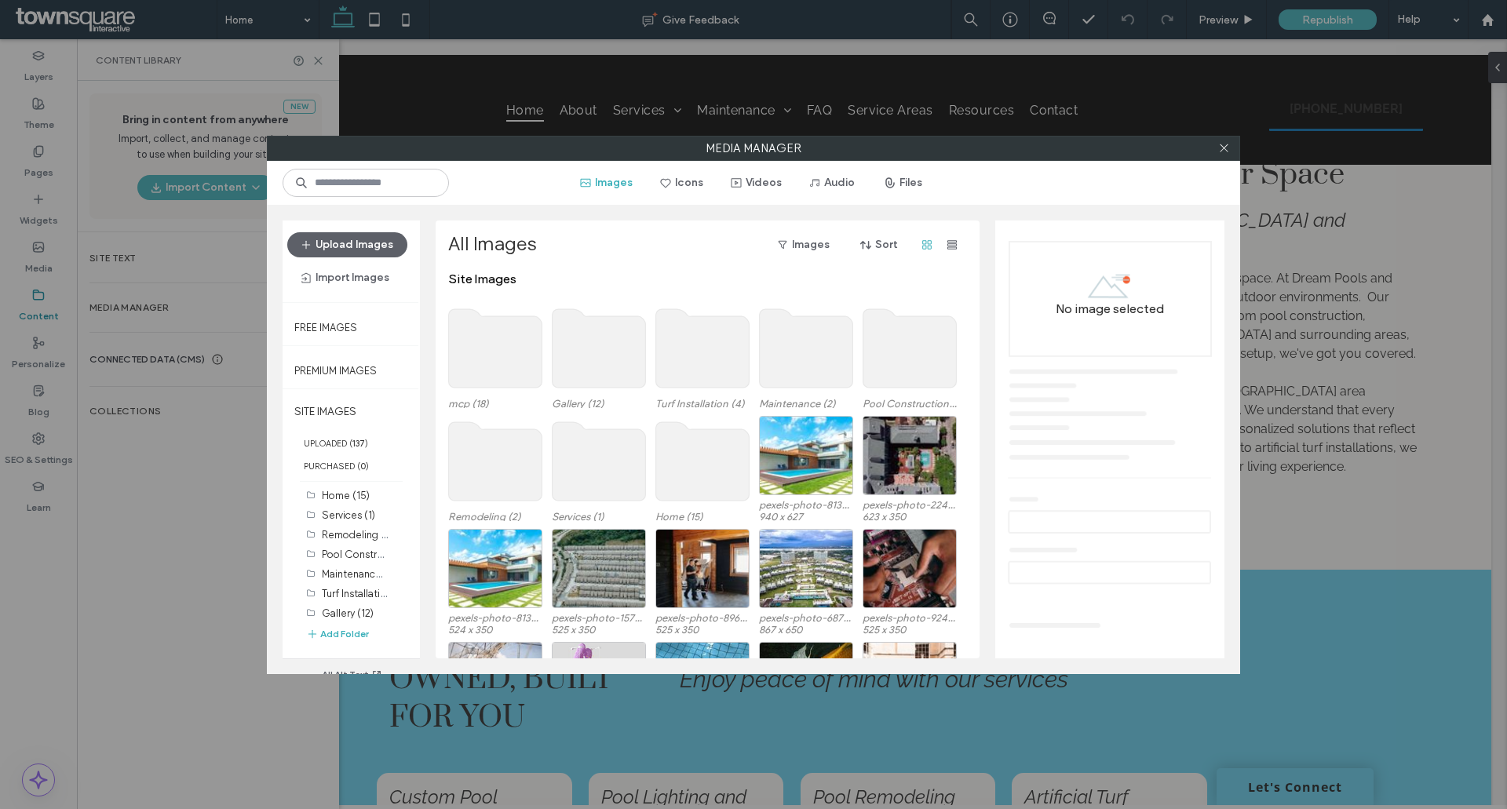
click at [897, 351] on use at bounding box center [909, 348] width 93 height 78
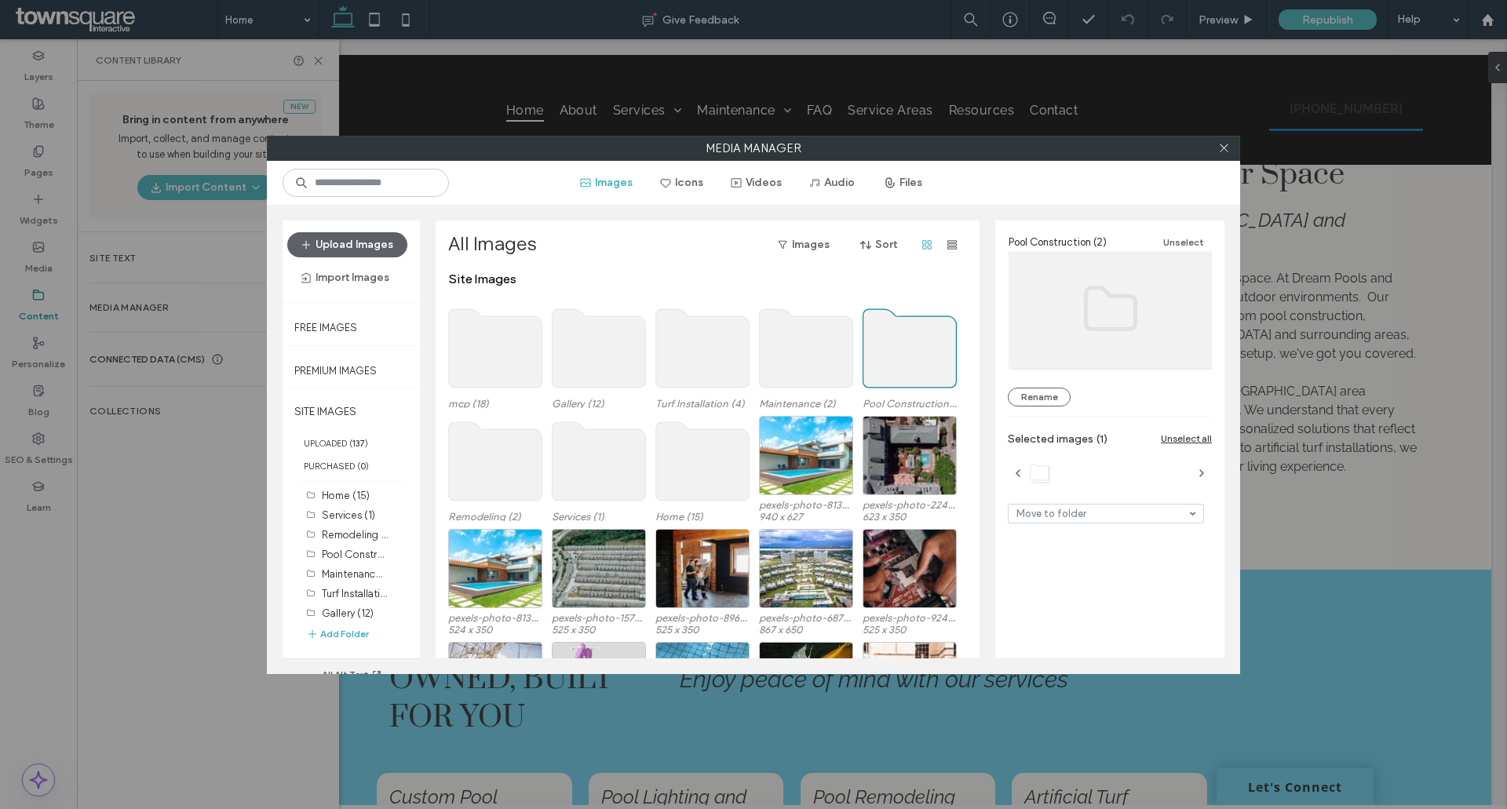
click at [897, 351] on use at bounding box center [909, 348] width 93 height 78
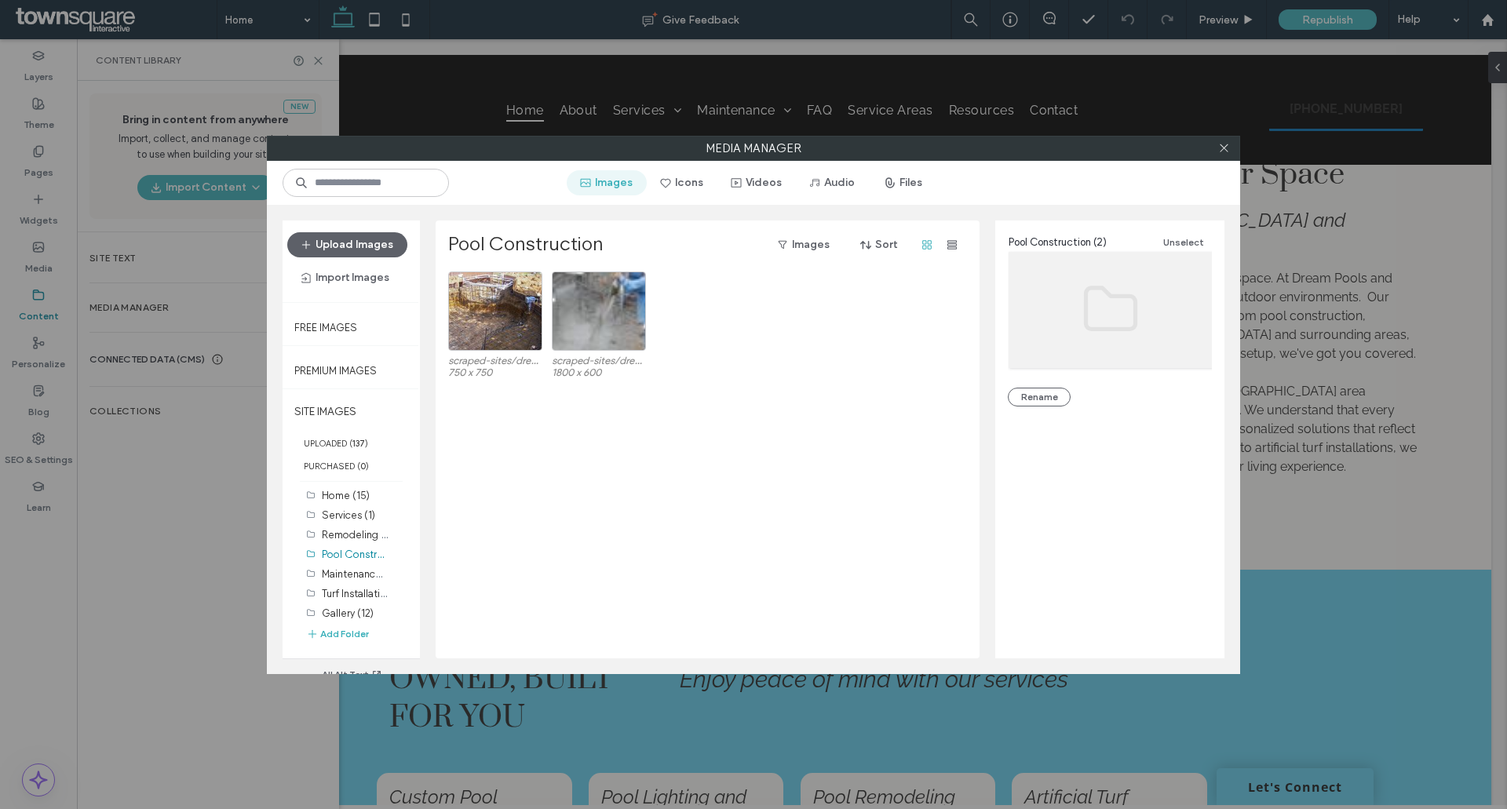
click at [602, 181] on button "Images" at bounding box center [607, 182] width 80 height 25
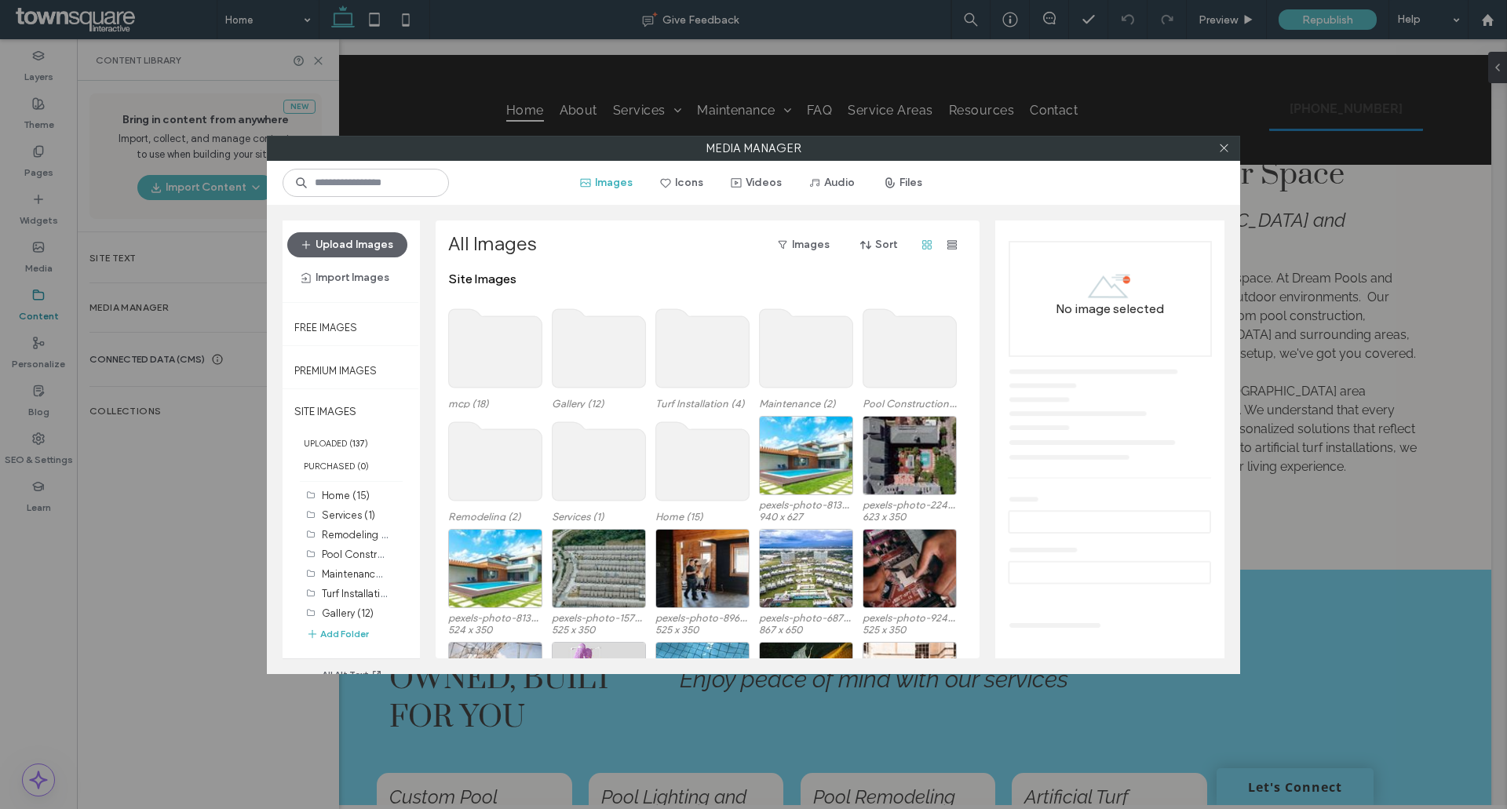
click at [516, 467] on use at bounding box center [495, 461] width 93 height 78
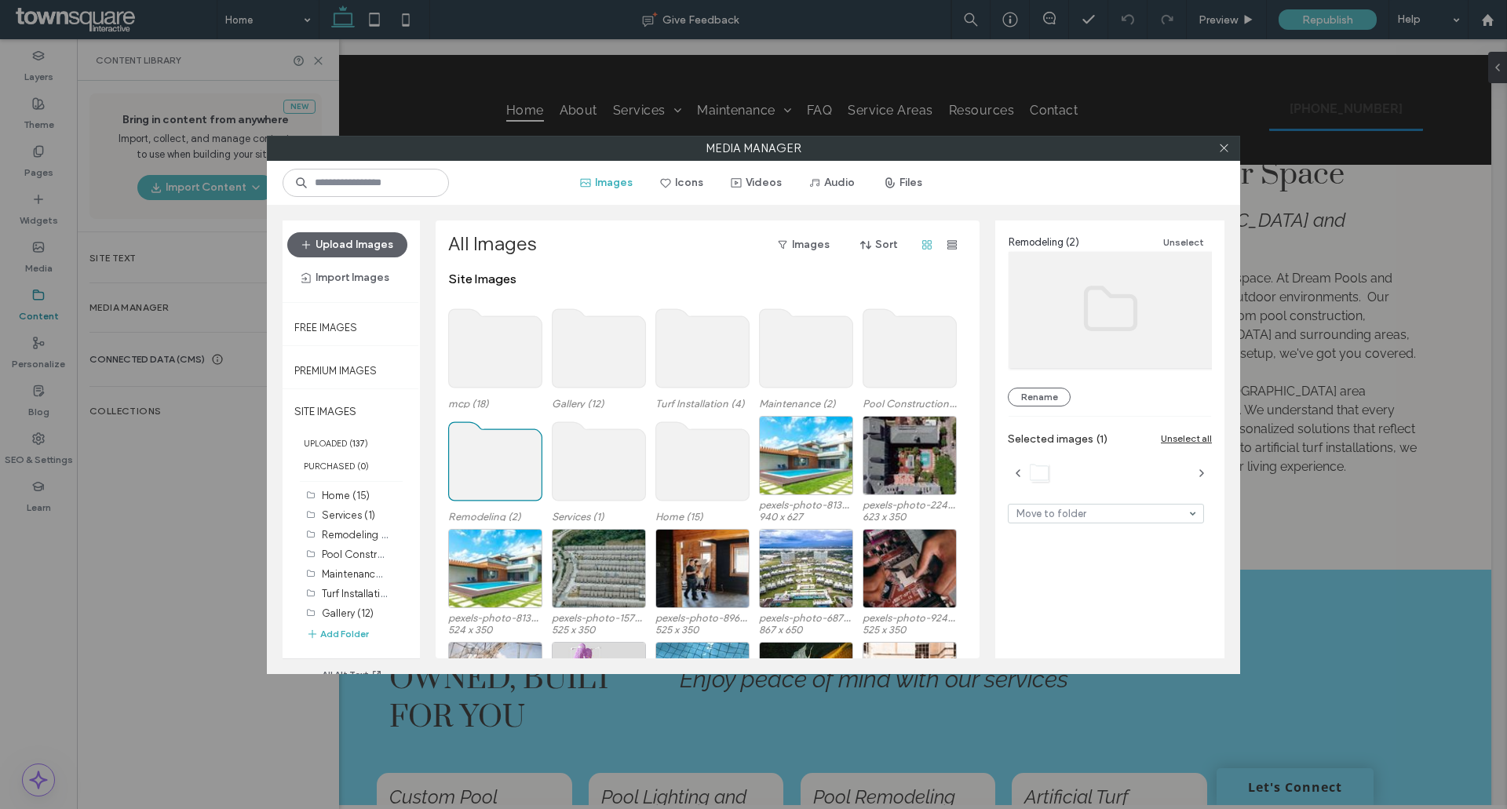
click at [516, 467] on use at bounding box center [495, 461] width 93 height 78
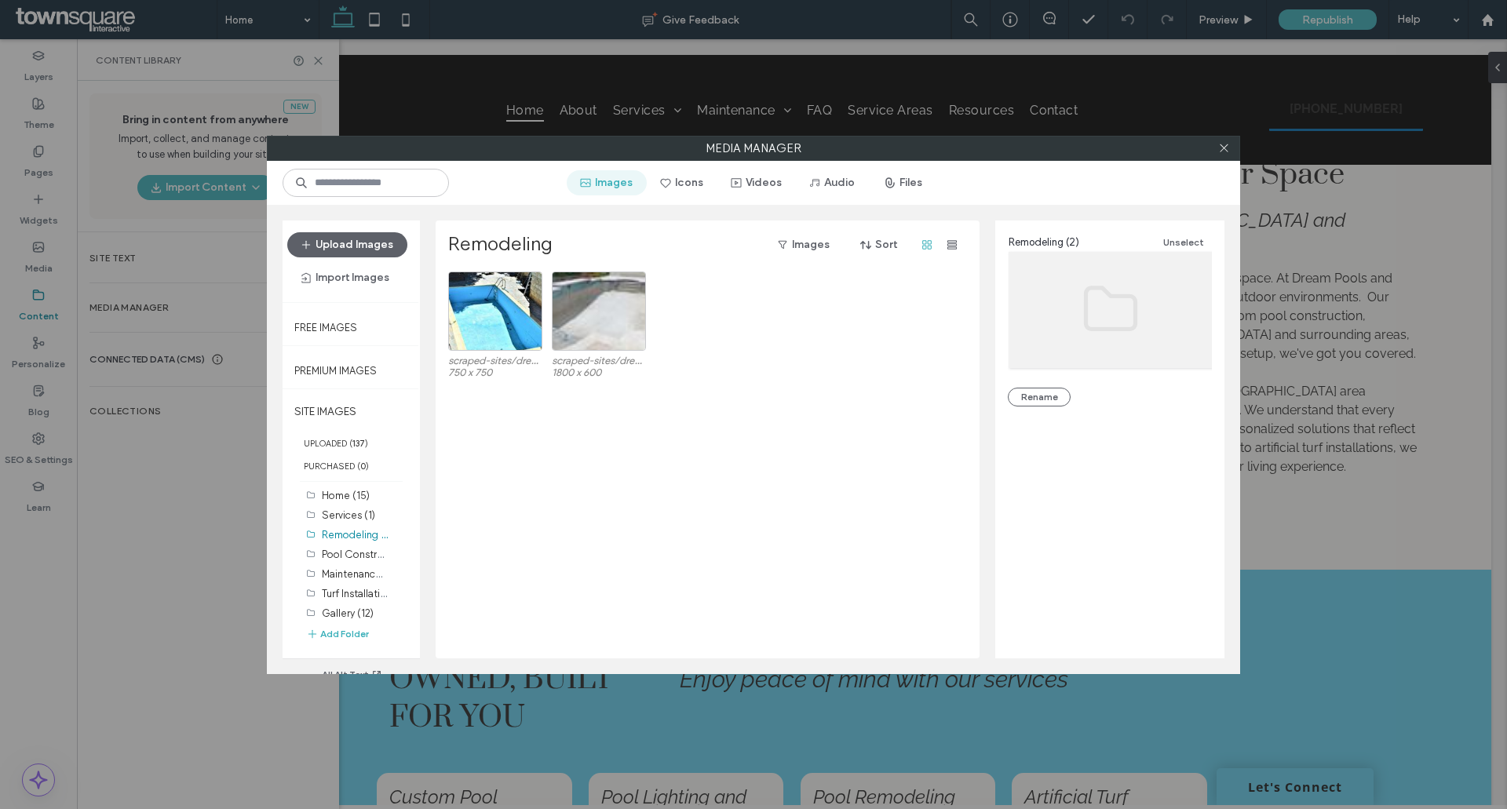
click at [605, 182] on button "Images" at bounding box center [607, 182] width 80 height 25
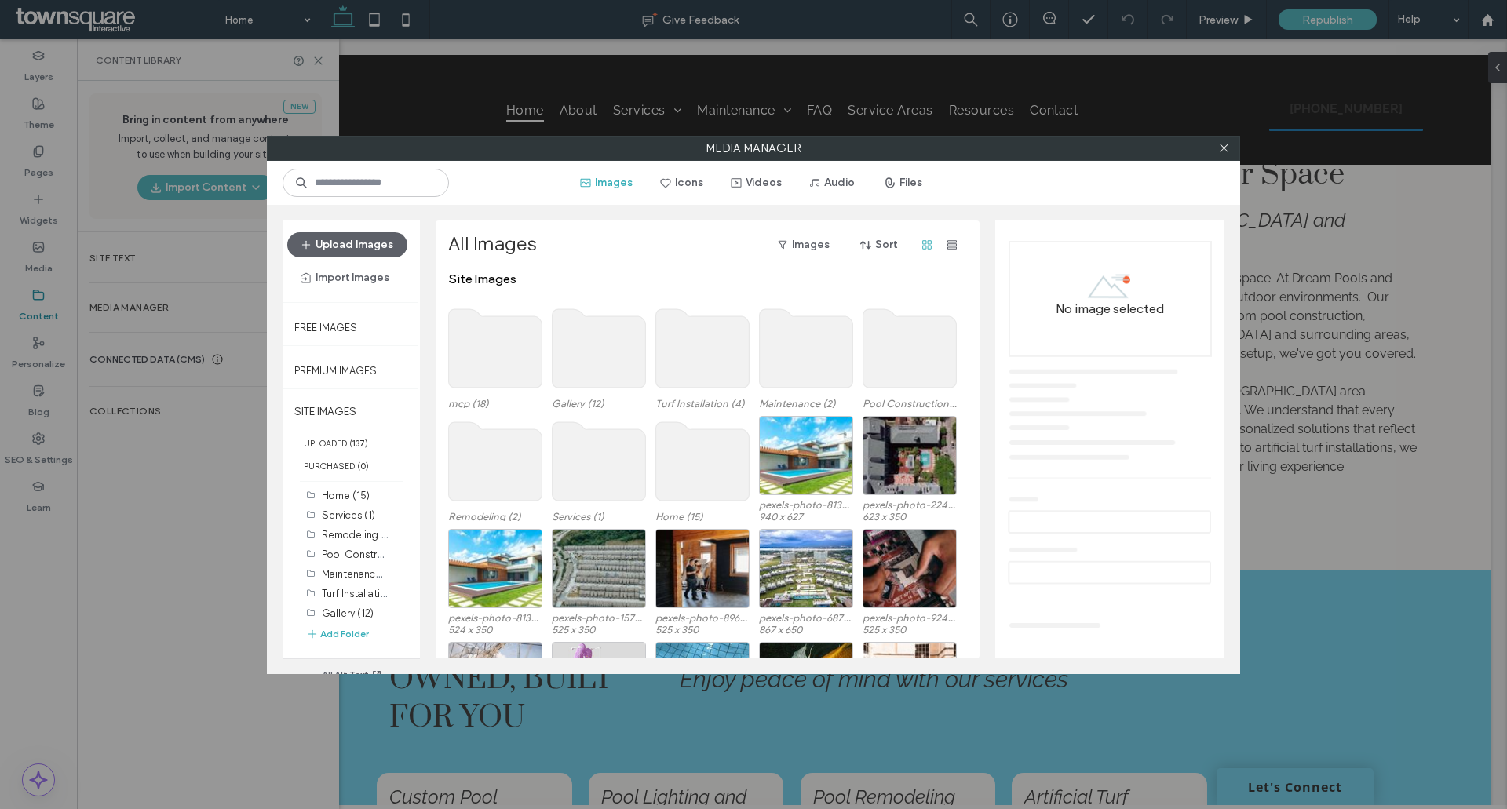
click at [602, 454] on use at bounding box center [599, 461] width 93 height 78
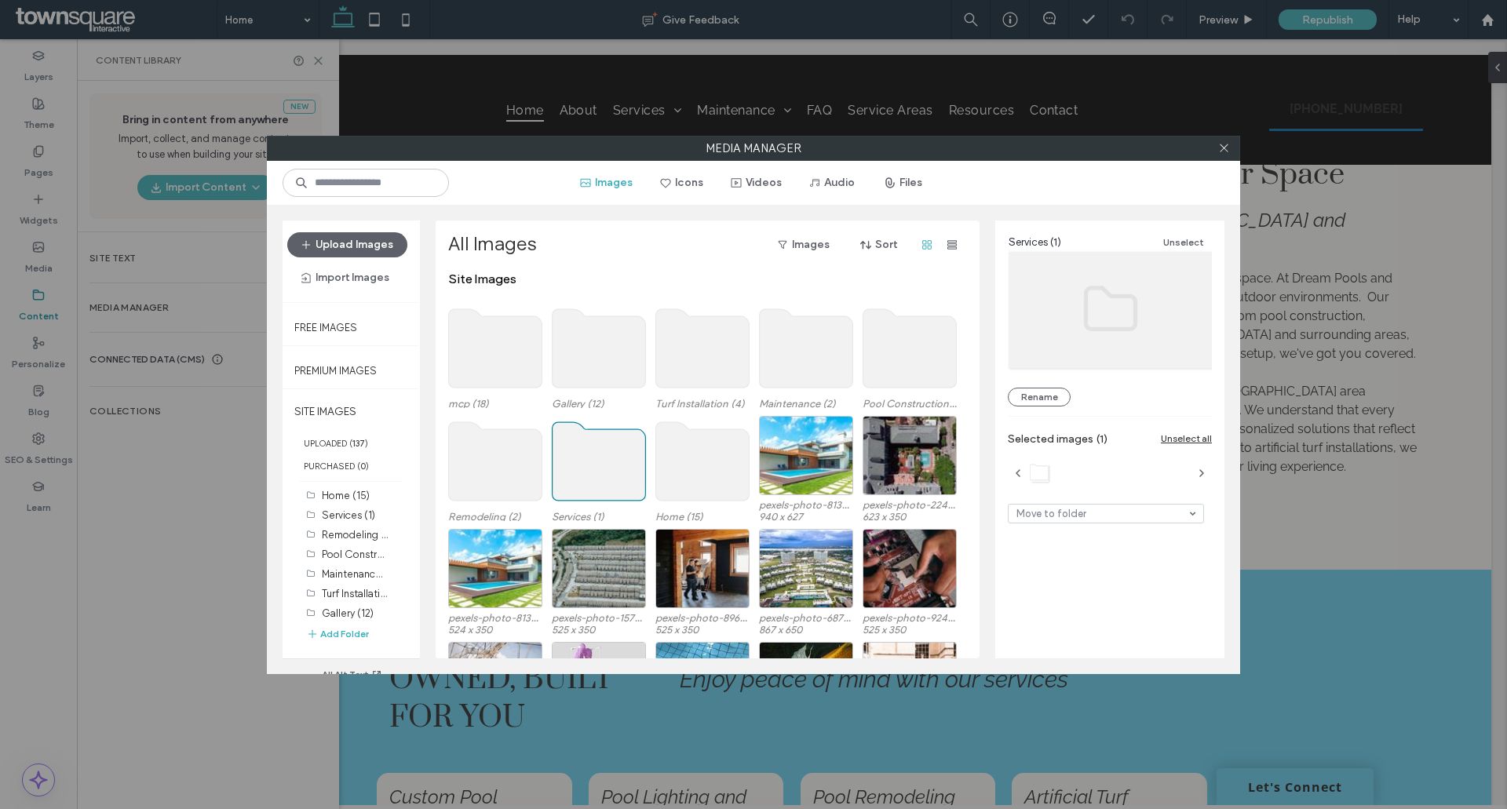
click at [602, 454] on use at bounding box center [599, 461] width 93 height 78
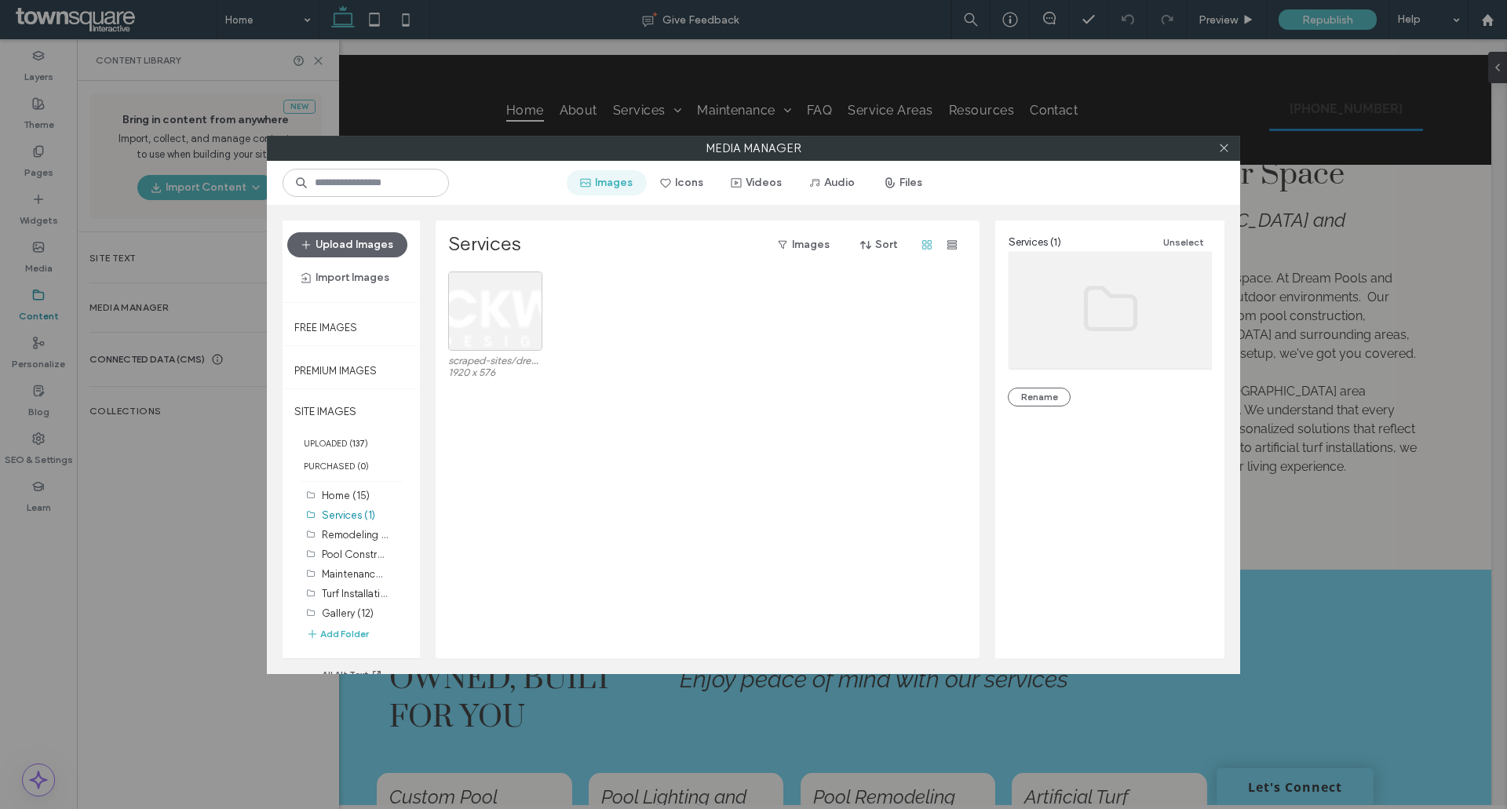
click at [610, 184] on button "Images" at bounding box center [607, 182] width 80 height 25
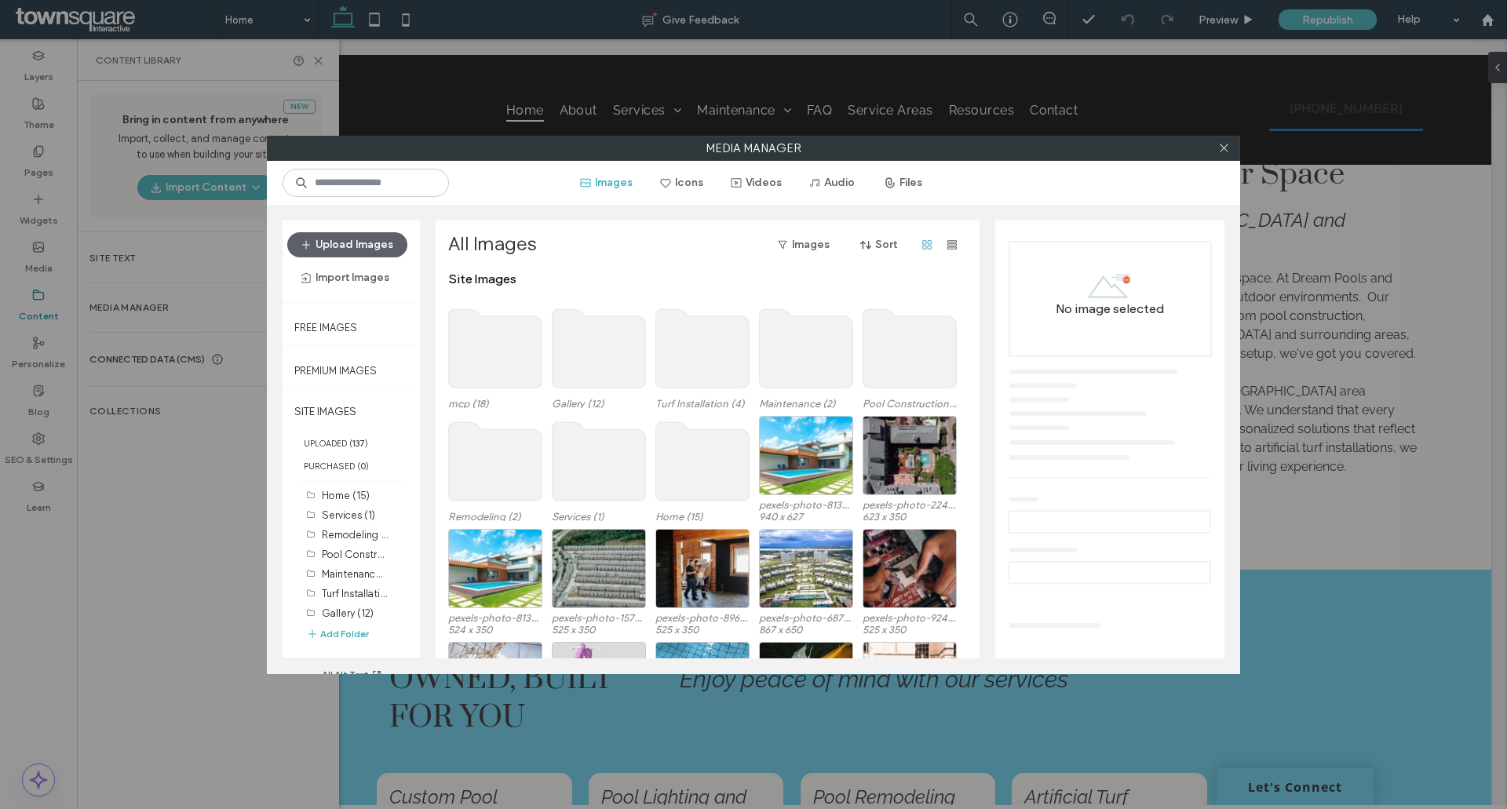
click at [706, 494] on use at bounding box center [702, 461] width 93 height 78
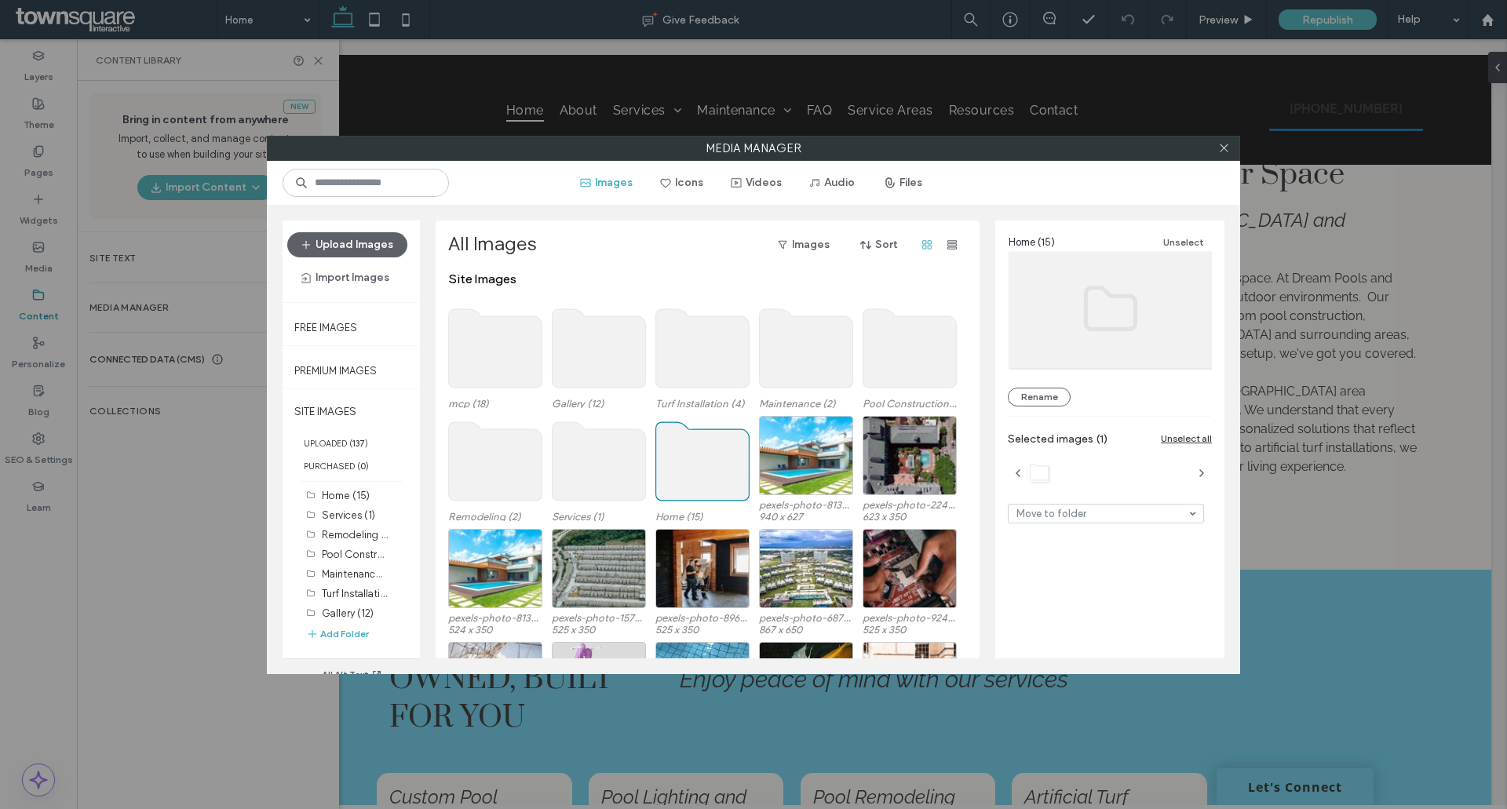
click at [706, 494] on use at bounding box center [702, 461] width 93 height 78
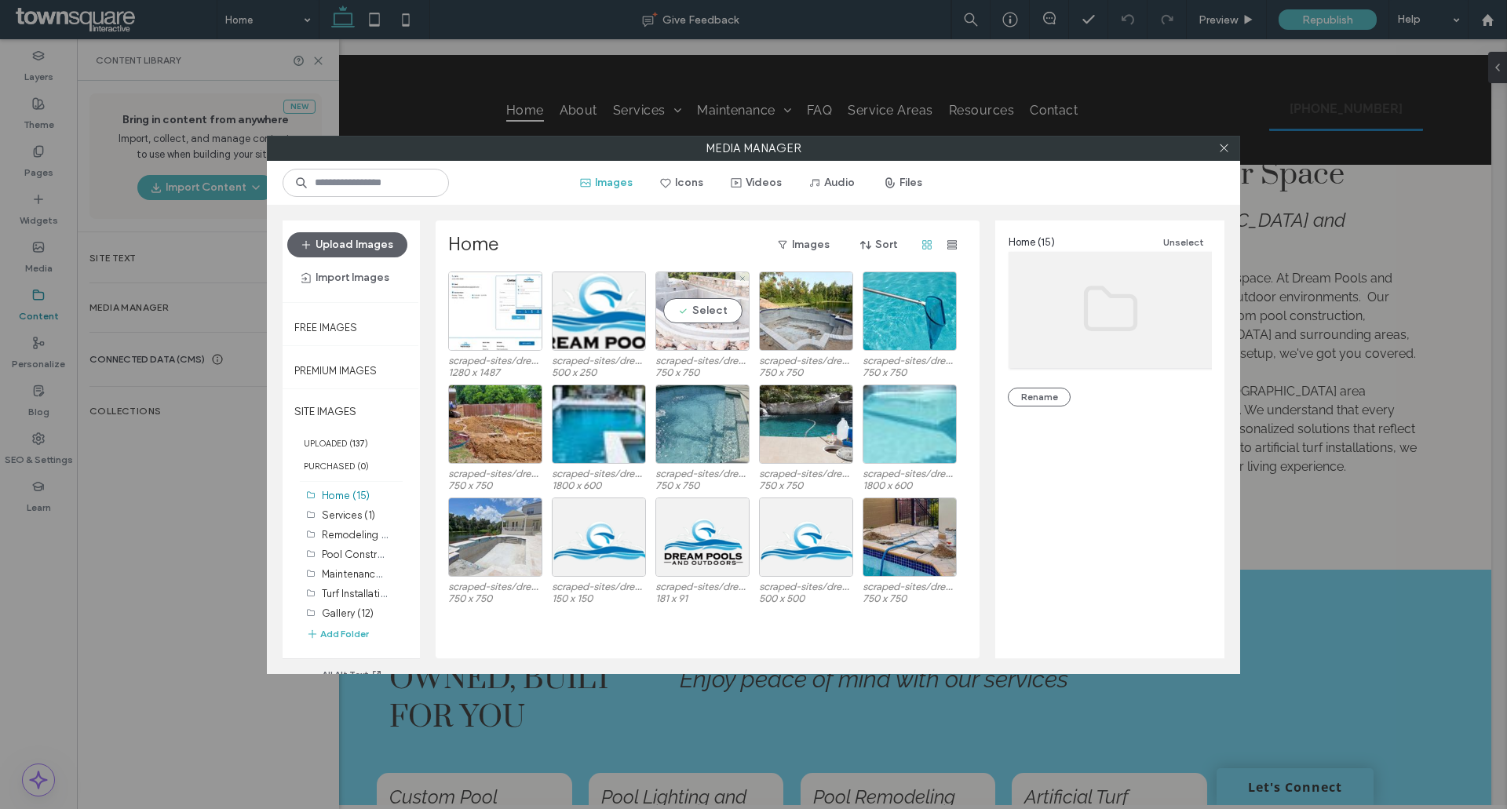
click at [705, 306] on div "Select" at bounding box center [702, 311] width 94 height 79
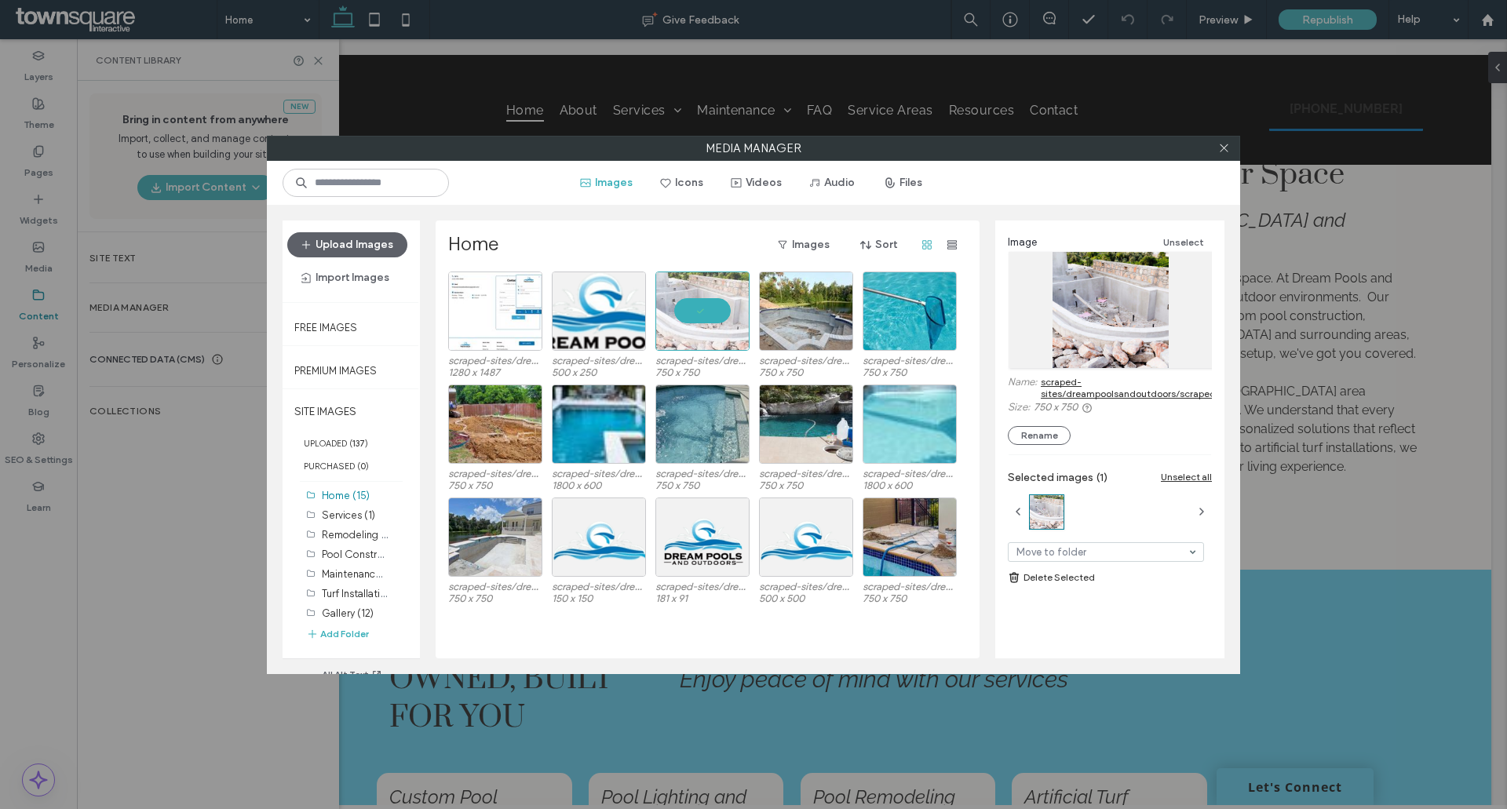
click at [1054, 393] on link "scraped-sites/dreampoolsandoutdoors/scraped/images/86741e75e1129de331a026acd7e8…" at bounding box center [1331, 388] width 580 height 24
click at [786, 319] on div "Select" at bounding box center [806, 311] width 94 height 79
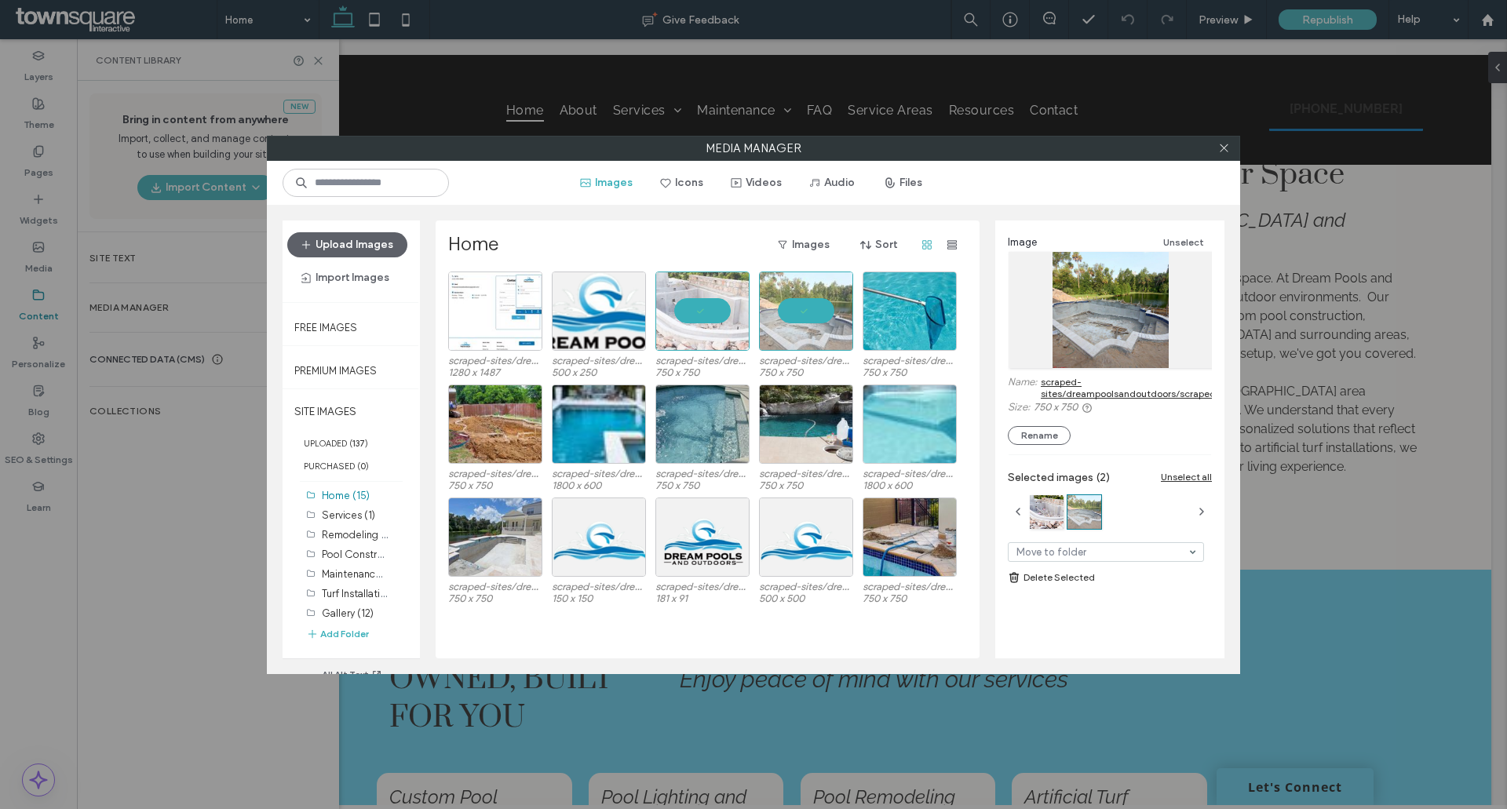
click at [1065, 385] on link "scraped-sites/dreampoolsandoutdoors/scraped/images/3a0cf11e8921b02b58ec8eb3b147…" at bounding box center [1327, 388] width 573 height 24
click at [510, 546] on div "Select" at bounding box center [495, 537] width 94 height 79
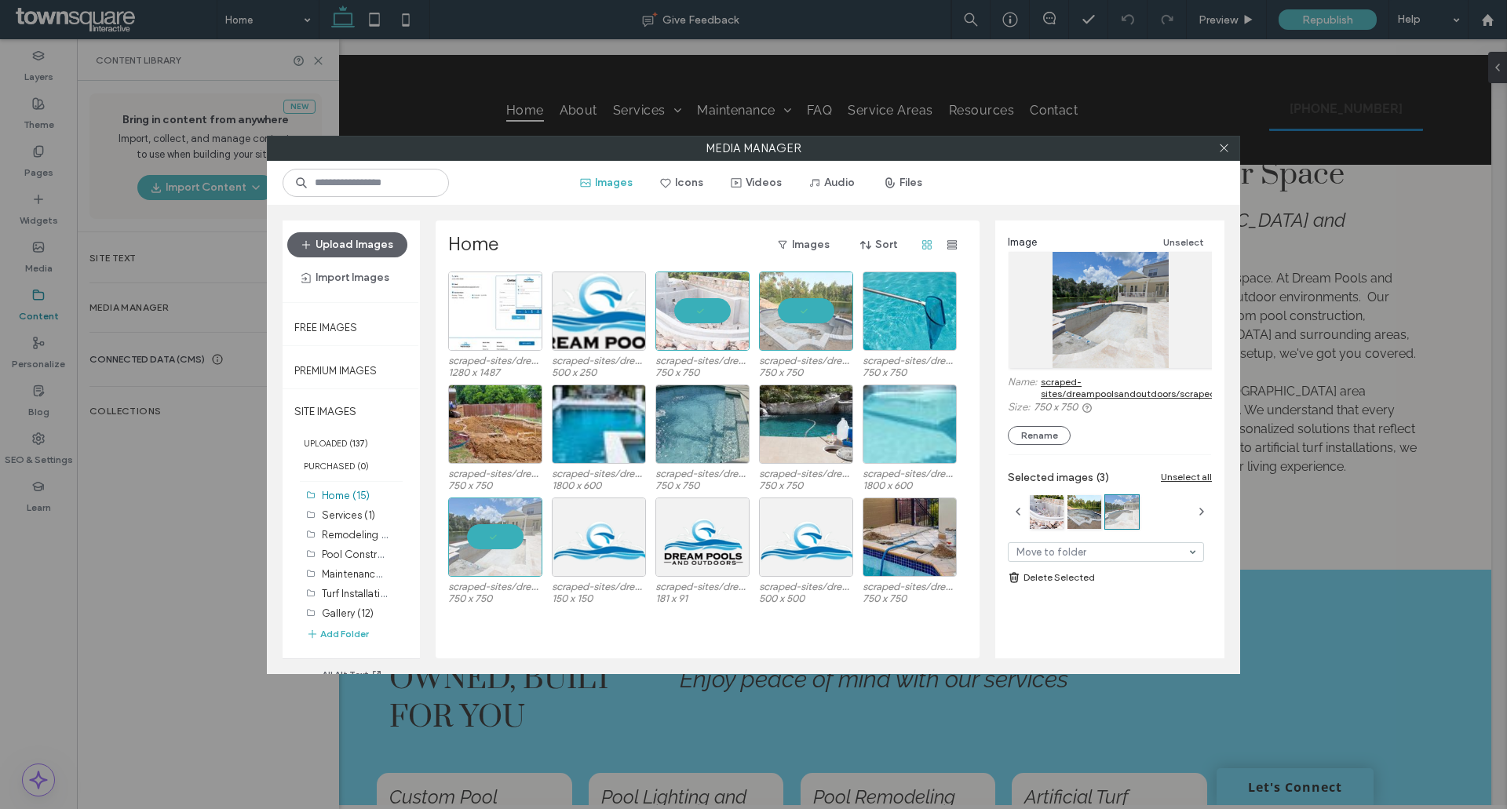
click at [1062, 389] on link "scraped-sites/dreampoolsandoutdoors/scraped/images/e144e12827482af07ffc0f4f7d29…" at bounding box center [1327, 388] width 572 height 24
click at [624, 184] on button "Images" at bounding box center [607, 182] width 80 height 25
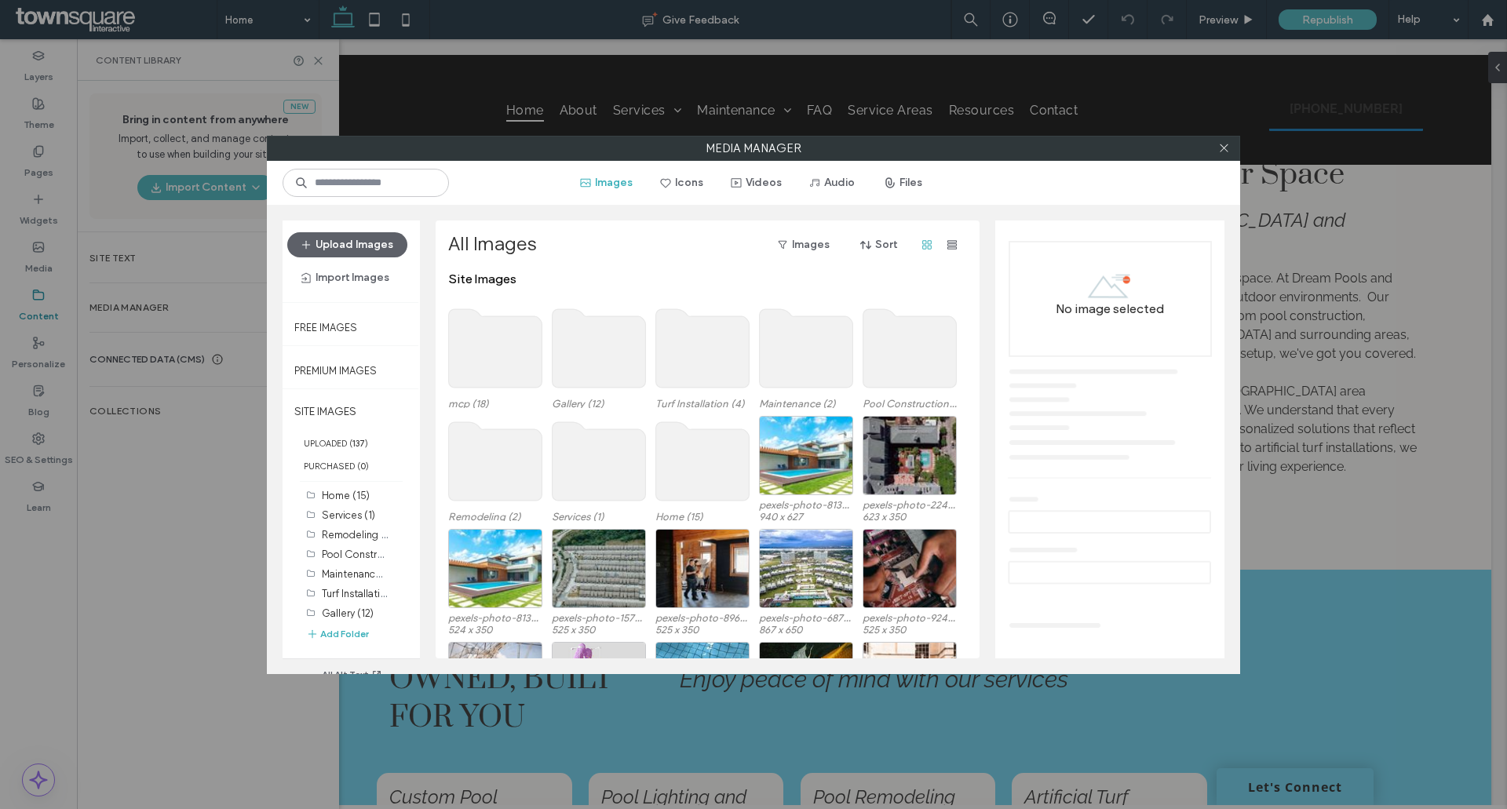
click at [489, 345] on use at bounding box center [495, 348] width 93 height 78
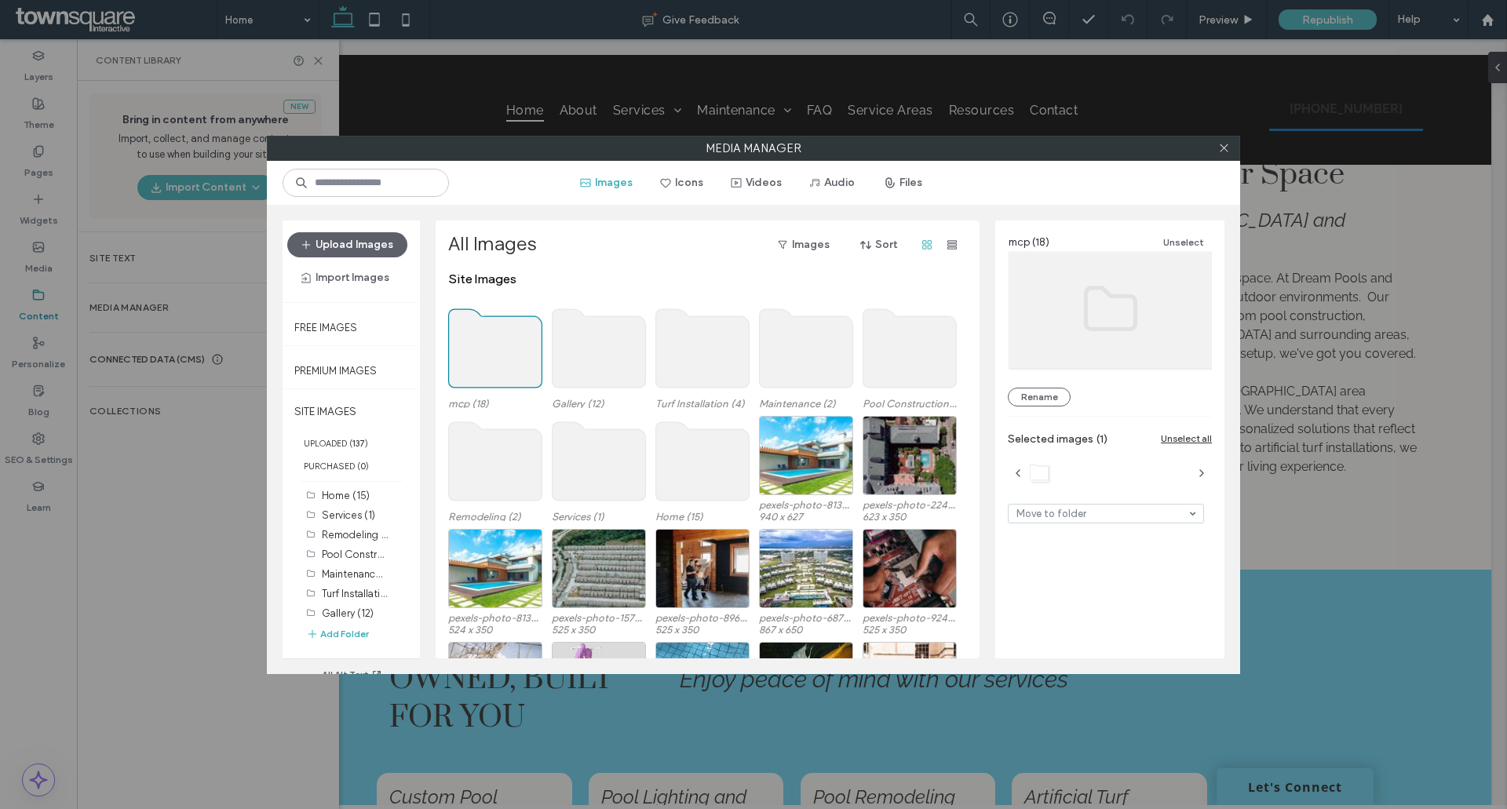
click at [489, 345] on use at bounding box center [495, 348] width 93 height 78
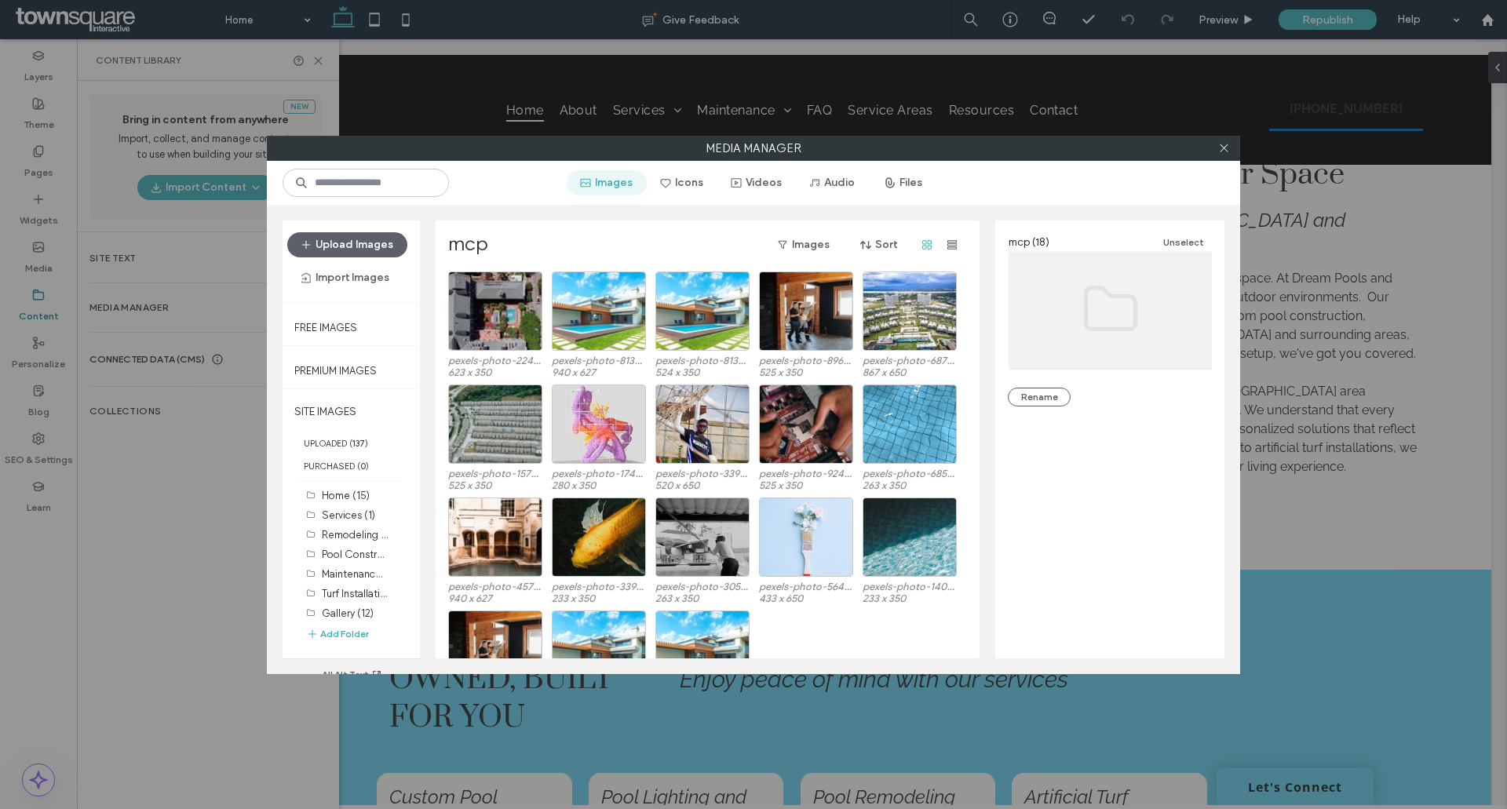
click at [615, 185] on button "Images" at bounding box center [607, 182] width 80 height 25
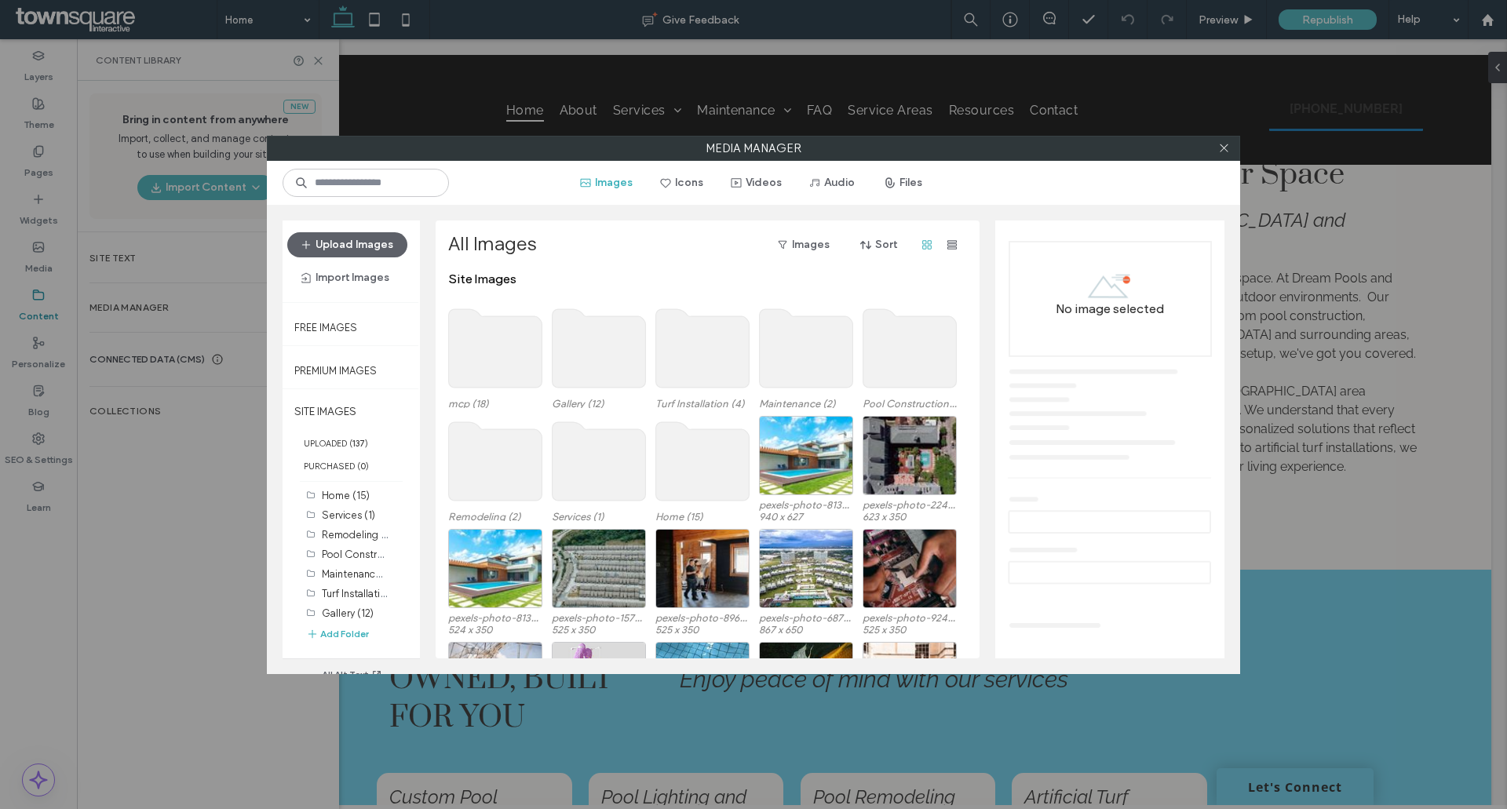
click at [579, 338] on use at bounding box center [599, 348] width 93 height 78
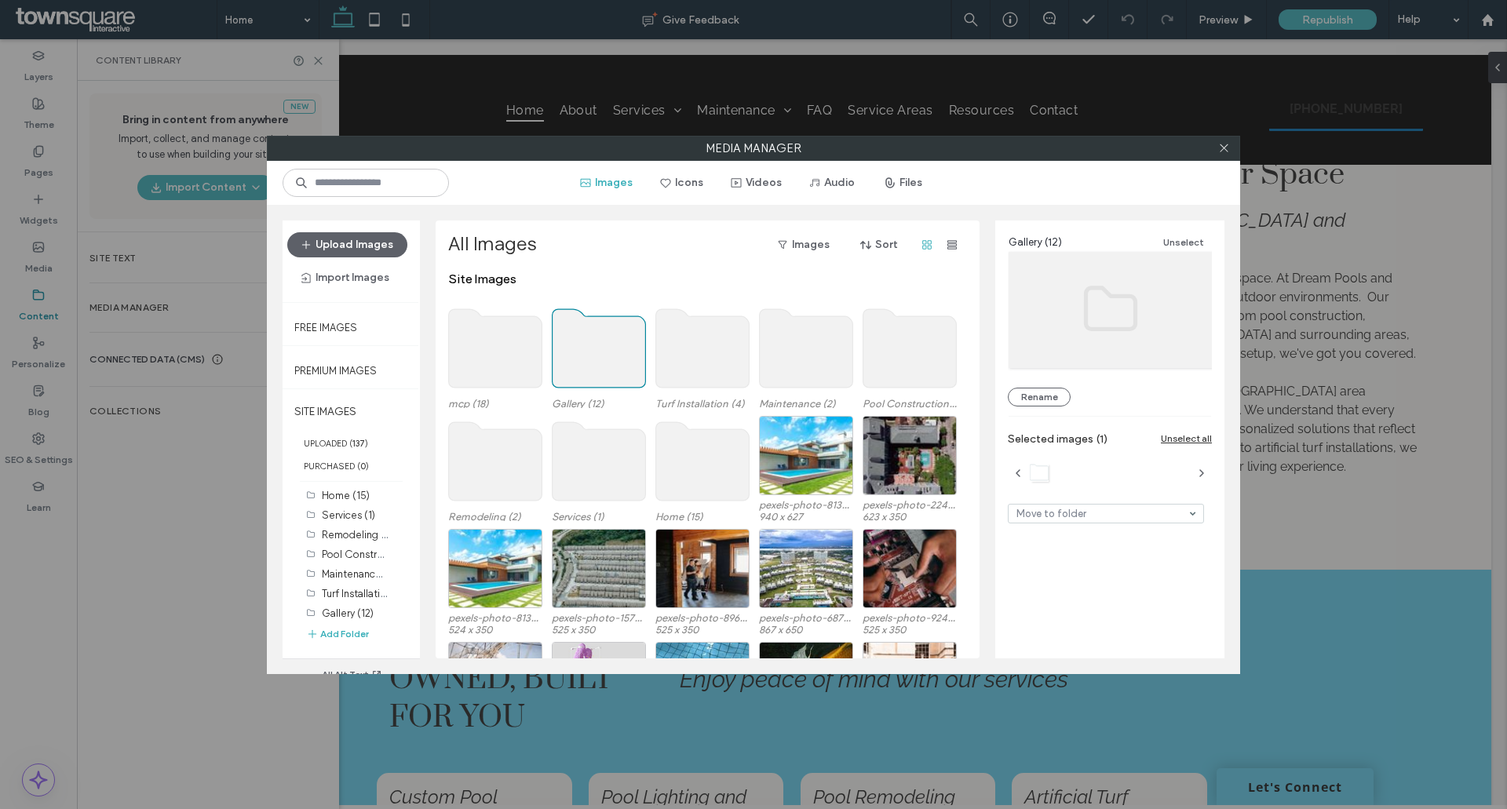
click at [579, 338] on use at bounding box center [599, 348] width 93 height 78
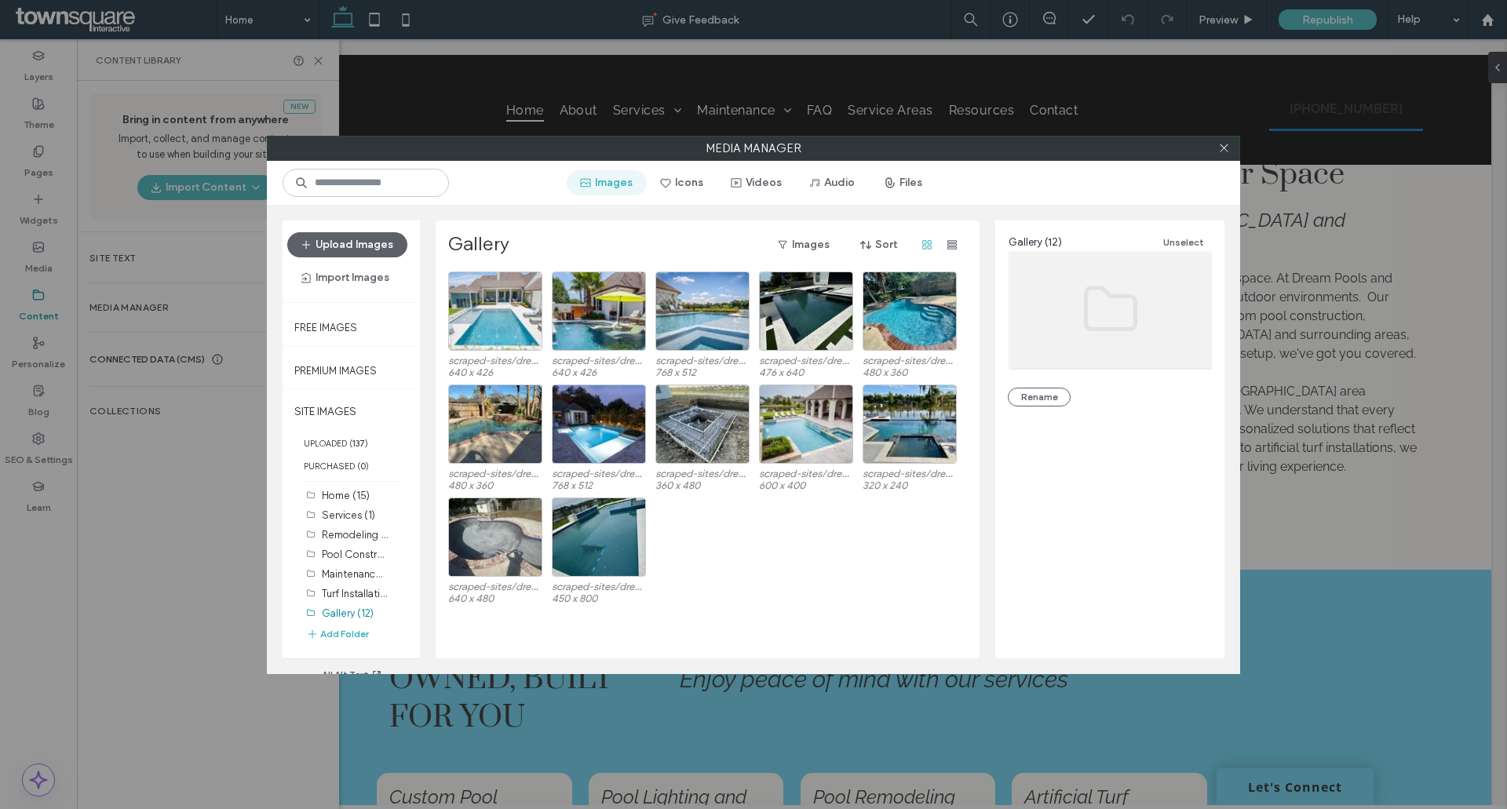
click at [608, 187] on button "Images" at bounding box center [607, 182] width 80 height 25
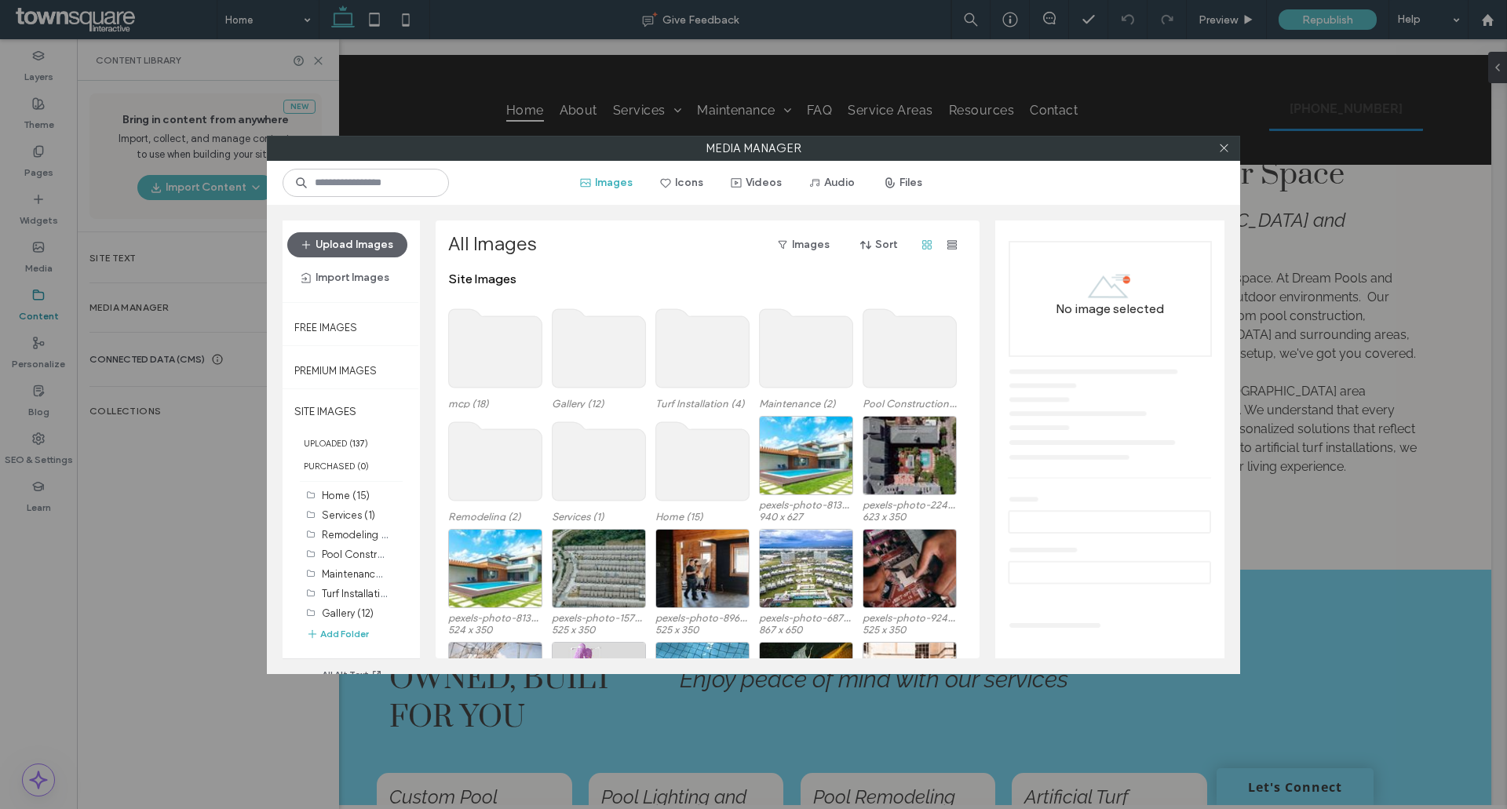
click at [702, 338] on use at bounding box center [702, 348] width 93 height 78
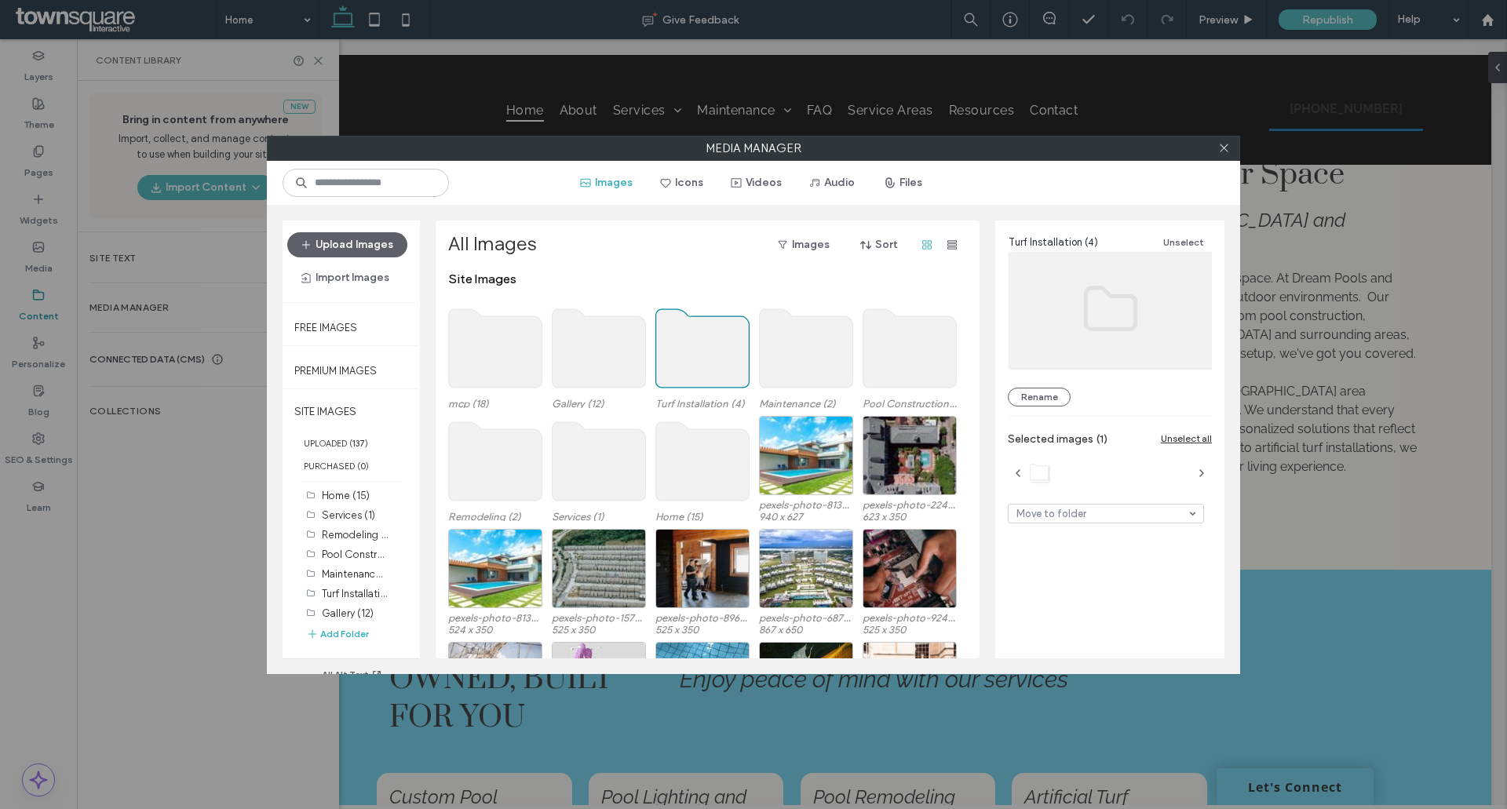
click at [702, 338] on use at bounding box center [702, 348] width 93 height 78
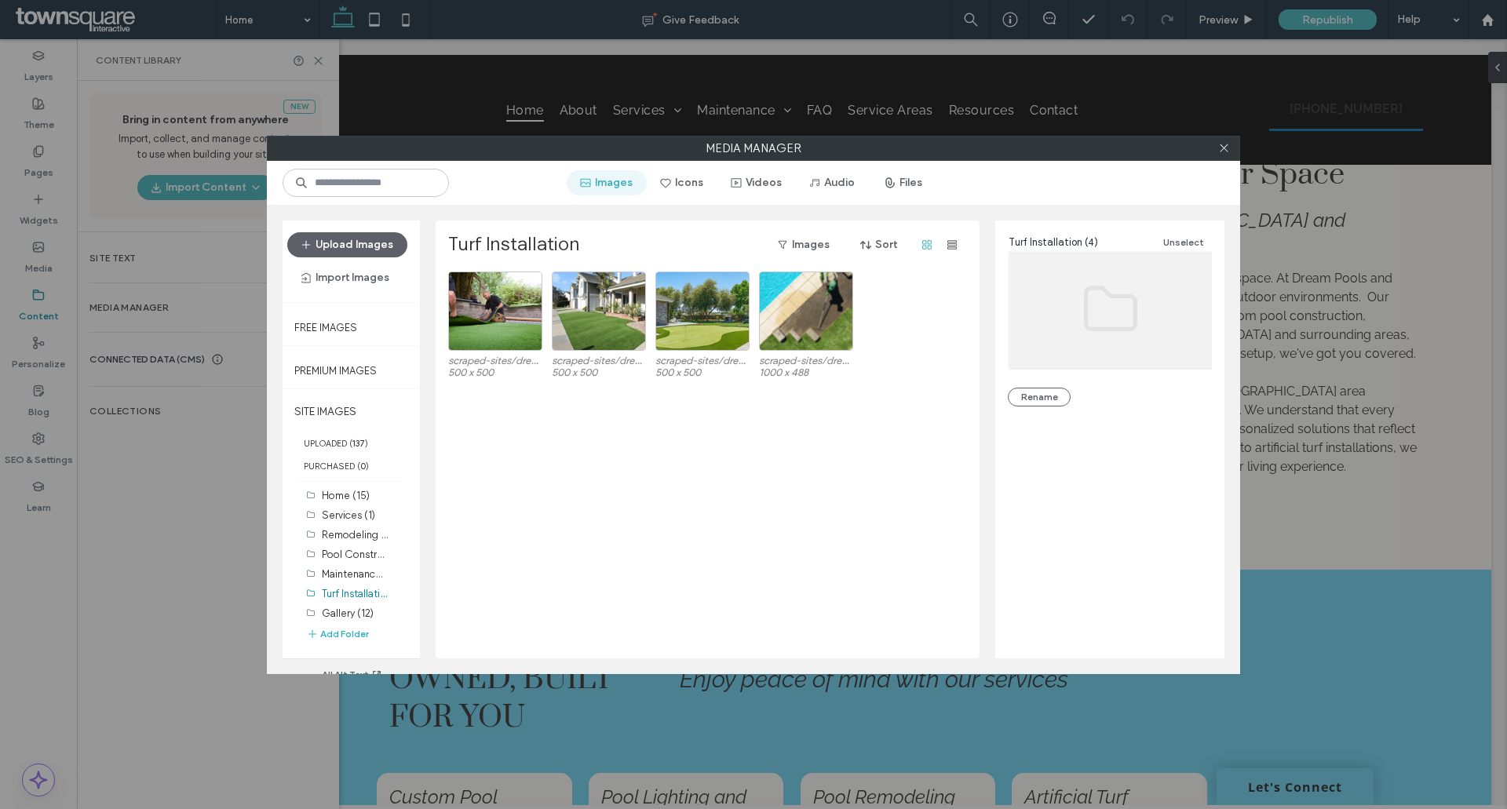
click at [617, 187] on button "Images" at bounding box center [607, 182] width 80 height 25
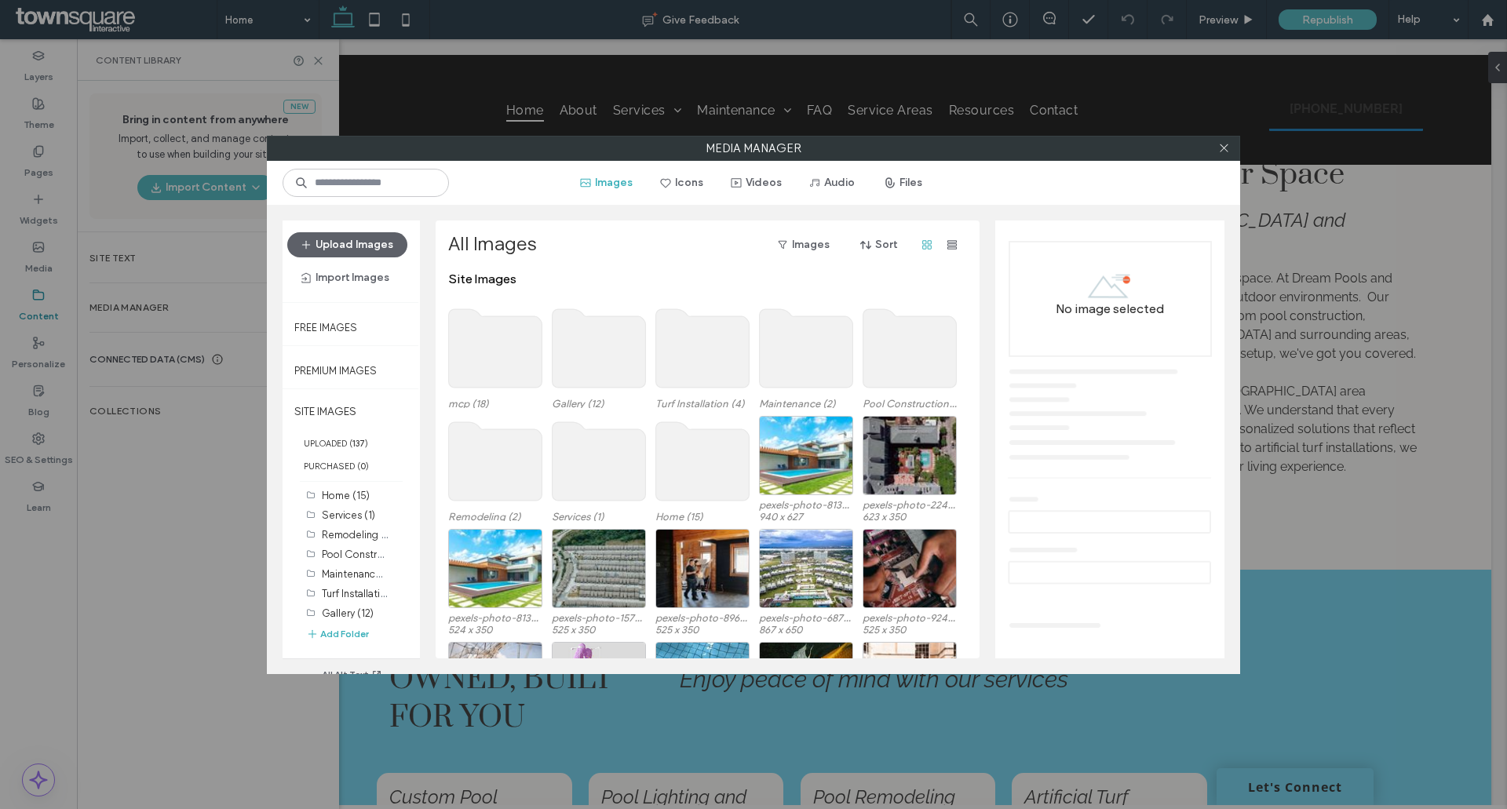
click at [819, 353] on use at bounding box center [806, 348] width 93 height 78
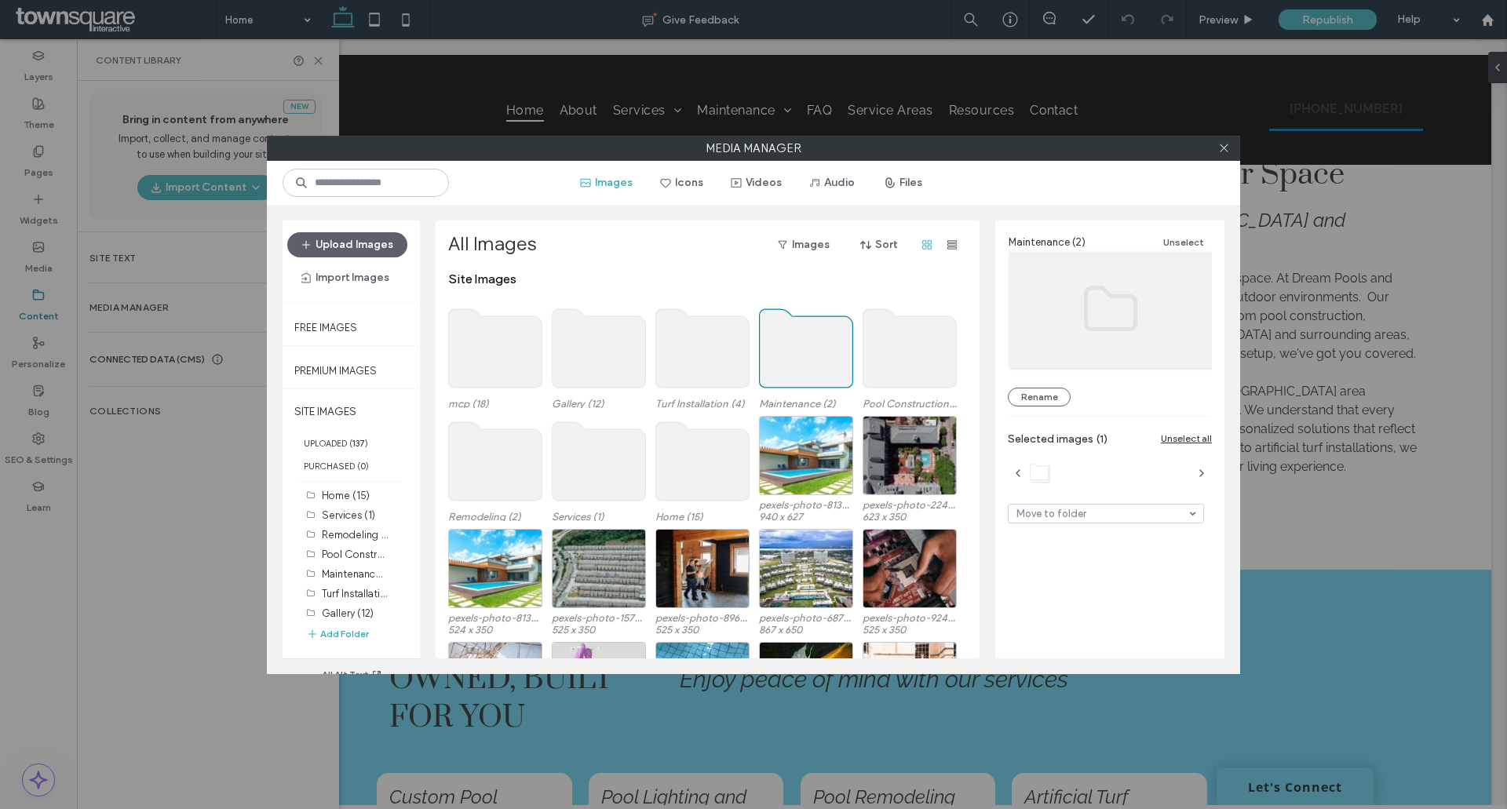
click at [819, 353] on use at bounding box center [806, 348] width 93 height 78
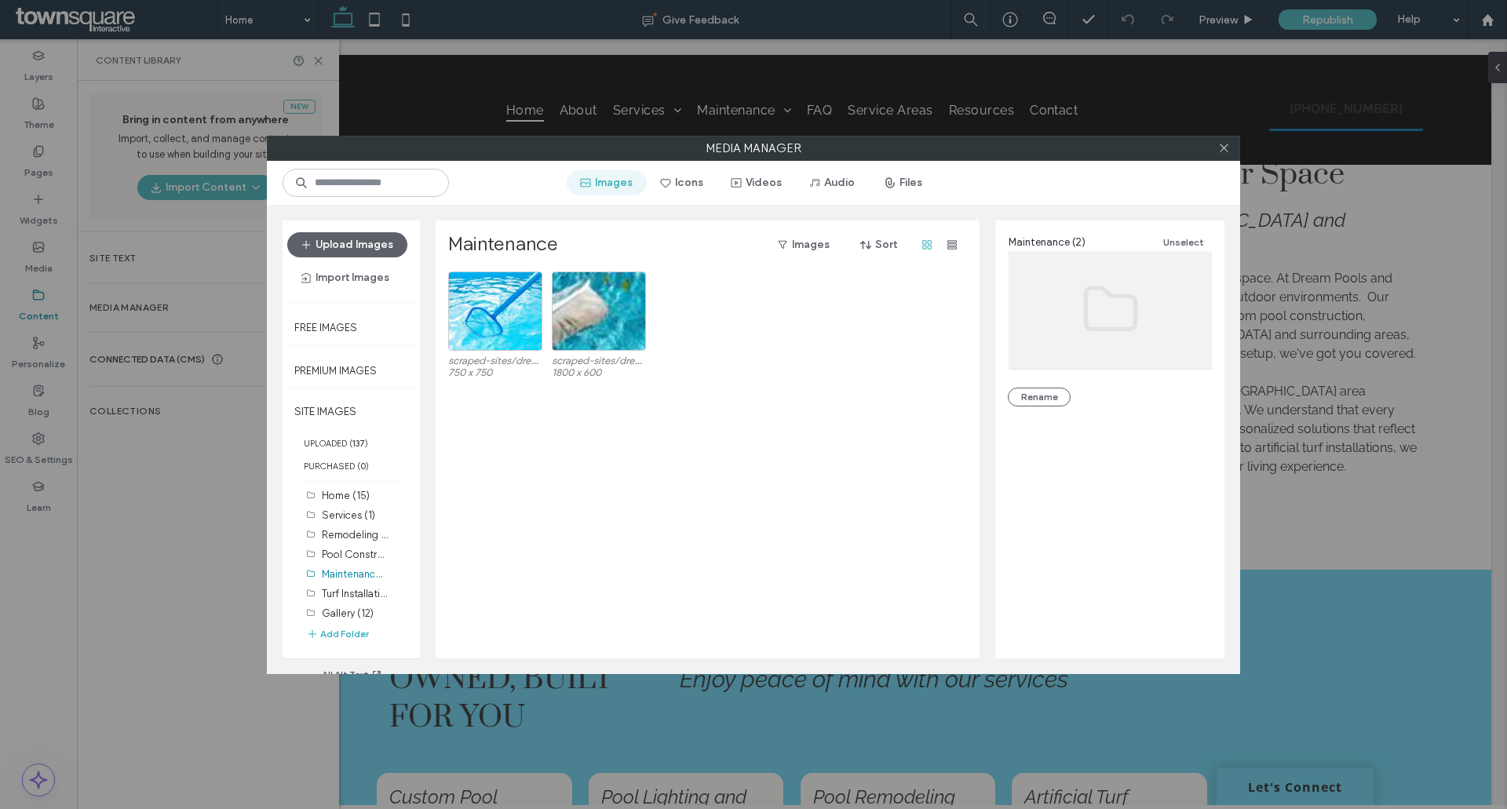
click at [623, 181] on button "Images" at bounding box center [607, 182] width 80 height 25
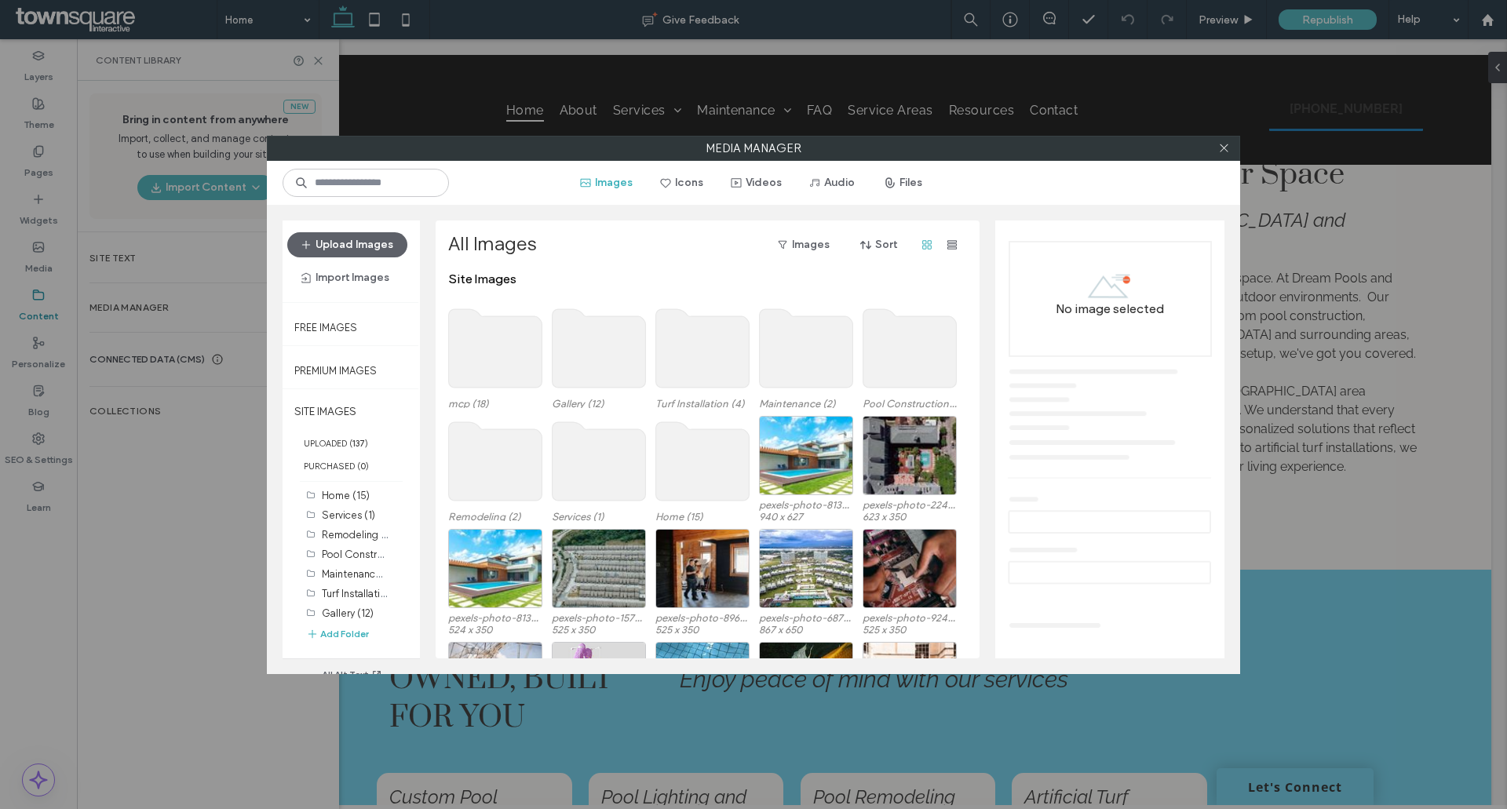
click at [901, 319] on use at bounding box center [909, 348] width 93 height 78
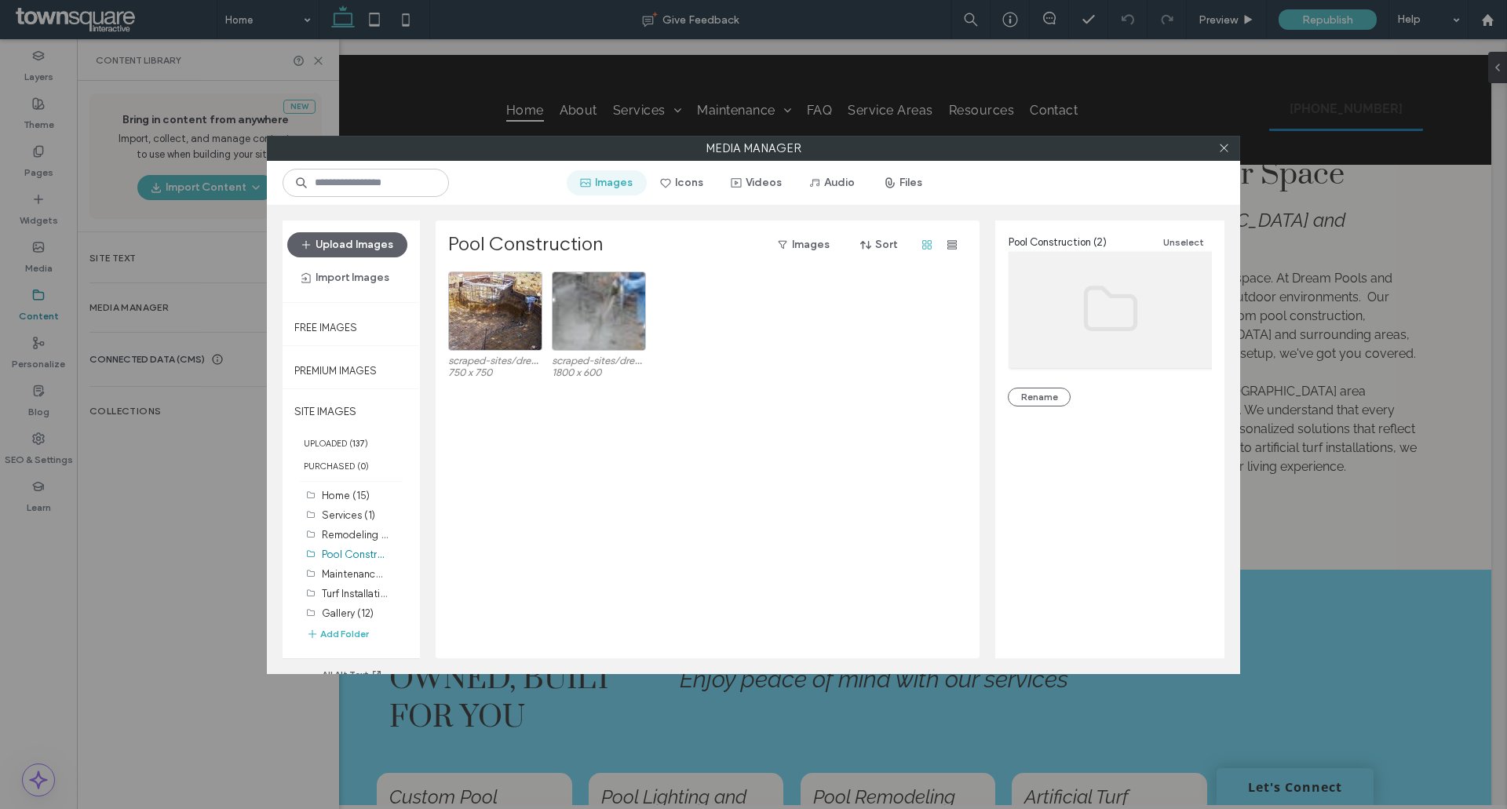
click at [623, 190] on button "Images" at bounding box center [607, 182] width 80 height 25
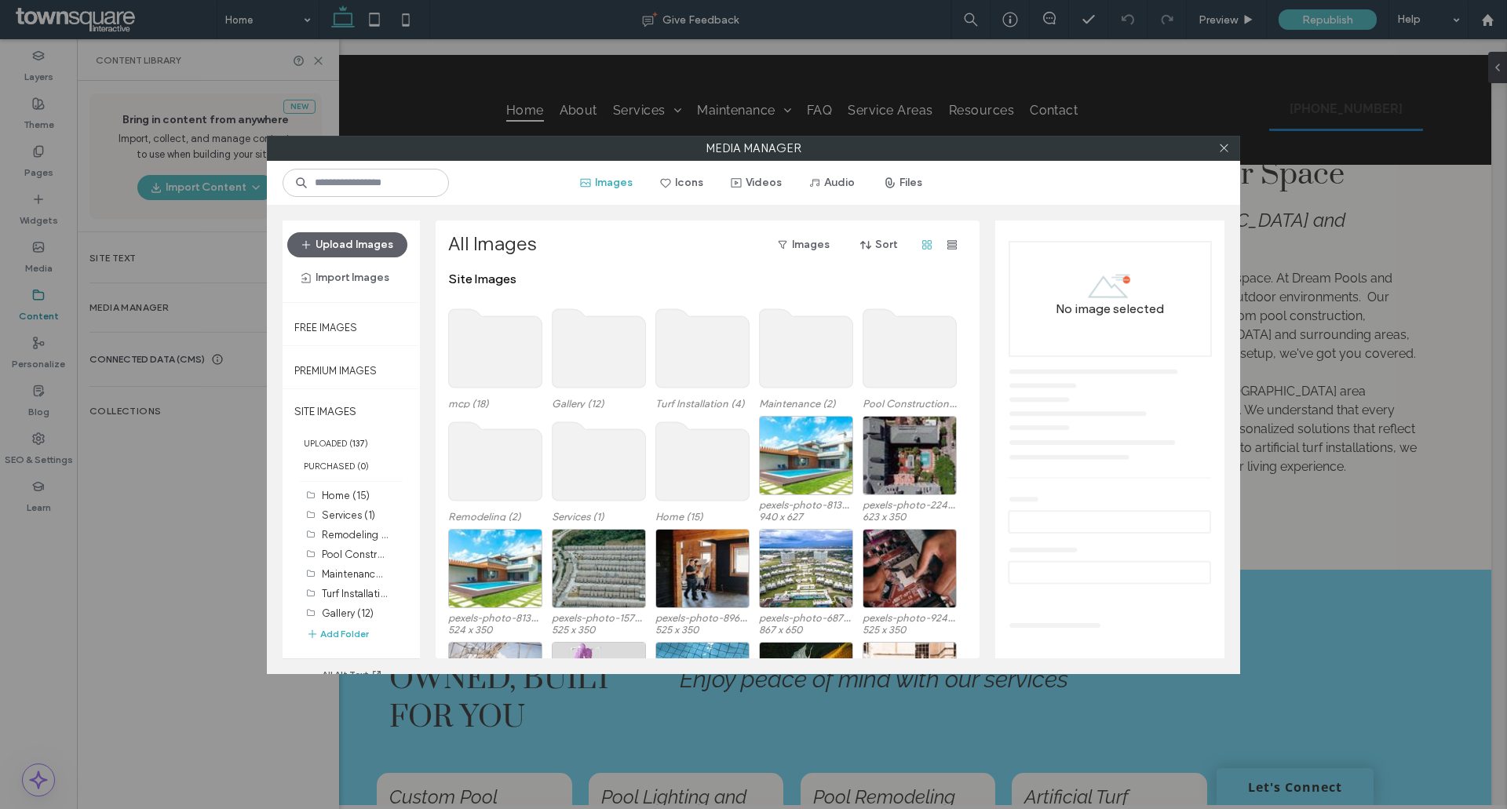
click at [473, 460] on use at bounding box center [495, 461] width 93 height 78
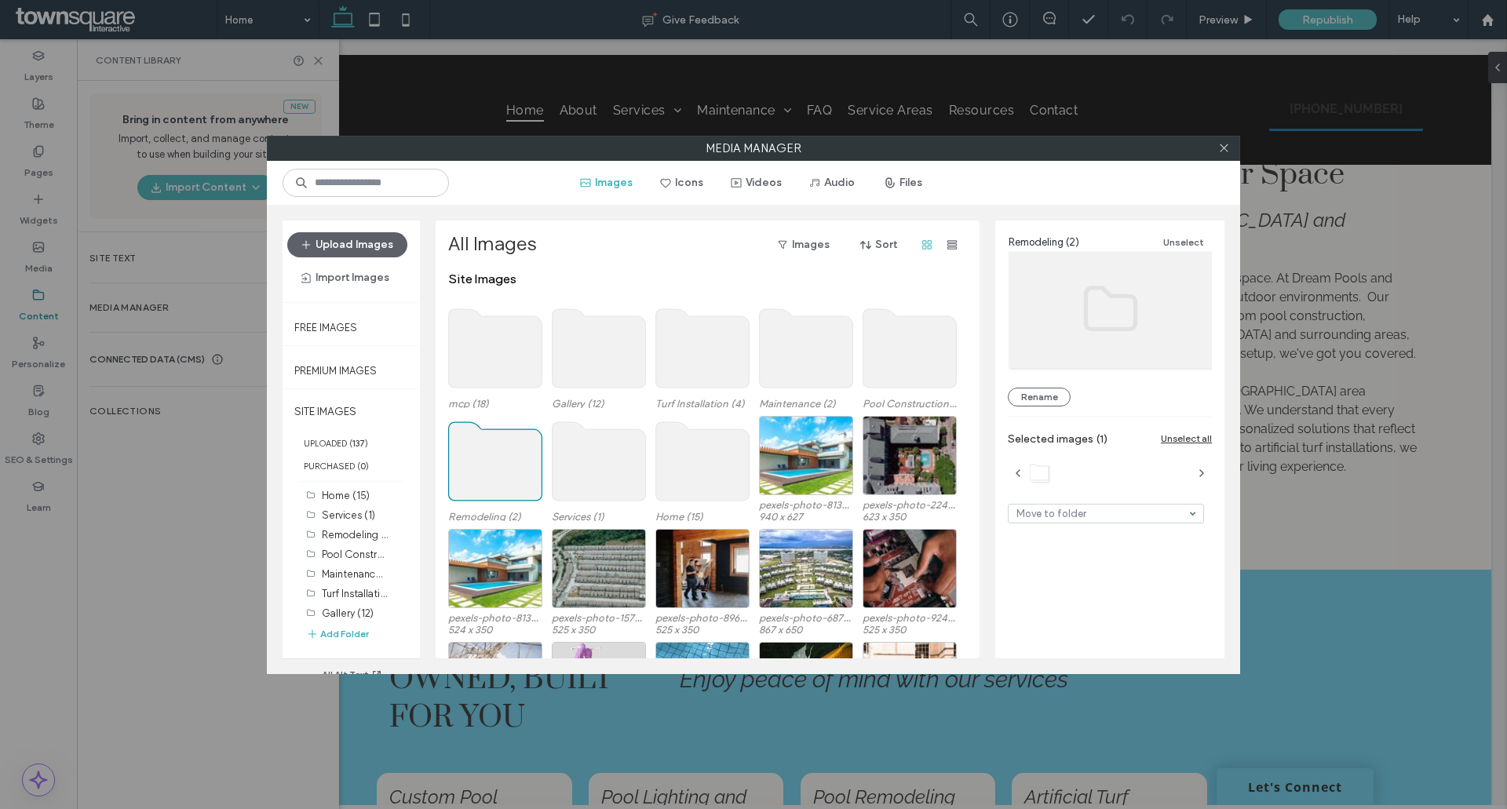
click at [473, 460] on use at bounding box center [495, 461] width 93 height 78
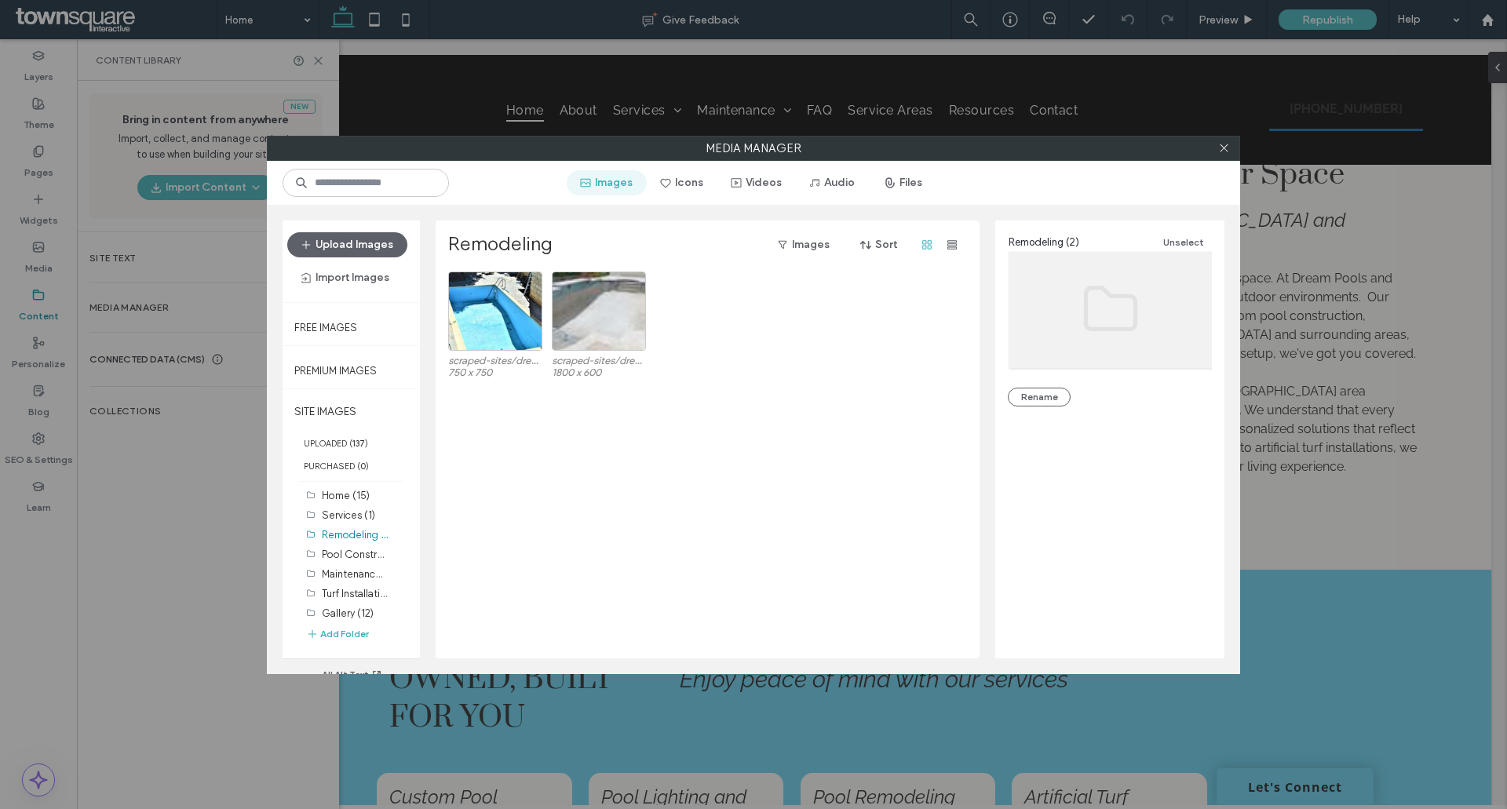
click at [602, 183] on button "Images" at bounding box center [607, 182] width 80 height 25
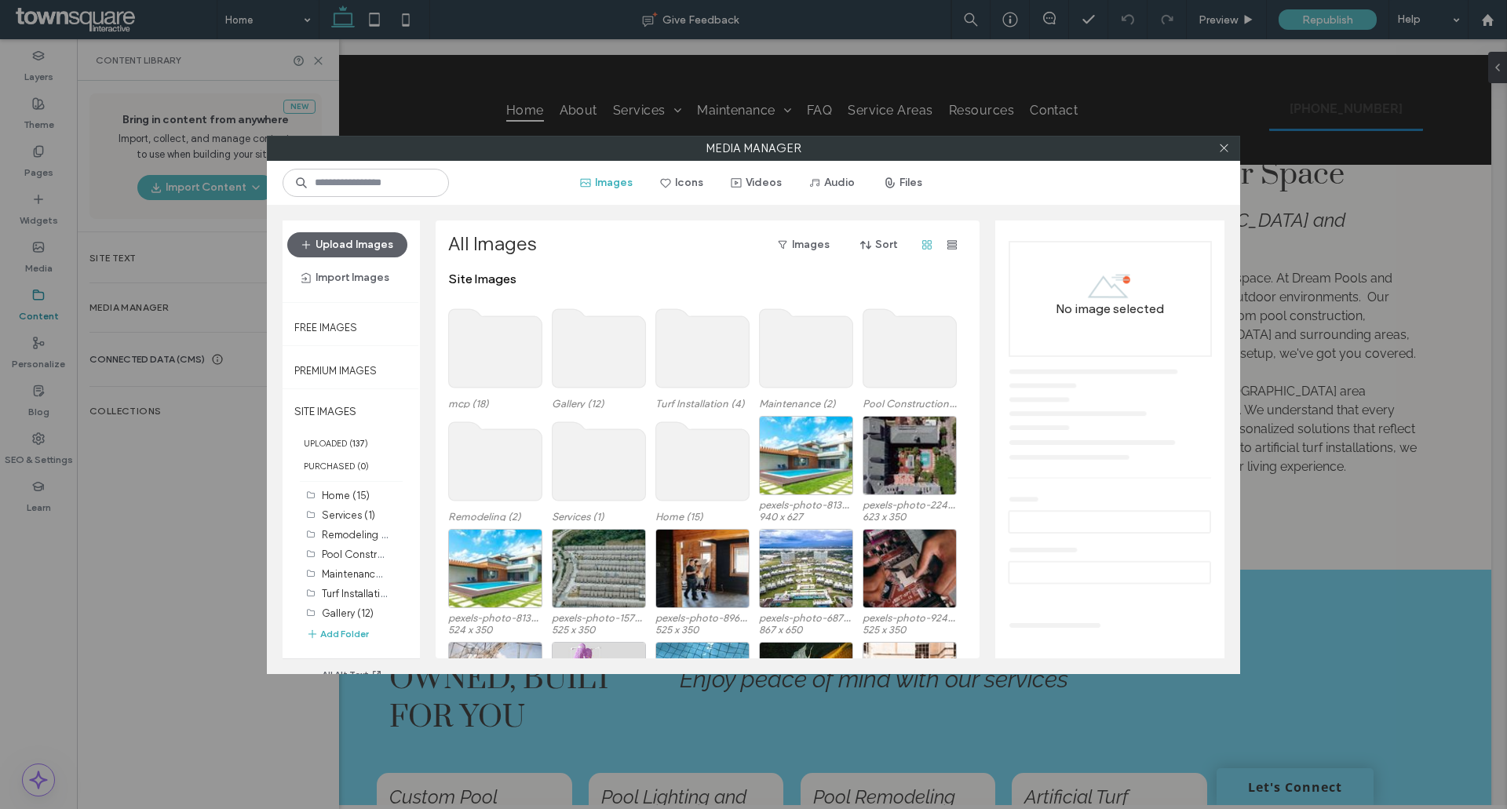
click at [604, 465] on use at bounding box center [599, 461] width 93 height 78
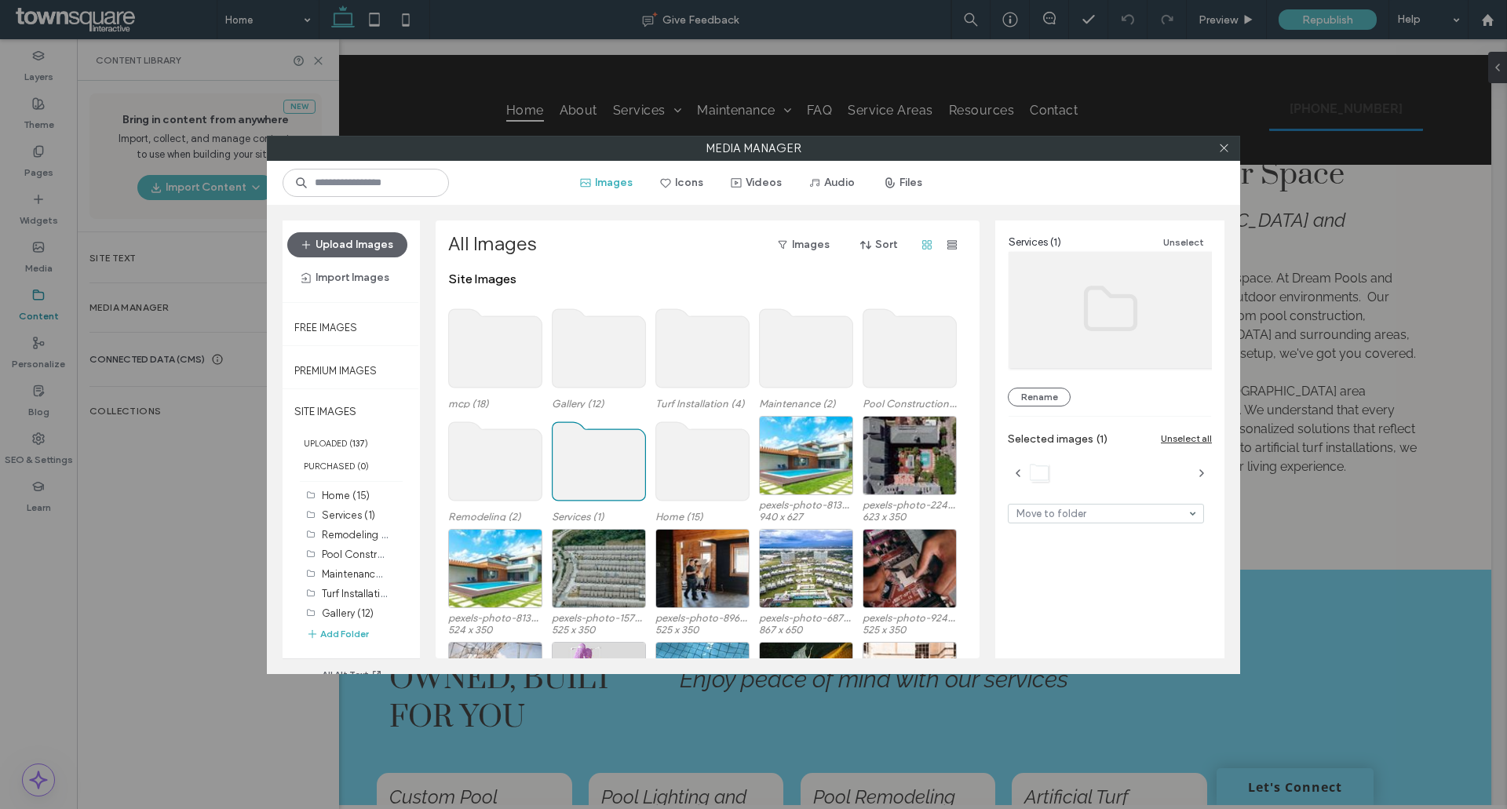
click at [604, 465] on use at bounding box center [599, 461] width 93 height 78
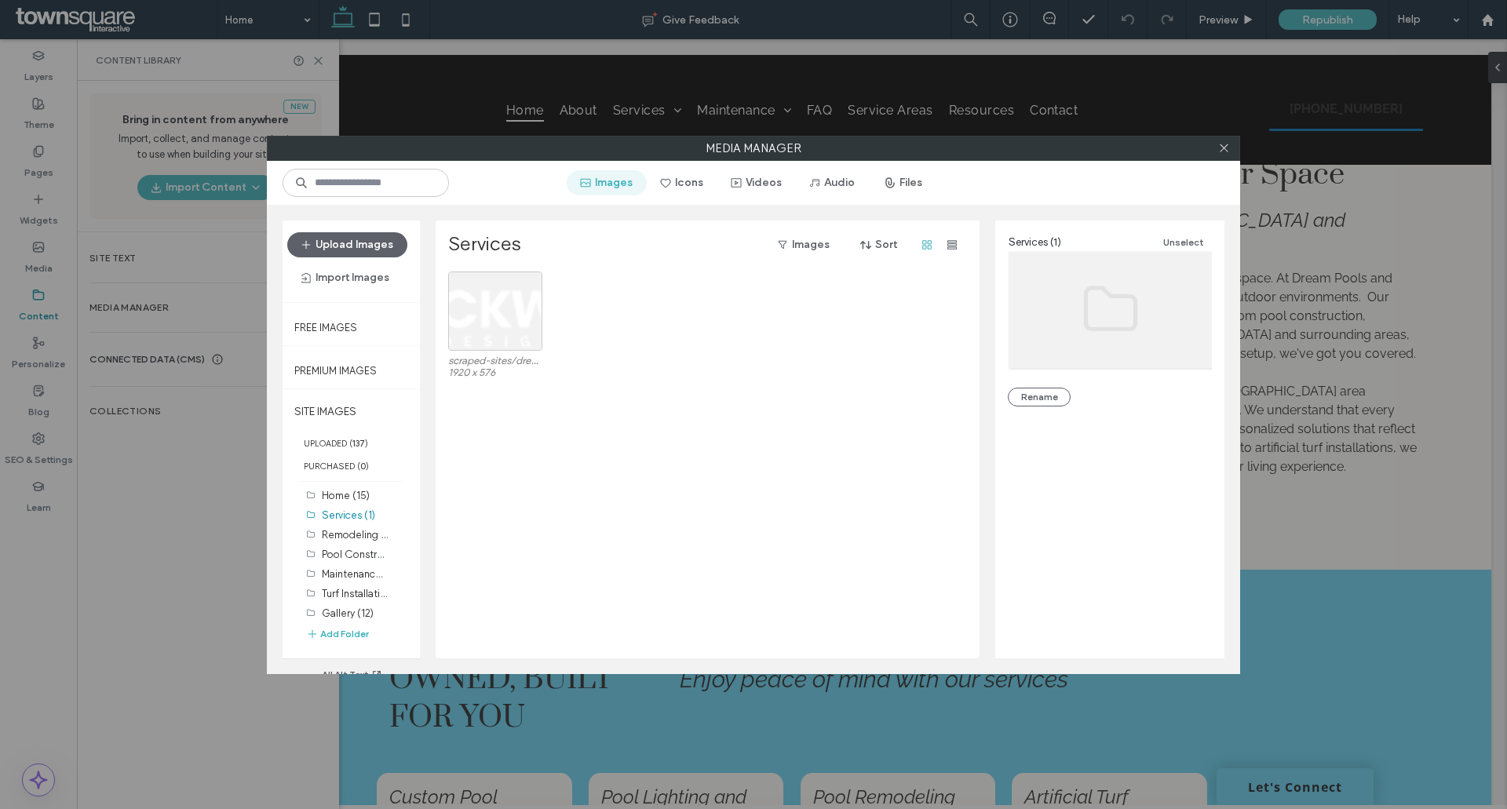
click at [619, 182] on button "Images" at bounding box center [607, 182] width 80 height 25
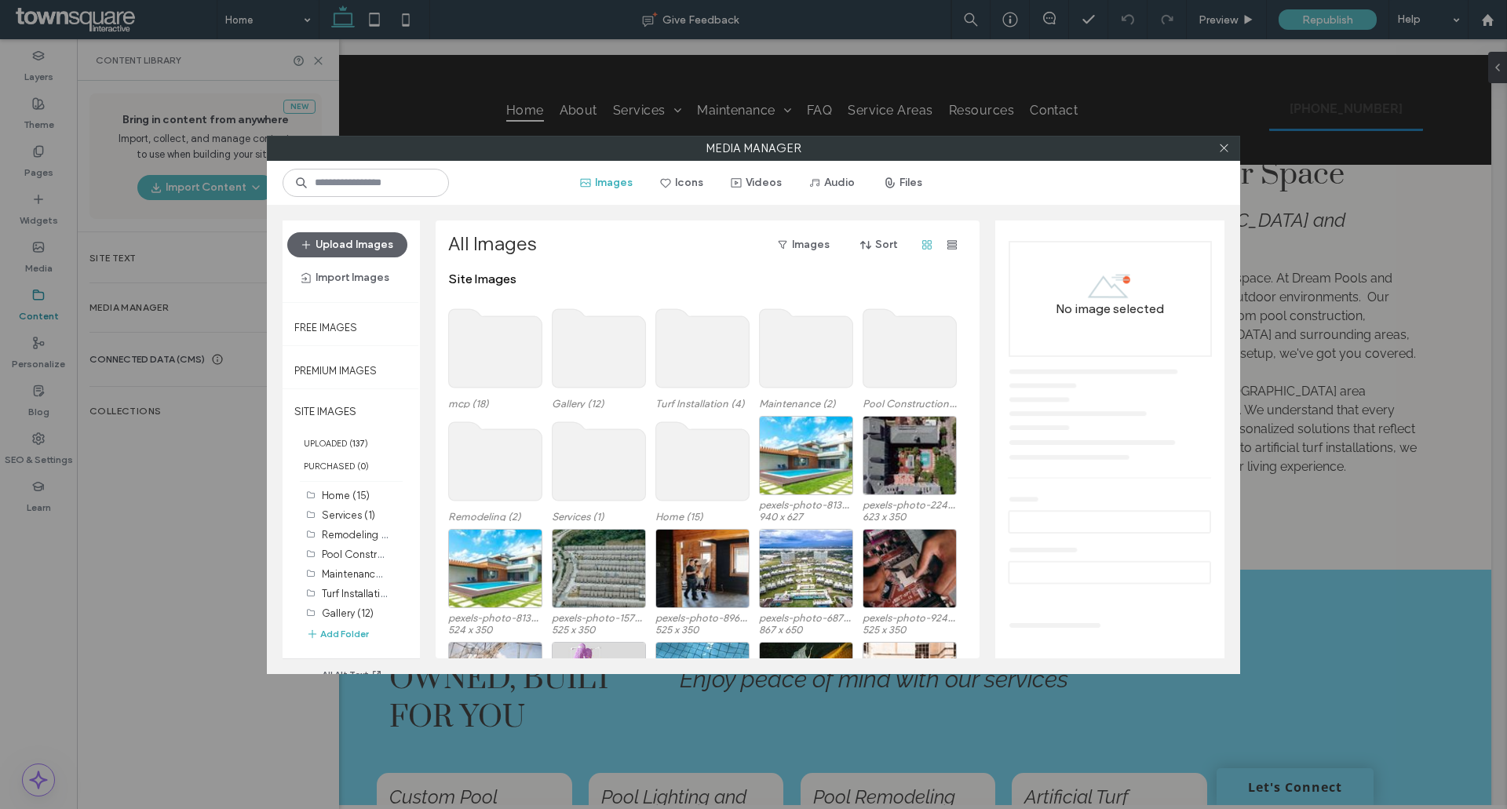
click at [699, 439] on use at bounding box center [702, 461] width 93 height 78
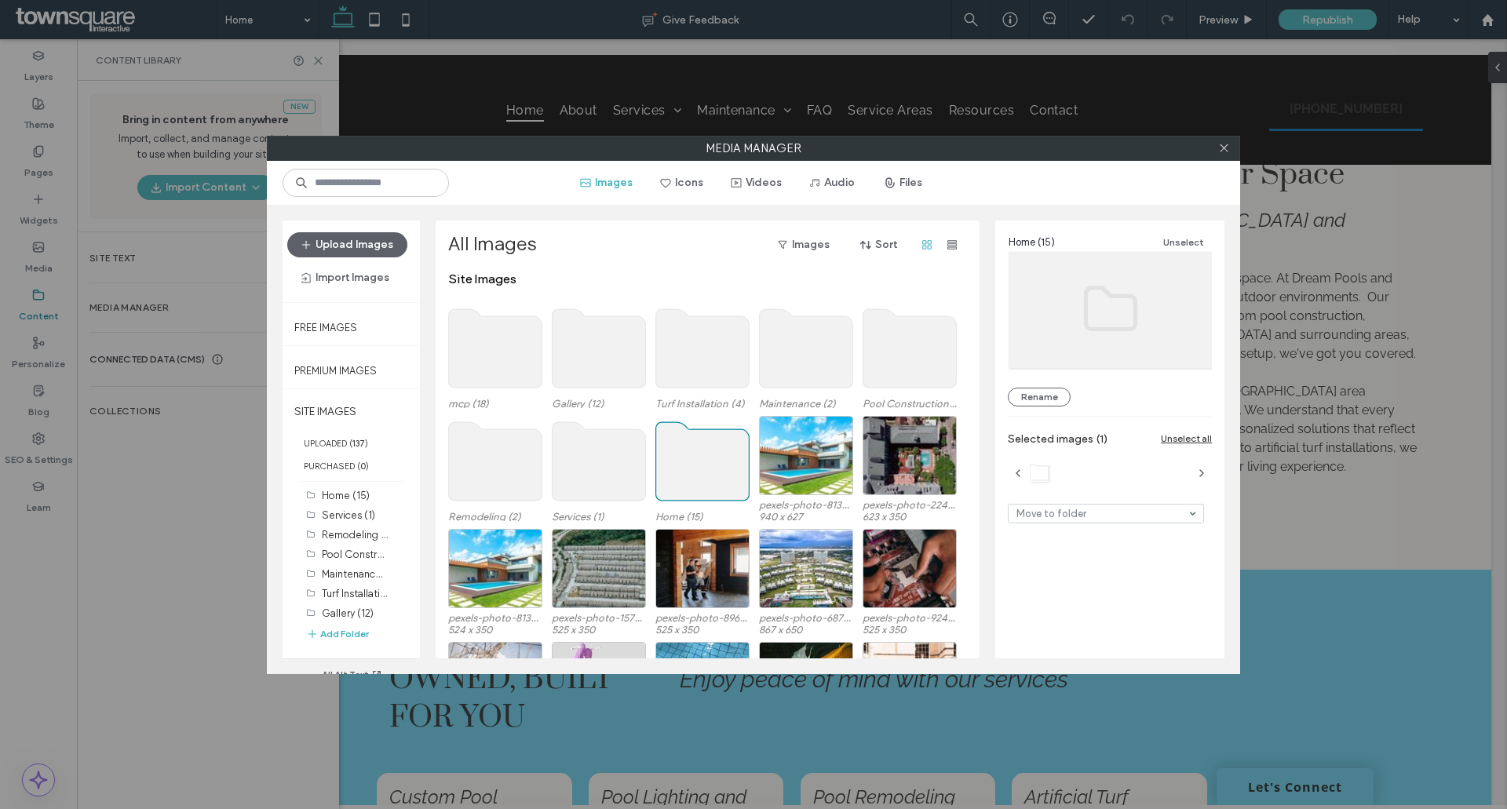
click at [699, 439] on use at bounding box center [702, 461] width 93 height 78
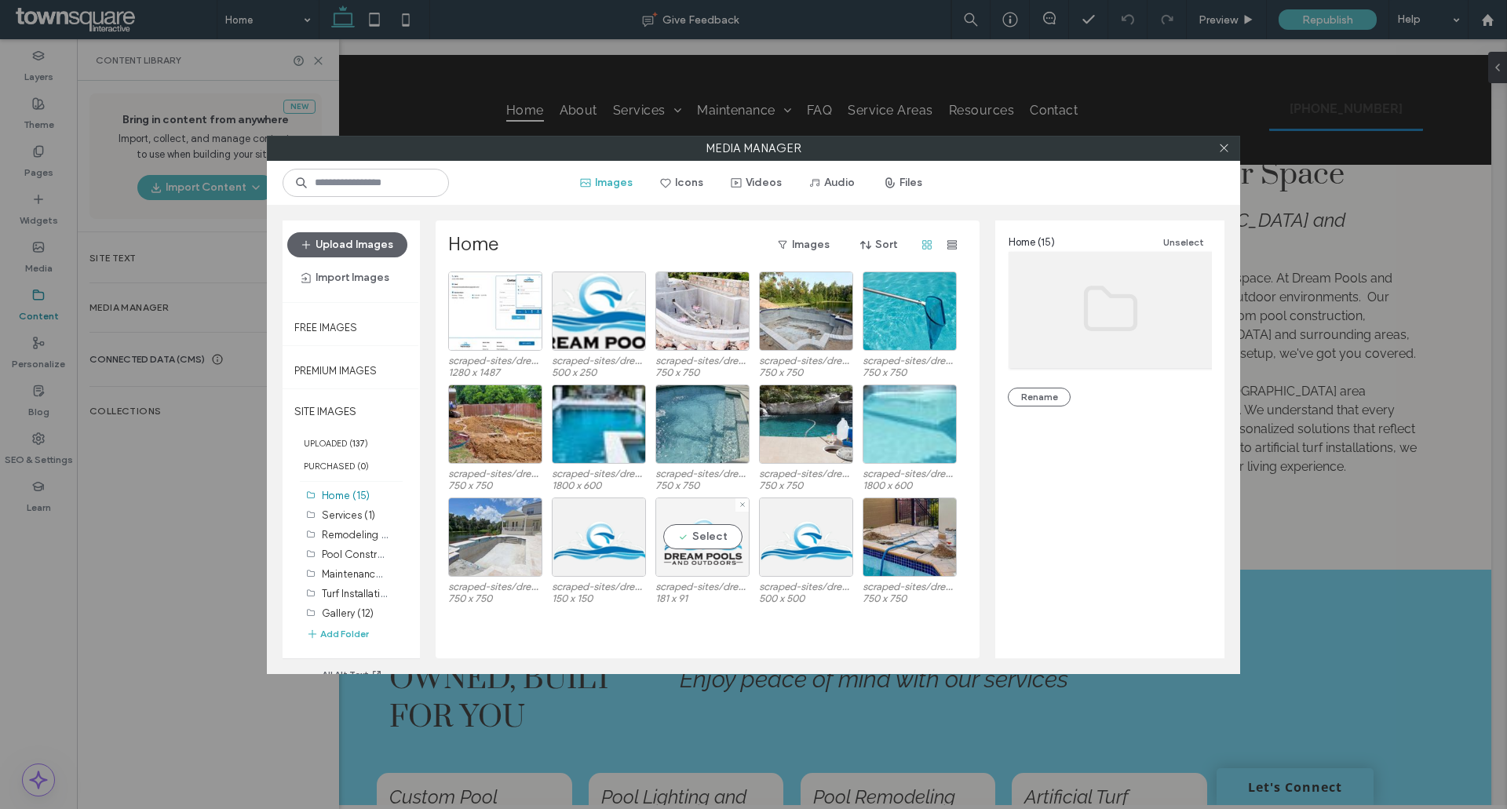
click at [719, 526] on div "Select" at bounding box center [702, 537] width 94 height 79
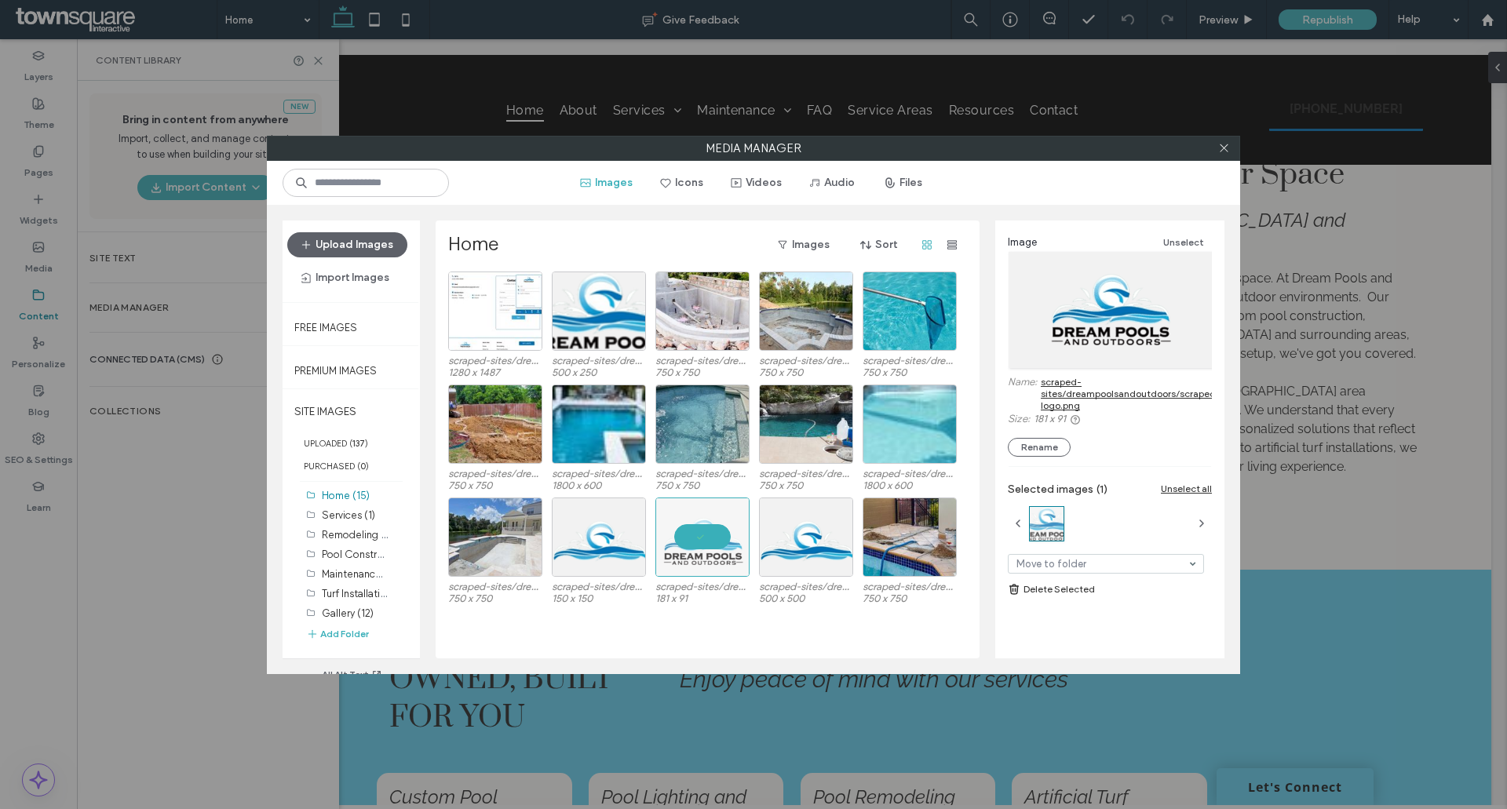
click at [1053, 392] on link "scraped-sites/dreampoolsandoutdoors/scraped/images/logos/header-logo.png" at bounding box center [1180, 393] width 279 height 35
click at [582, 316] on div "Select" at bounding box center [599, 311] width 94 height 79
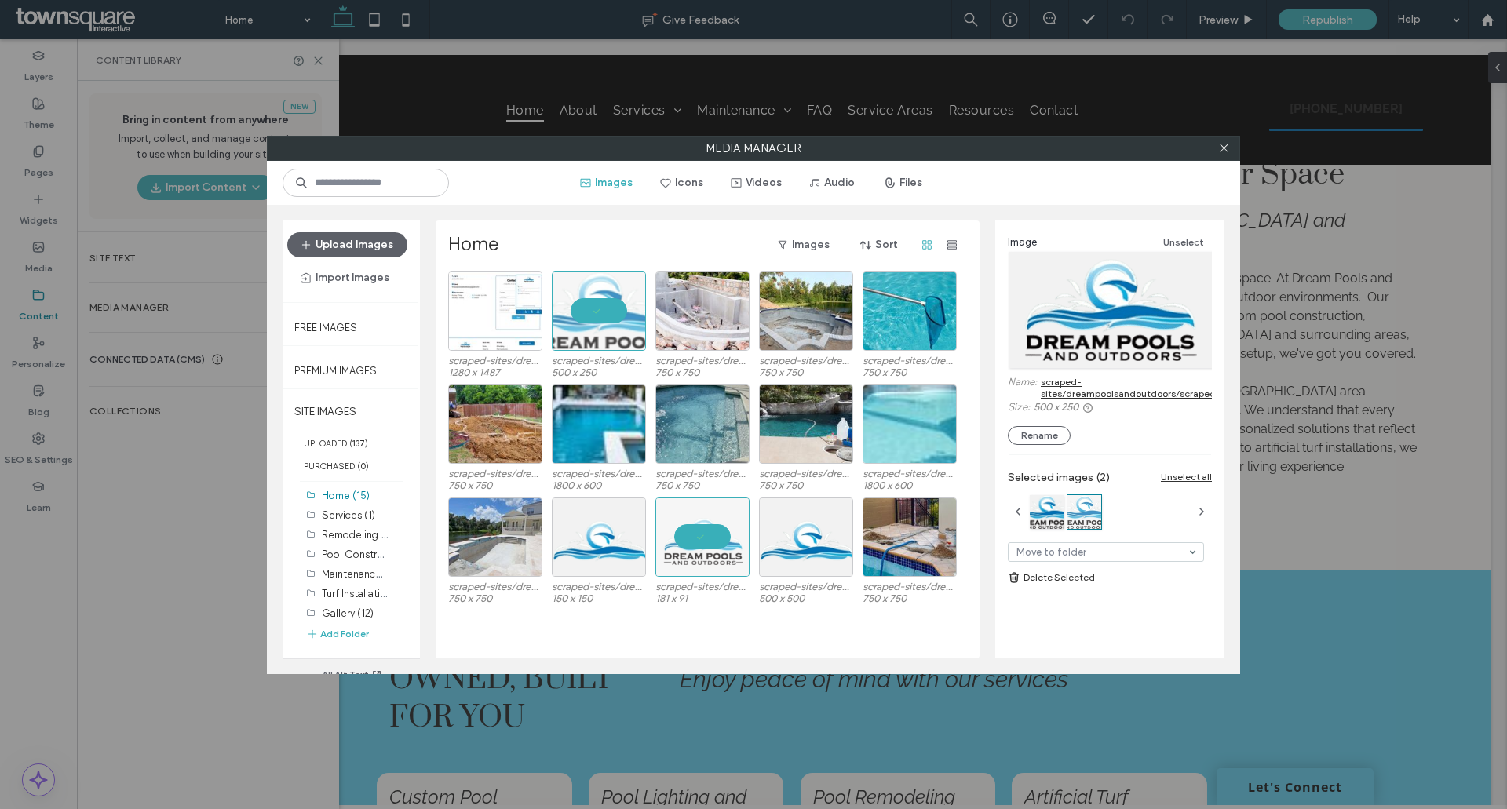
click at [1102, 385] on link "scraped-sites/dreampoolsandoutdoors/scraped/images/loog.png" at bounding box center [1168, 388] width 255 height 24
click at [589, 538] on div "Select" at bounding box center [599, 537] width 94 height 79
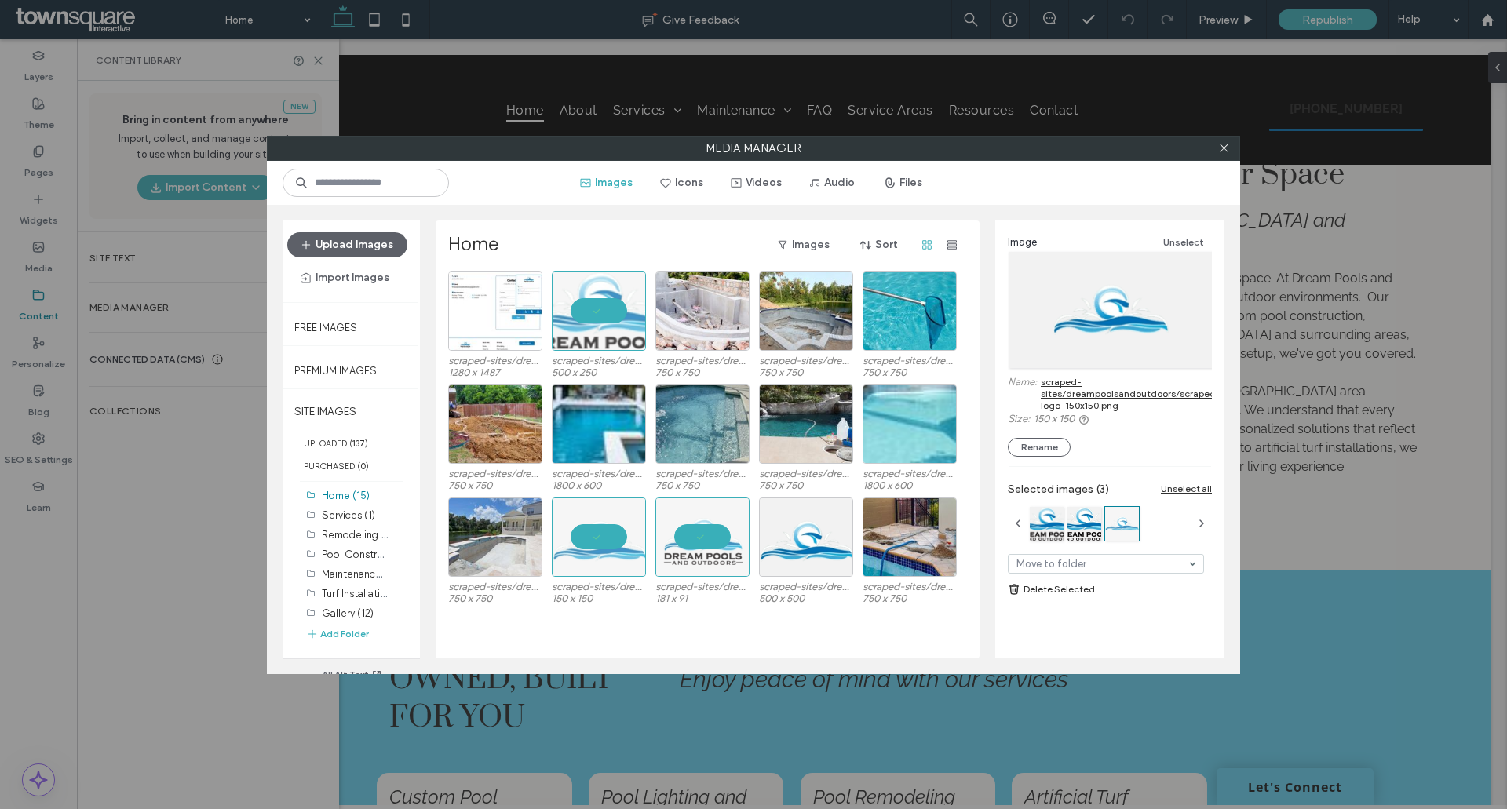
click at [1073, 400] on link "scraped-sites/dreampoolsandoutdoors/scraped/images/mini-logo-150x150.png" at bounding box center [1160, 393] width 239 height 35
click at [819, 535] on div "Select" at bounding box center [806, 537] width 94 height 79
click at [1056, 396] on link "scraped-sites/dreampoolsandoutdoors/scraped/images/mini-logo.png" at bounding box center [1160, 393] width 239 height 35
click at [1221, 141] on span at bounding box center [1224, 149] width 12 height 24
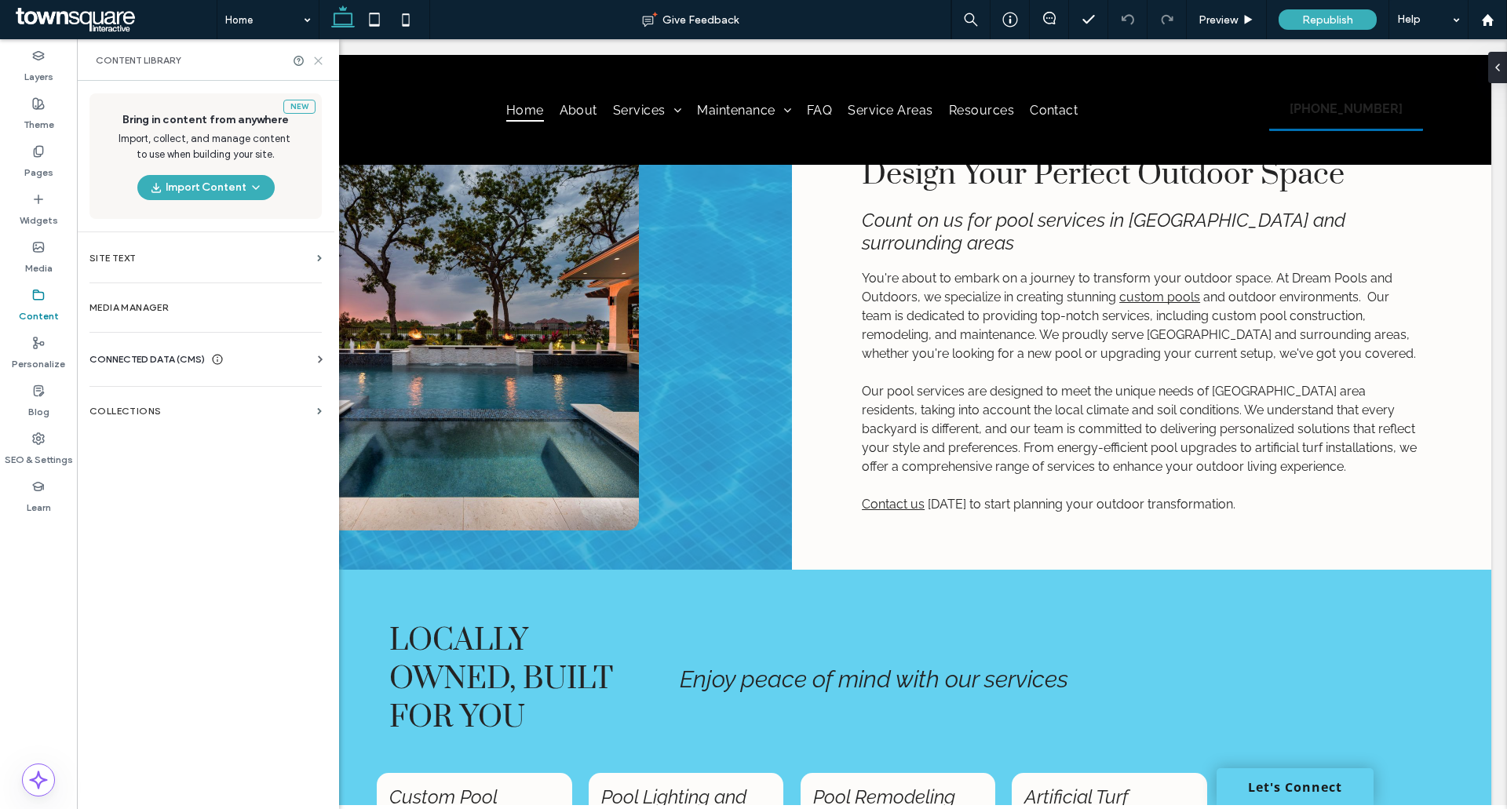
drag, startPoint x: 318, startPoint y: 54, endPoint x: 298, endPoint y: 28, distance: 32.5
click at [318, 55] on icon at bounding box center [318, 61] width 12 height 12
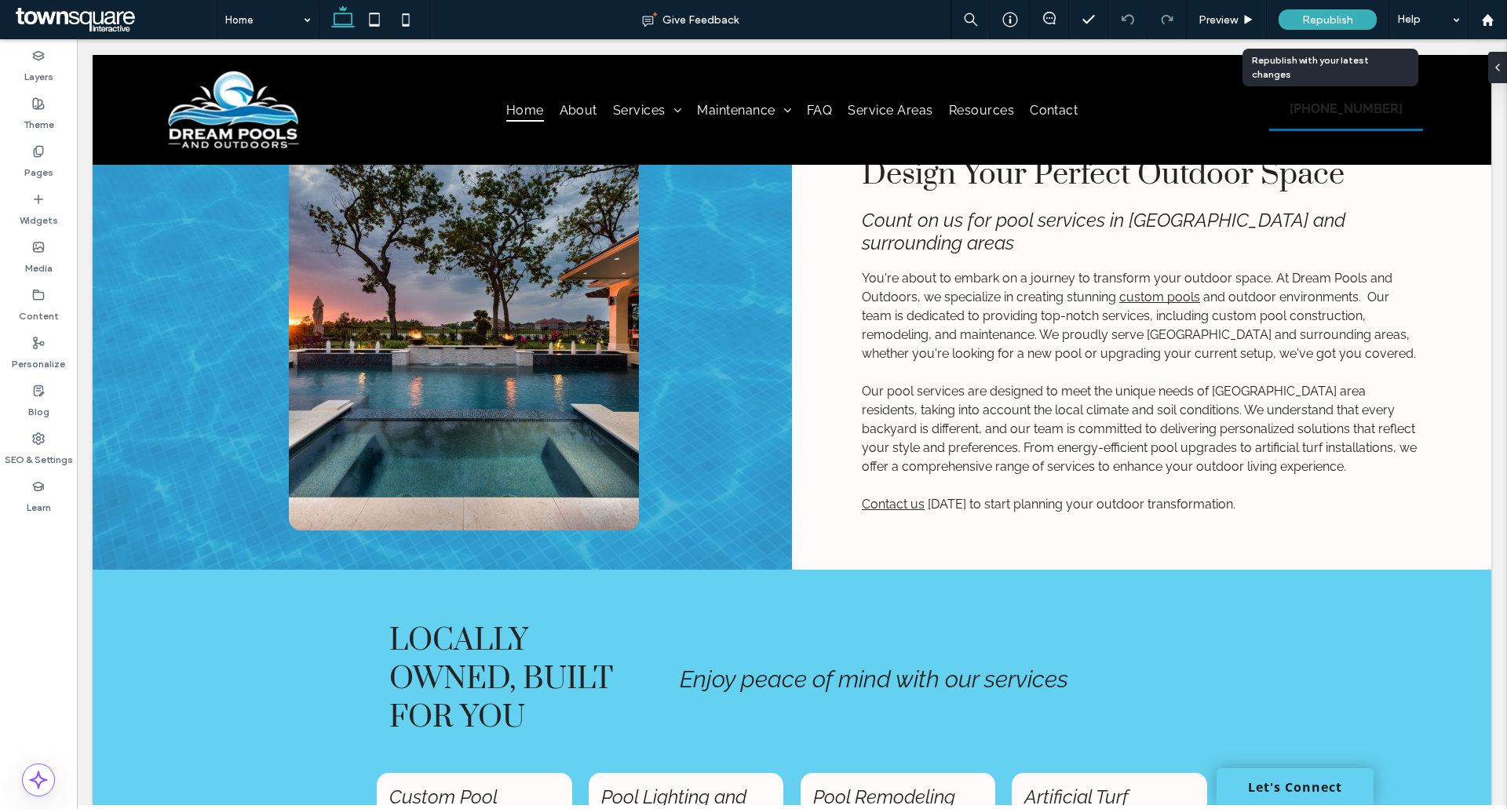
click at [1339, 15] on span "Republish" at bounding box center [1327, 19] width 51 height 13
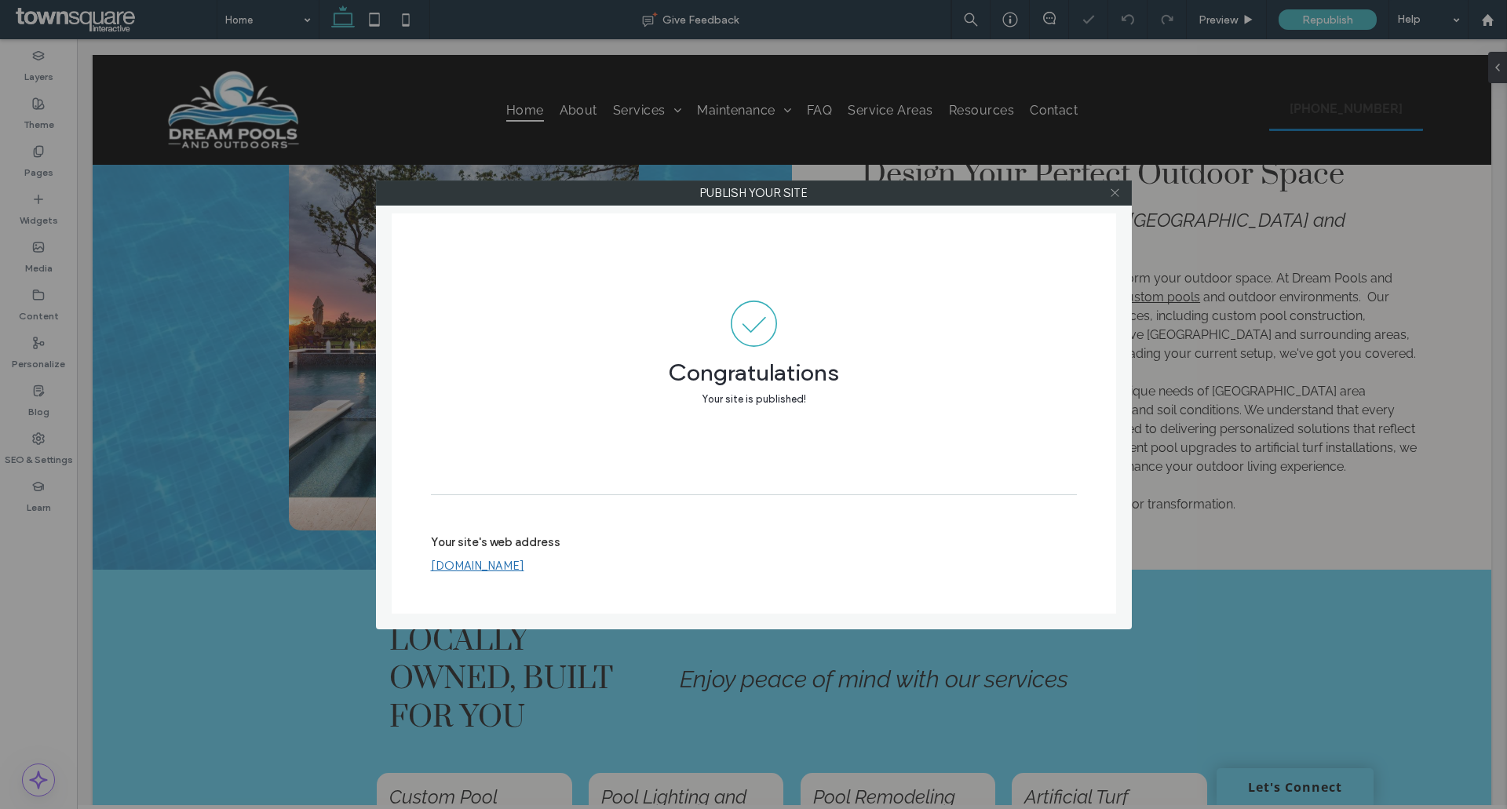
click at [1117, 190] on icon at bounding box center [1115, 193] width 12 height 12
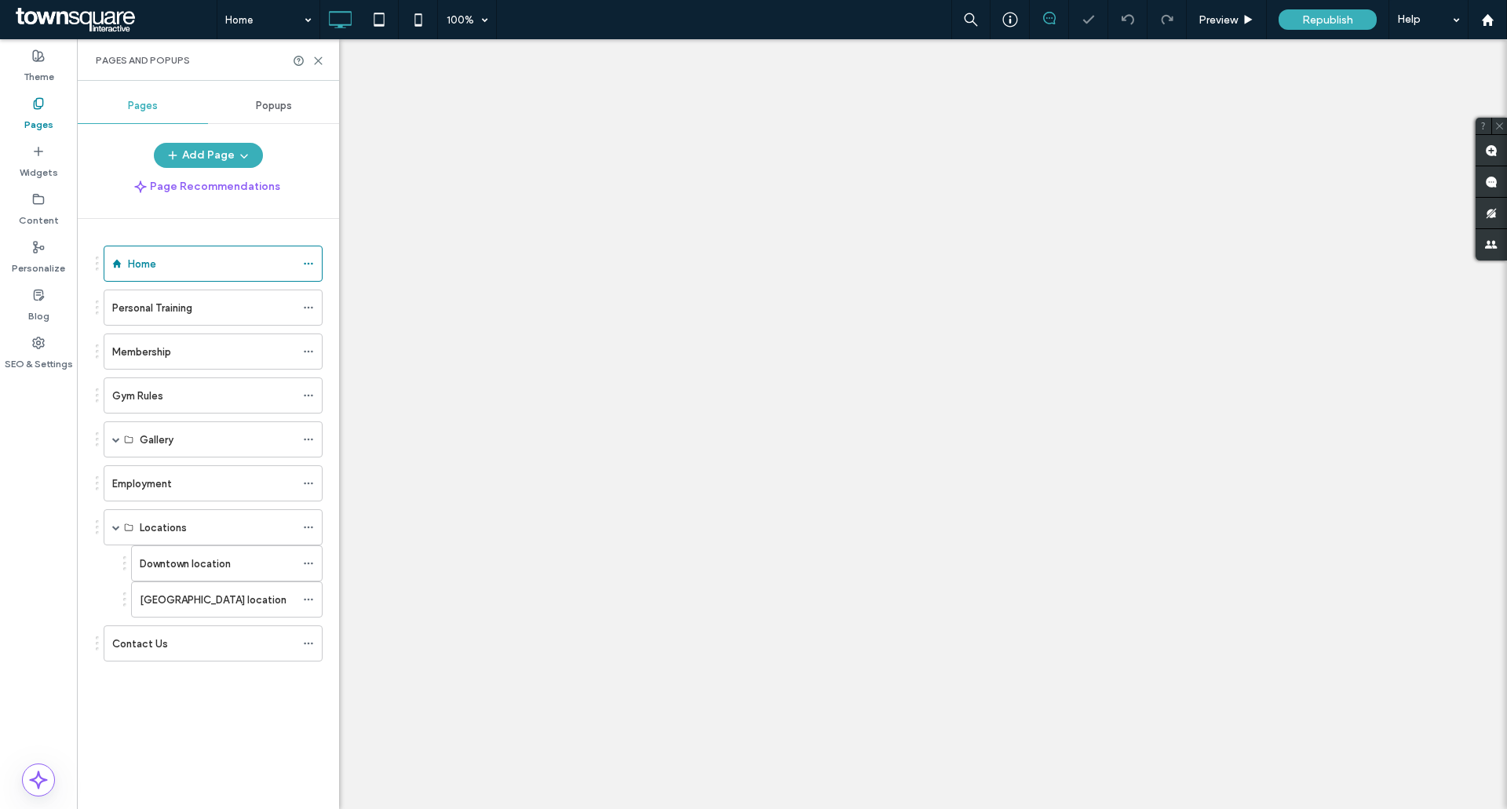
click at [153, 548] on div "Downtown location" at bounding box center [217, 563] width 155 height 35
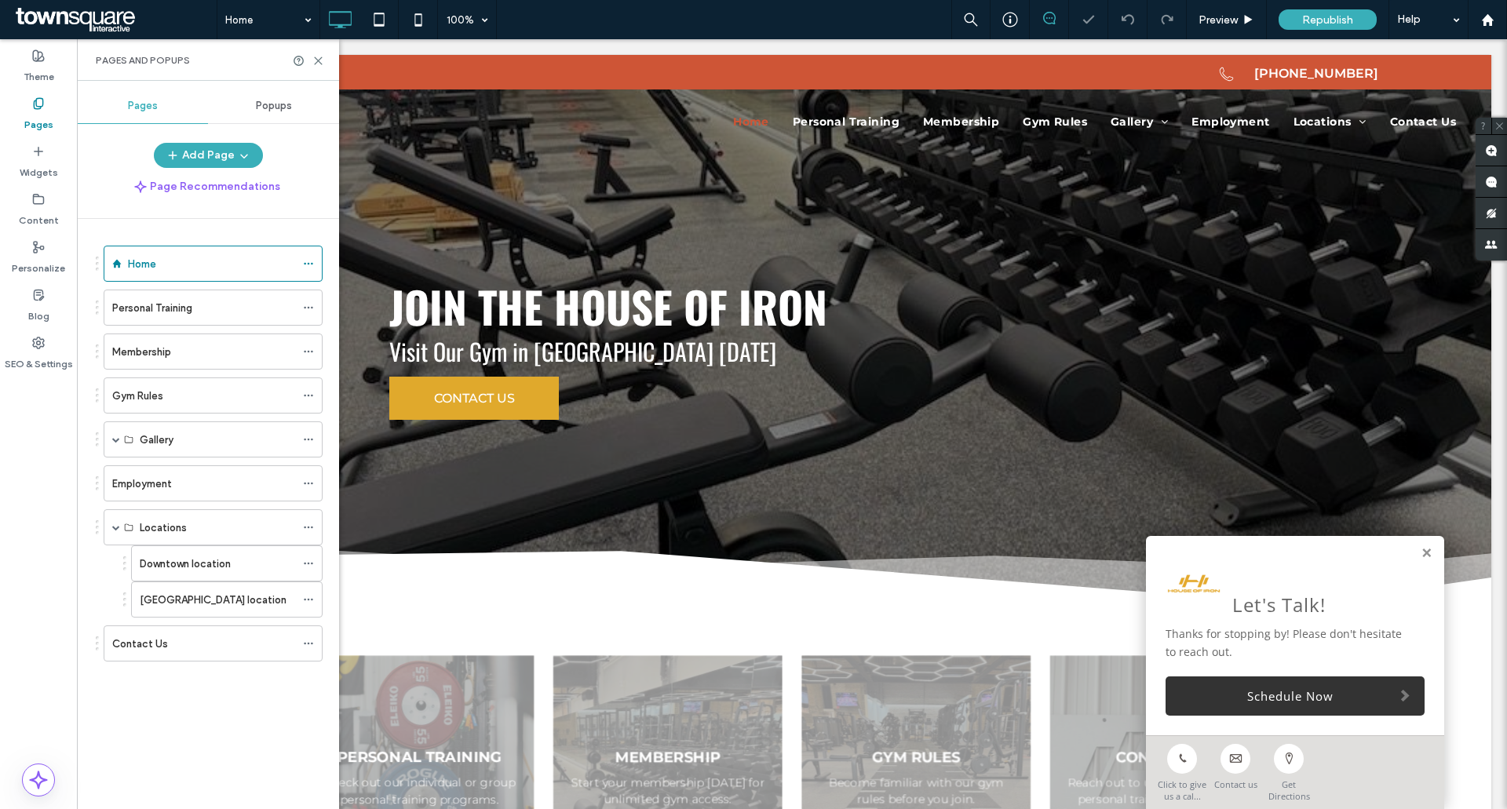
click at [0, 0] on div at bounding box center [0, 0] width 0 height 0
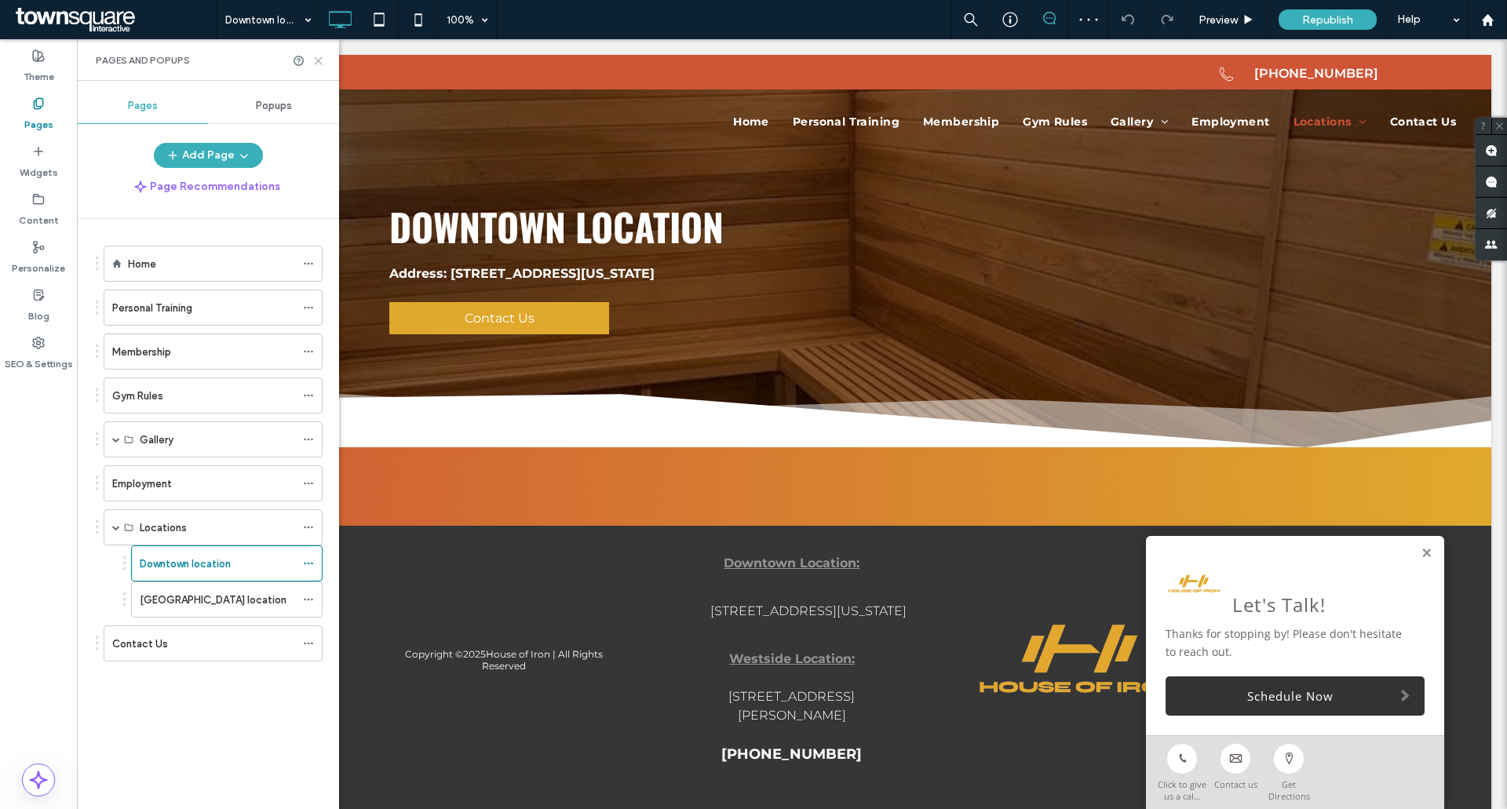
click at [319, 63] on icon at bounding box center [318, 61] width 12 height 12
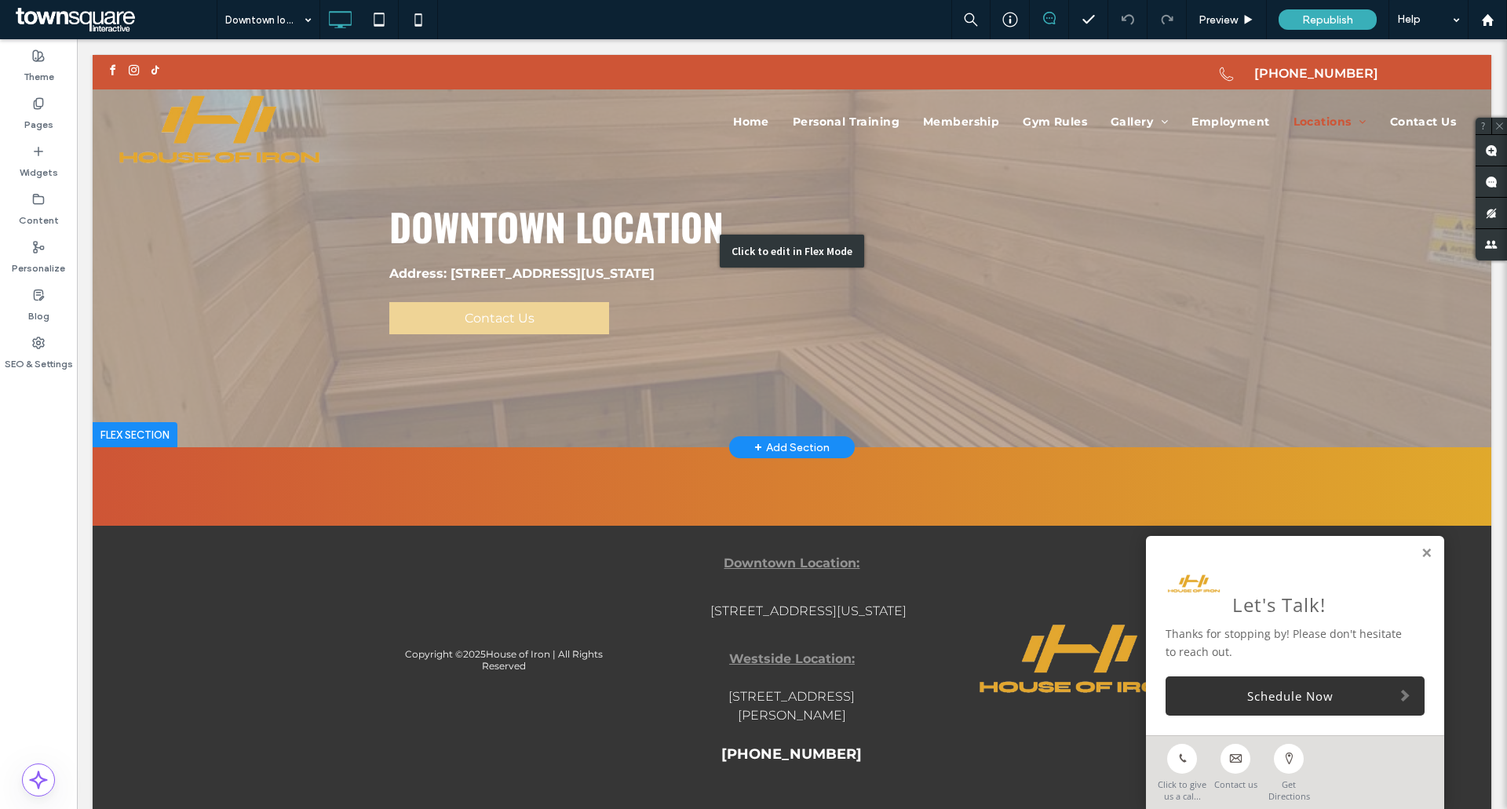
click at [573, 258] on div "Click to edit in Flex Mode" at bounding box center [792, 251] width 1399 height 392
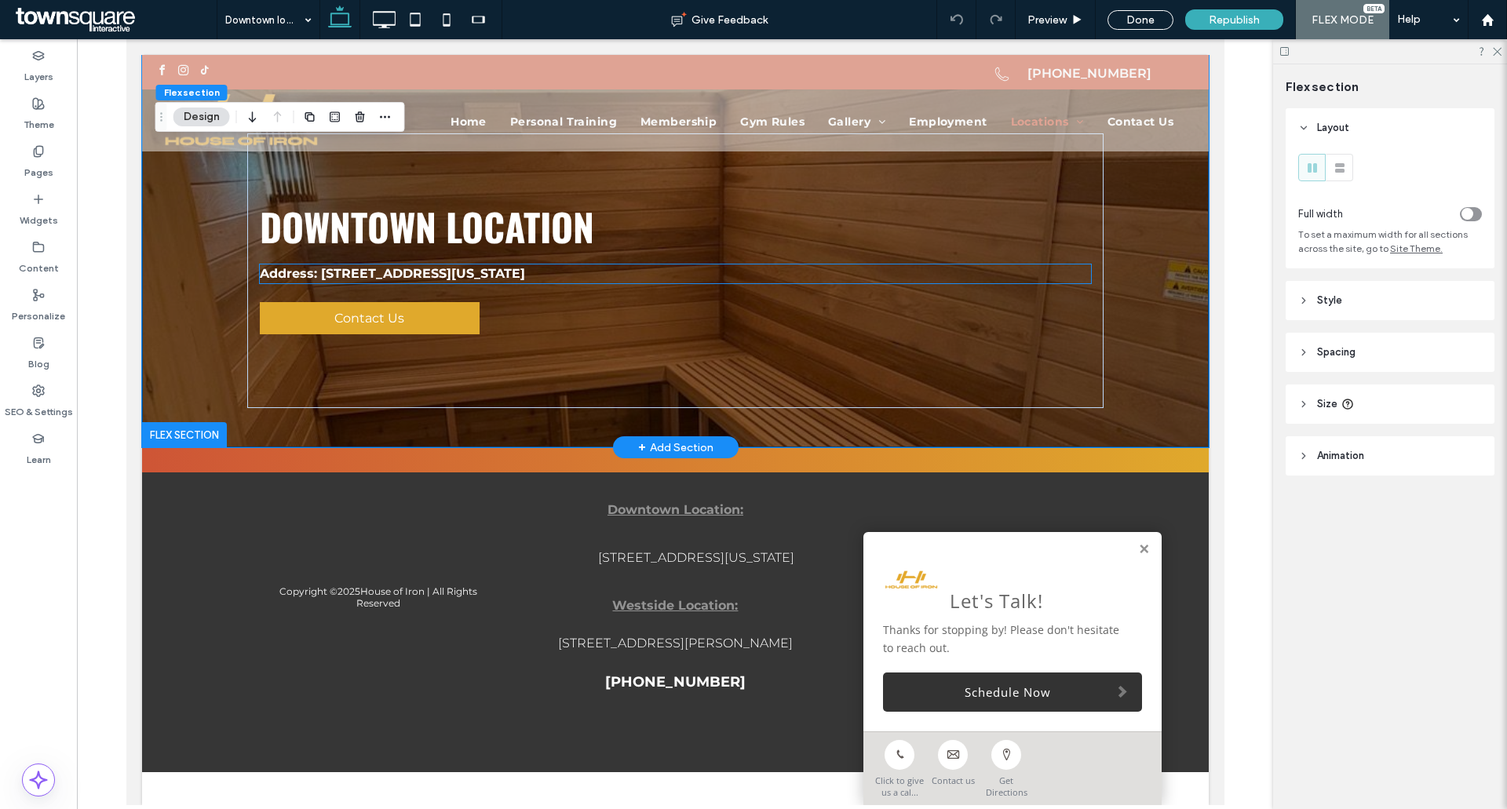
click at [397, 276] on strong "Address: 316 3rd Ave Cedar Rapids, Iowa 52401" at bounding box center [391, 273] width 265 height 15
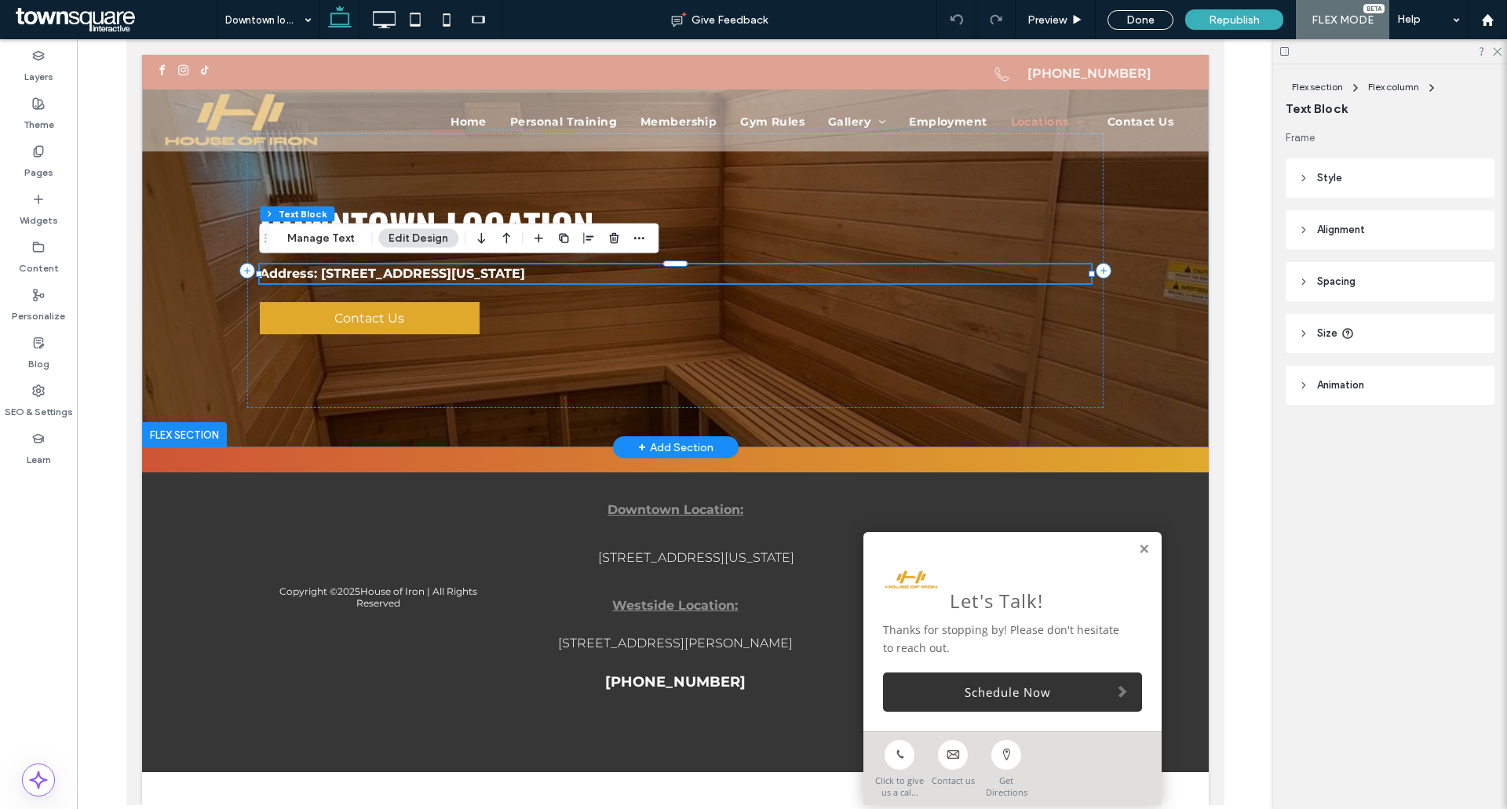
click at [397, 276] on strong "Address: 316 3rd Ave Cedar Rapids, Iowa 52401" at bounding box center [391, 273] width 265 height 15
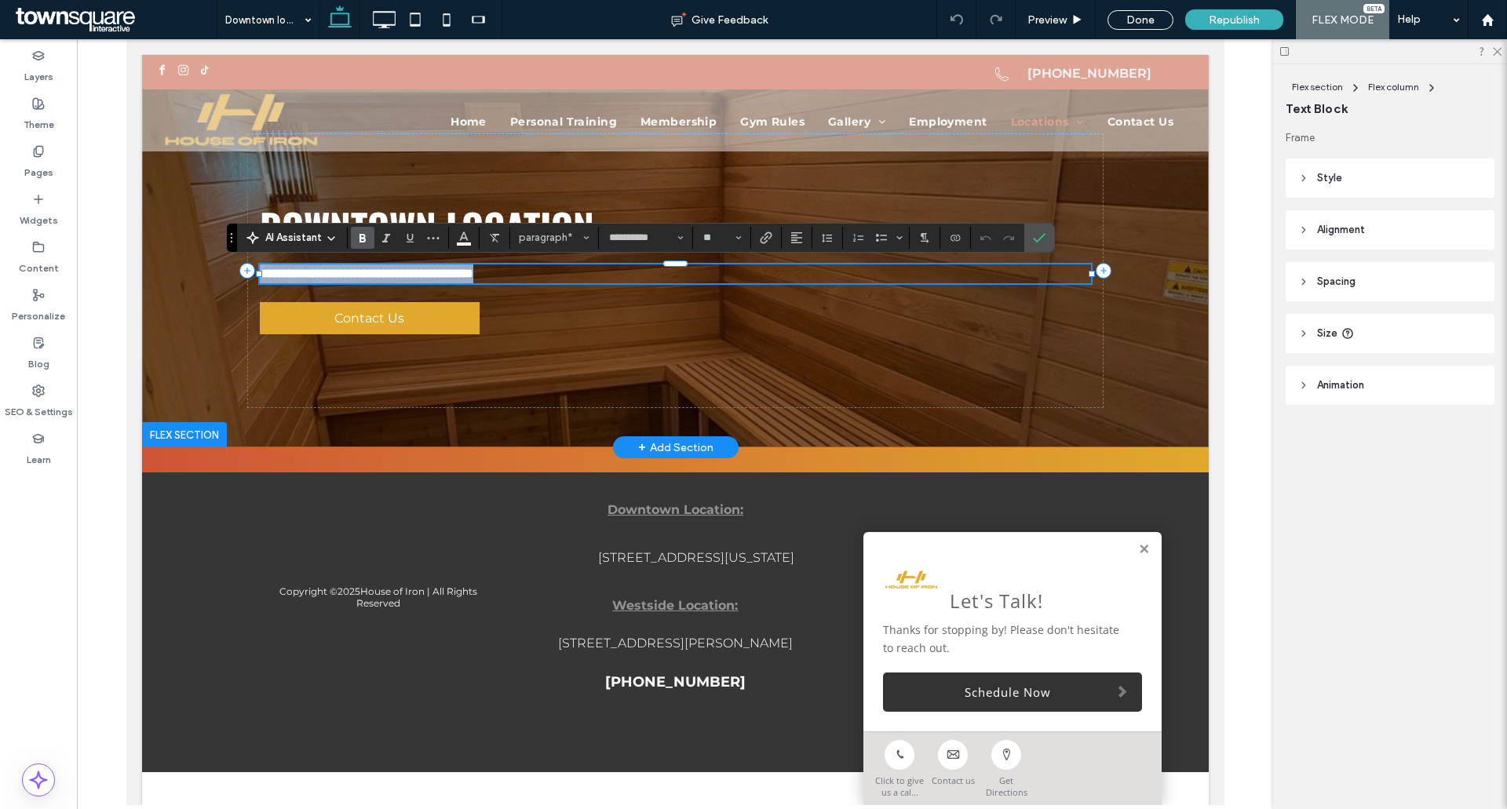
click at [400, 274] on strong "**********" at bounding box center [365, 274] width 213 height 12
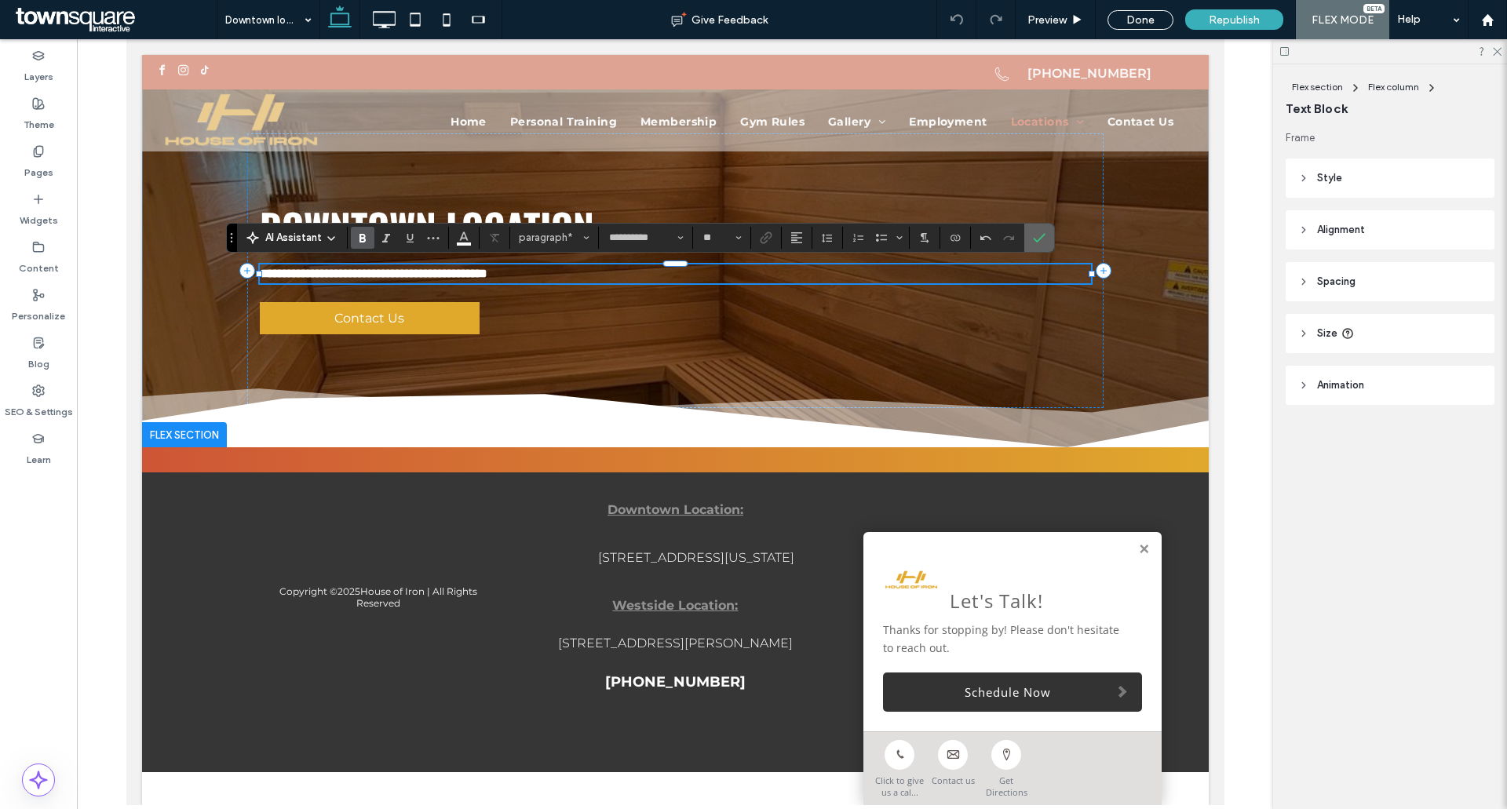
click at [1047, 234] on label "Confirm" at bounding box center [1039, 238] width 24 height 28
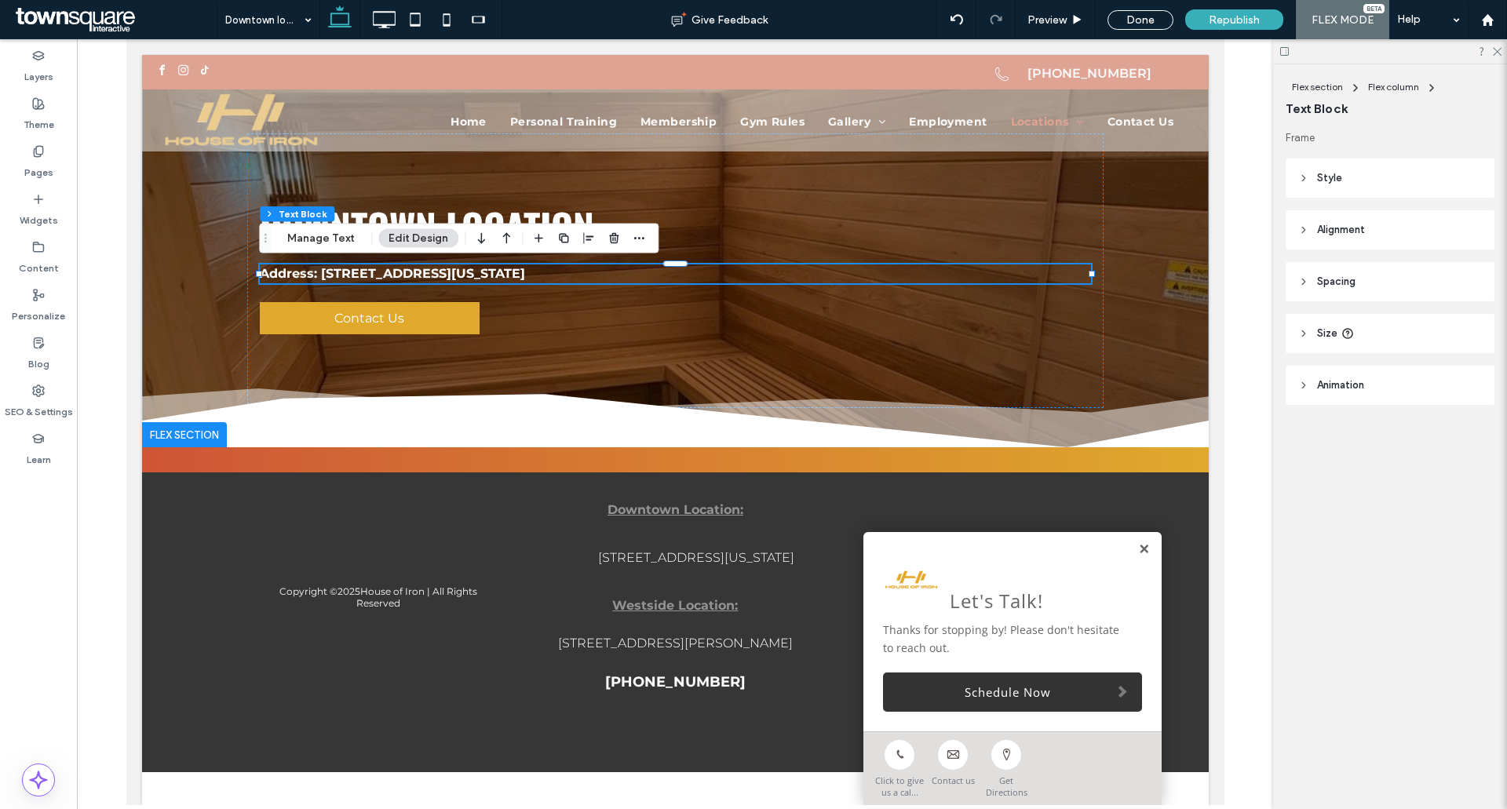
click at [1146, 553] on link at bounding box center [1143, 549] width 12 height 13
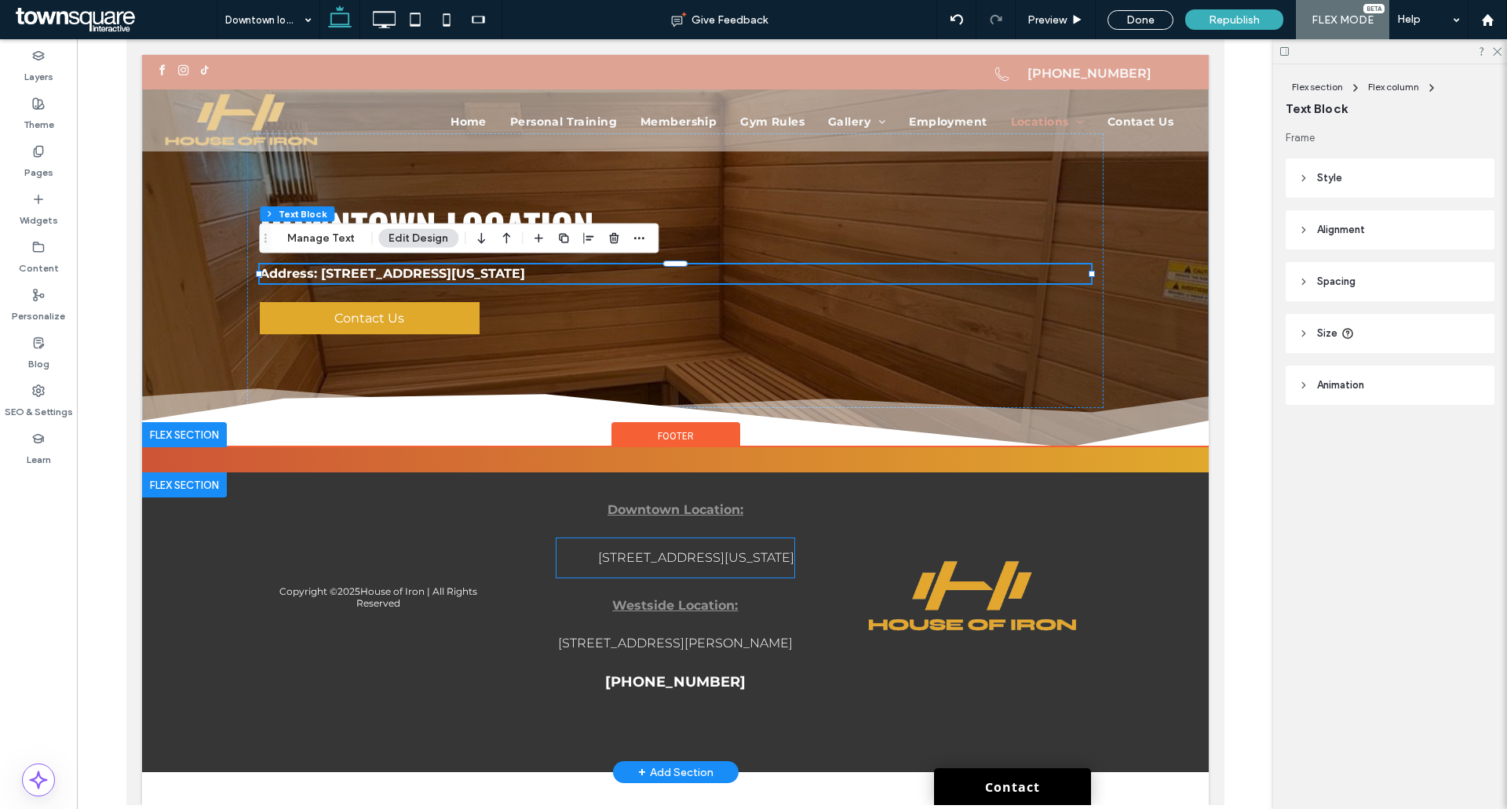
click at [702, 557] on span "316 3rd Ave Cedar Rapids, Iowa 52401" at bounding box center [695, 557] width 196 height 15
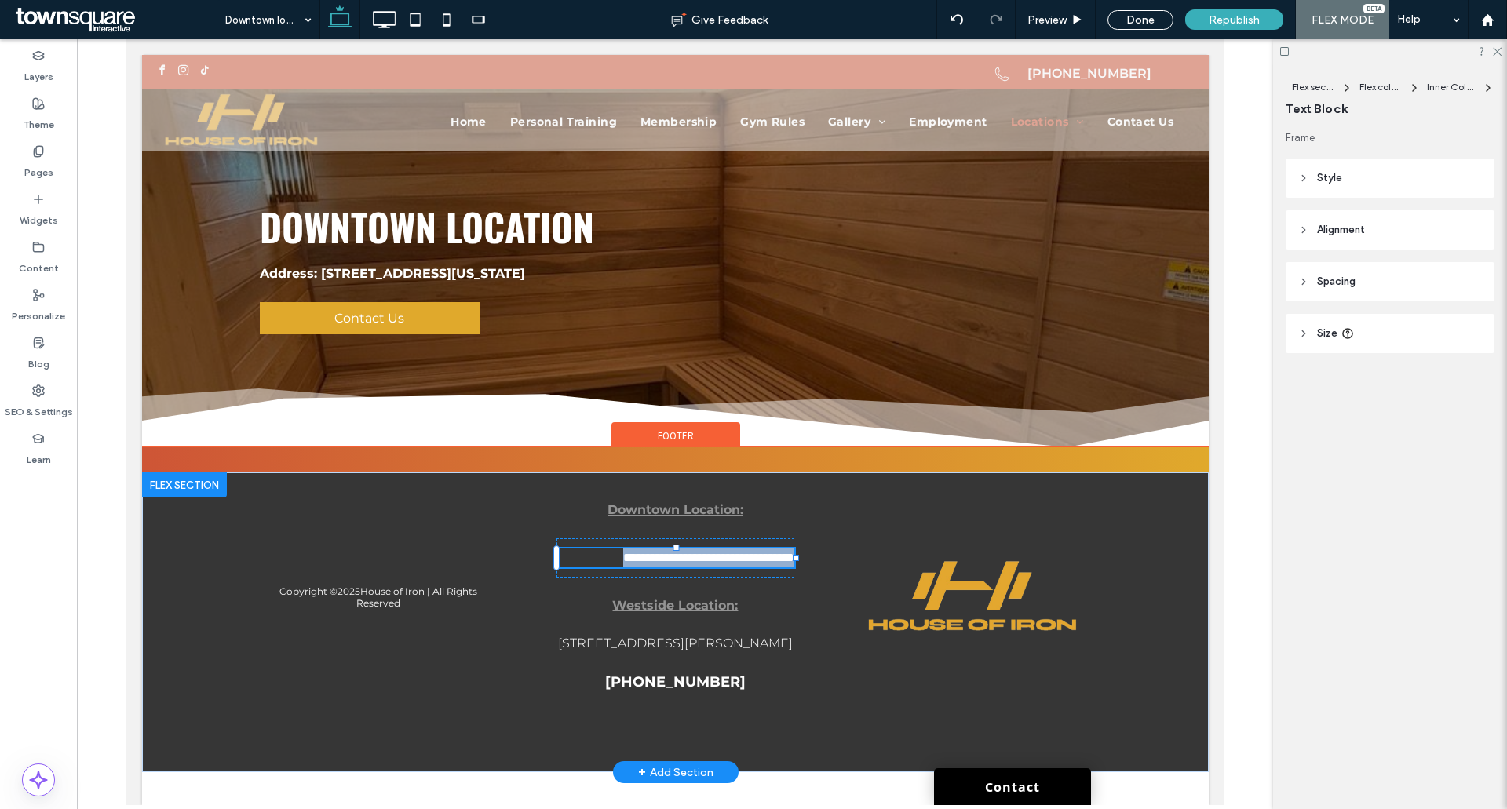
type input "**********"
type input "**"
click at [633, 557] on span "**********" at bounding box center [707, 558] width 171 height 12
click at [638, 553] on span "**********" at bounding box center [707, 558] width 171 height 12
drag, startPoint x: 792, startPoint y: 557, endPoint x: 823, endPoint y: 558, distance: 31.4
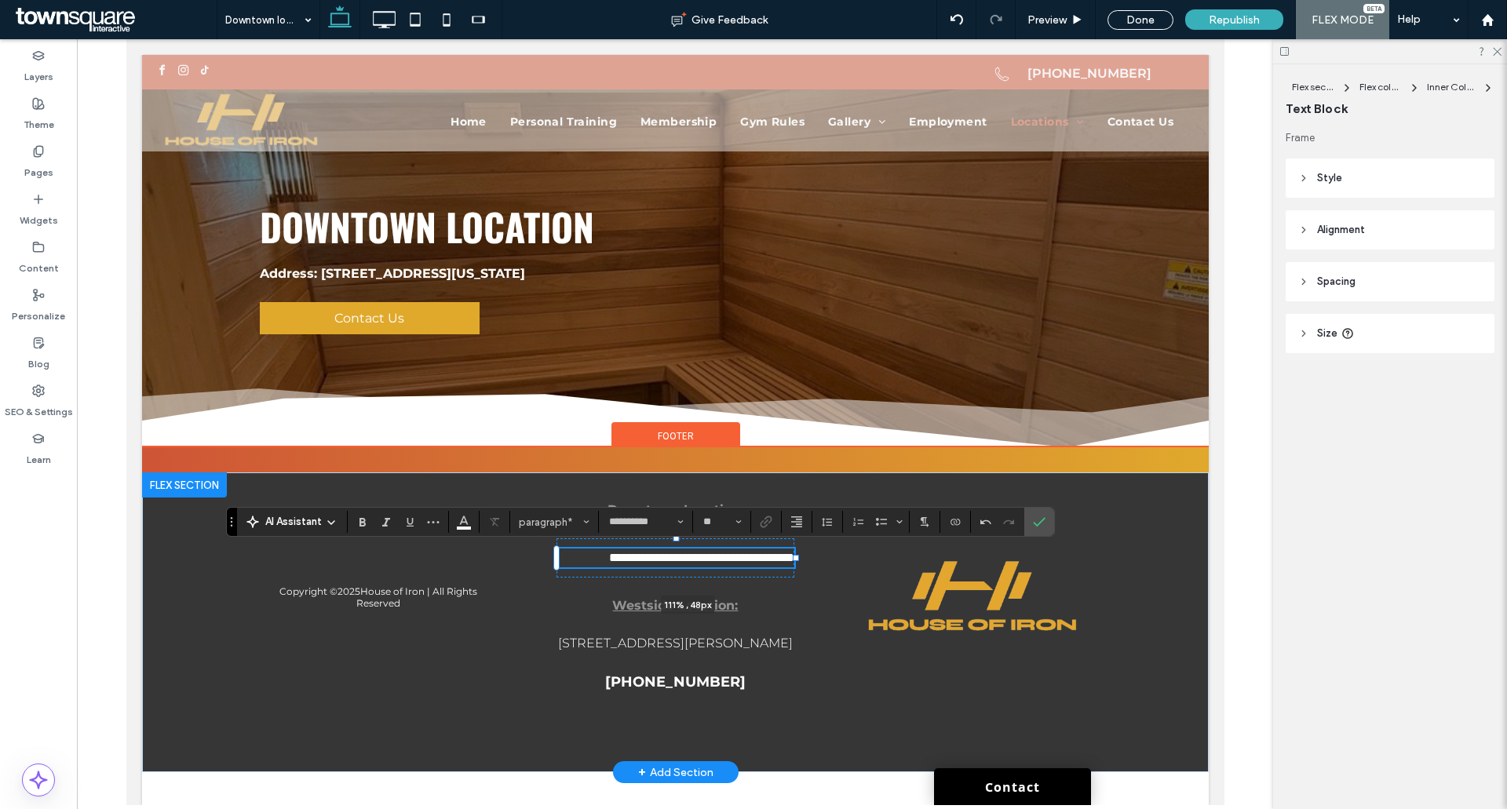
click at [823, 558] on div "**********" at bounding box center [675, 622] width 942 height 268
click at [551, 557] on div "**********" at bounding box center [674, 596] width 263 height 217
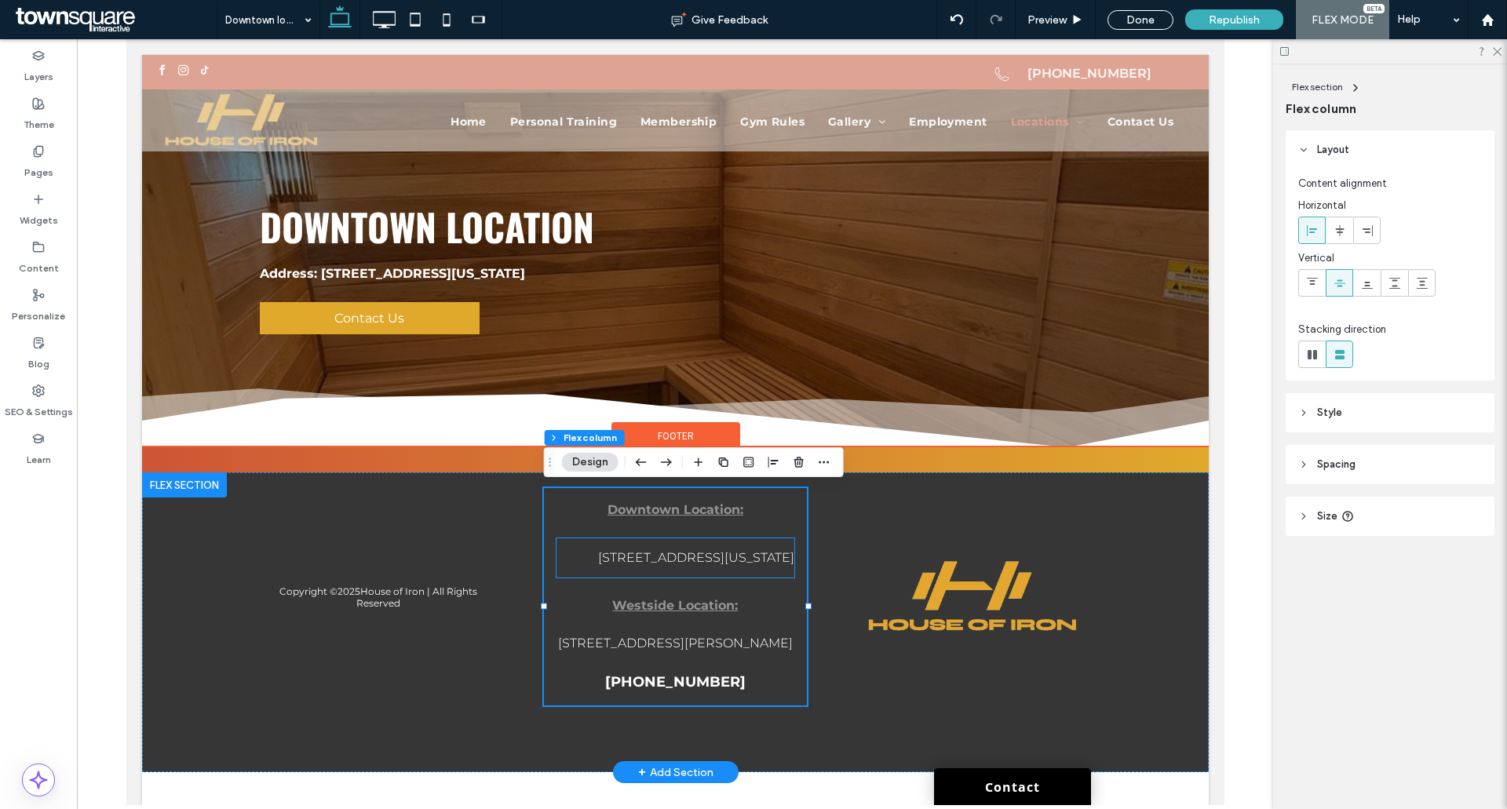
click at [557, 554] on p "316 3rd Ave SE Cedar Rapids, Iowa 52401" at bounding box center [675, 558] width 238 height 19
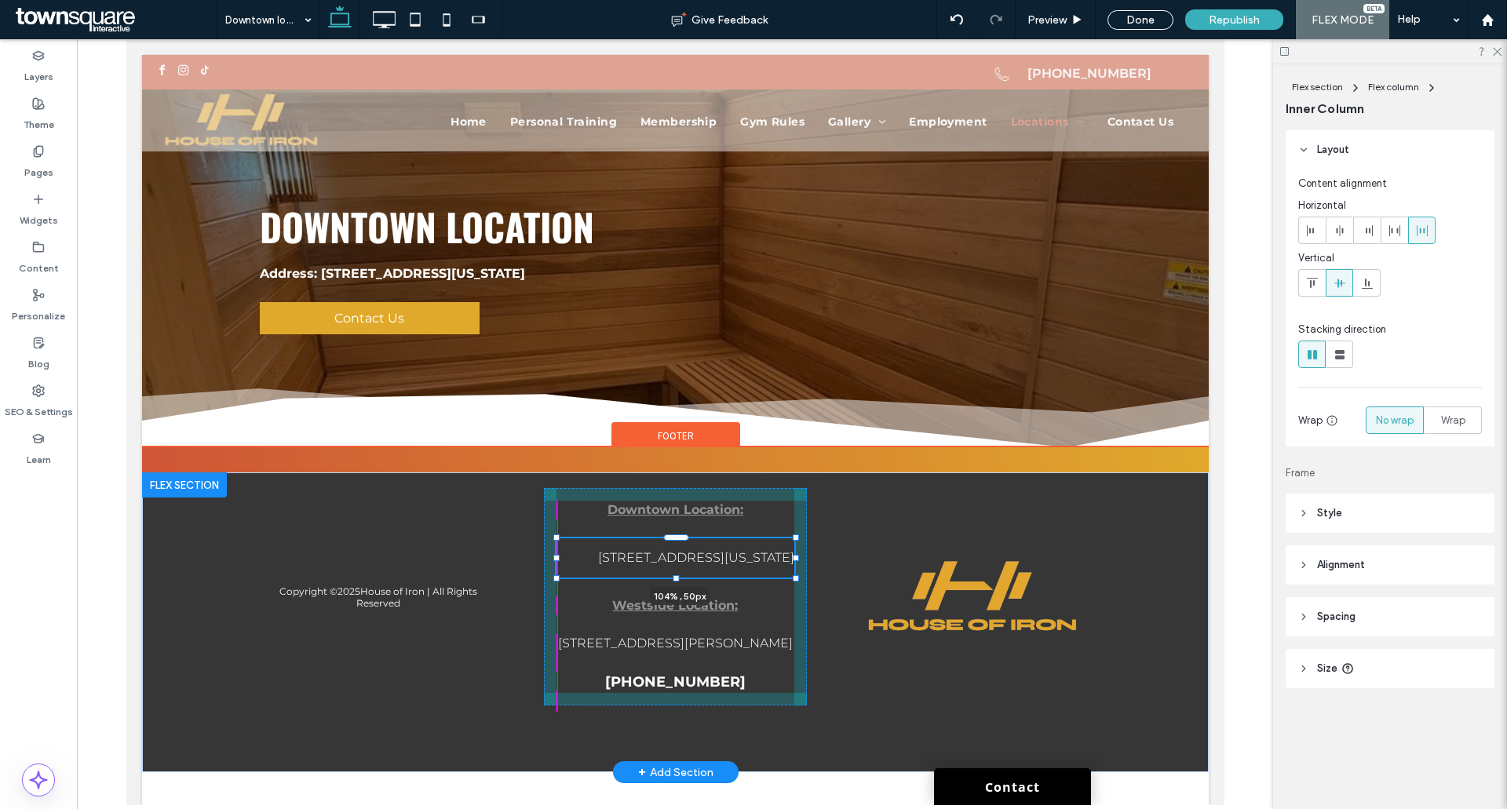
drag, startPoint x: 556, startPoint y: 556, endPoint x: 542, endPoint y: 556, distance: 14.1
click at [542, 556] on div "Copyright © 2025 House of Iron | All Rights Reserved Downtown Location: 316 3rd…" at bounding box center [675, 622] width 942 height 268
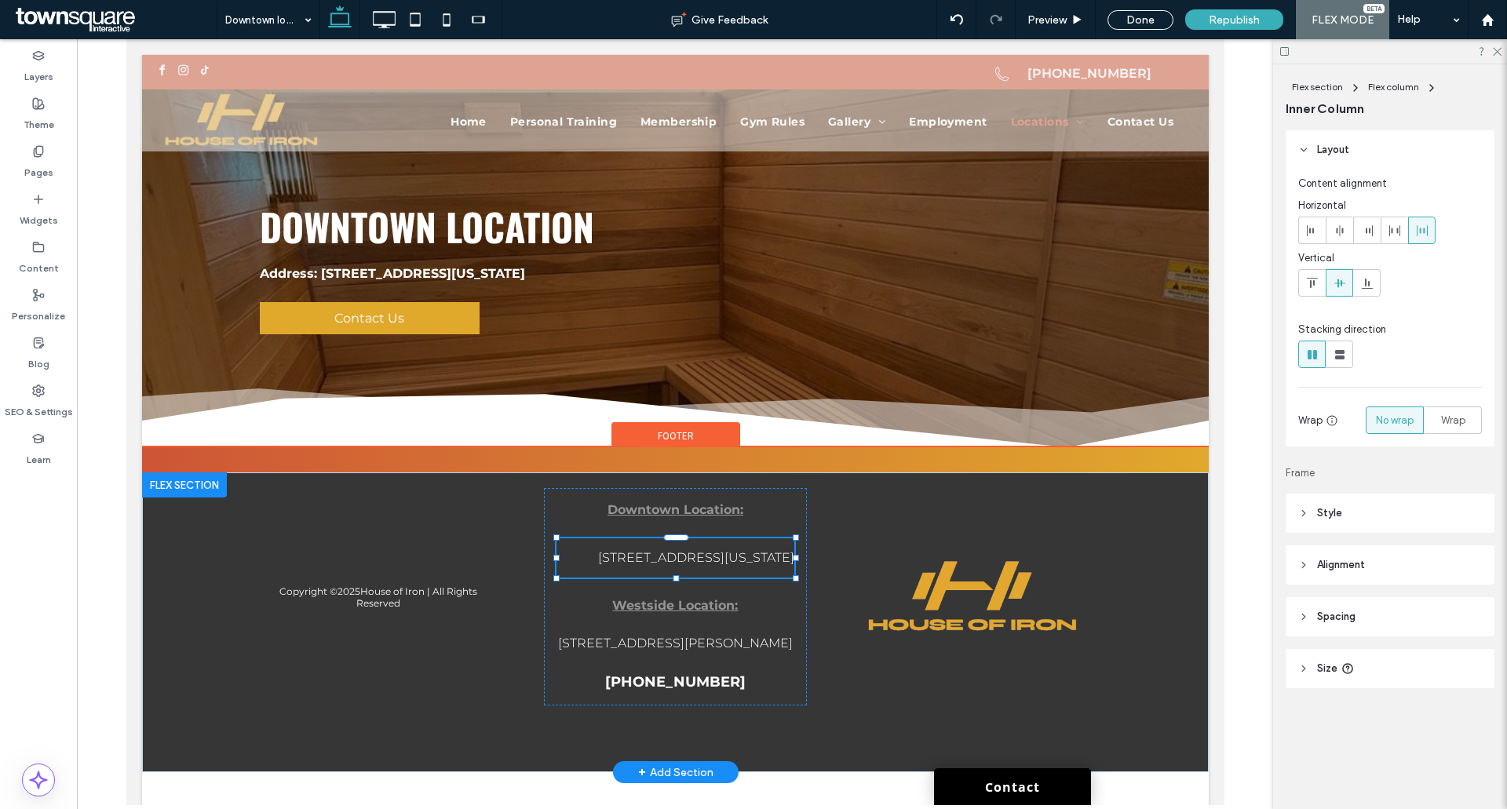
type input "**"
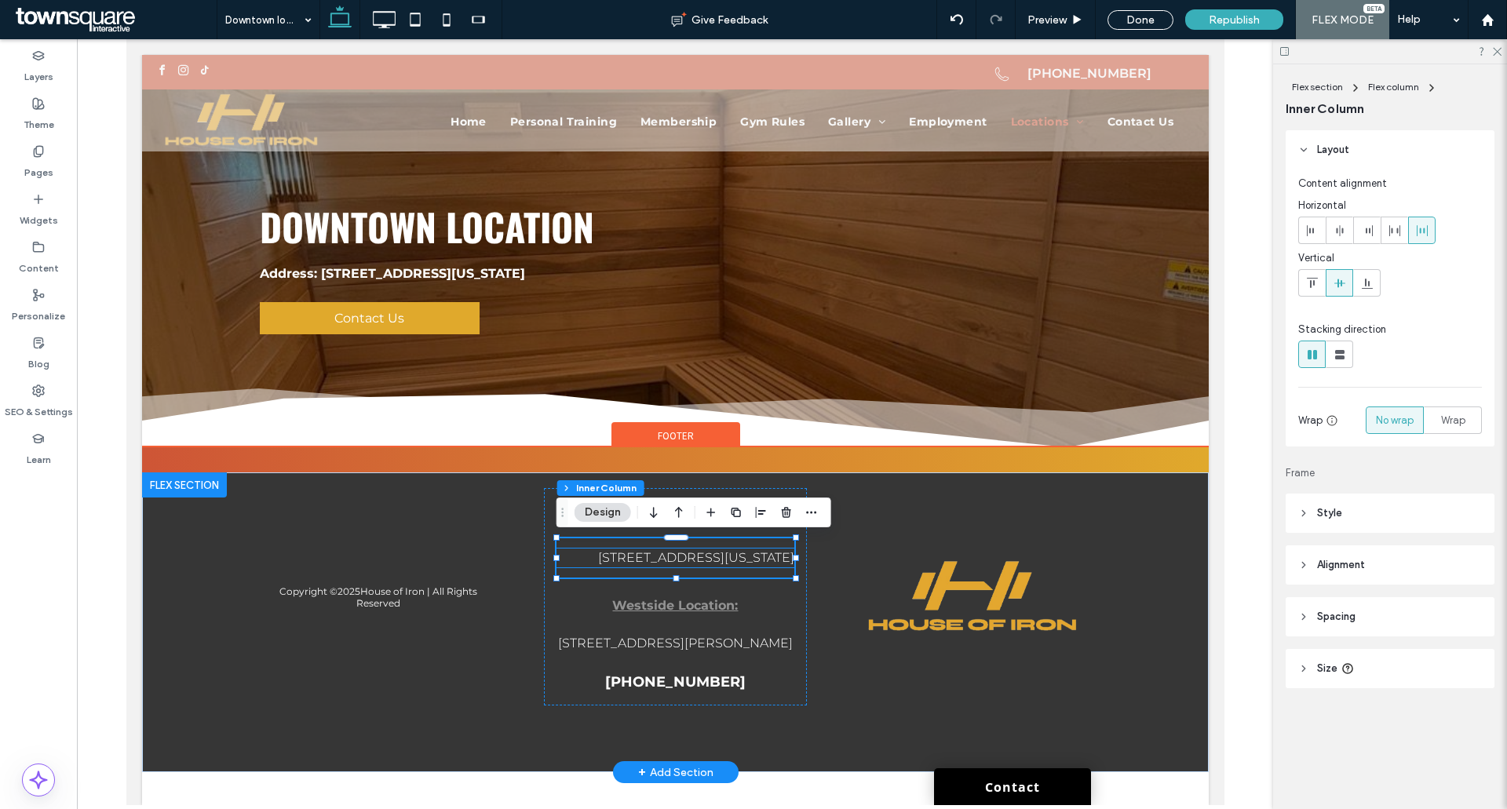
click at [592, 557] on p "316 3rd Ave SE Cedar Rapids, Iowa 52401" at bounding box center [675, 558] width 238 height 19
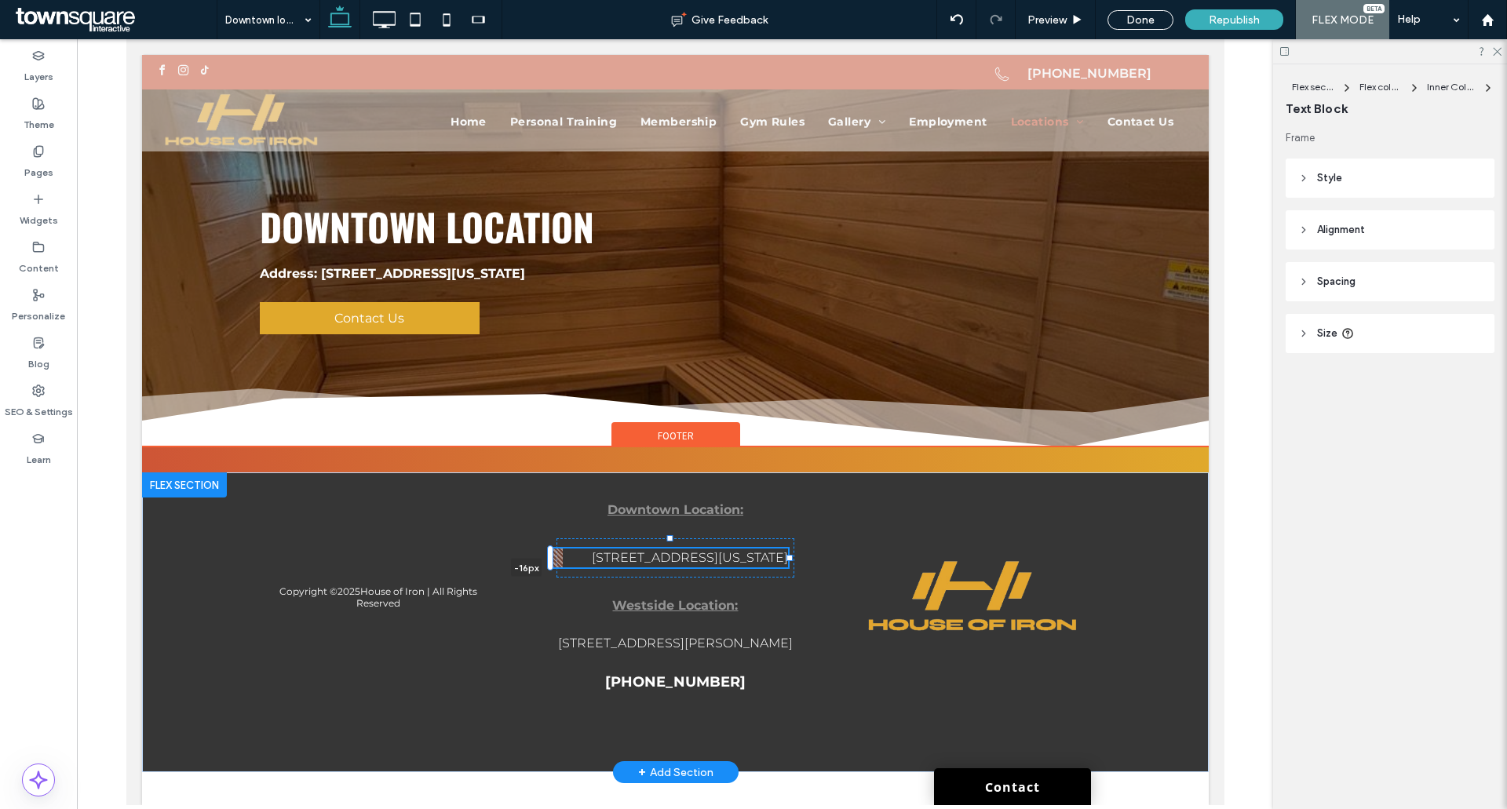
drag, startPoint x: 556, startPoint y: 557, endPoint x: 543, endPoint y: 557, distance: 12.6
click at [543, 557] on div "Copyright © 2025 House of Iron | All Rights Reserved Downtown Location: 316 3rd…" at bounding box center [675, 622] width 942 height 268
drag, startPoint x: 790, startPoint y: 560, endPoint x: 805, endPoint y: 560, distance: 14.9
click at [805, 560] on div "Copyright © 2025 House of Iron | All Rights Reserved Downtown Location: 316 3rd…" at bounding box center [675, 622] width 942 height 268
drag, startPoint x: 546, startPoint y: 562, endPoint x: 556, endPoint y: 562, distance: 10.2
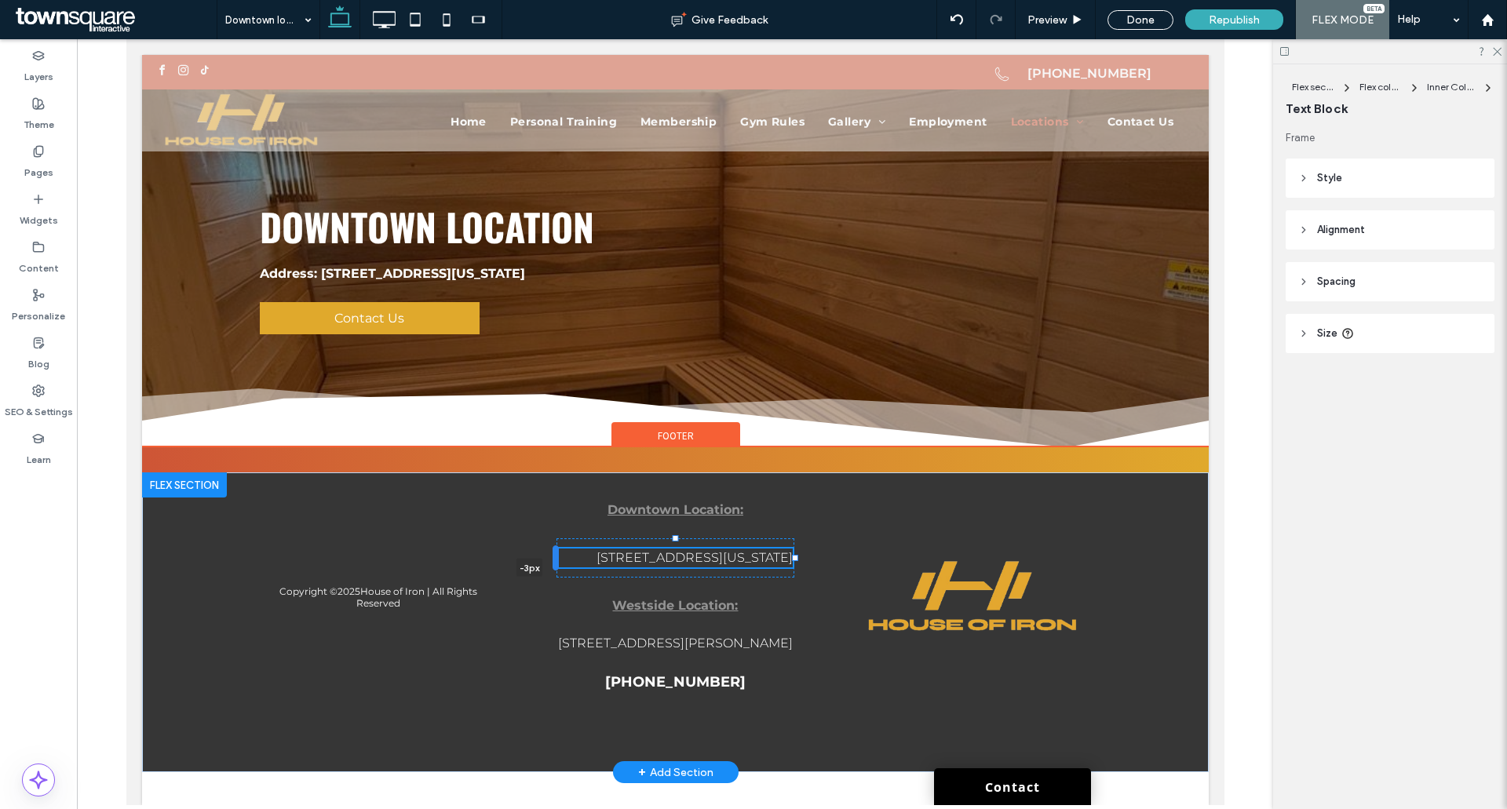
click at [556, 562] on div at bounding box center [555, 558] width 6 height 25
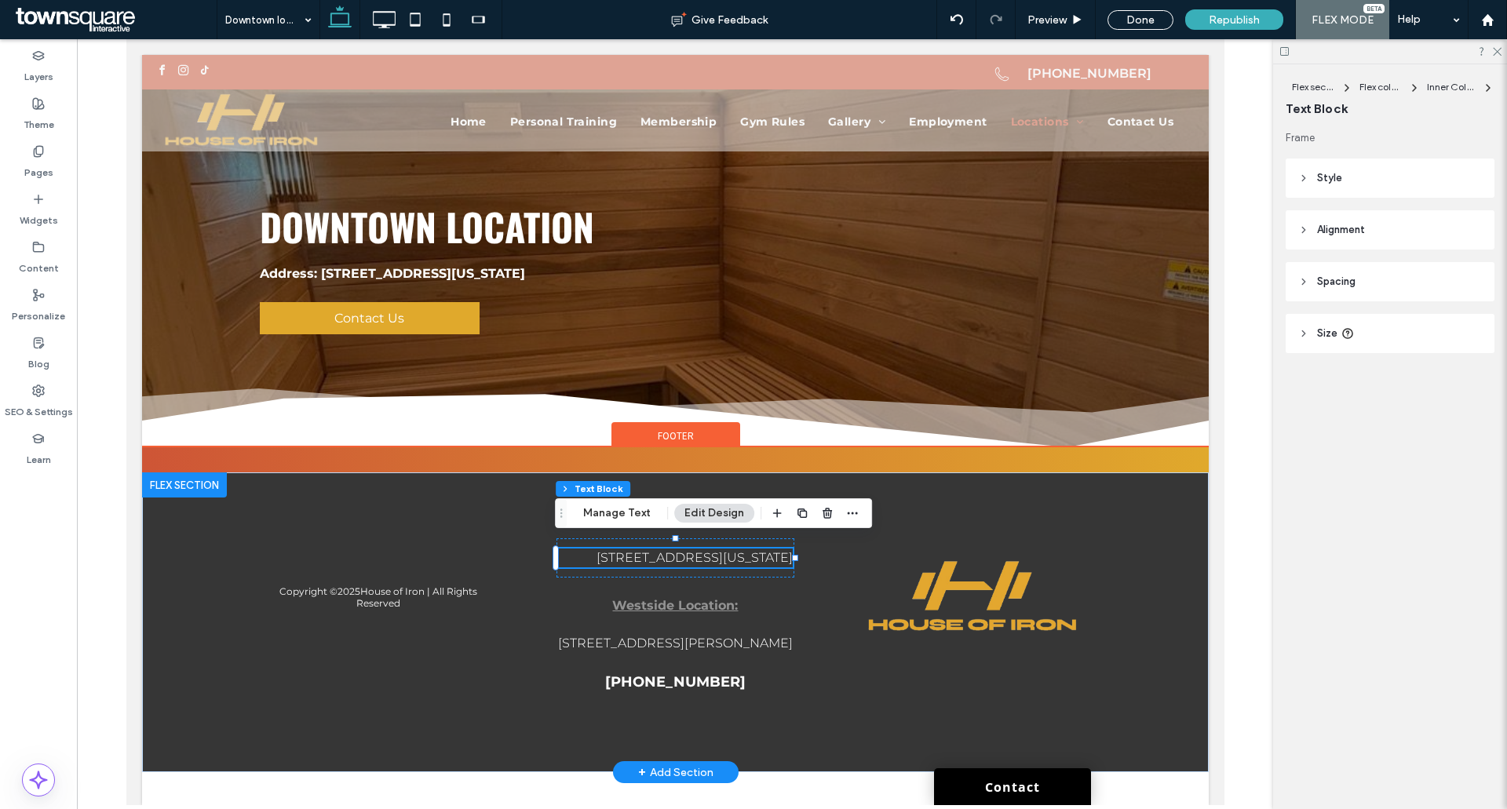
click at [622, 553] on span "316 3rd Ave SE Cedar Rapids, Iowa 52401" at bounding box center [694, 557] width 196 height 15
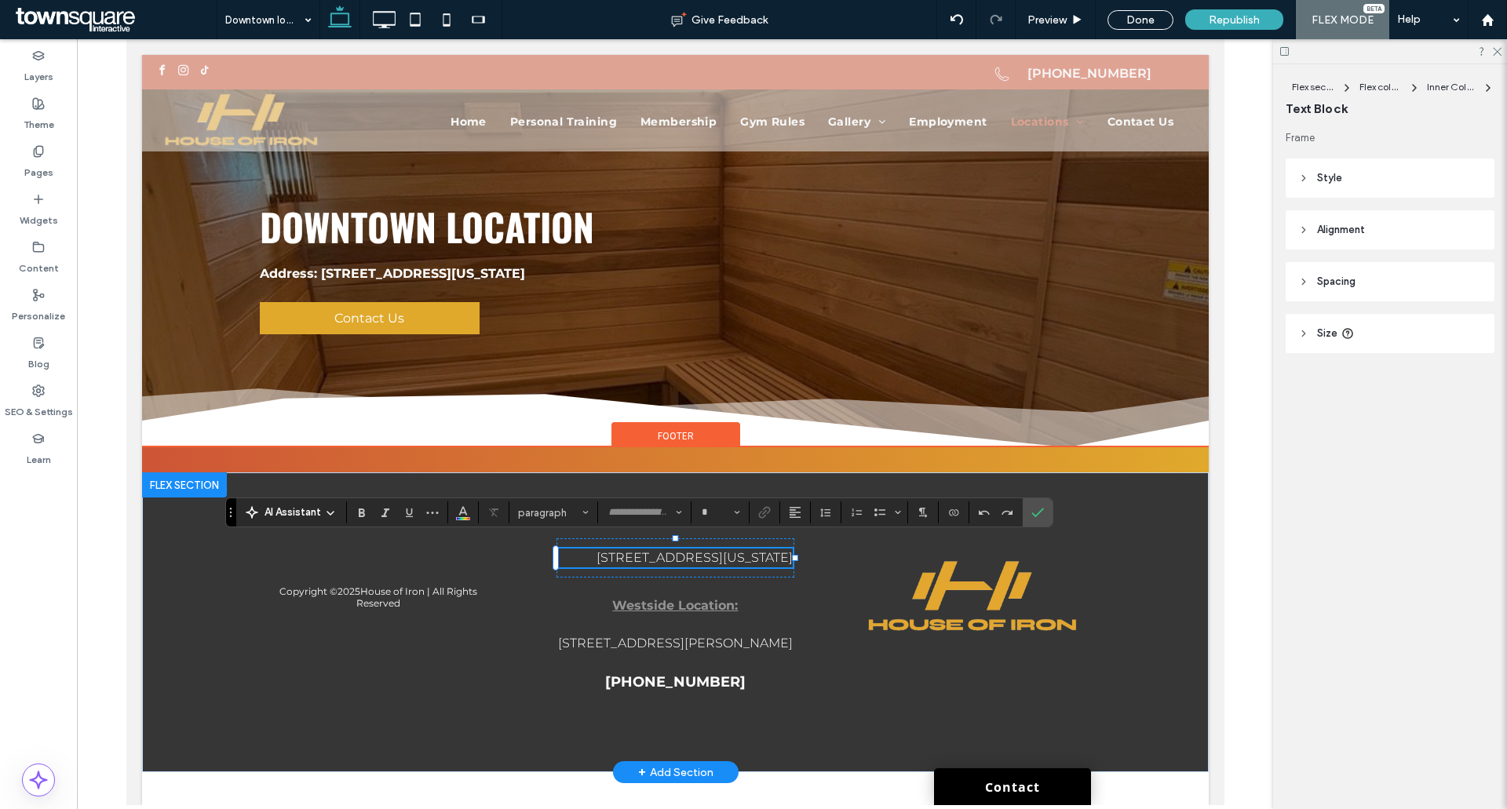
type input "**********"
type input "**"
click at [613, 555] on span "**********" at bounding box center [699, 558] width 185 height 12
click at [568, 566] on p "**********" at bounding box center [674, 558] width 238 height 19
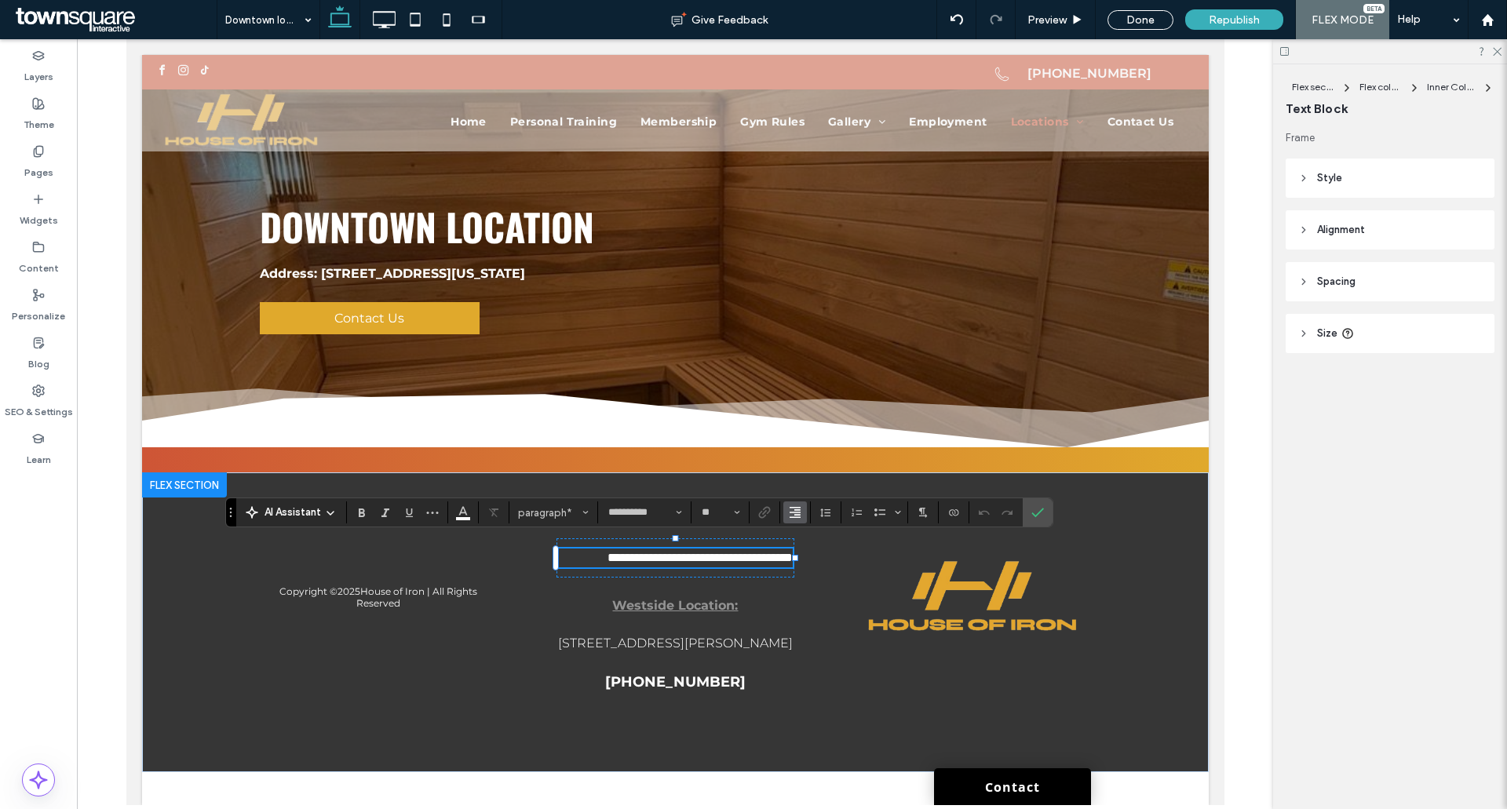
click at [789, 512] on icon "Alignment" at bounding box center [795, 512] width 13 height 13
click at [821, 433] on label "ui.textEditor.alignment.center" at bounding box center [810, 441] width 55 height 23
click at [1038, 499] on span "Confirm" at bounding box center [1037, 512] width 13 height 27
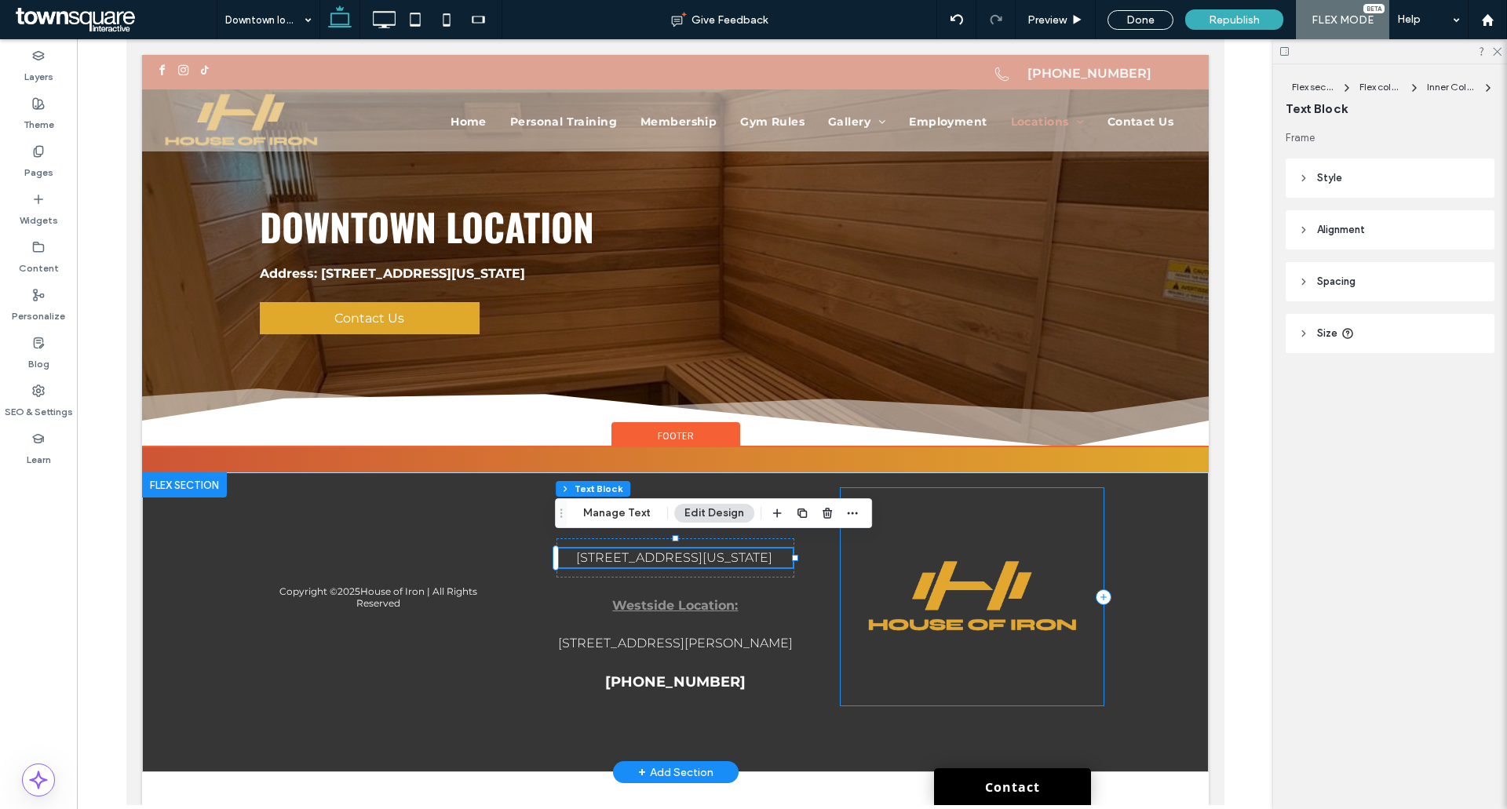
click at [932, 547] on div at bounding box center [971, 596] width 263 height 217
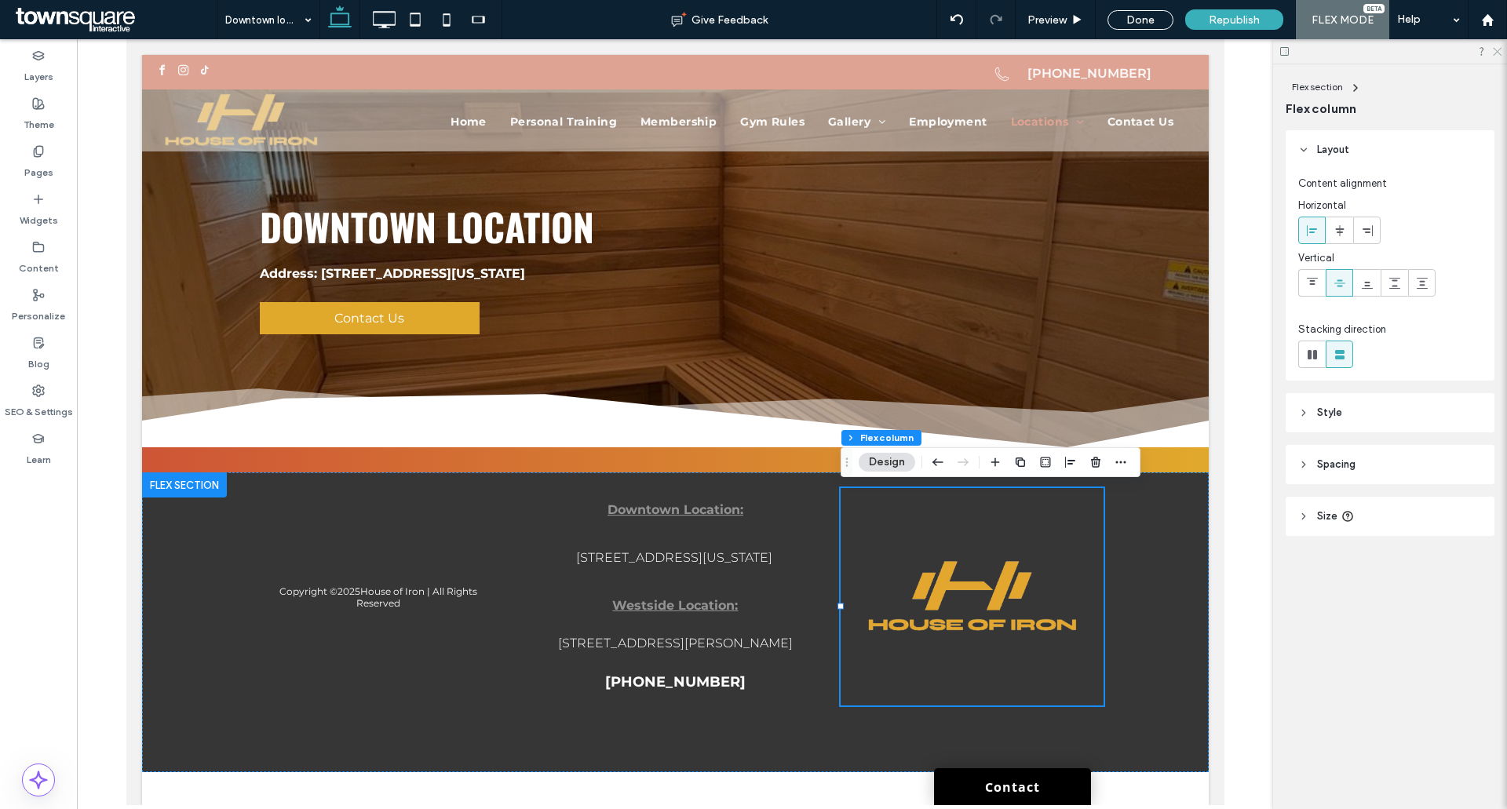
click at [1494, 54] on use at bounding box center [1497, 52] width 9 height 9
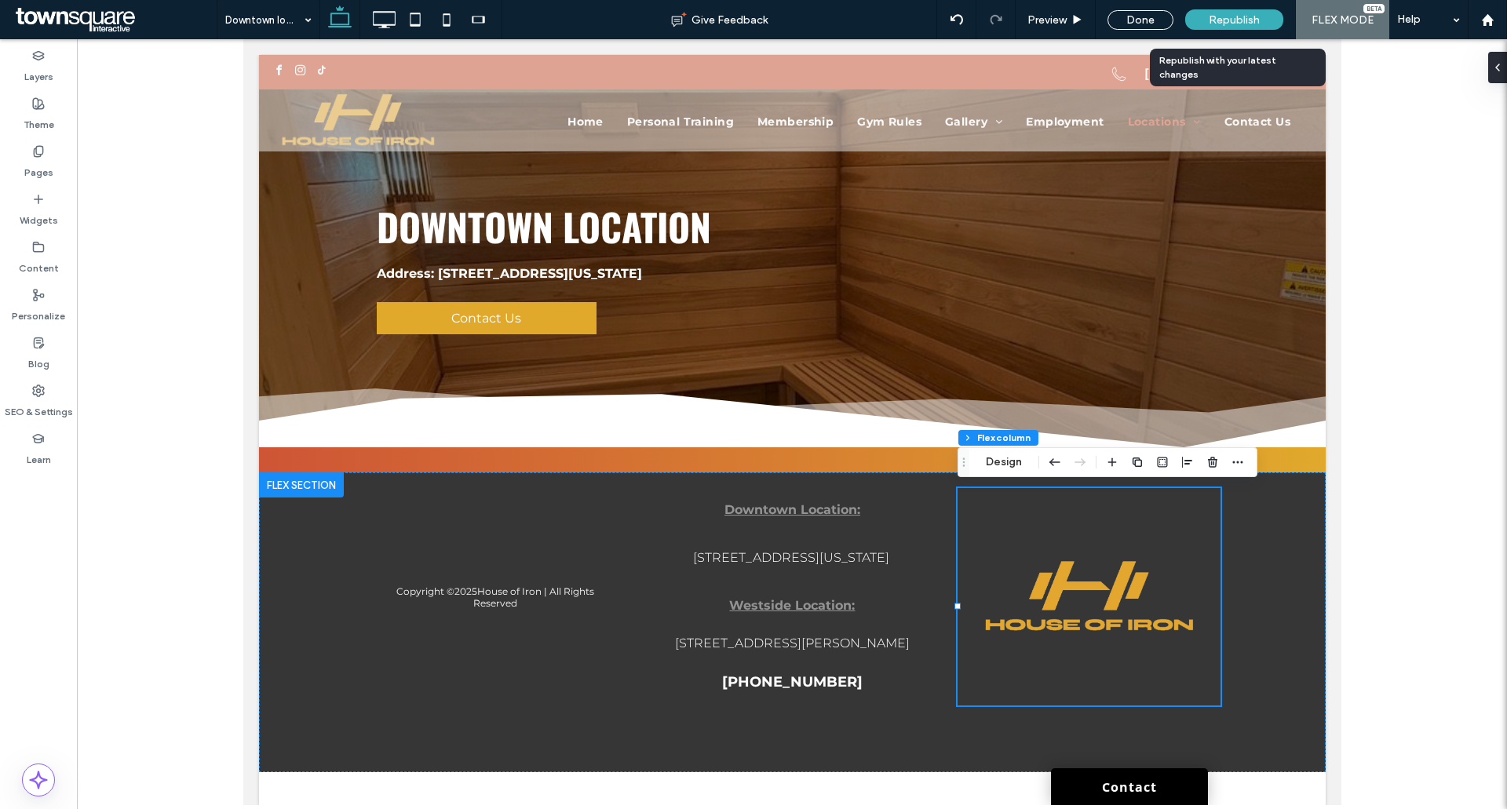
click at [1253, 21] on span "Republish" at bounding box center [1234, 19] width 51 height 13
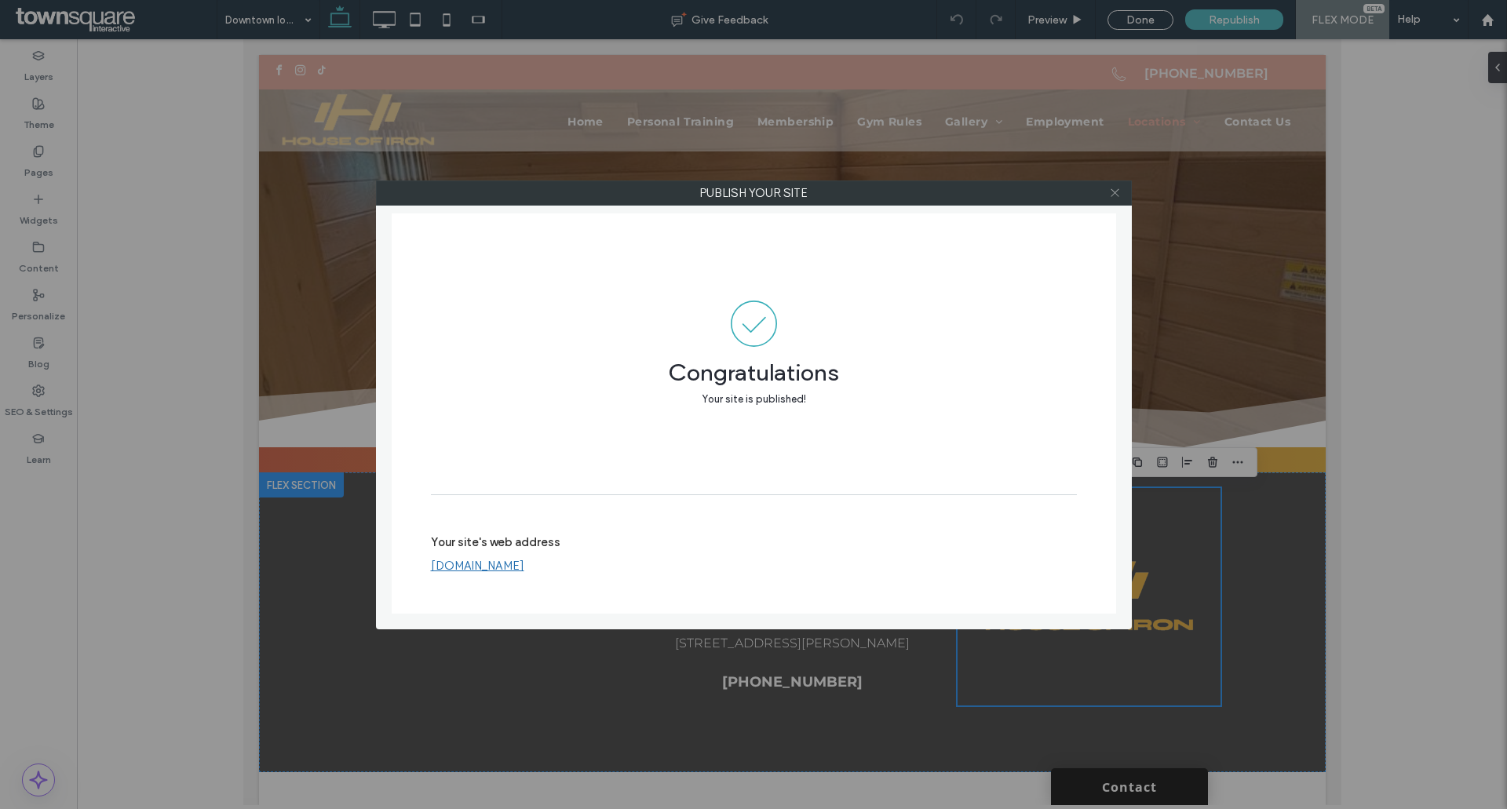
click at [1113, 199] on span at bounding box center [1115, 193] width 12 height 24
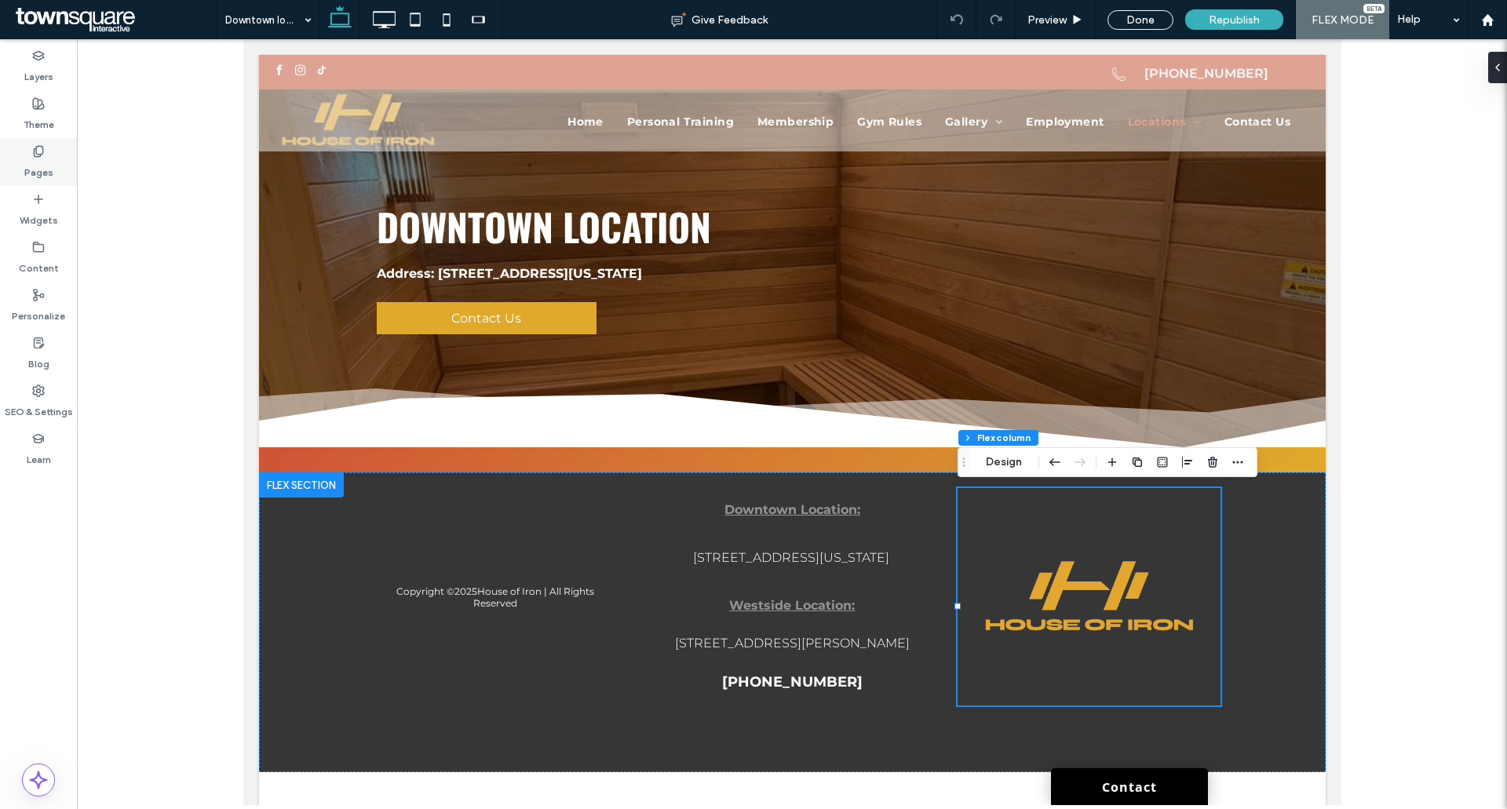
click at [0, 140] on div "Pages" at bounding box center [38, 162] width 77 height 48
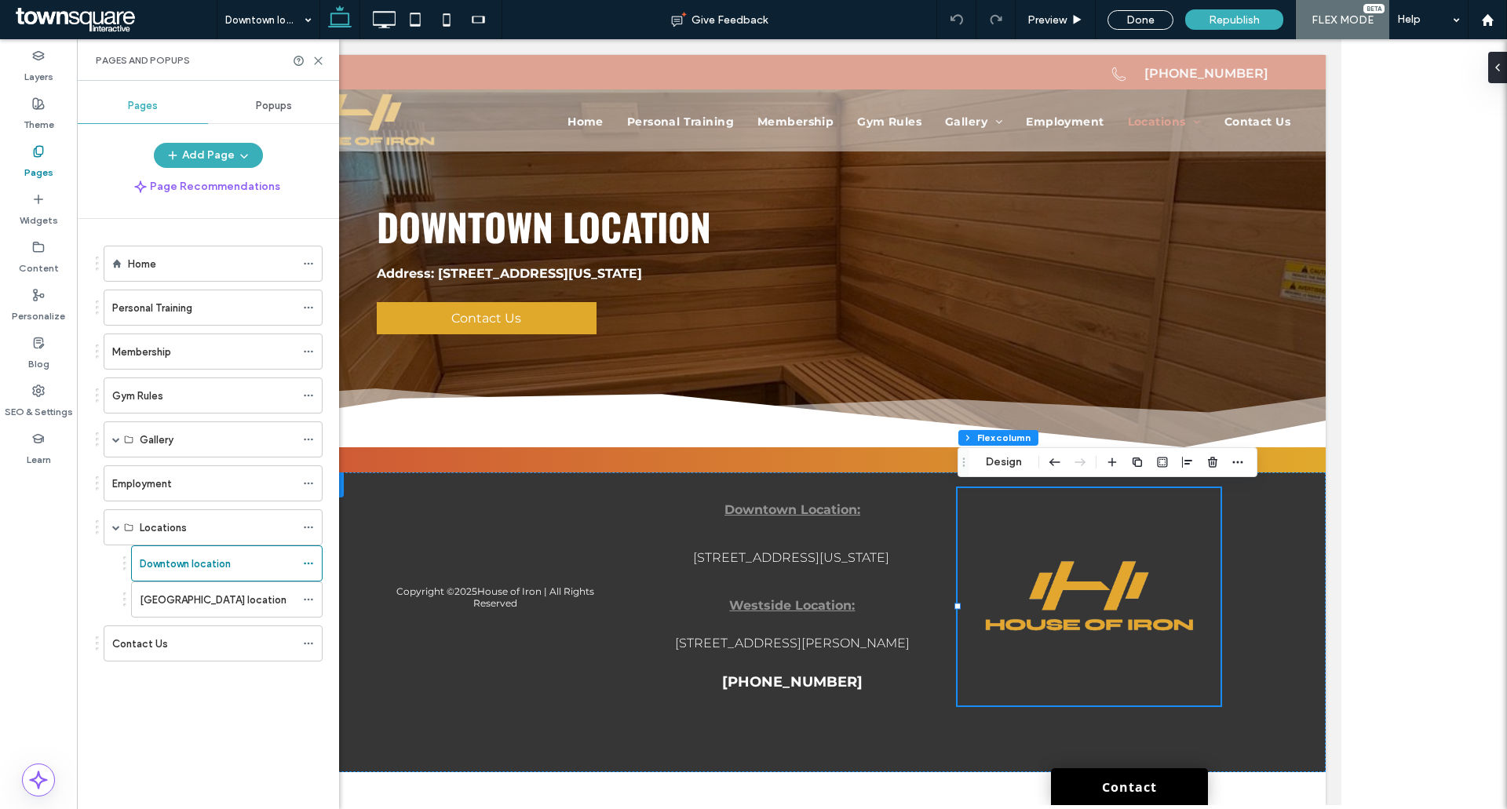
click at [166, 597] on label "Westside location" at bounding box center [213, 599] width 147 height 27
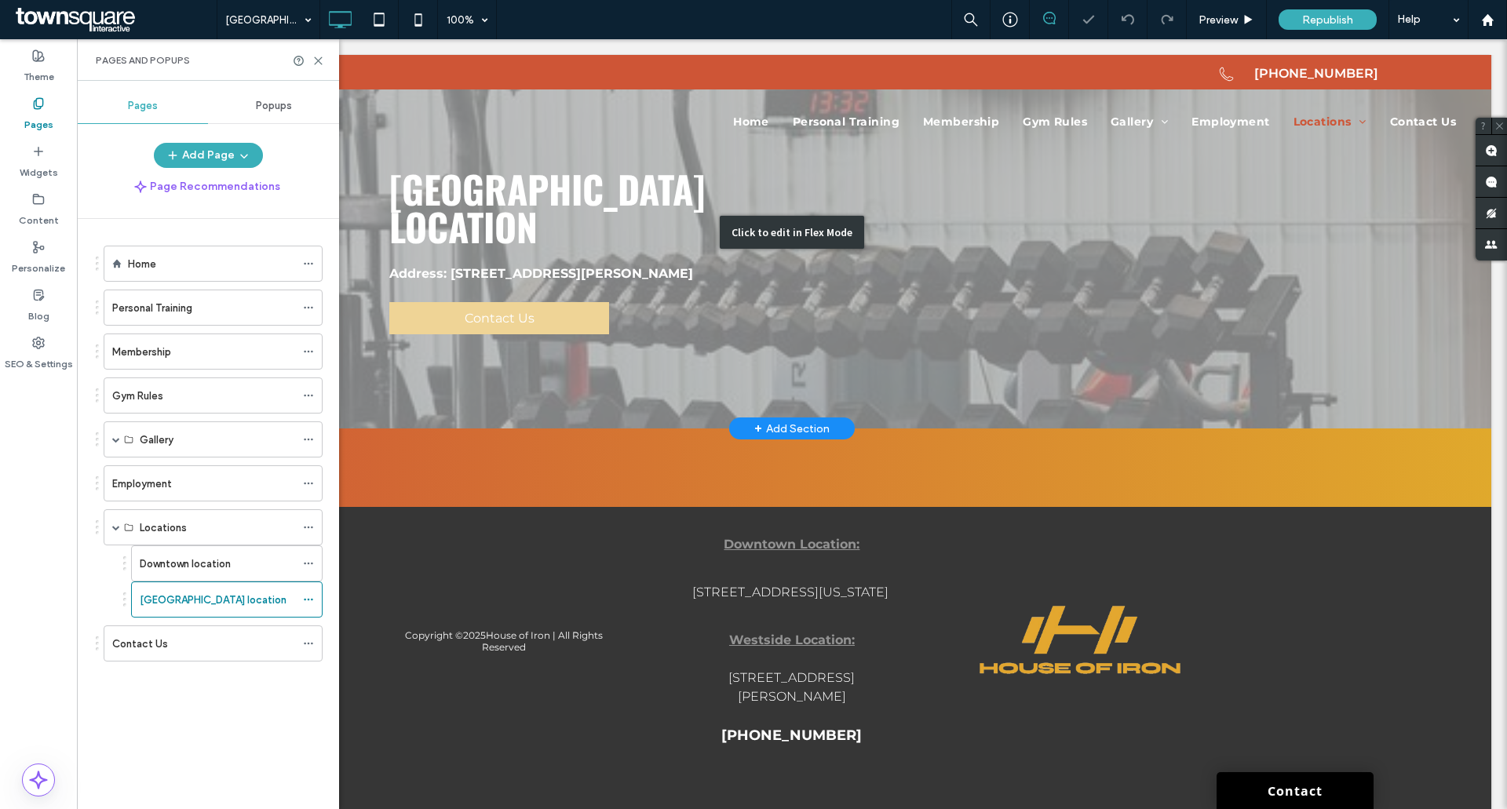
scroll to position [51, 0]
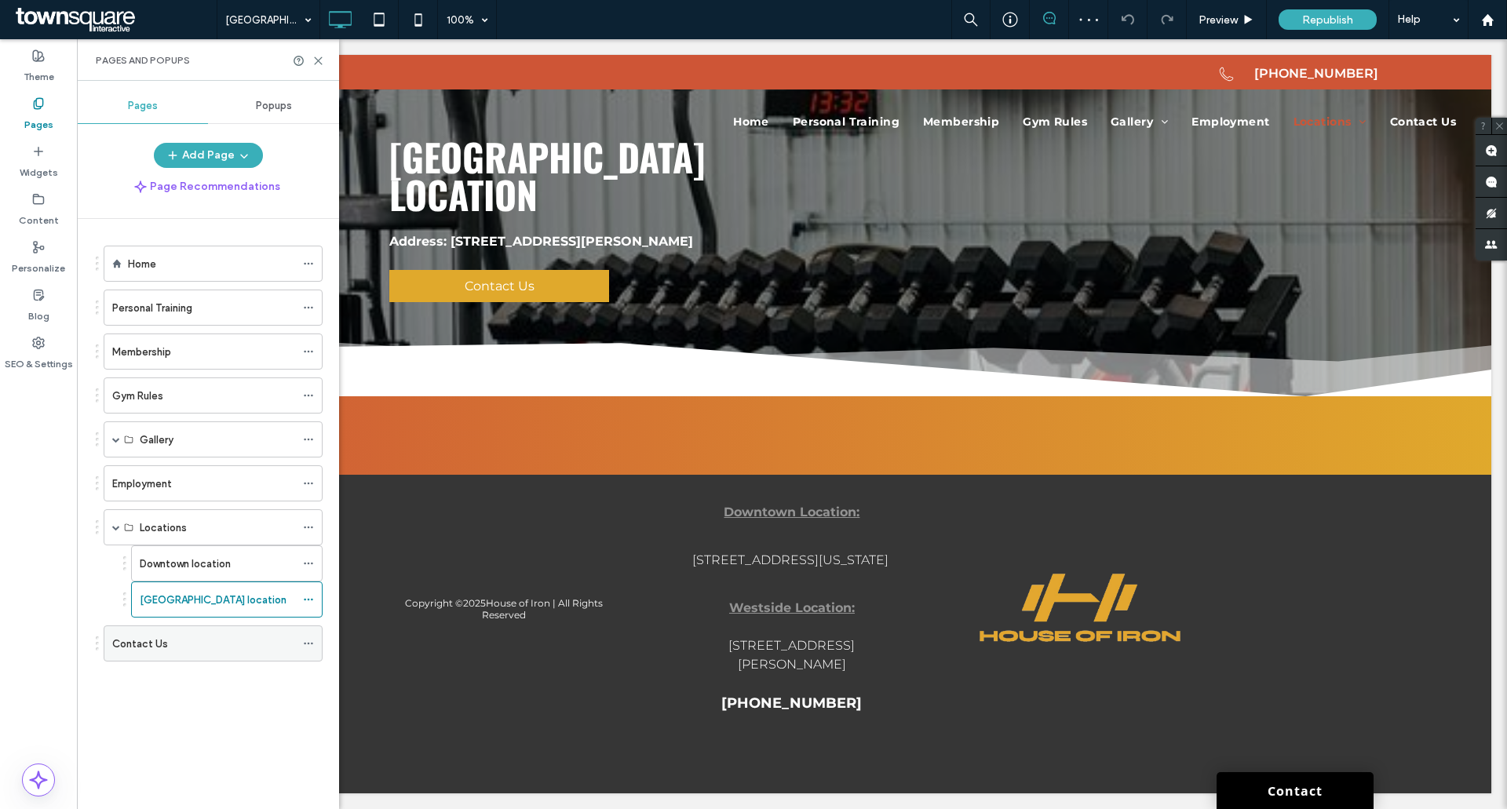
click at [136, 647] on label "Contact Us" at bounding box center [140, 643] width 56 height 27
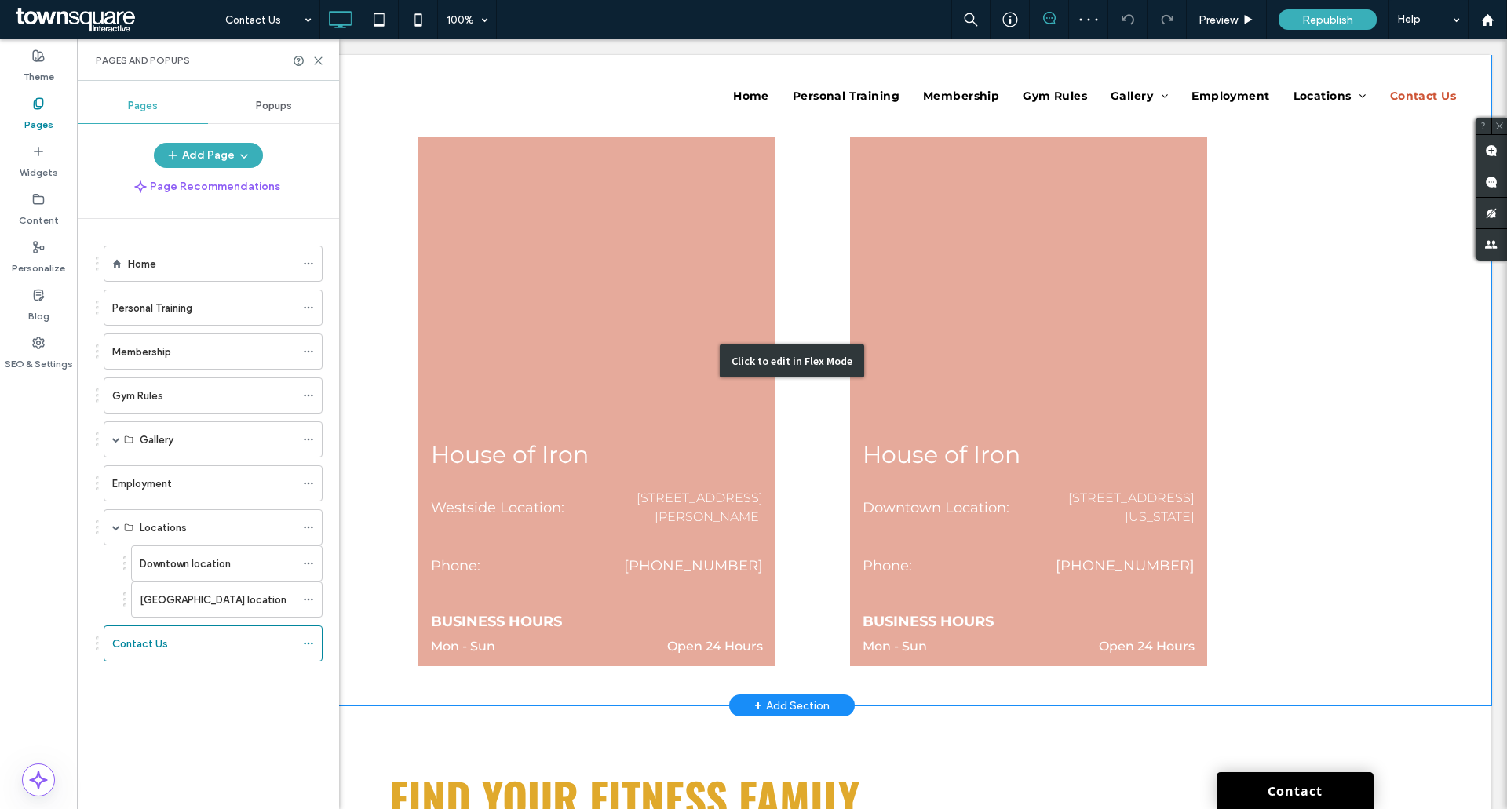
scroll to position [471, 0]
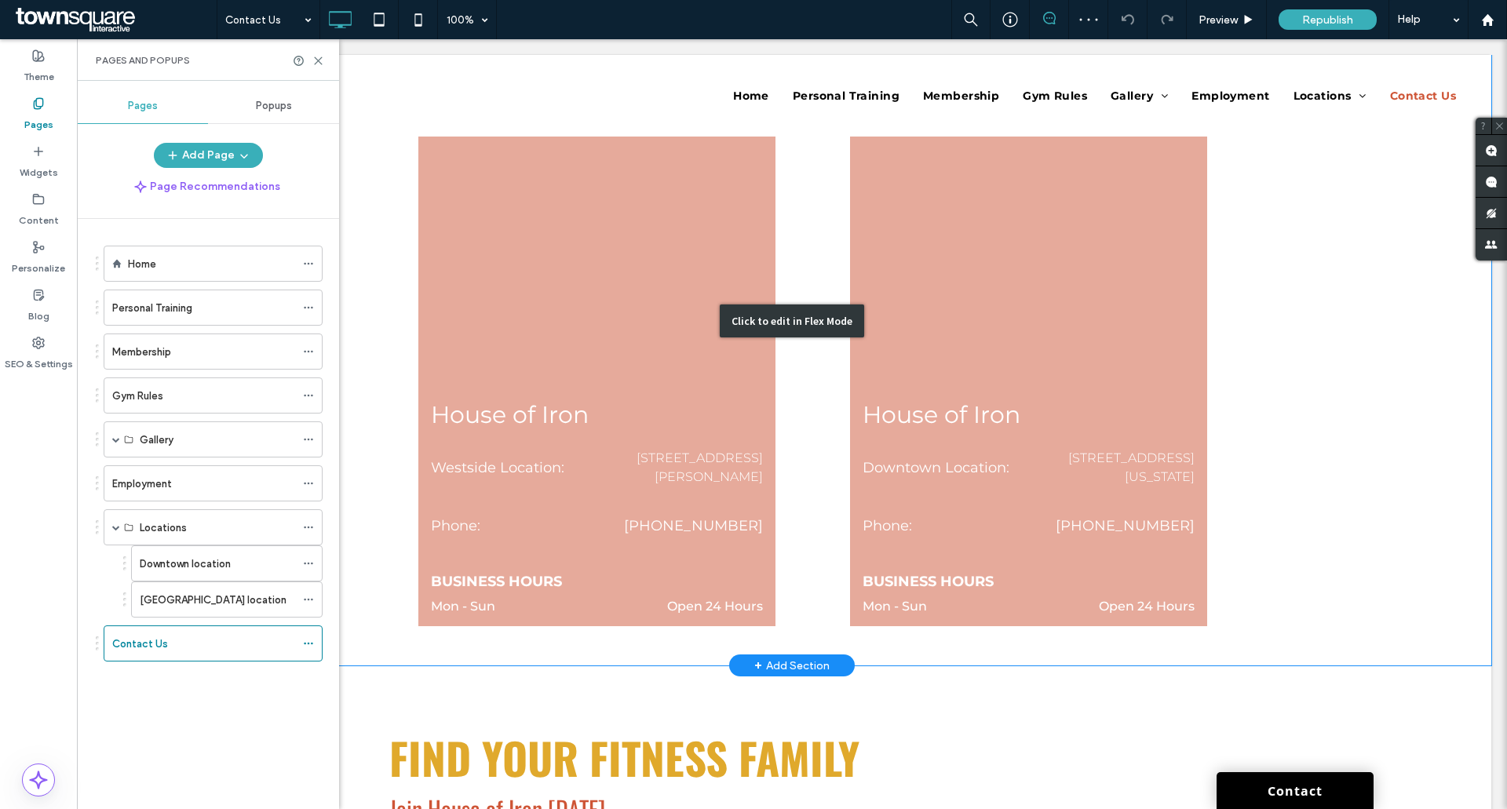
click at [978, 441] on div "Click to edit in Flex Mode" at bounding box center [792, 320] width 1399 height 689
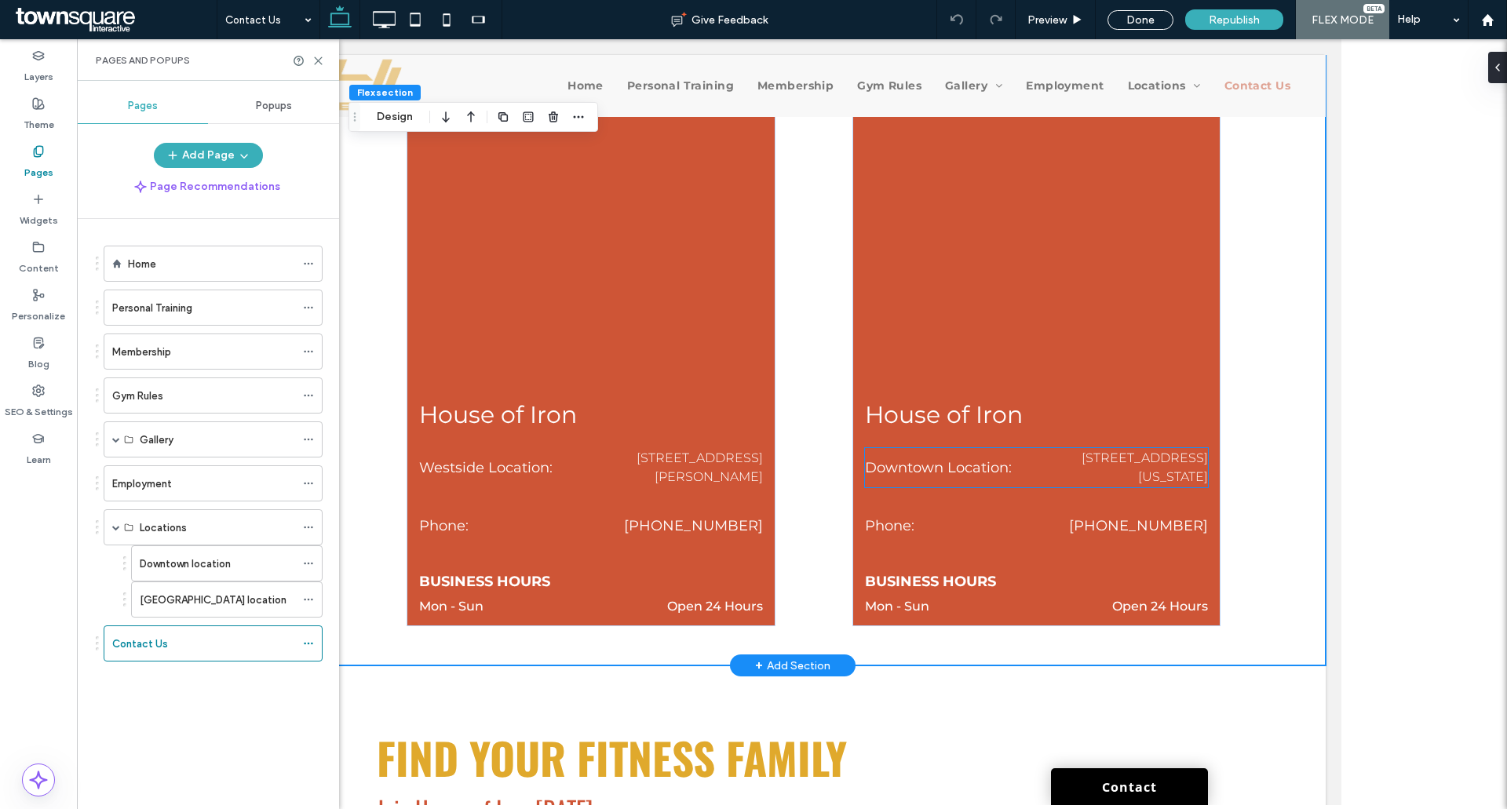
click at [1108, 474] on p "316 3rd Ave Cedar Rapids, Iowa 52401" at bounding box center [1122, 468] width 172 height 38
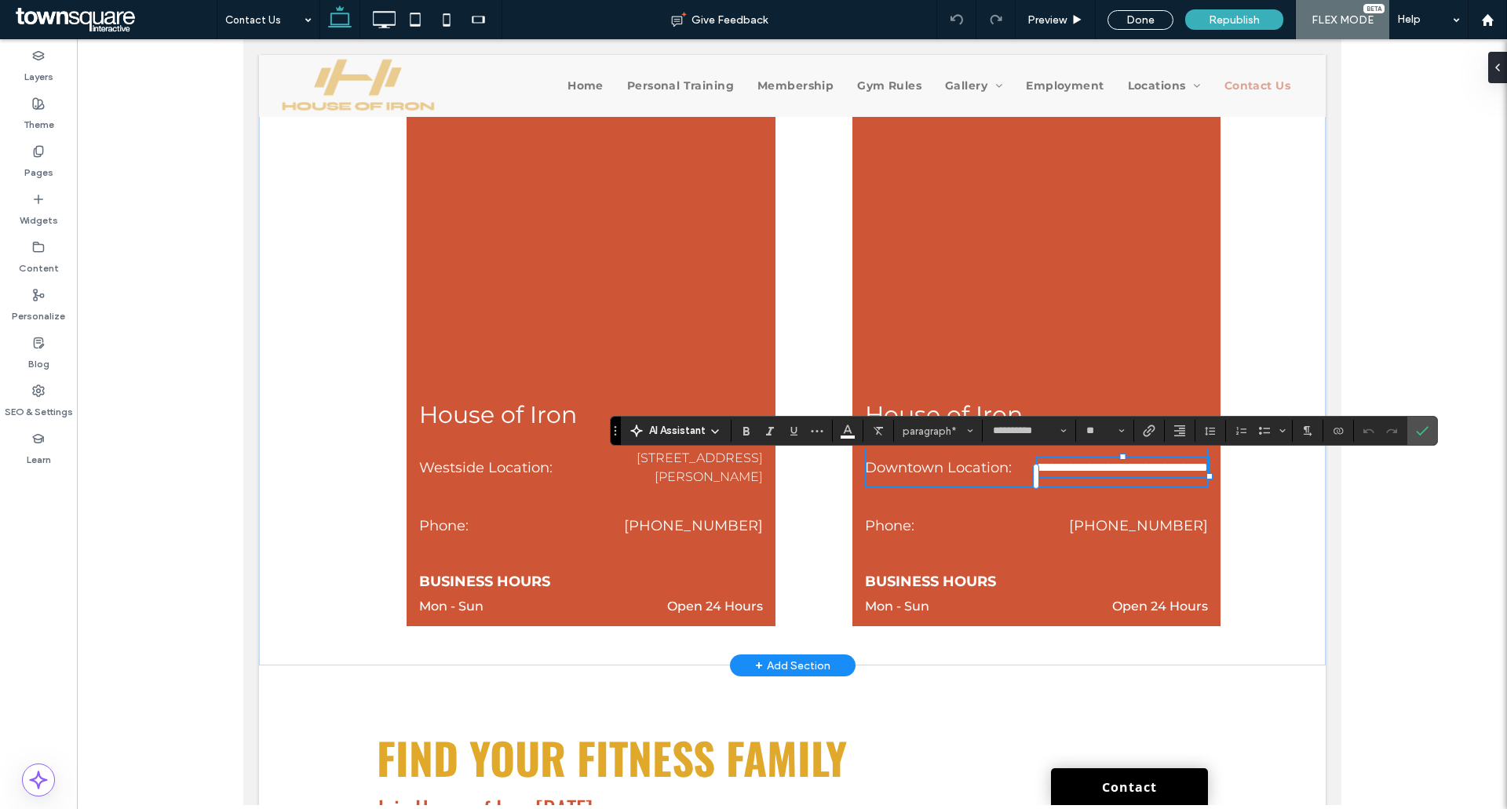
click at [1113, 468] on span "**********" at bounding box center [1121, 468] width 171 height 12
click at [1115, 469] on span "**********" at bounding box center [1121, 468] width 171 height 12
click at [1118, 469] on span "**********" at bounding box center [1121, 468] width 171 height 12
click at [1416, 432] on icon "Confirm" at bounding box center [1422, 431] width 13 height 13
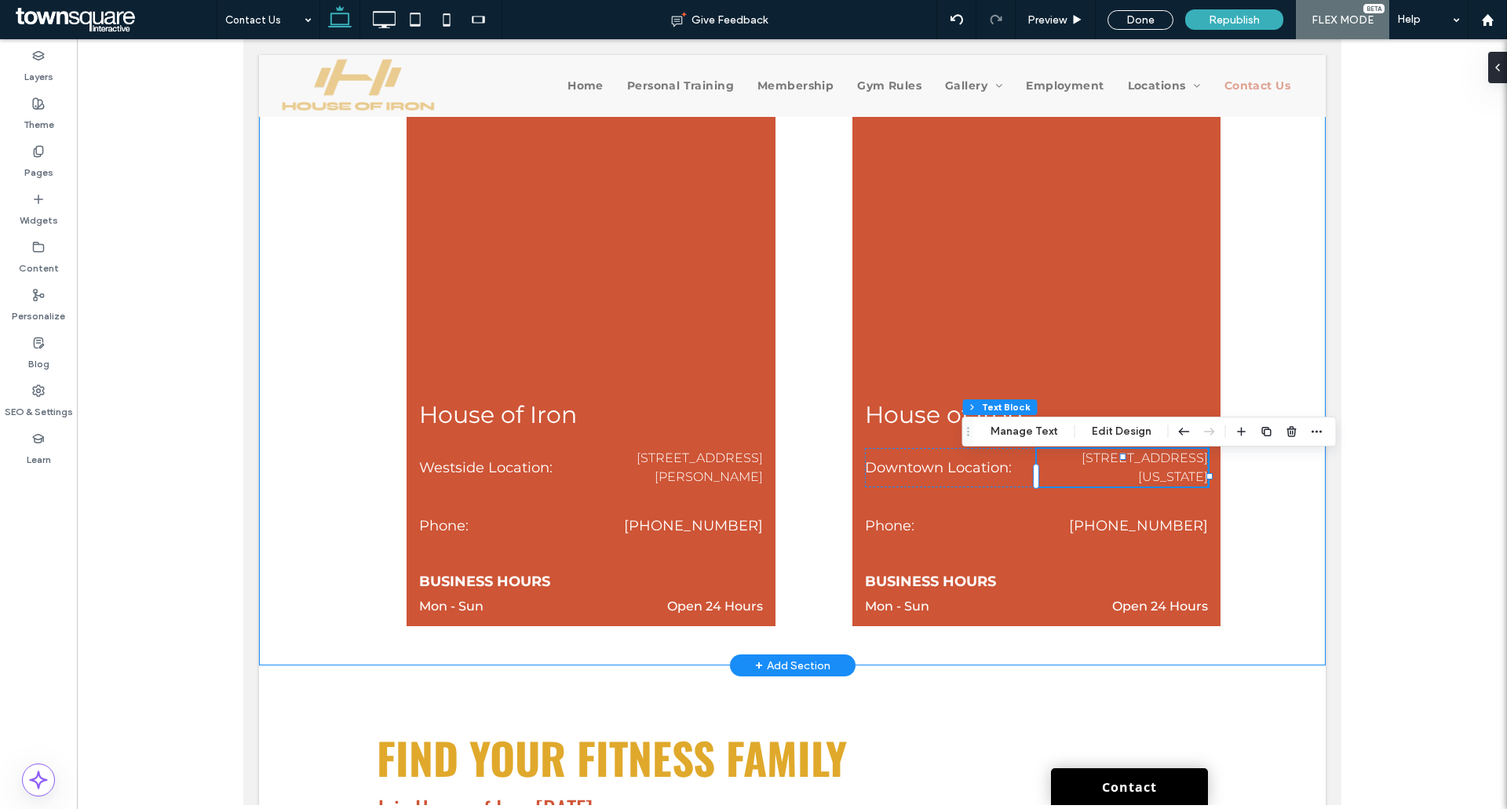
click at [1263, 522] on div "Phone: (319) 200-1096 House of Iron Westside Location: 4501 Pro Farmer rd SW, S…" at bounding box center [791, 320] width 1067 height 689
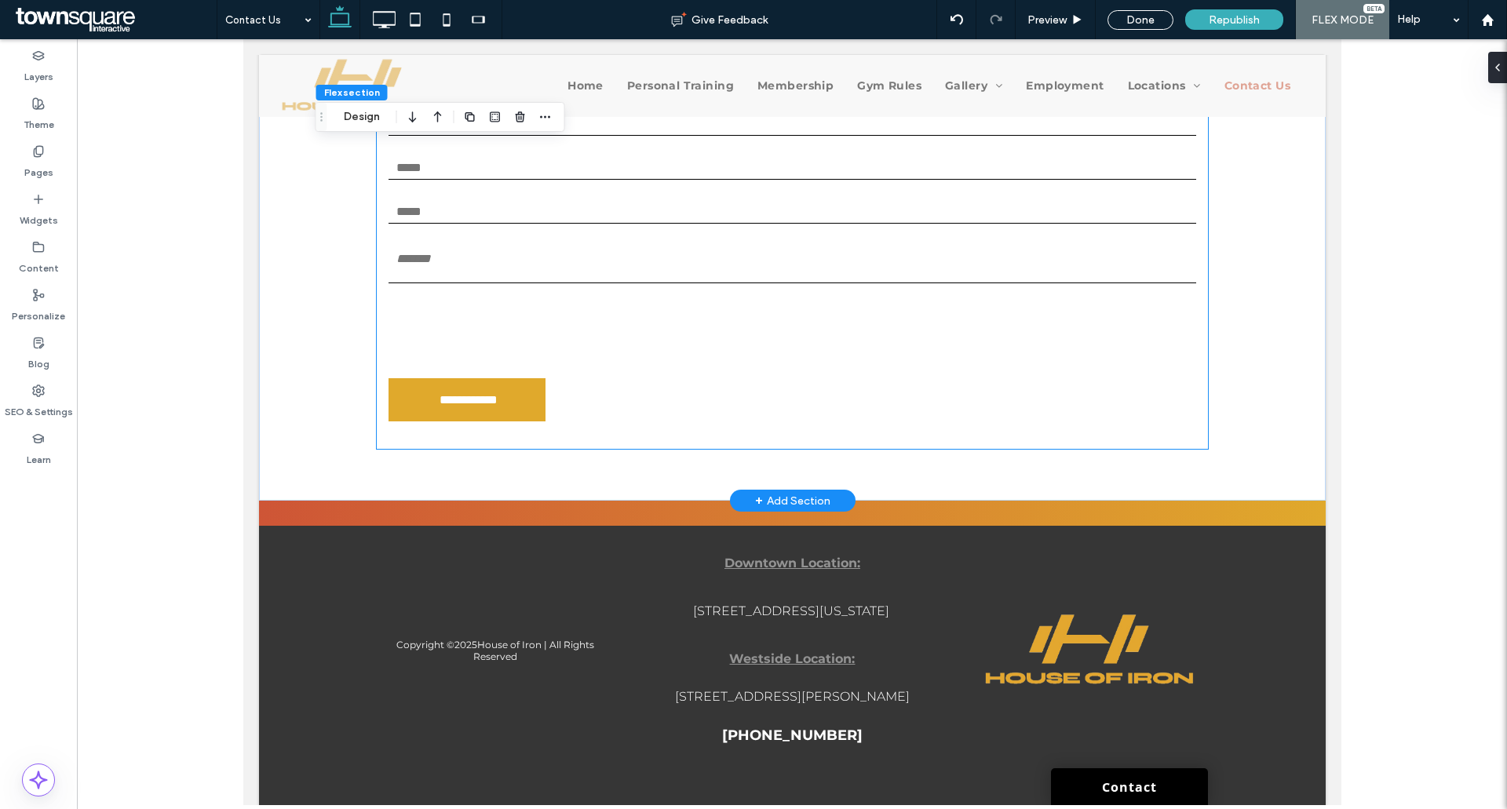
scroll to position [1548, 0]
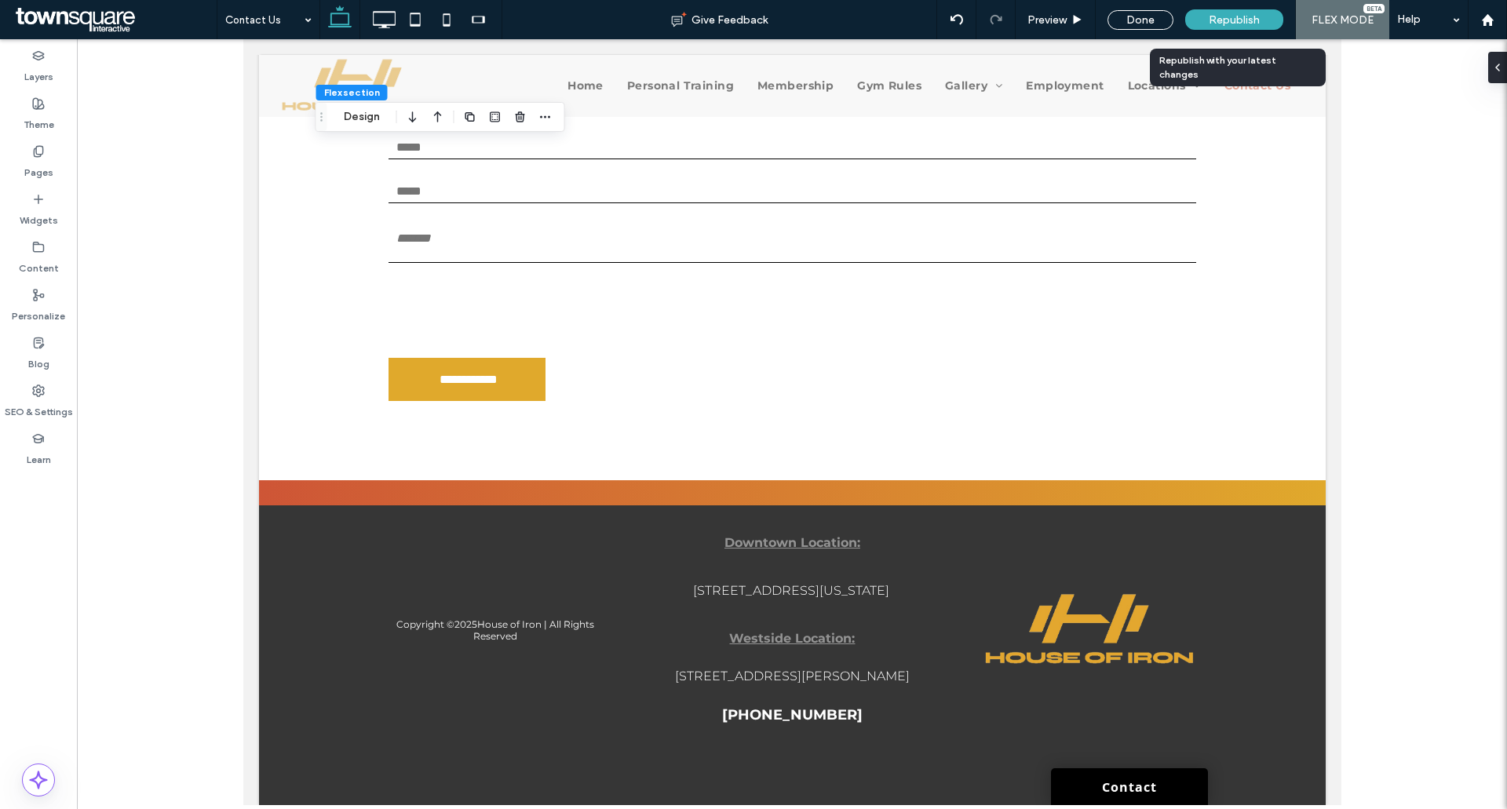
click at [1249, 15] on span "Republish" at bounding box center [1234, 19] width 51 height 13
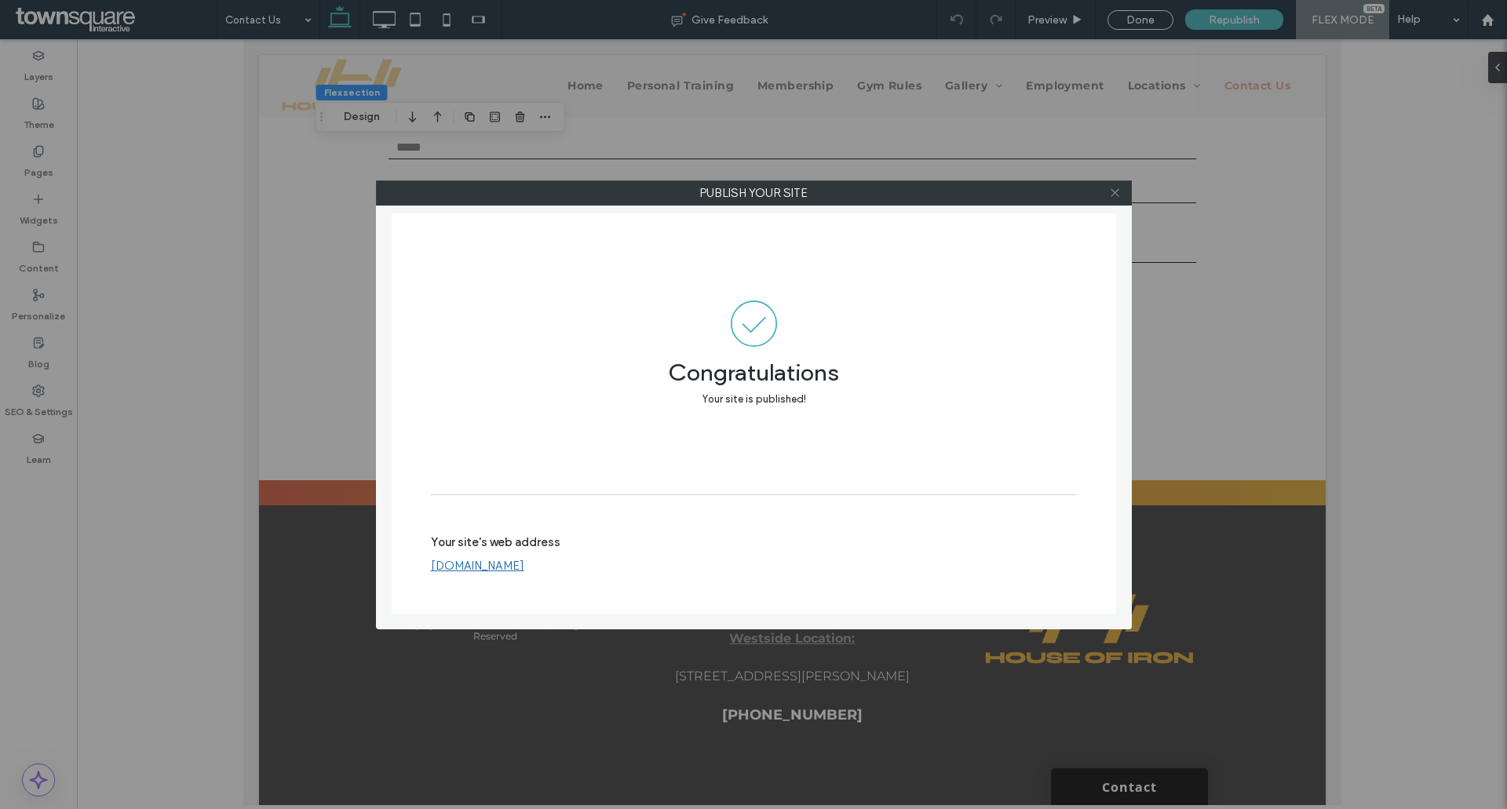
click at [1116, 199] on span at bounding box center [1115, 193] width 12 height 24
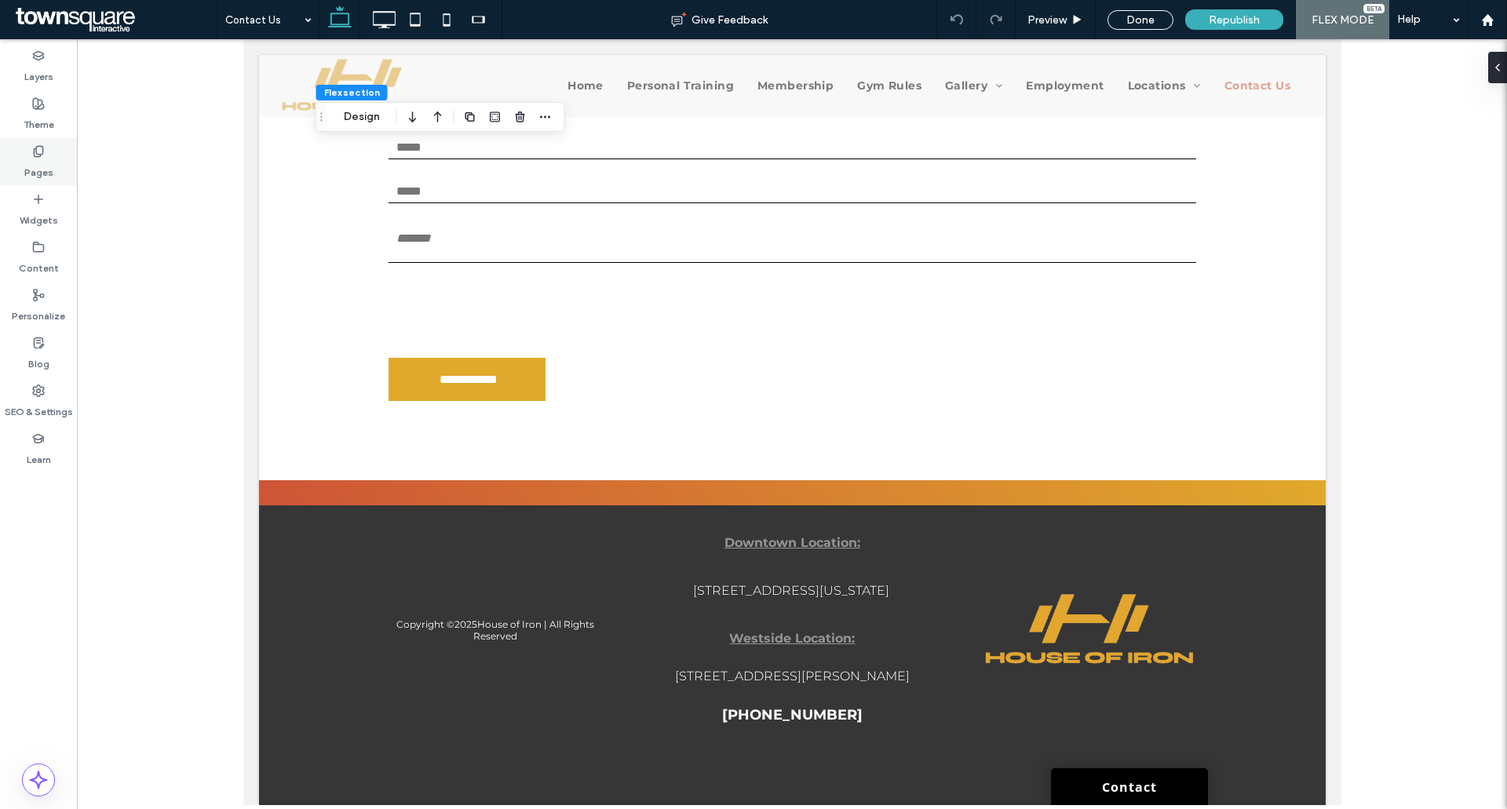
click at [31, 155] on div "Pages" at bounding box center [38, 162] width 77 height 48
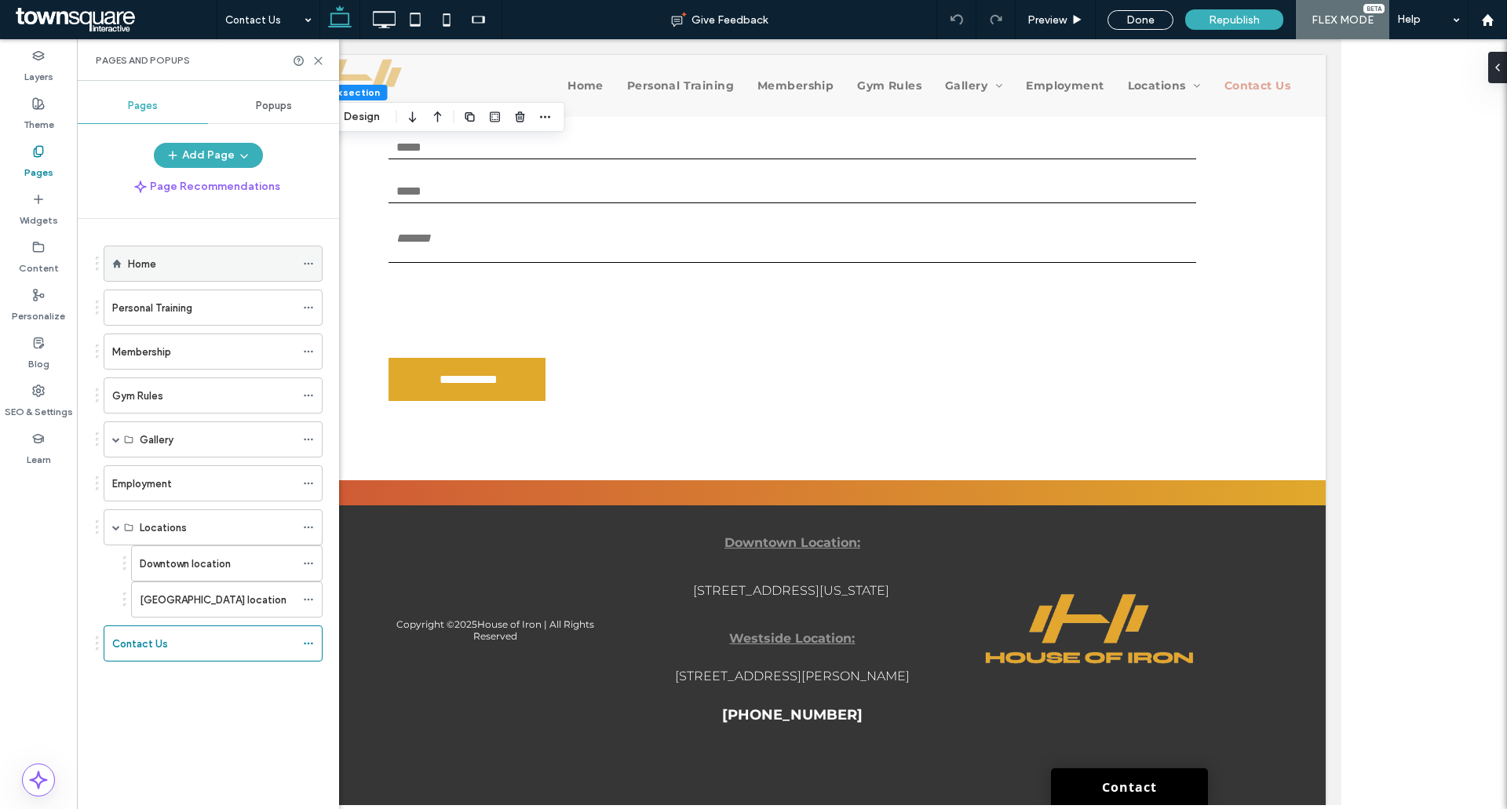
click at [192, 280] on div "Home" at bounding box center [211, 263] width 167 height 35
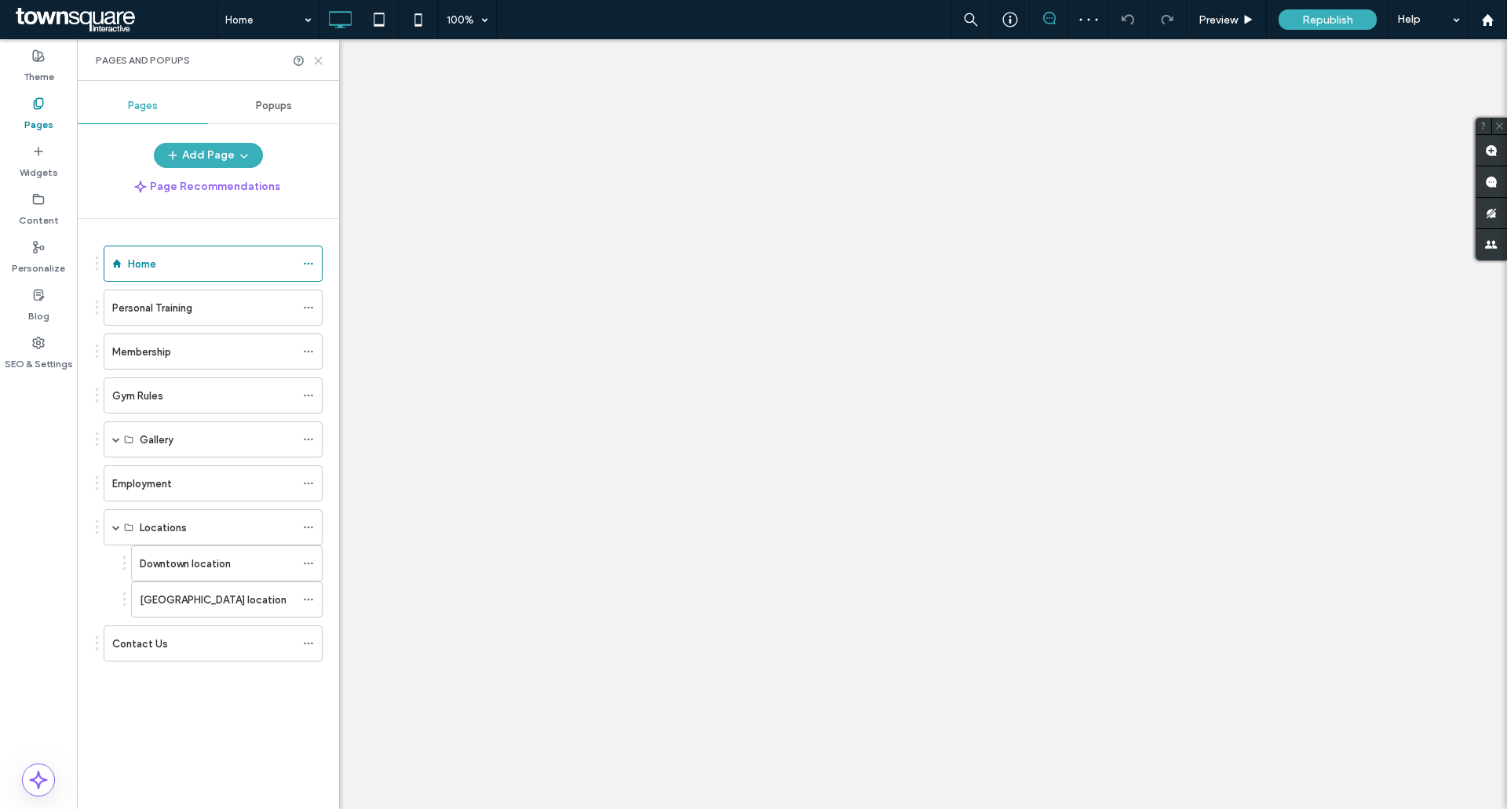
click at [323, 62] on icon at bounding box center [318, 61] width 12 height 12
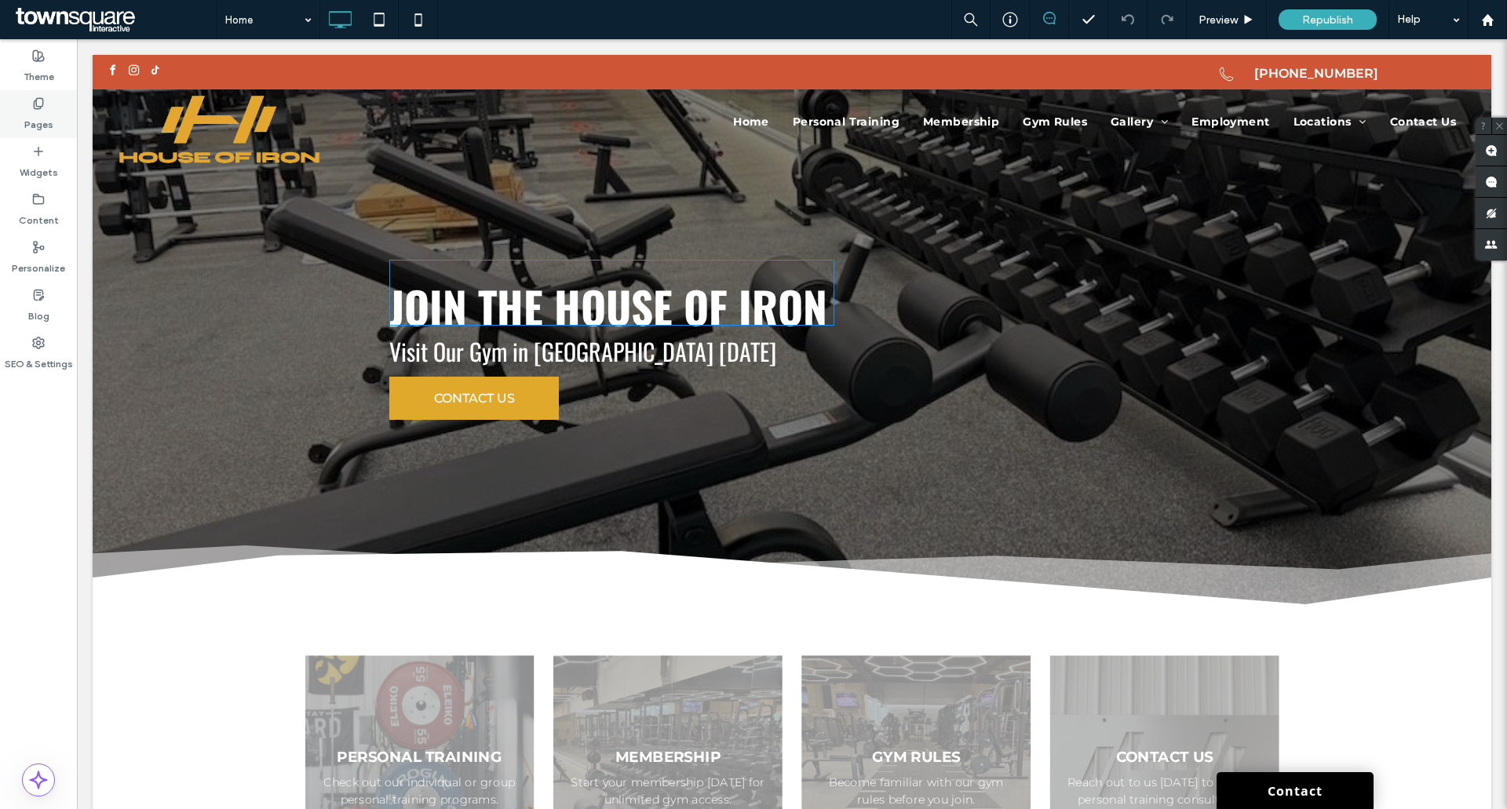
click at [30, 120] on label "Pages" at bounding box center [38, 121] width 29 height 22
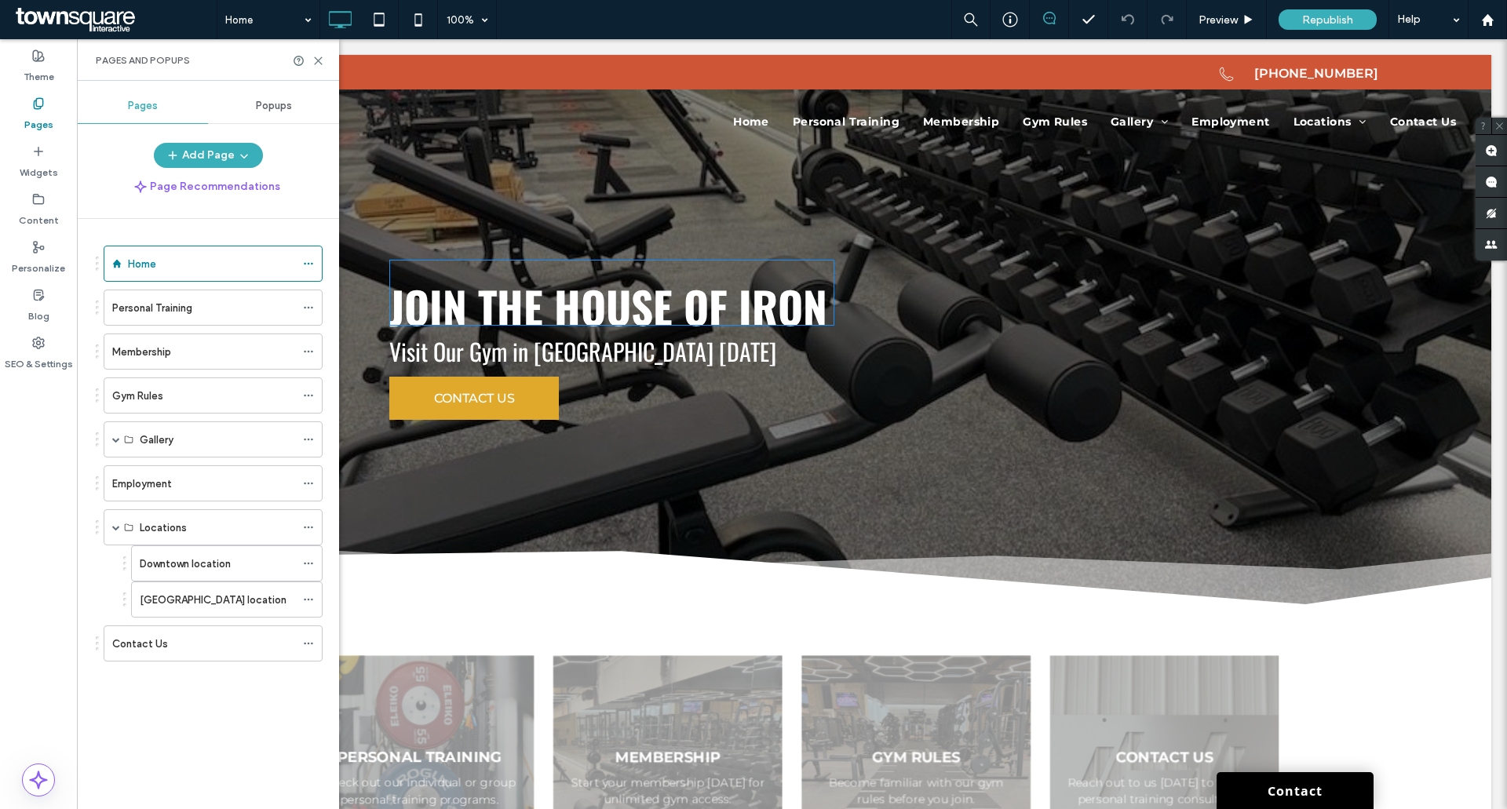
drag, startPoint x: 162, startPoint y: 313, endPoint x: 152, endPoint y: 313, distance: 9.4
click at [159, 313] on label "Personal Training" at bounding box center [152, 307] width 80 height 27
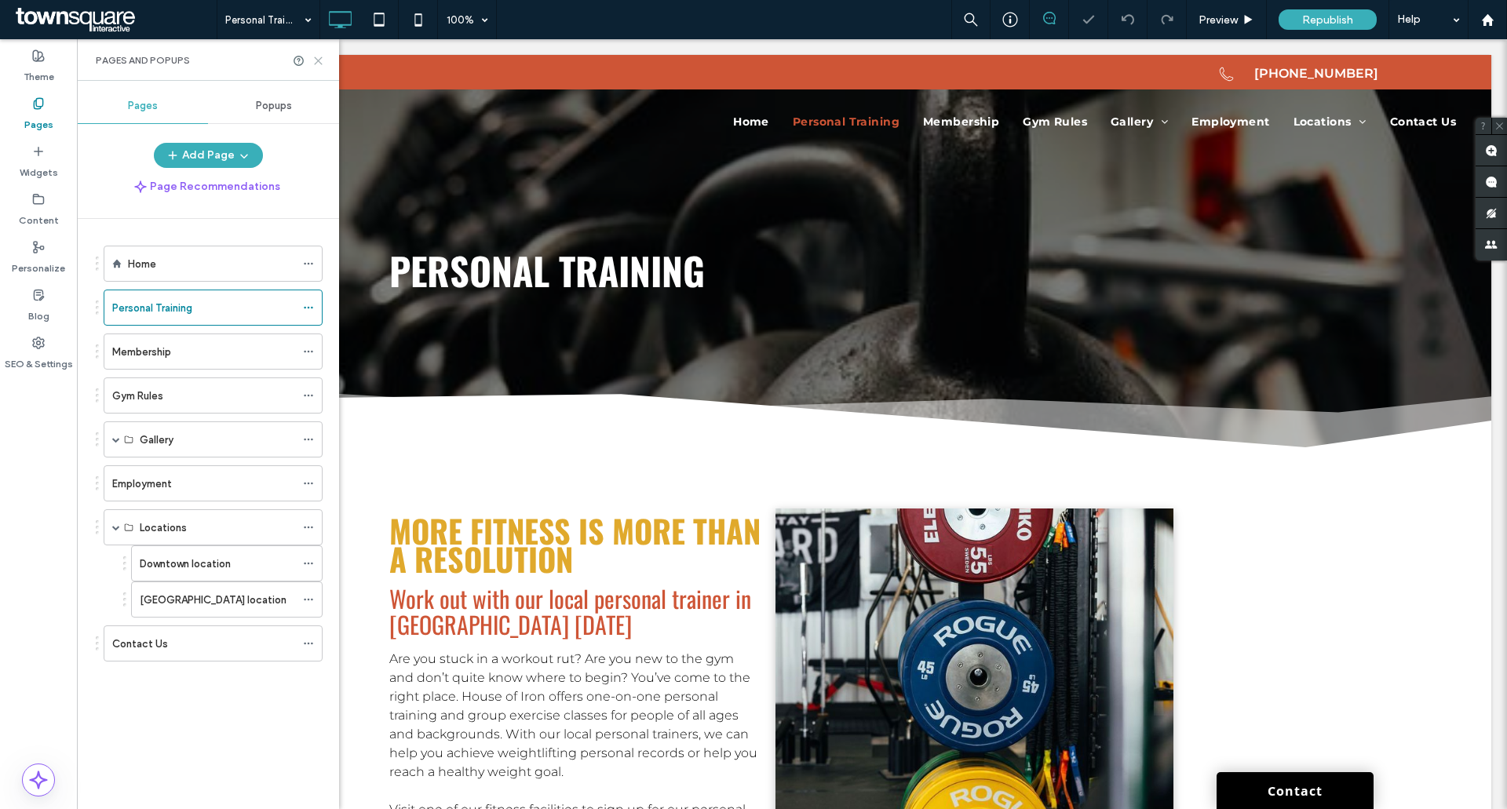
click at [319, 65] on icon at bounding box center [318, 61] width 12 height 12
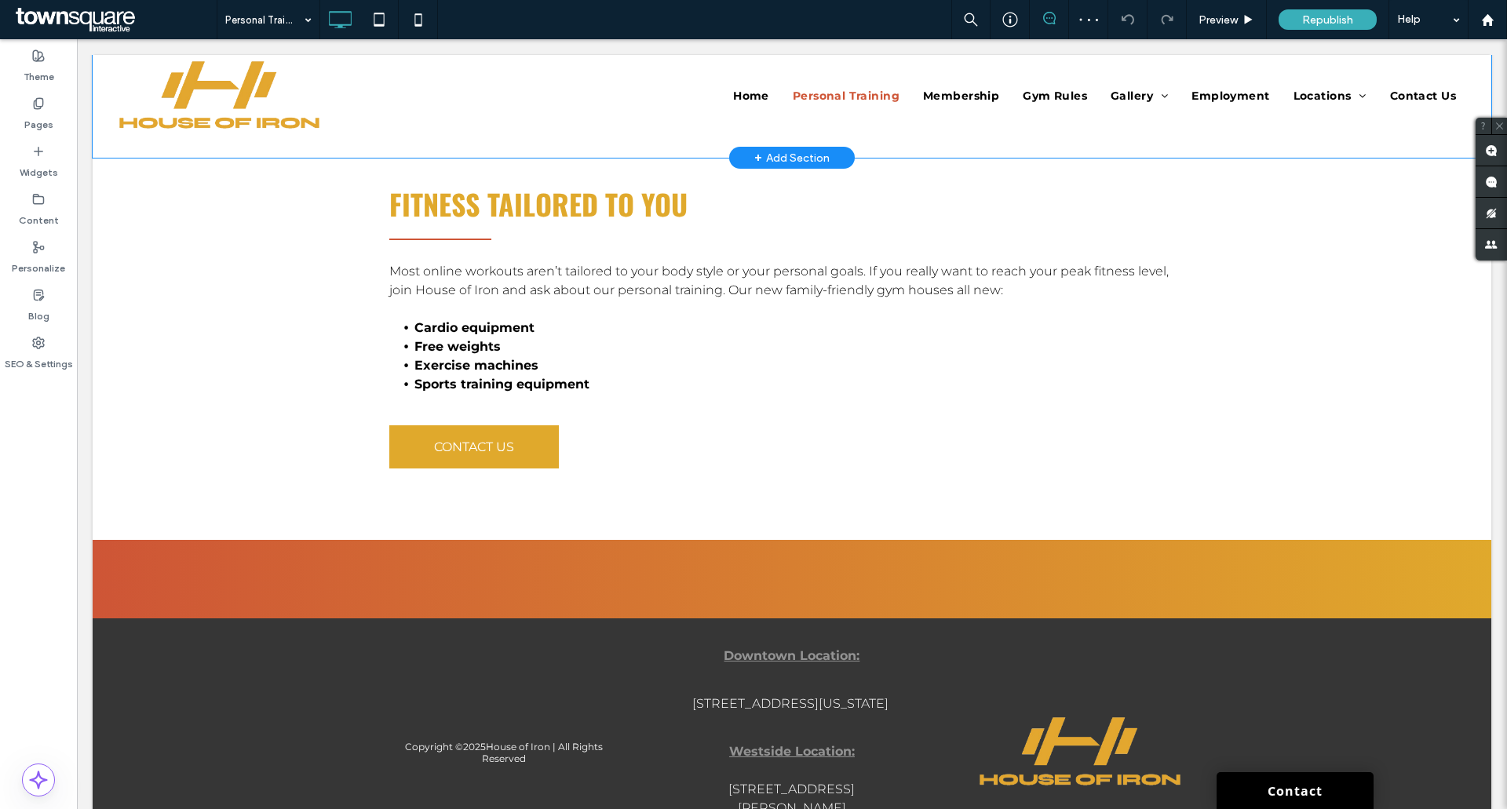
scroll to position [904, 0]
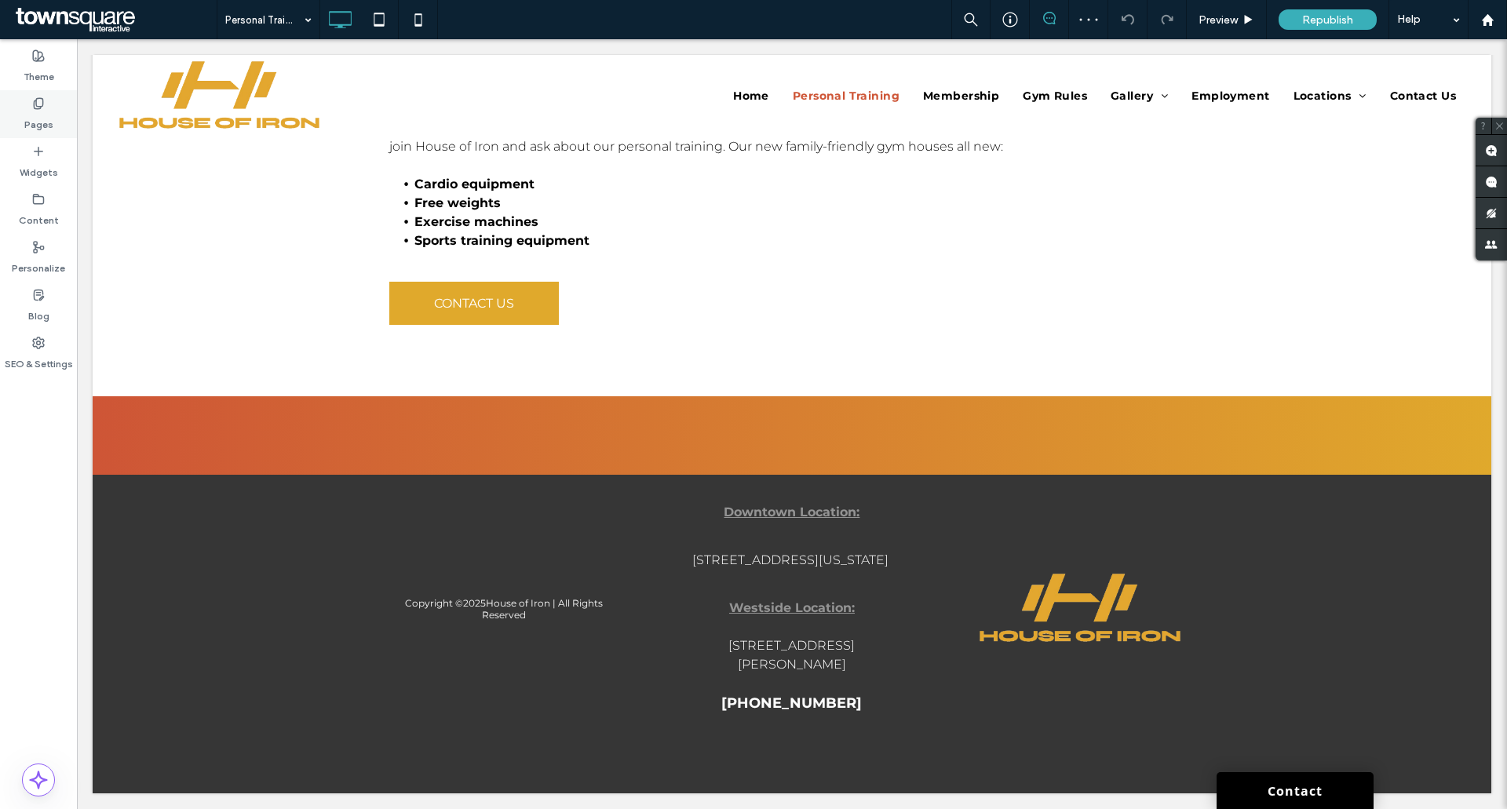
click at [35, 110] on label "Pages" at bounding box center [38, 121] width 29 height 22
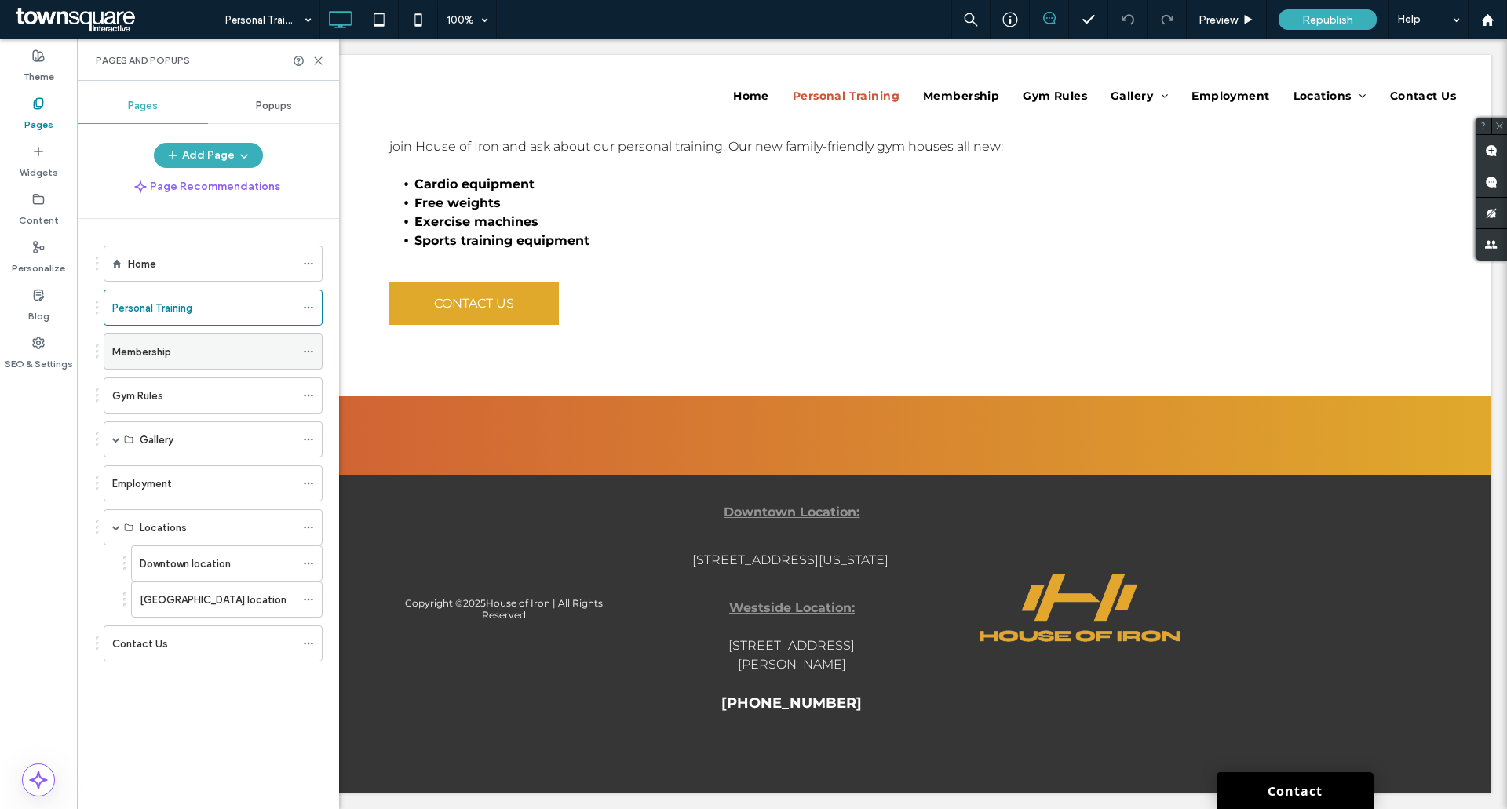
click at [150, 341] on div "Membership" at bounding box center [203, 351] width 183 height 35
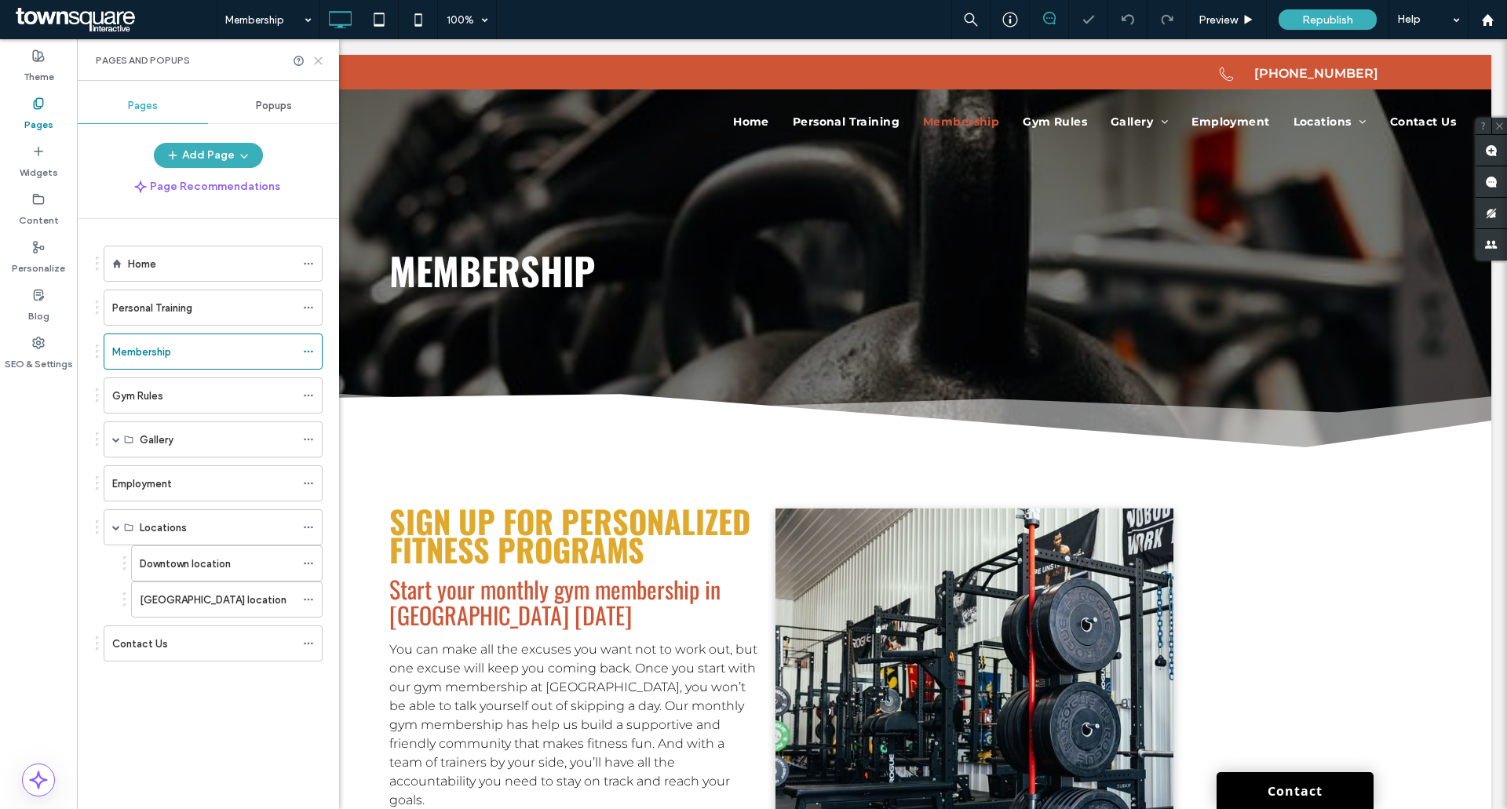
click at [321, 63] on use at bounding box center [318, 60] width 7 height 7
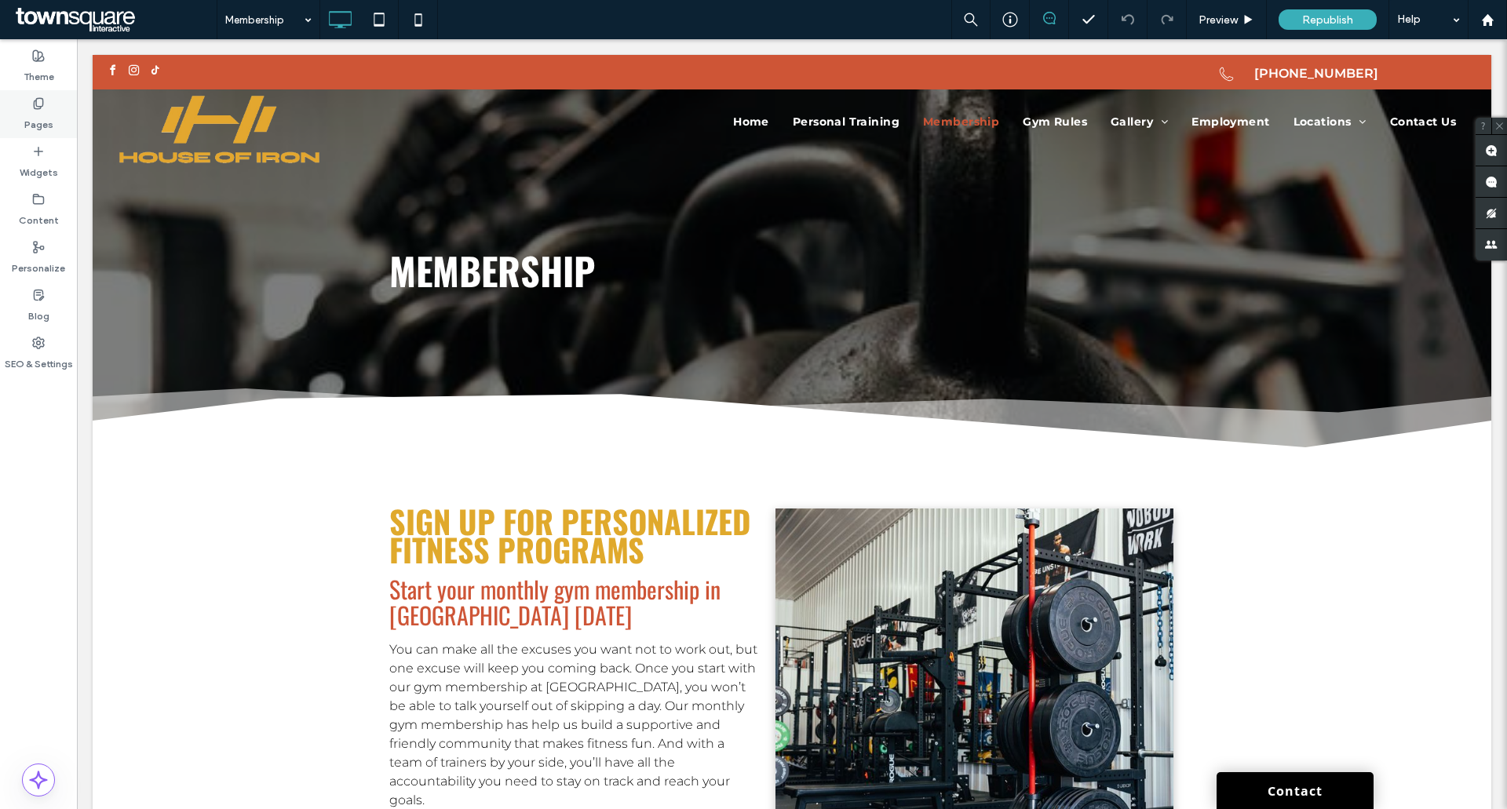
click at [31, 122] on label "Pages" at bounding box center [38, 121] width 29 height 22
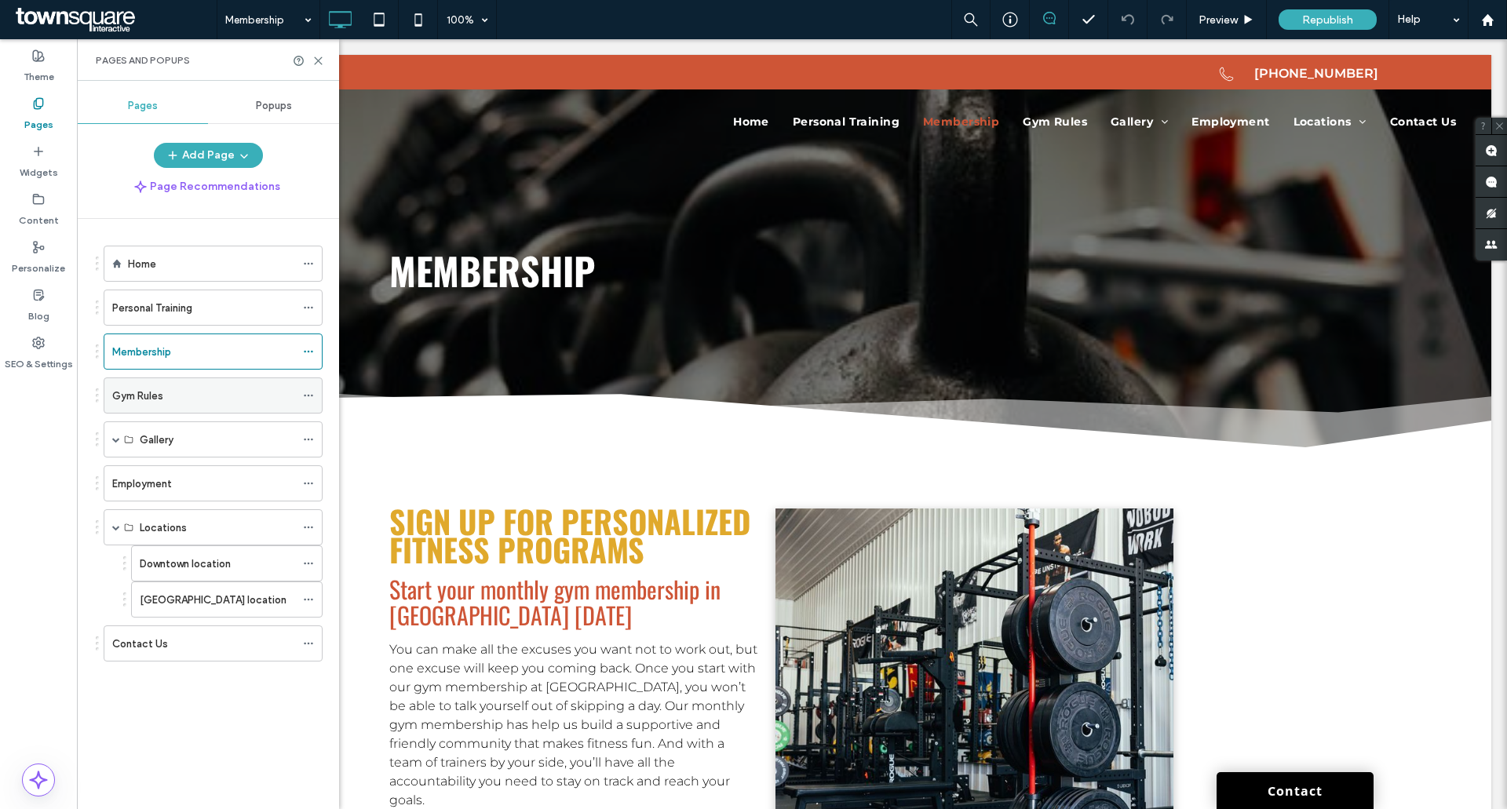
click at [151, 389] on label "Gym Rules" at bounding box center [137, 395] width 51 height 27
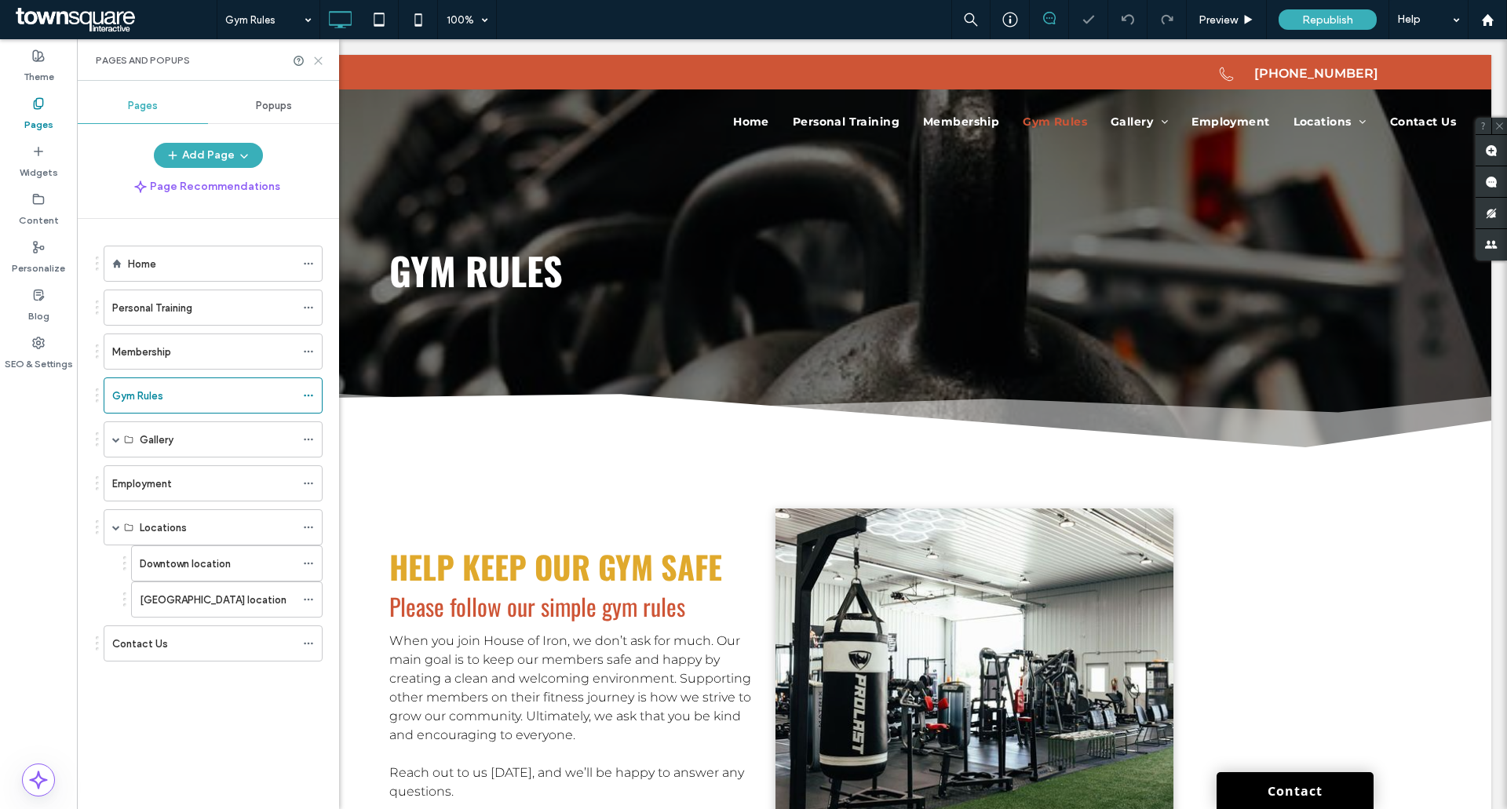
click at [313, 61] on icon at bounding box center [318, 61] width 12 height 12
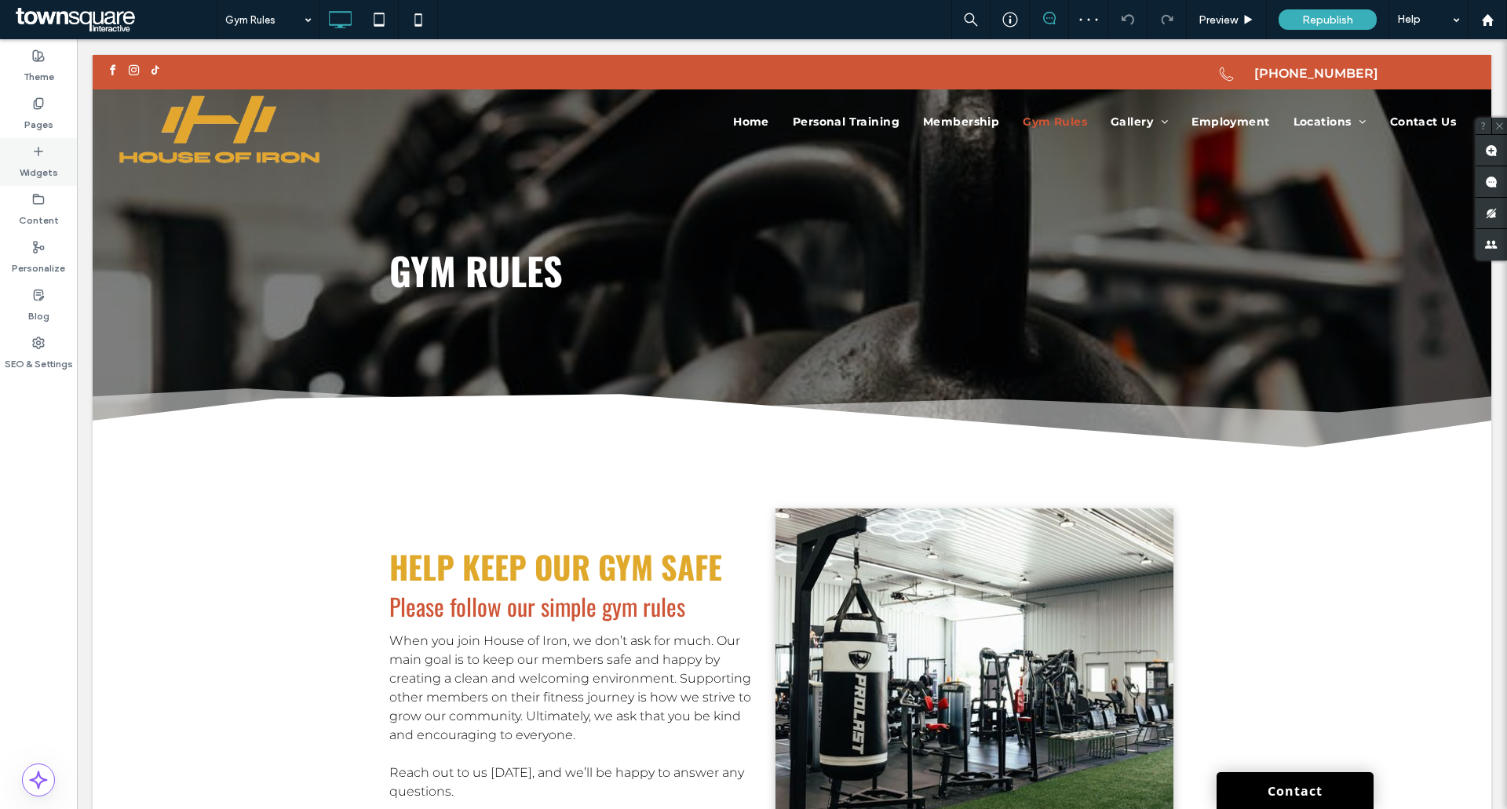
click at [35, 111] on label "Pages" at bounding box center [38, 121] width 29 height 22
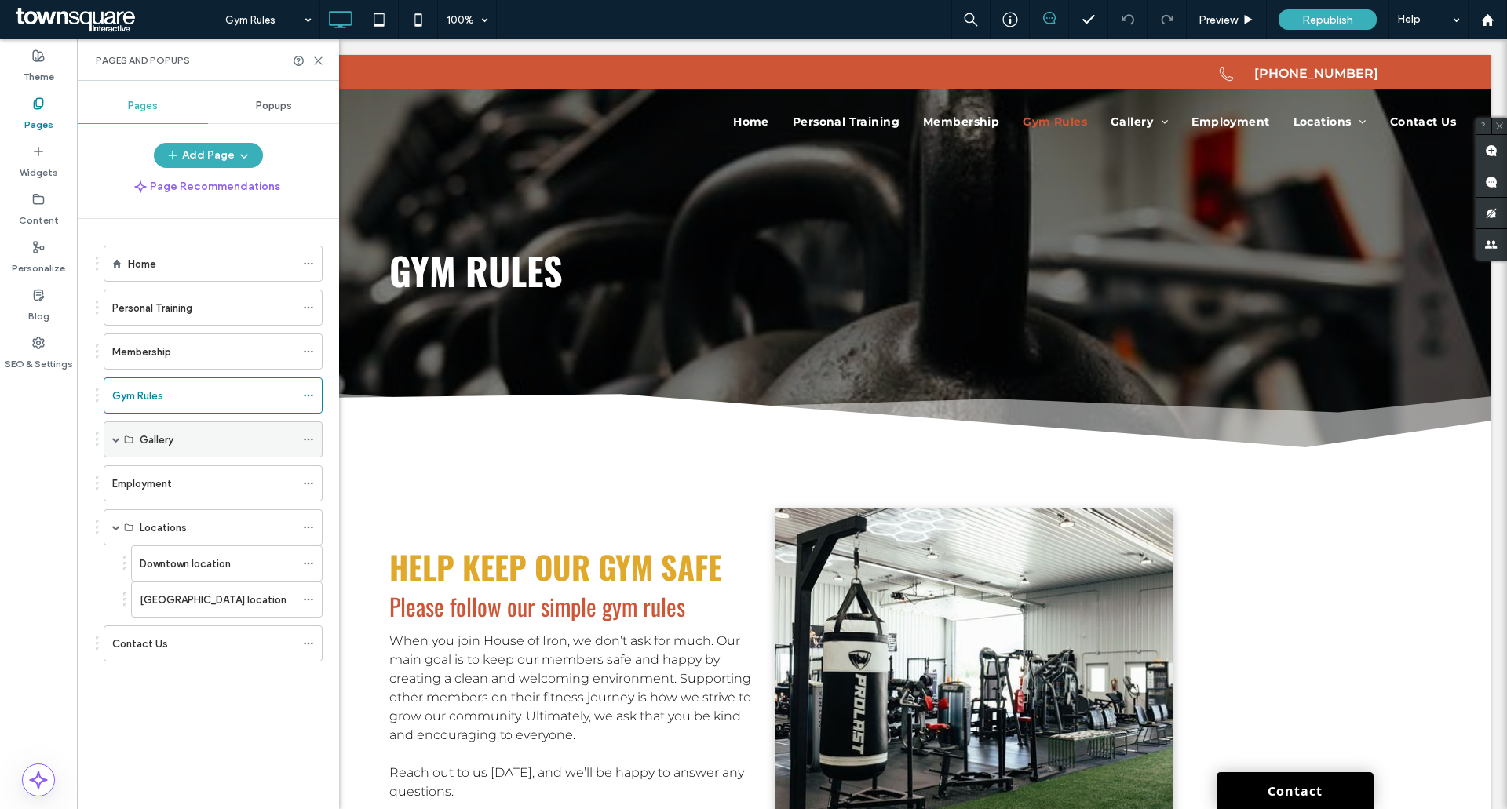
click at [119, 439] on span at bounding box center [116, 440] width 8 height 8
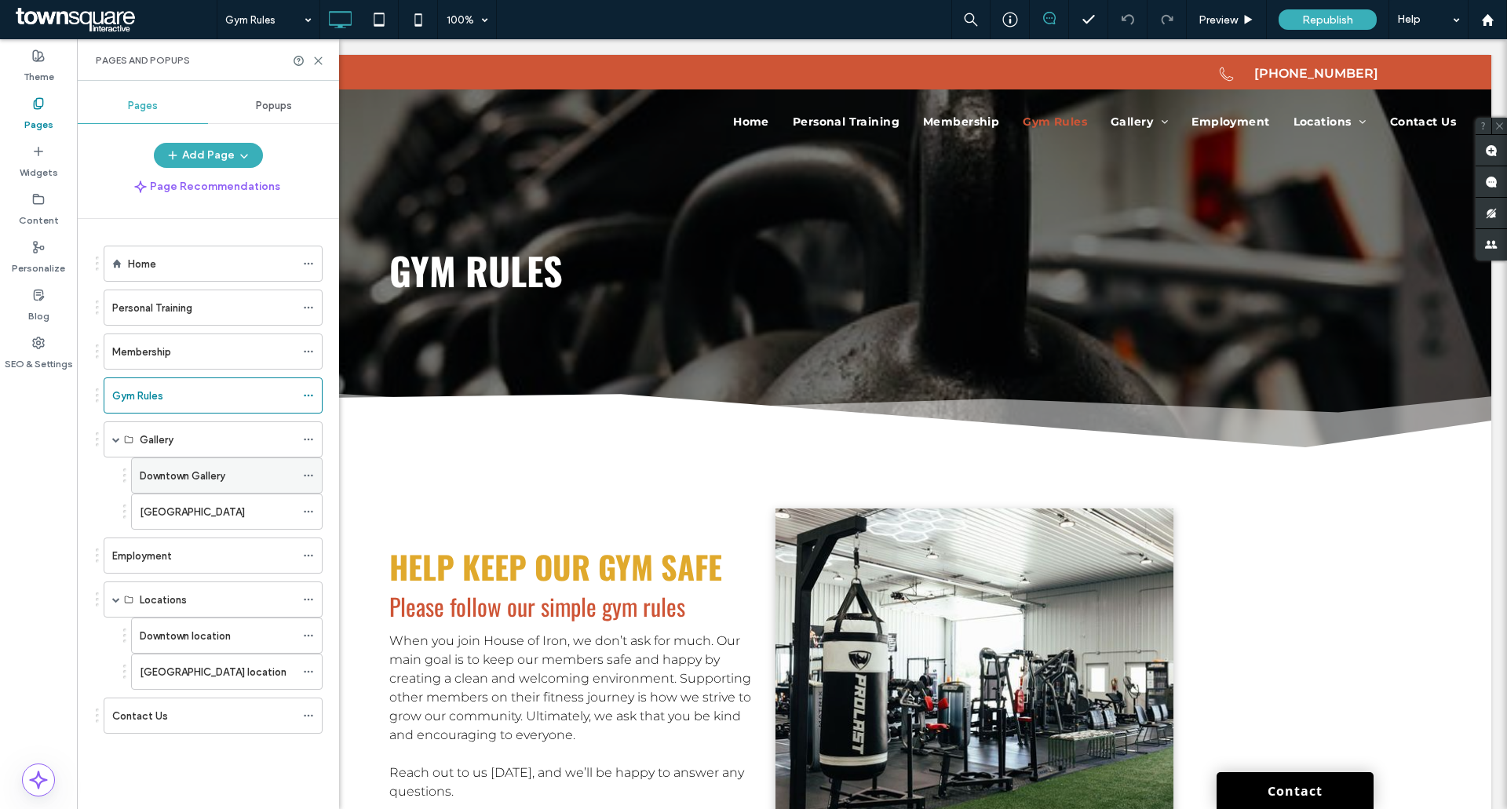
click at [164, 467] on label "Downtown Gallery" at bounding box center [183, 475] width 86 height 27
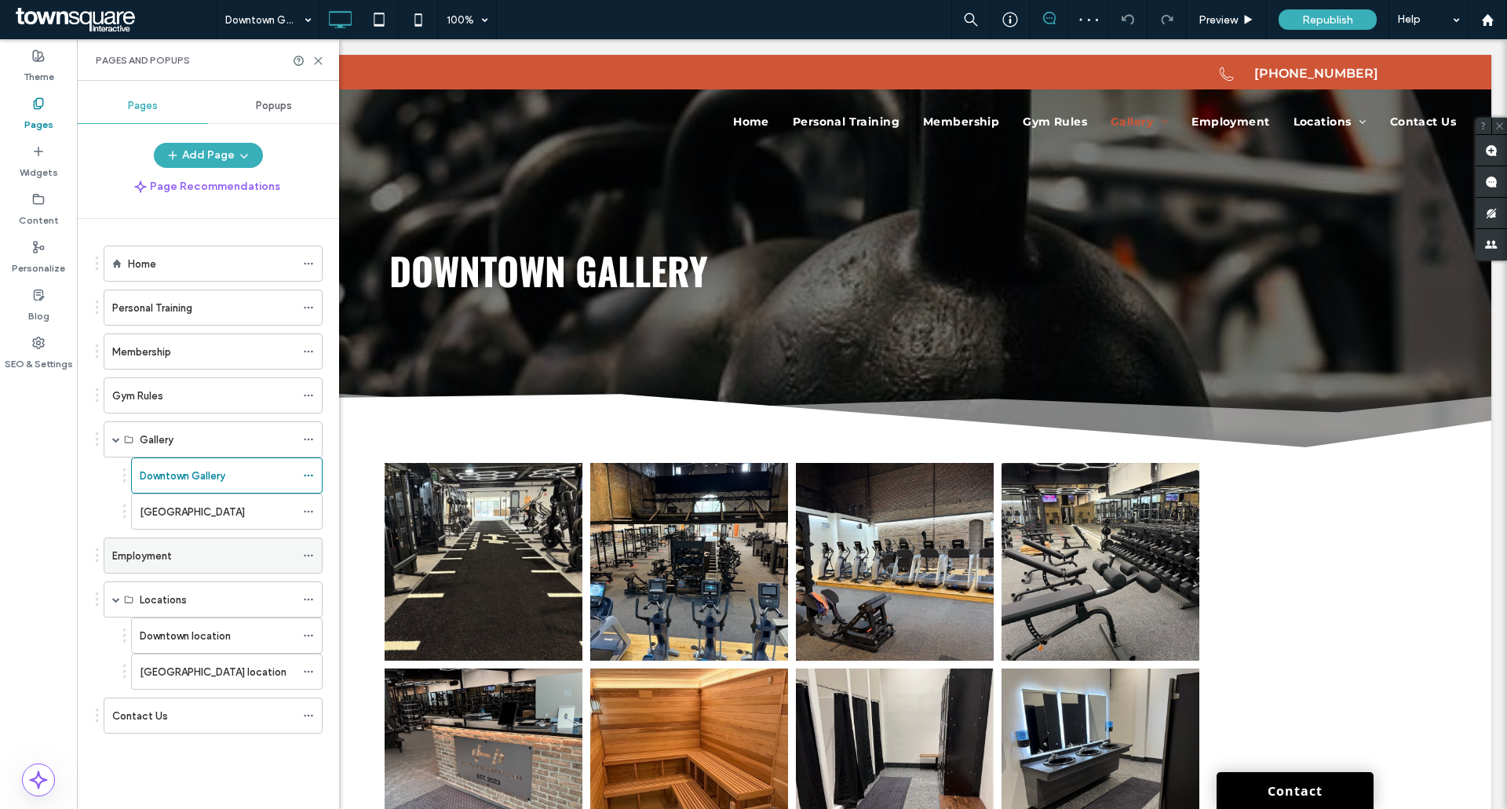
click at [187, 553] on div "Employment" at bounding box center [203, 556] width 183 height 16
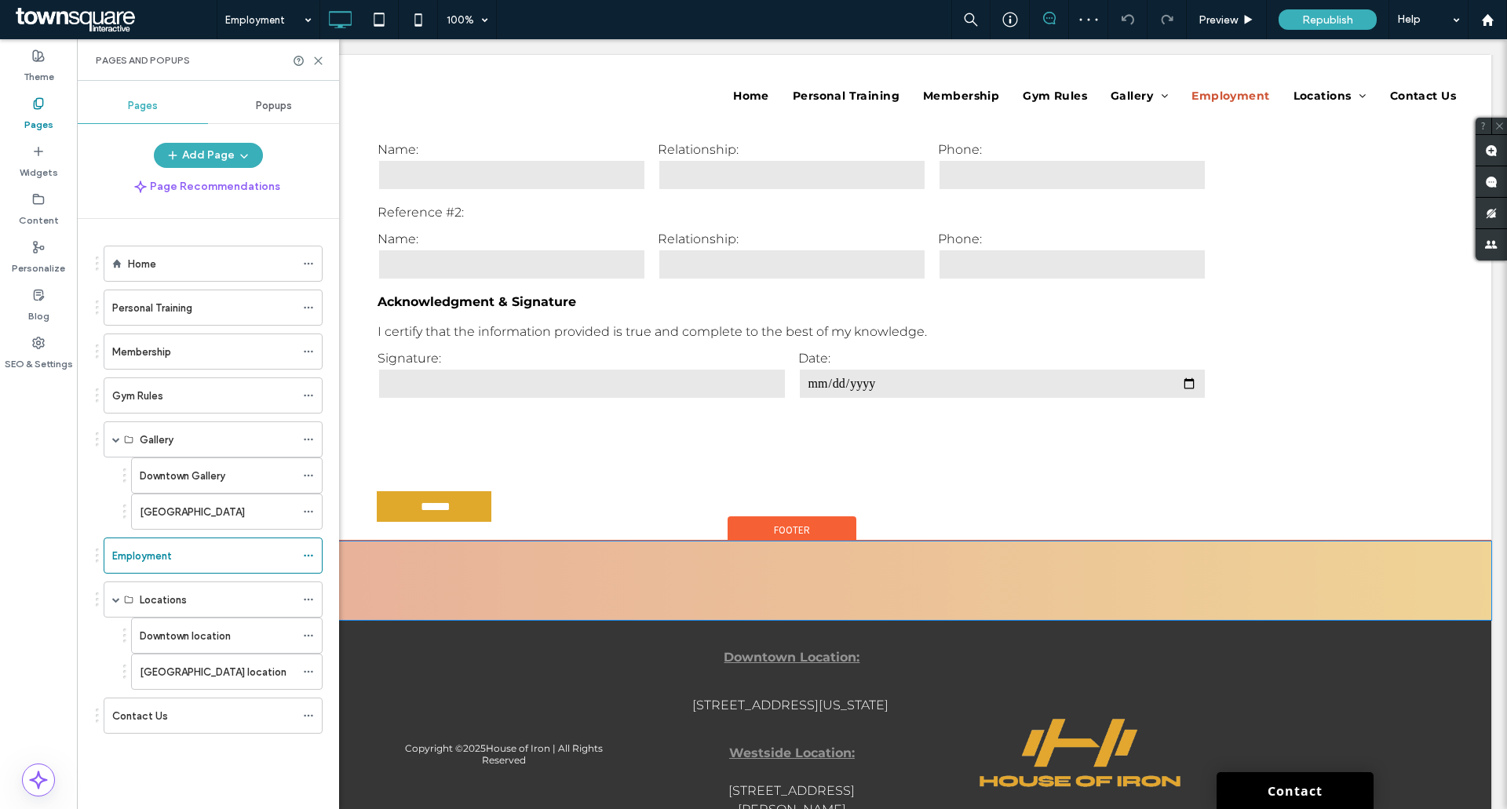
scroll to position [2041, 0]
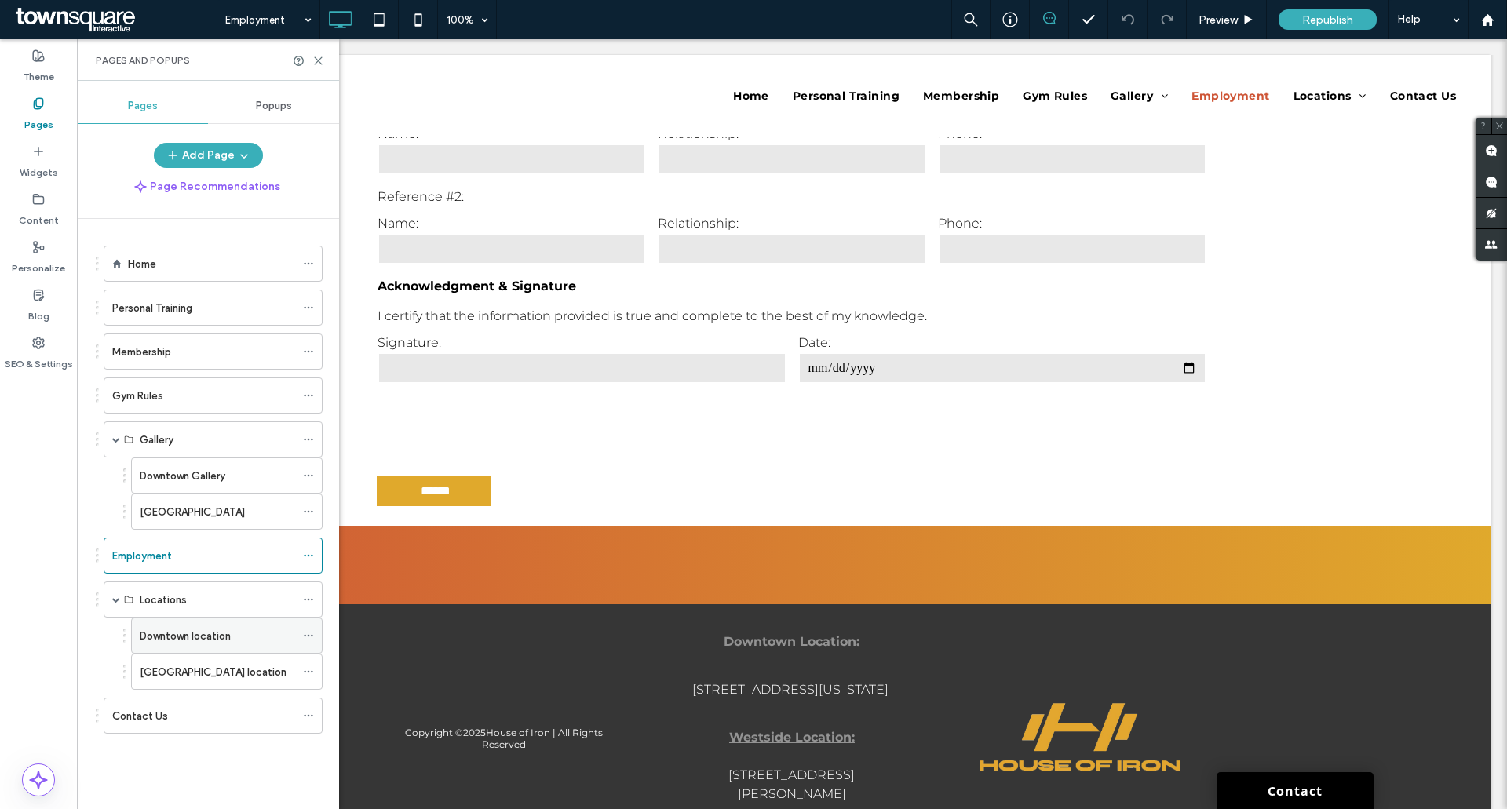
click at [158, 636] on label "Downtown location" at bounding box center [185, 635] width 91 height 27
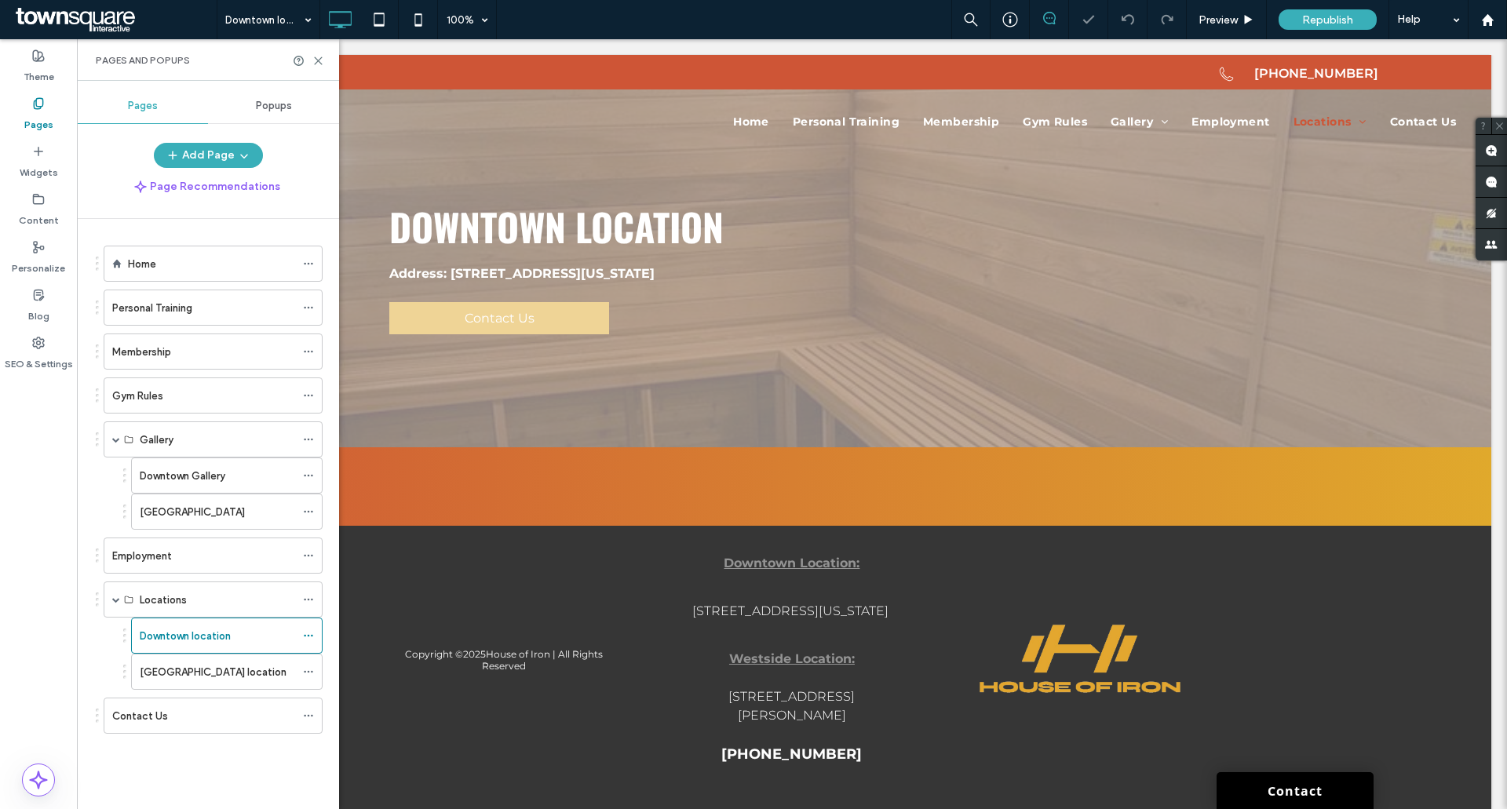
scroll to position [51, 0]
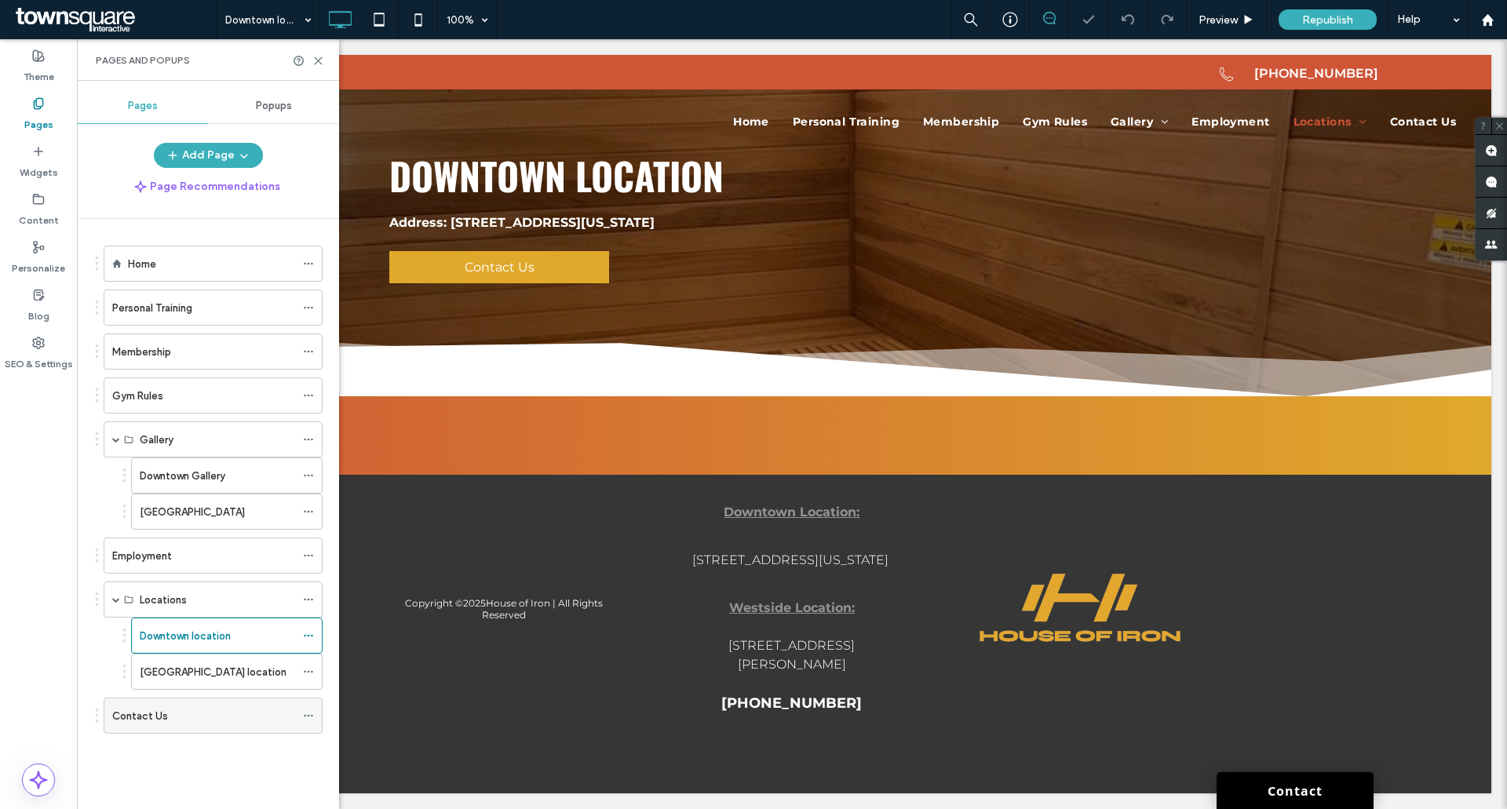
click at [173, 720] on div "Contact Us" at bounding box center [203, 716] width 183 height 16
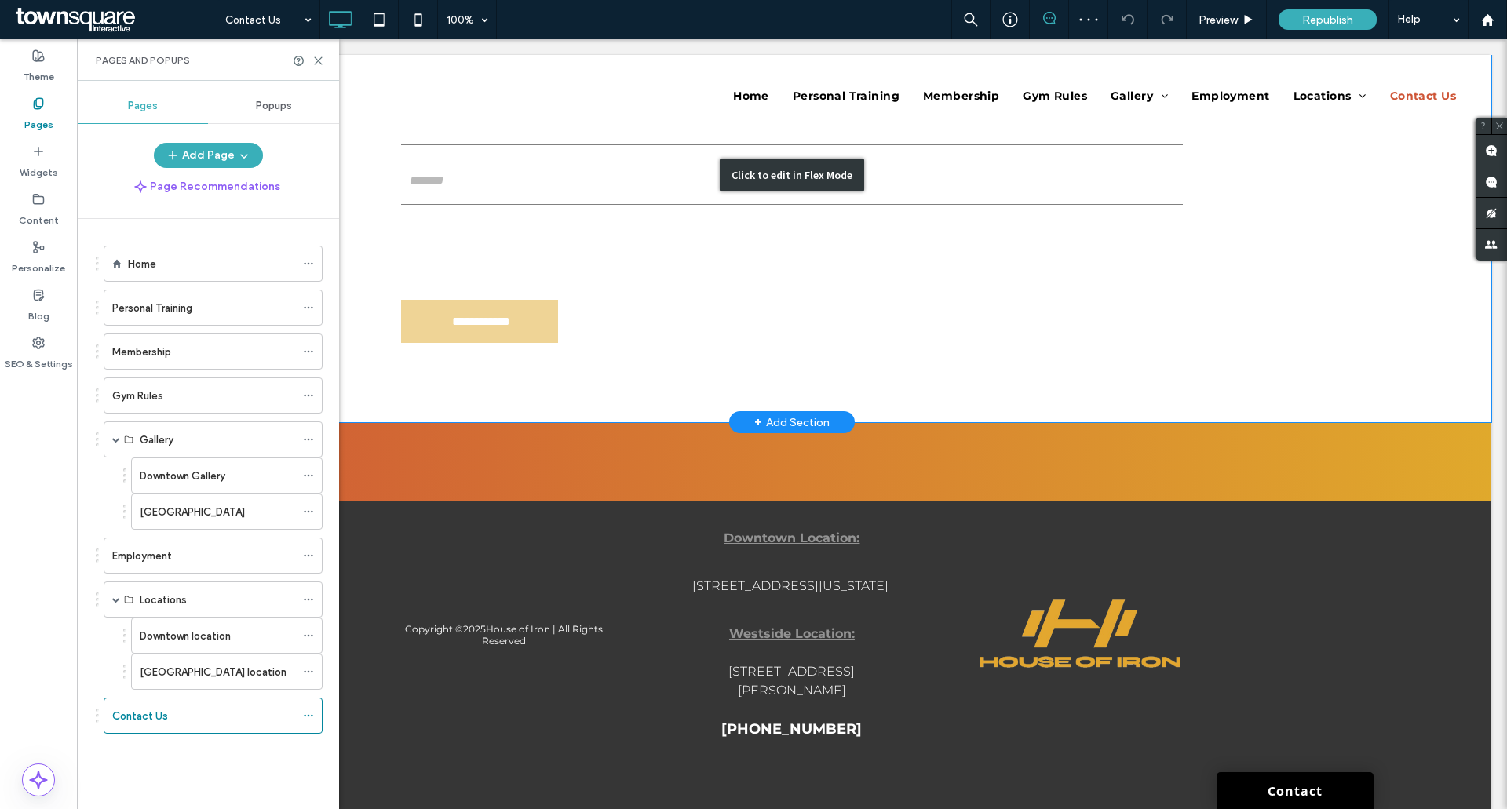
scroll to position [1099, 0]
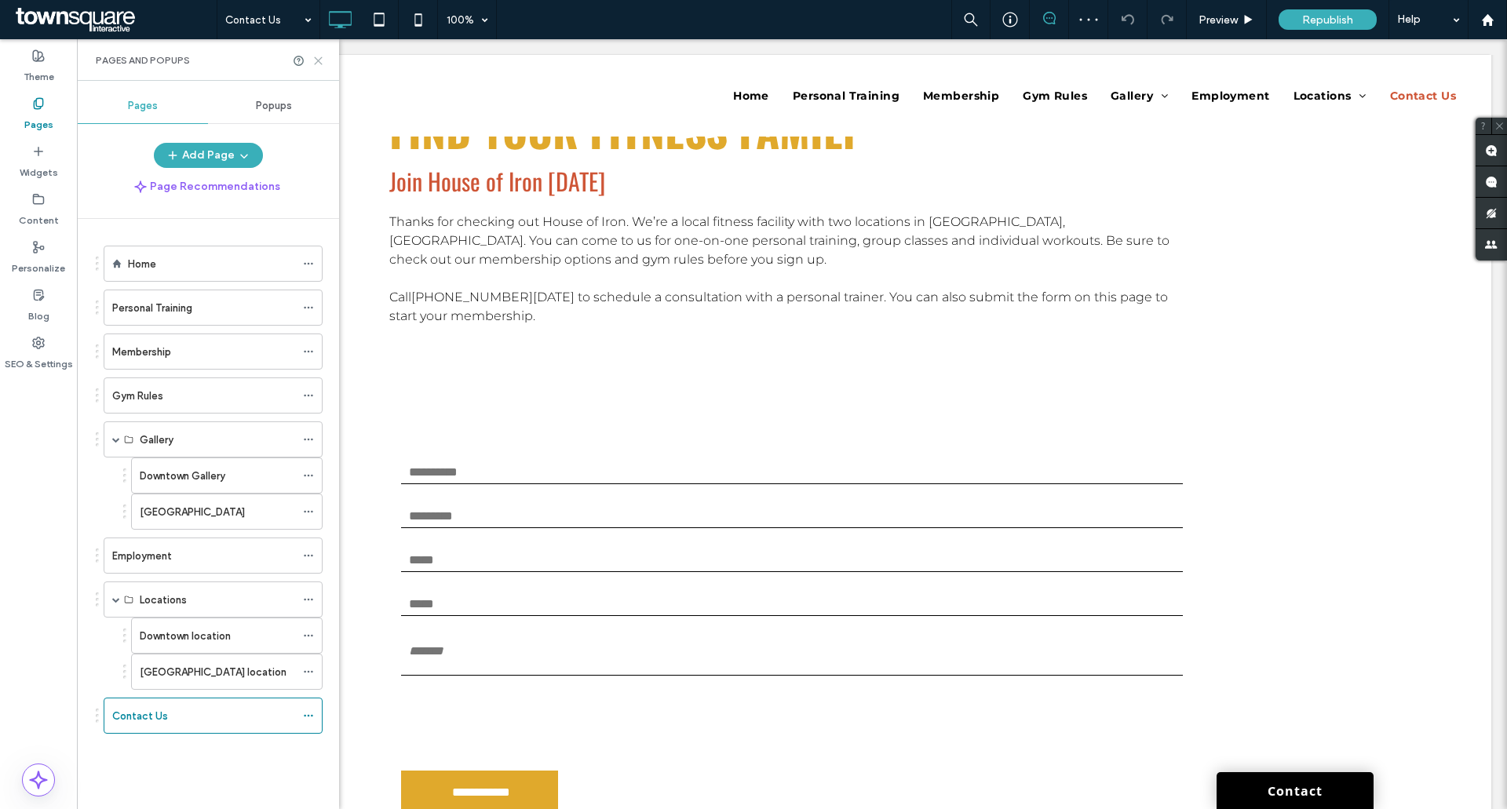
click at [323, 62] on icon at bounding box center [318, 61] width 12 height 12
